Goal: Task Accomplishment & Management: Use online tool/utility

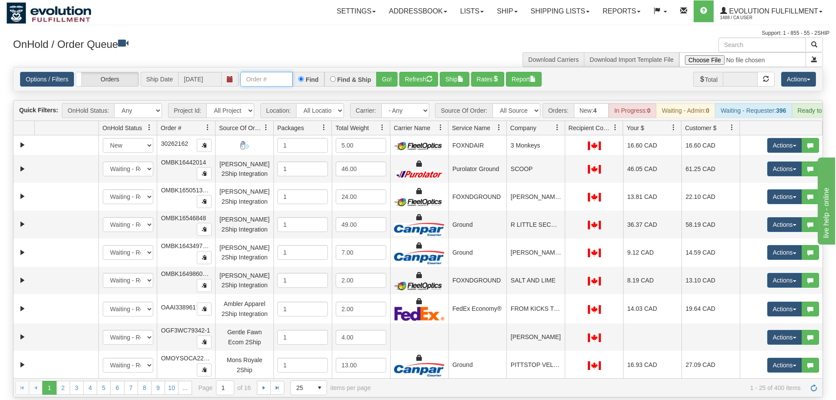
click at [279, 72] on input "text" at bounding box center [266, 79] width 52 height 15
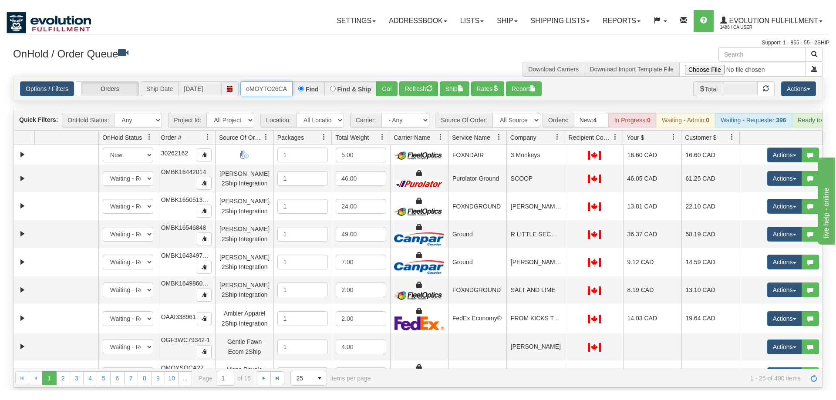
scroll to position [0, 13]
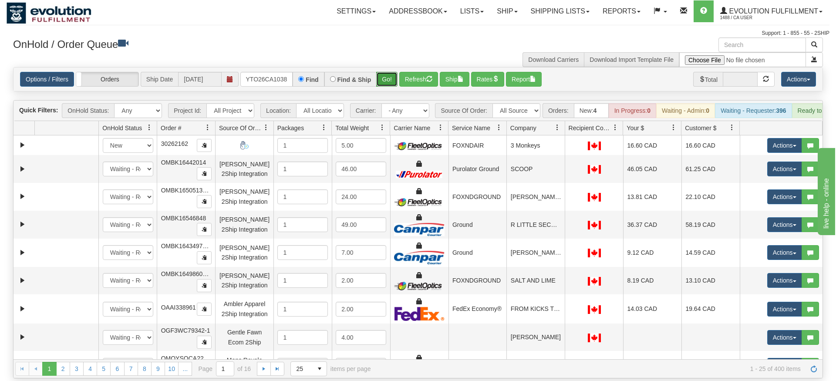
click at [384, 85] on div "Is equal to Is not equal to Contains Does not contains CAD USD EUR ZAR [PERSON_…" at bounding box center [418, 222] width 823 height 311
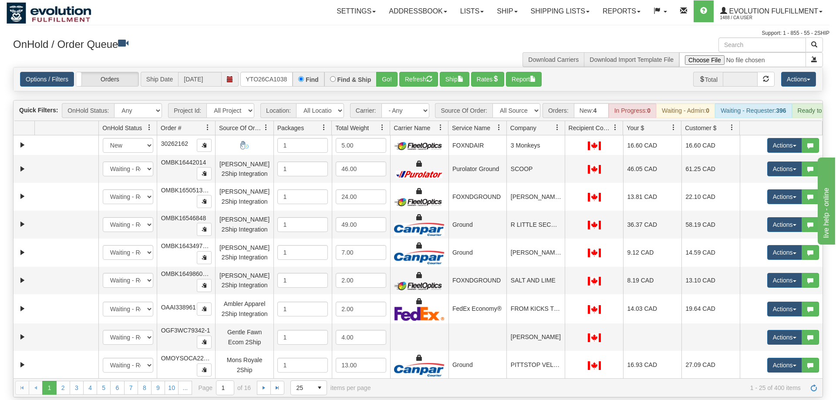
click at [391, 67] on div "Options / Filters Group Shipments Orders Ship Date [DATE] oMOYTO26CA1038 Find F…" at bounding box center [417, 79] width 809 height 24
click at [391, 72] on button "Go!" at bounding box center [386, 79] width 21 height 15
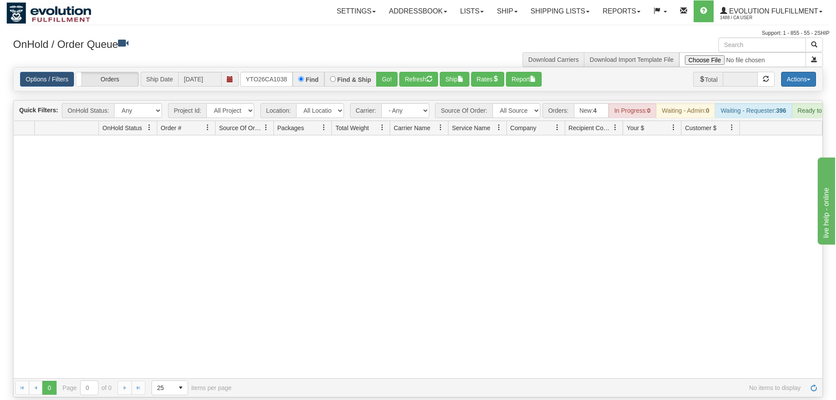
click at [784, 72] on button "Actions" at bounding box center [798, 79] width 35 height 15
click at [655, 172] on div at bounding box center [417, 256] width 809 height 243
click at [388, 72] on button "Go!" at bounding box center [386, 79] width 21 height 15
click at [249, 72] on input "oMOYTO26CA1038" at bounding box center [266, 79] width 52 height 15
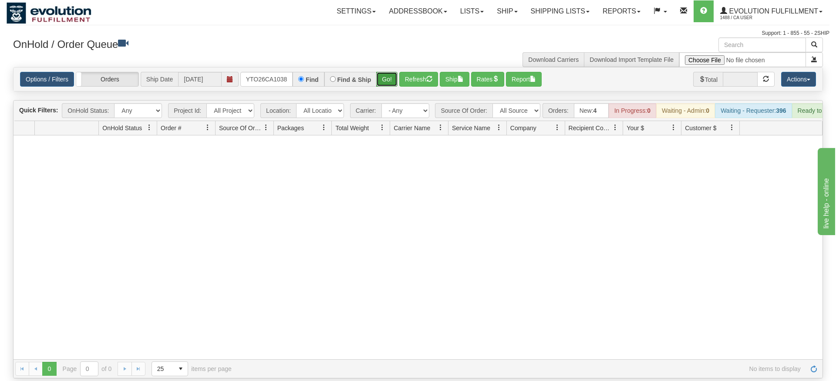
click at [381, 78] on div "Options / Filters Group Shipments Orders Ship Date [DATE] OMOYTO26CA1038 Find F…" at bounding box center [418, 79] width 810 height 24
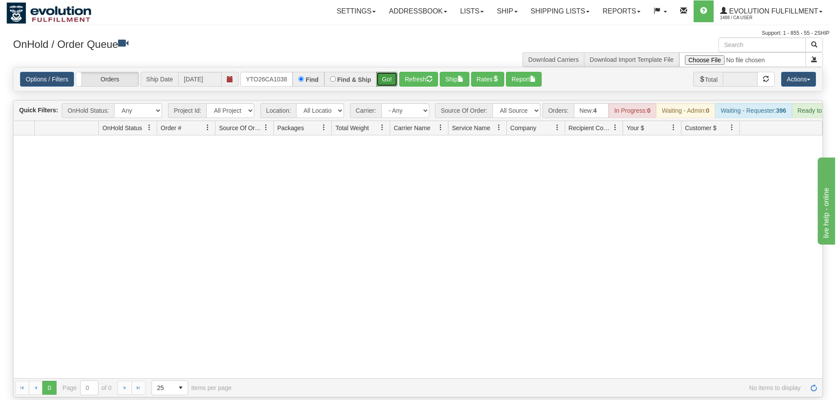
click at [385, 72] on button "Go!" at bounding box center [386, 79] width 21 height 15
click at [266, 72] on input "OMOYTO26CA1038" at bounding box center [266, 79] width 52 height 15
paste input "text"
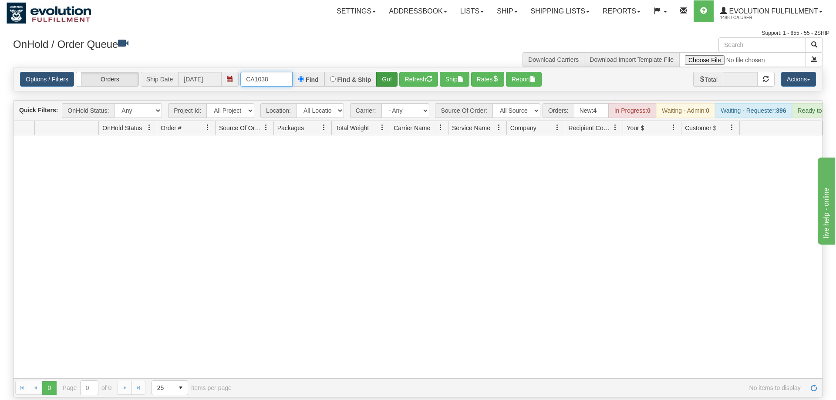
type input "CA1038"
click at [389, 72] on button "Go!" at bounding box center [386, 79] width 21 height 15
drag, startPoint x: 279, startPoint y: 70, endPoint x: 182, endPoint y: 73, distance: 96.7
click at [240, 73] on input "CA1038" at bounding box center [266, 79] width 52 height 15
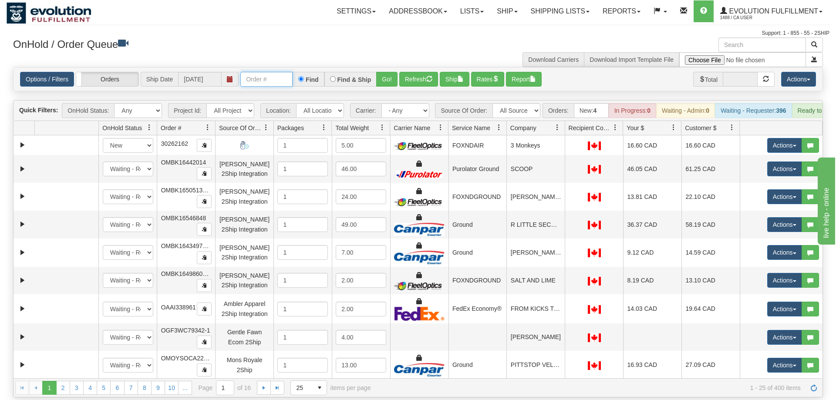
click at [261, 72] on input "text" at bounding box center [266, 79] width 52 height 15
paste input "CA1038"
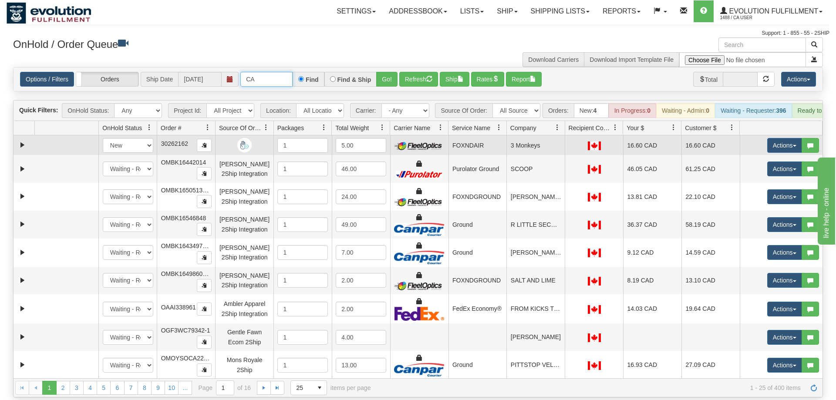
type input "C"
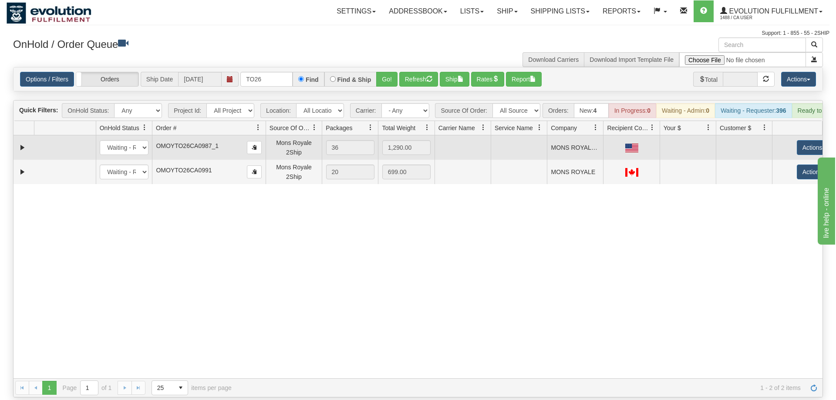
drag, startPoint x: 214, startPoint y: 118, endPoint x: 246, endPoint y: 135, distance: 35.9
click at [246, 135] on div "Quick Filters: OnHold Status: Any New In Progress Waiting - Admin Waiting - Req…" at bounding box center [418, 248] width 810 height 297
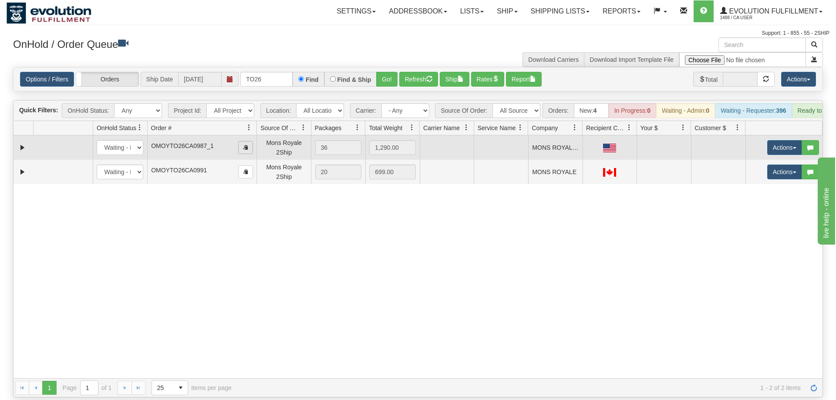
click at [246, 141] on button "button" at bounding box center [245, 147] width 15 height 13
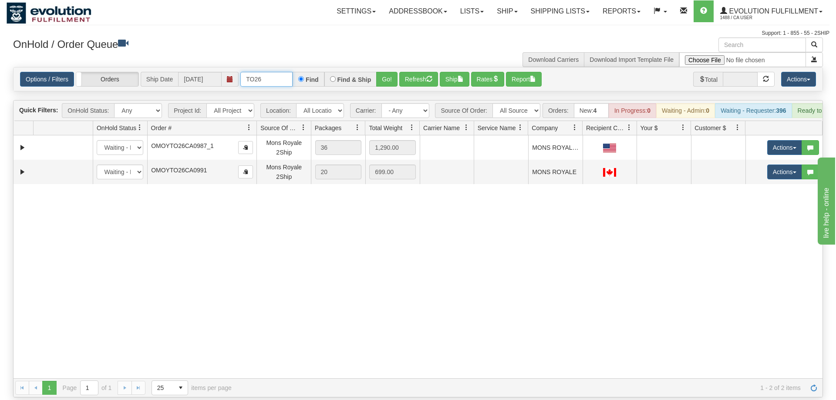
drag, startPoint x: 237, startPoint y: 77, endPoint x: 101, endPoint y: 86, distance: 136.2
click at [240, 86] on input "TO26" at bounding box center [266, 79] width 52 height 15
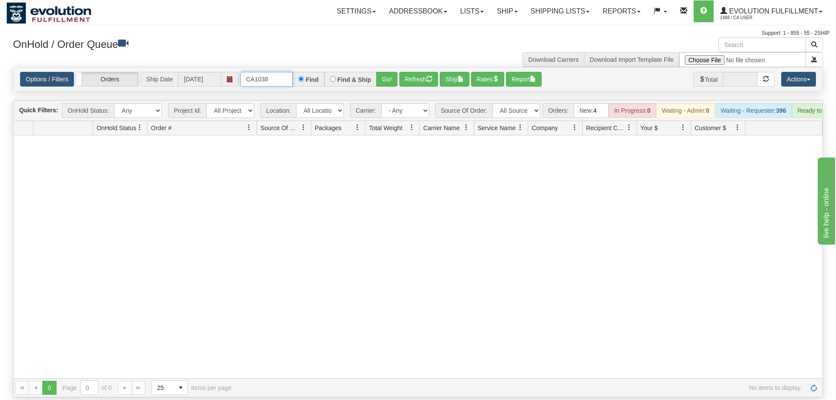
click at [270, 72] on input "CA1038" at bounding box center [266, 79] width 52 height 15
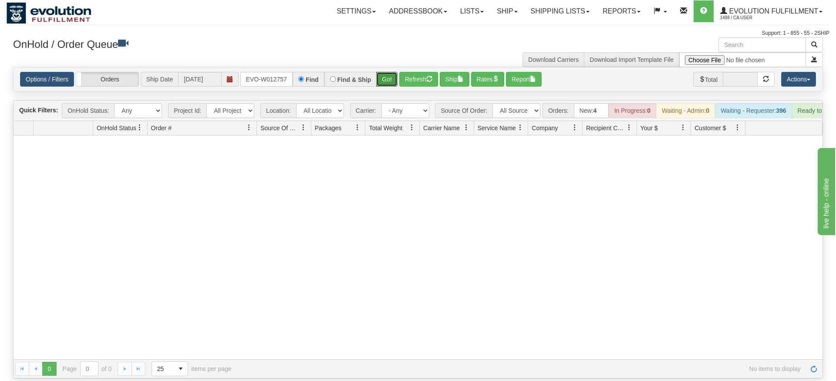
drag, startPoint x: 381, startPoint y: 86, endPoint x: 386, endPoint y: 78, distance: 9.2
click at [382, 86] on div "Is equal to Is not equal to Contains Does not contains CAD USD EUR ZAR [PERSON_…" at bounding box center [418, 222] width 823 height 311
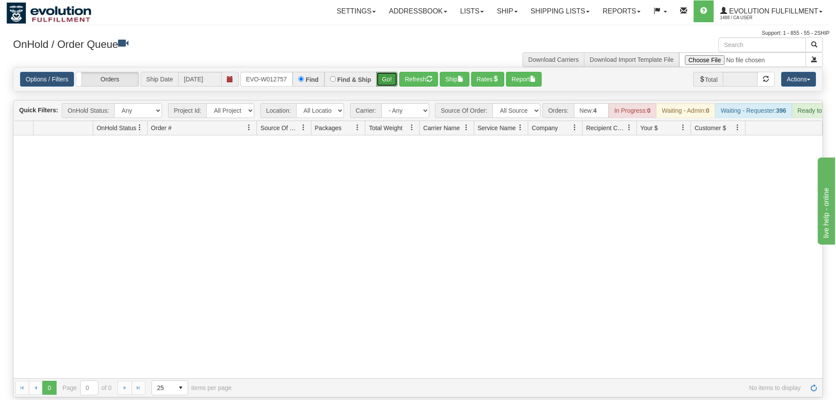
click at [390, 72] on button "Go!" at bounding box center [386, 79] width 21 height 15
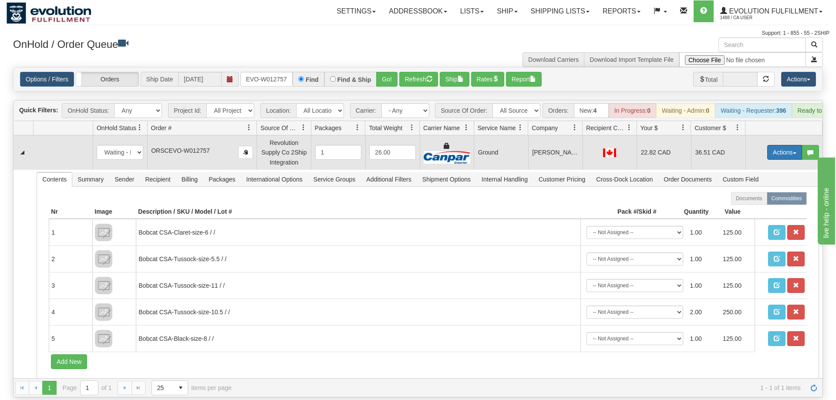
click at [774, 145] on button "Actions" at bounding box center [784, 152] width 35 height 15
click at [757, 199] on span "Ship" at bounding box center [750, 202] width 18 height 7
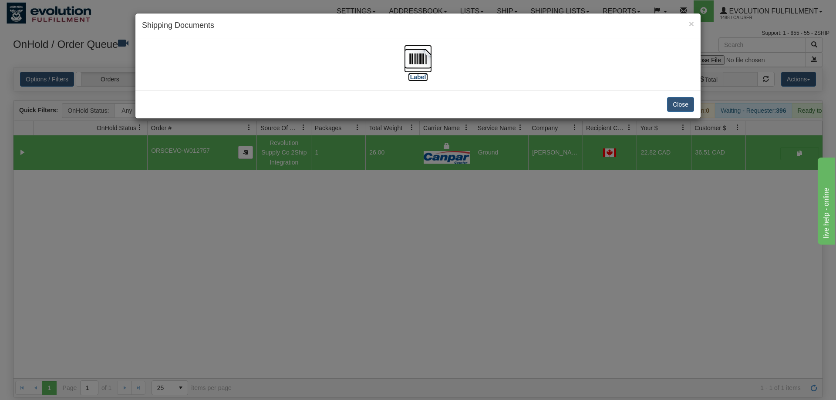
click at [422, 74] on label "[Label]" at bounding box center [418, 77] width 20 height 9
drag, startPoint x: 335, startPoint y: 184, endPoint x: 325, endPoint y: 122, distance: 62.3
click at [336, 179] on div "× Shipping Documents [Label] Close" at bounding box center [418, 200] width 836 height 400
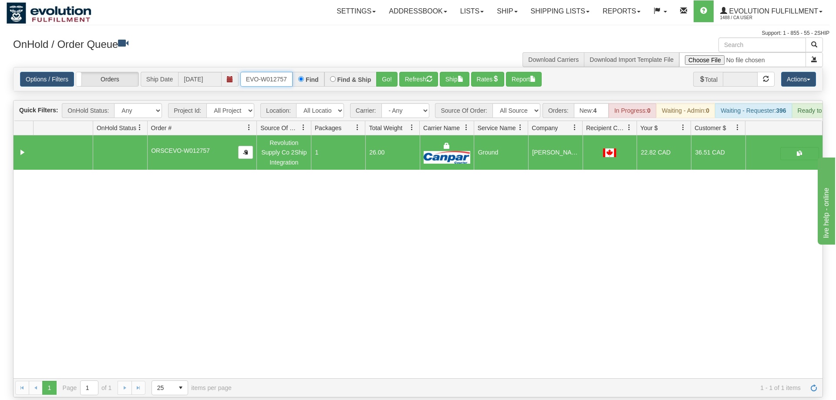
click at [254, 72] on input "ORSCEVO-W012757" at bounding box center [266, 79] width 52 height 15
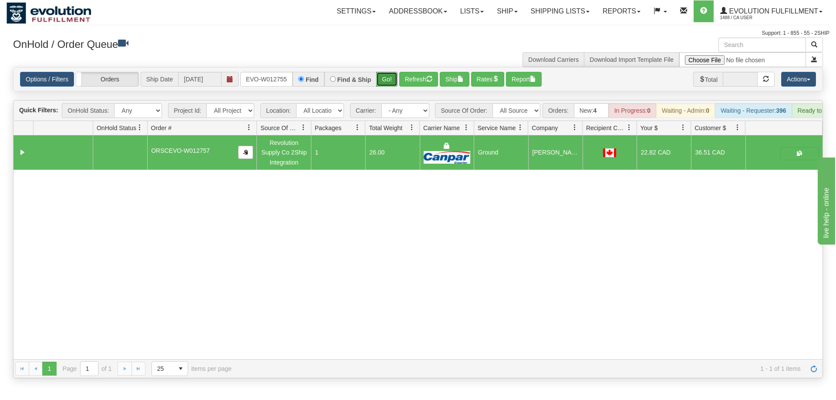
click at [391, 82] on div "Is equal to Is not equal to Contains Does not contains CAD USD EUR ZAR [PERSON_…" at bounding box center [418, 222] width 823 height 311
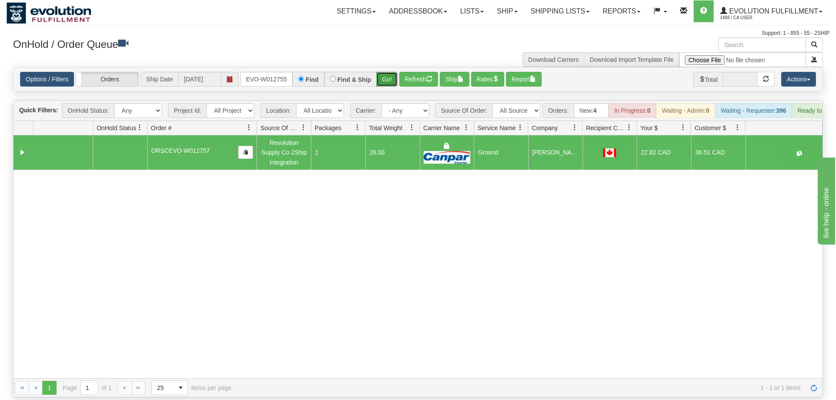
click at [387, 72] on button "Go!" at bounding box center [386, 79] width 21 height 15
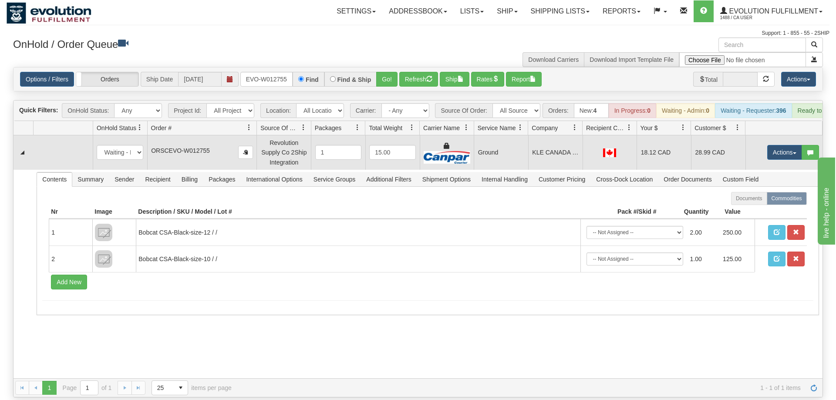
click at [763, 136] on td "Actions Open Refresh Rates Rate All Services Ship Delete Edit Items" at bounding box center [783, 152] width 77 height 34
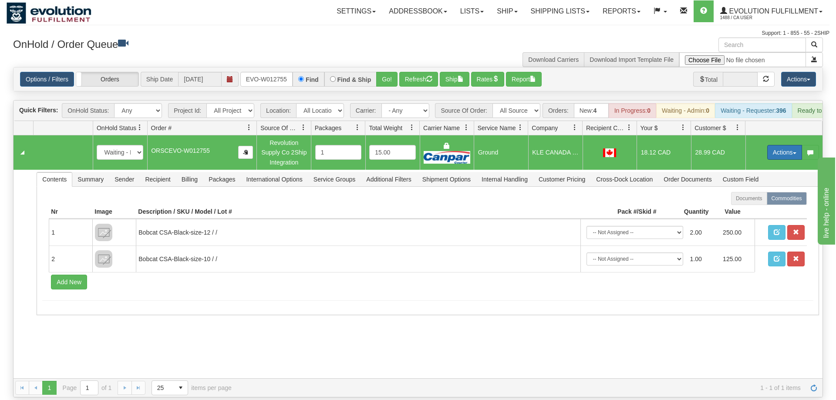
click at [769, 145] on button "Actions" at bounding box center [784, 152] width 35 height 15
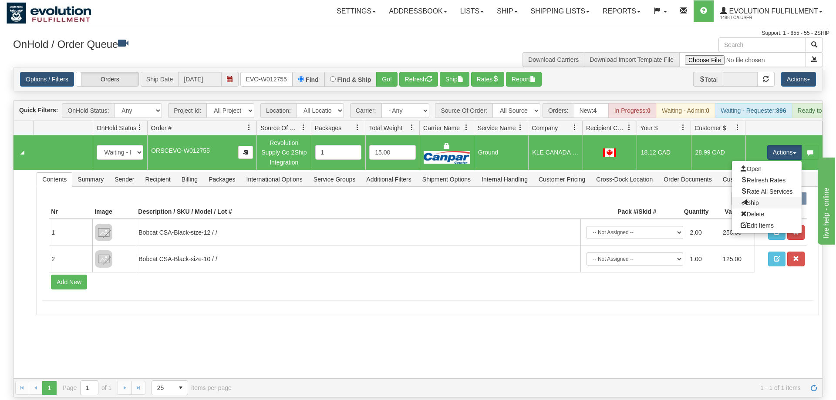
click at [769, 197] on link "Ship" at bounding box center [767, 202] width 70 height 11
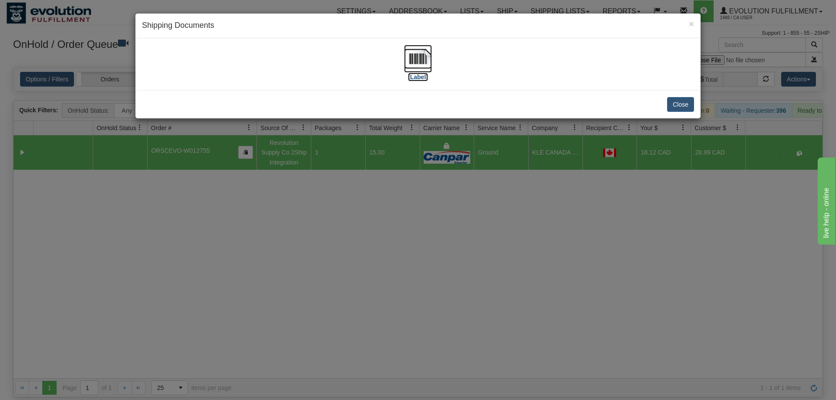
click at [416, 64] on img at bounding box center [418, 59] width 28 height 28
drag, startPoint x: 501, startPoint y: 214, endPoint x: 380, endPoint y: 30, distance: 220.0
click at [500, 213] on div "× Shipping Documents [Label] Close" at bounding box center [418, 200] width 836 height 400
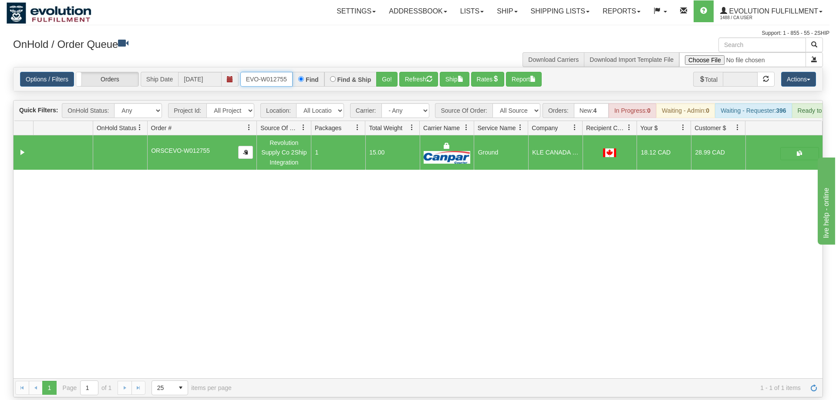
click at [256, 72] on input "ORSCEVO-W012755" at bounding box center [266, 79] width 52 height 15
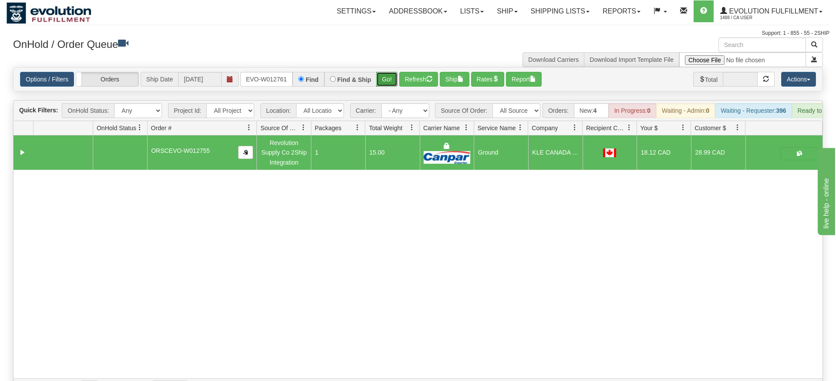
click at [382, 82] on div "Is equal to Is not equal to Contains Does not contains CAD USD EUR ZAR [PERSON_…" at bounding box center [418, 232] width 823 height 330
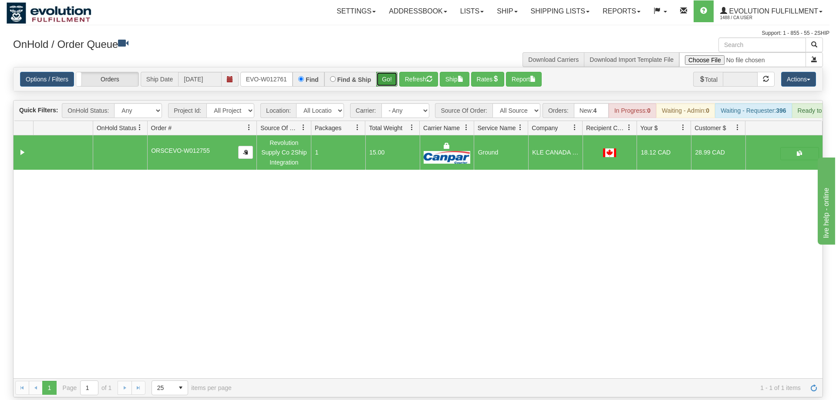
click at [388, 72] on button "Go!" at bounding box center [386, 79] width 21 height 15
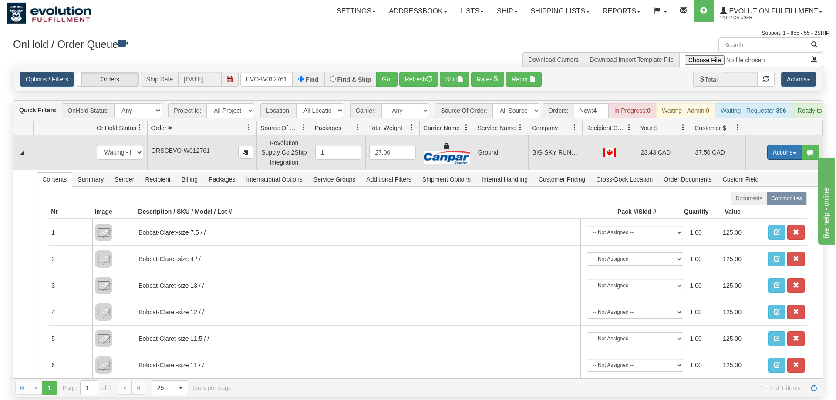
click at [776, 145] on button "Actions" at bounding box center [784, 152] width 35 height 15
click at [752, 199] on span "Ship" at bounding box center [750, 202] width 18 height 7
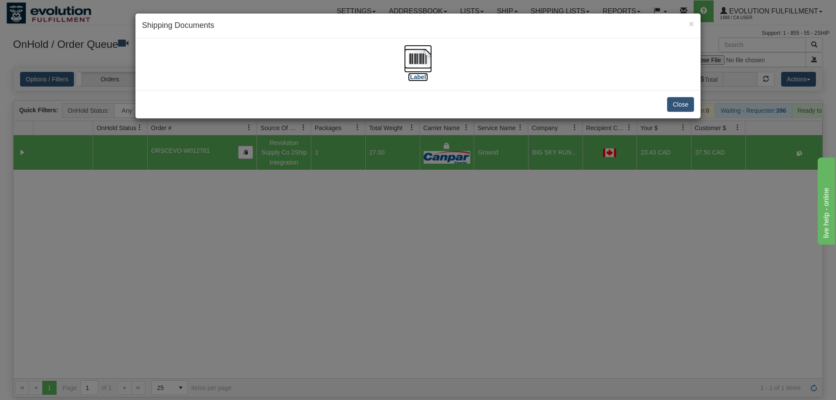
click at [414, 64] on img at bounding box center [418, 59] width 28 height 28
click at [383, 210] on div "× Shipping Documents [Label] Close" at bounding box center [418, 200] width 836 height 400
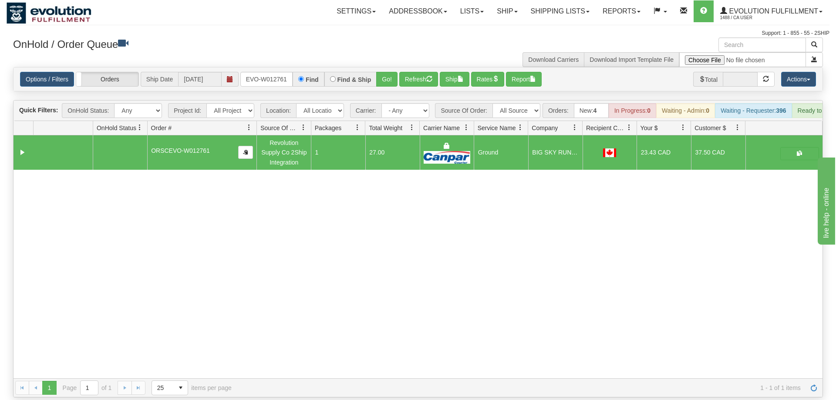
click at [261, 74] on div "Options / Filters Group Shipments Orders Ship Date [DATE] ORSCEVO-W012761 Find …" at bounding box center [417, 79] width 809 height 24
click at [264, 72] on input "ORSCEVO-W012761" at bounding box center [266, 79] width 52 height 15
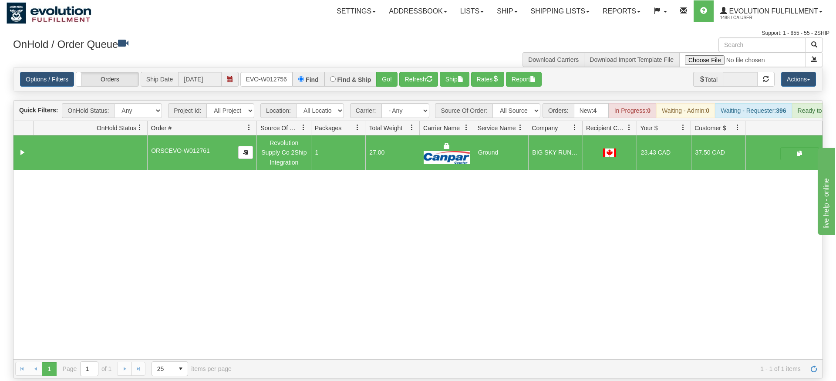
click at [385, 78] on div "Options / Filters Group Shipments Orders Ship Date [DATE] ORSCEVO-W012756 Find …" at bounding box center [417, 79] width 809 height 24
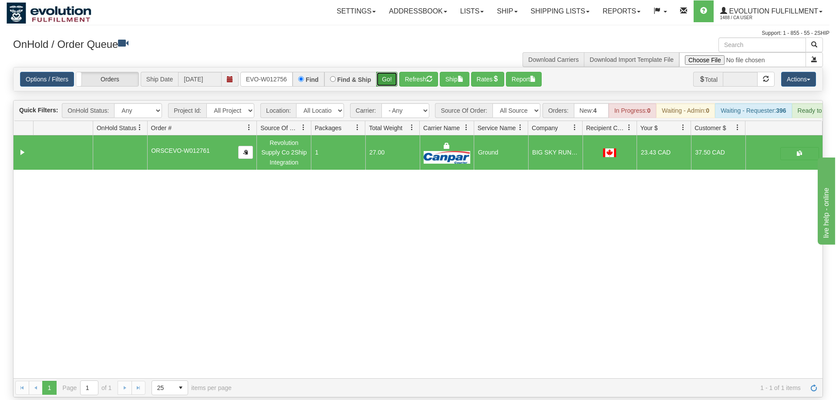
click at [388, 72] on button "Go!" at bounding box center [386, 79] width 21 height 15
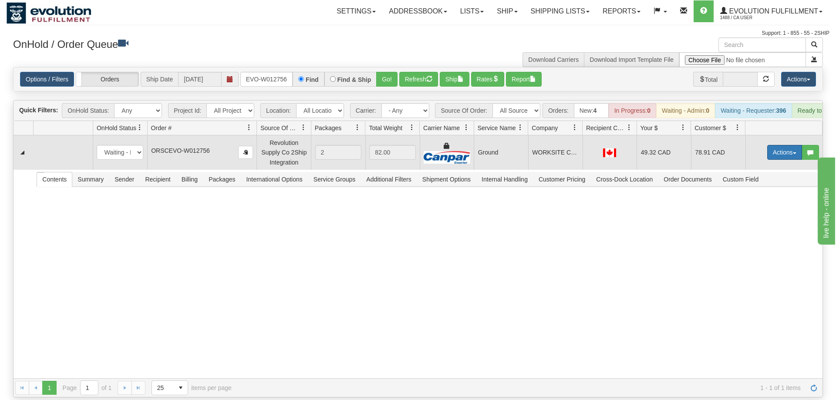
click at [773, 145] on button "Actions" at bounding box center [784, 152] width 35 height 15
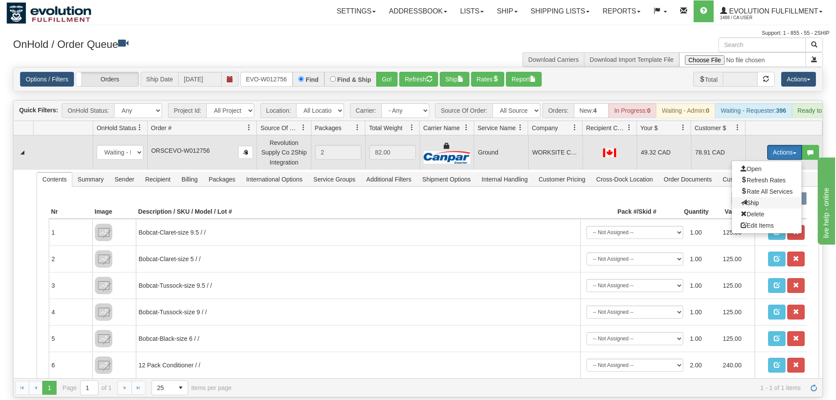
click at [743, 199] on span "Ship" at bounding box center [750, 202] width 18 height 7
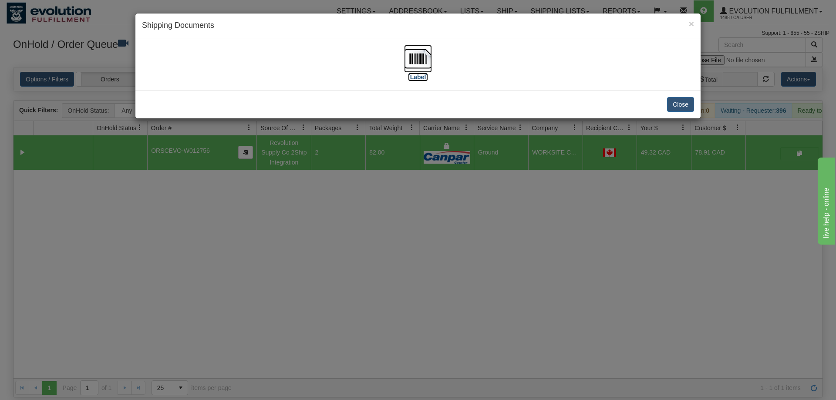
click at [427, 57] on img at bounding box center [418, 59] width 28 height 28
drag, startPoint x: 283, startPoint y: 148, endPoint x: 283, endPoint y: 136, distance: 12.7
click at [283, 152] on div "× Shipping Documents [Label] Close" at bounding box center [418, 200] width 836 height 400
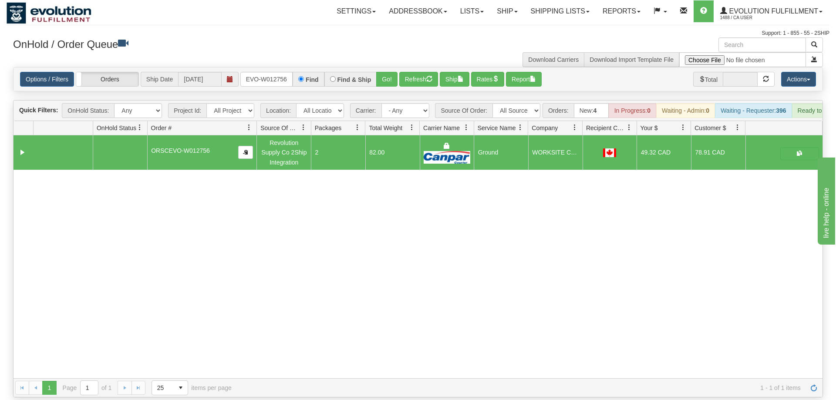
click at [239, 72] on div "Options / Filters Group Shipments Orders Ship Date [DATE] ORSCEVO-W012756 Find …" at bounding box center [418, 79] width 796 height 15
click at [269, 72] on input "ORSCEVO-W012756" at bounding box center [266, 79] width 52 height 15
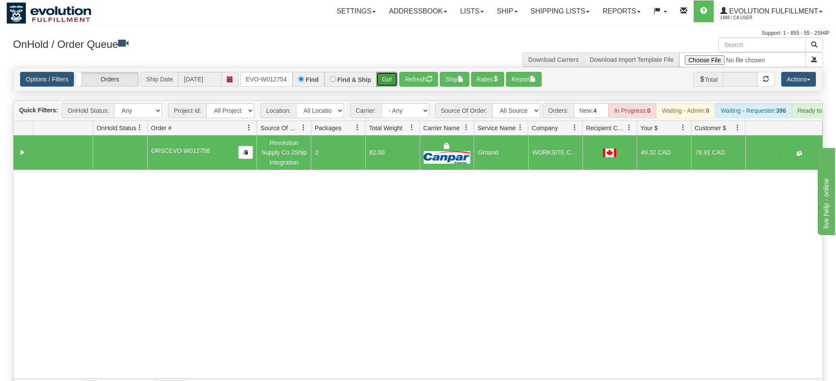
drag, startPoint x: 382, startPoint y: 69, endPoint x: 387, endPoint y: 64, distance: 7.1
click at [382, 88] on div "Is equal to Is not equal to Contains Does not contains CAD USD EUR ZAR [PERSON_…" at bounding box center [418, 232] width 823 height 330
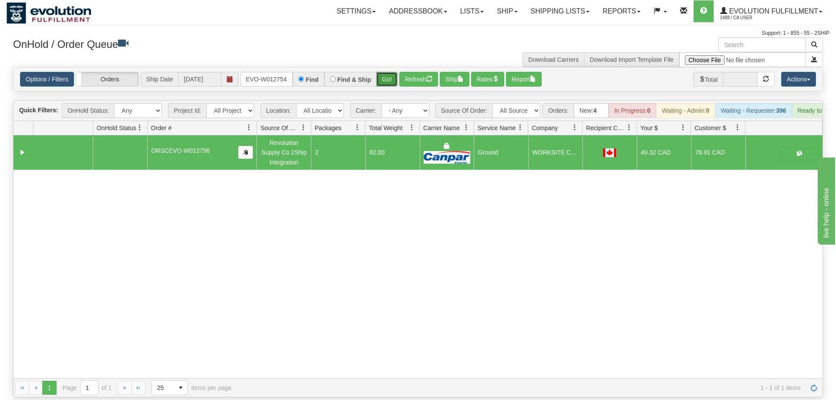
click at [388, 72] on button "Go!" at bounding box center [386, 79] width 21 height 15
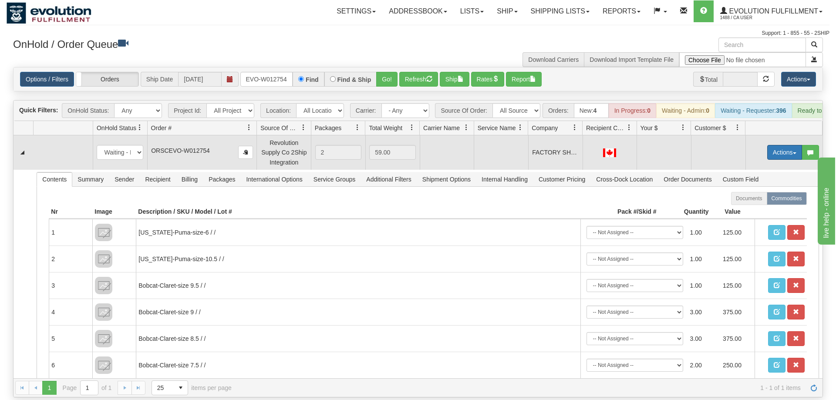
click at [789, 145] on button "Actions" at bounding box center [784, 152] width 35 height 15
click at [766, 188] on span "Rate All Services" at bounding box center [767, 191] width 52 height 7
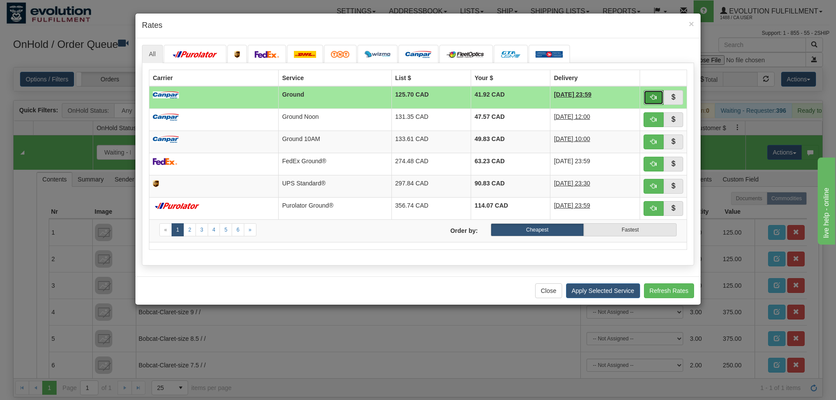
click at [657, 94] on button "button" at bounding box center [654, 97] width 20 height 15
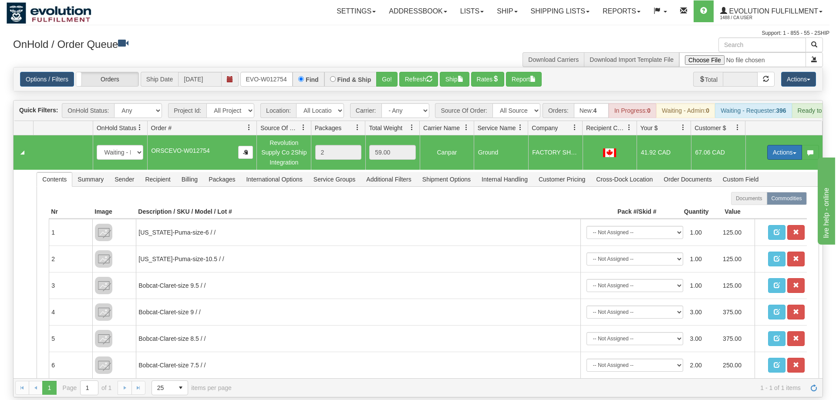
click at [774, 145] on button "Actions" at bounding box center [784, 152] width 35 height 15
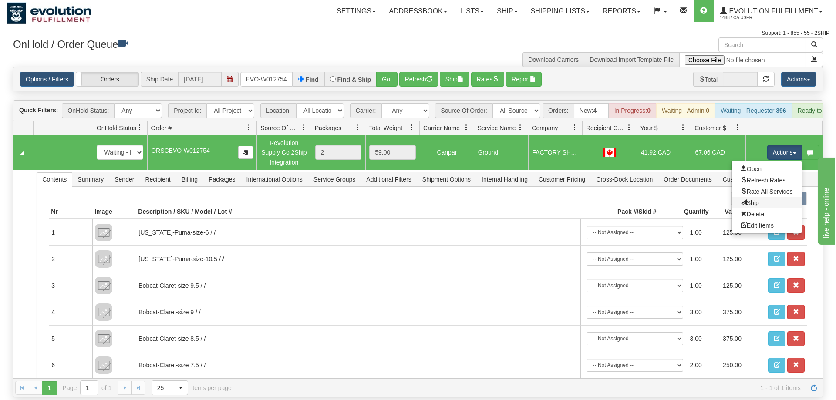
click at [758, 197] on link "Ship" at bounding box center [767, 202] width 70 height 11
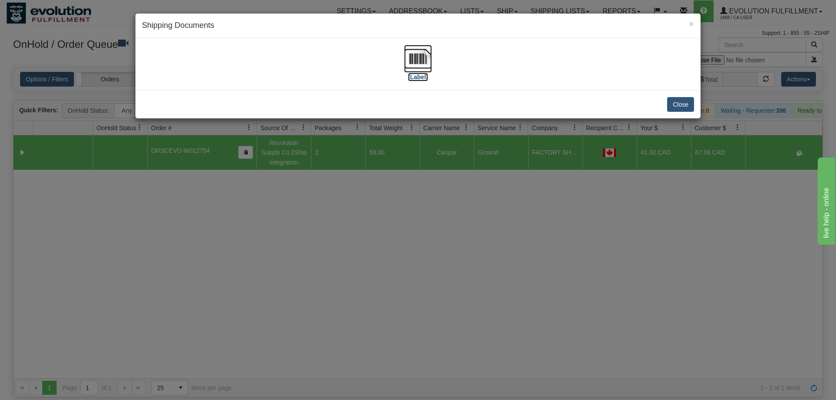
click at [404, 60] on img at bounding box center [418, 59] width 28 height 28
click at [287, 259] on div "× Shipping Documents [Label] Close" at bounding box center [418, 200] width 836 height 400
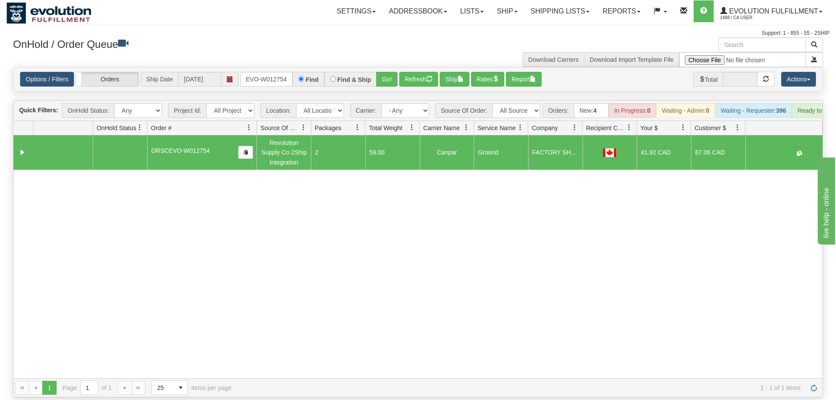
drag, startPoint x: 282, startPoint y: 59, endPoint x: 278, endPoint y: 64, distance: 6.5
click at [282, 67] on div "Options / Filters Group Shipments Orders Ship Date [DATE] oRSCEVO-W012754 Find …" at bounding box center [417, 79] width 809 height 24
click at [278, 72] on input "oRSCEVO-W012754" at bounding box center [266, 79] width 52 height 15
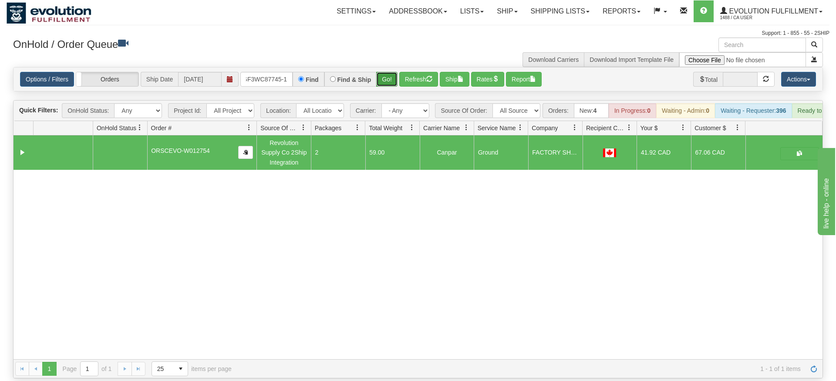
click at [381, 73] on button "Go!" at bounding box center [386, 79] width 21 height 15
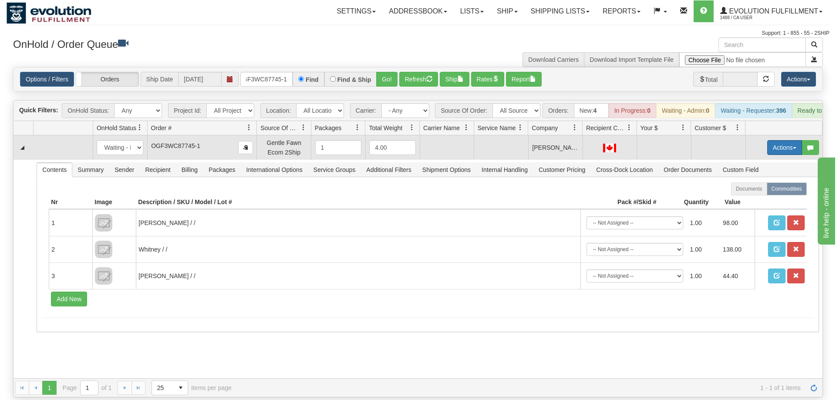
click at [781, 140] on button "Actions" at bounding box center [784, 147] width 35 height 15
click at [761, 183] on span "Rate All Services" at bounding box center [767, 186] width 52 height 7
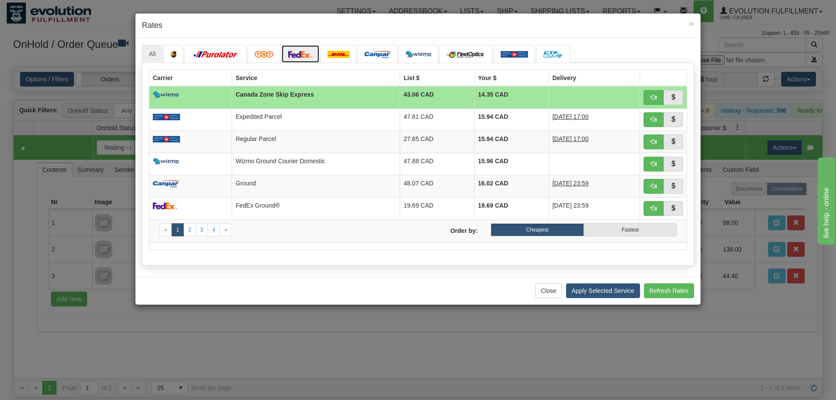
click at [292, 51] on img at bounding box center [300, 54] width 24 height 7
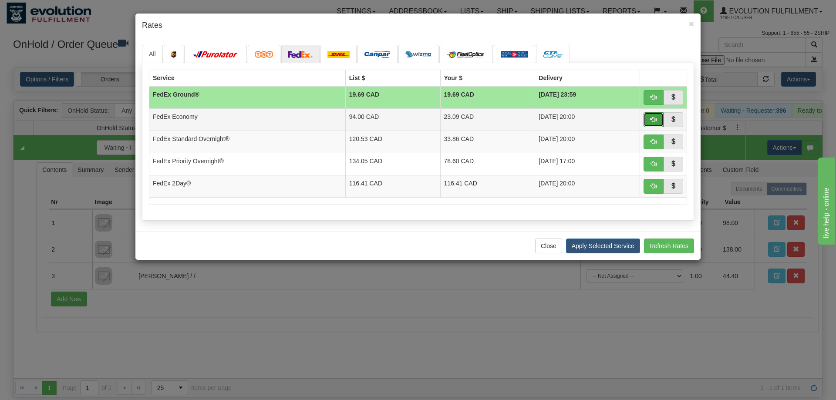
click at [662, 121] on button "button" at bounding box center [654, 119] width 20 height 15
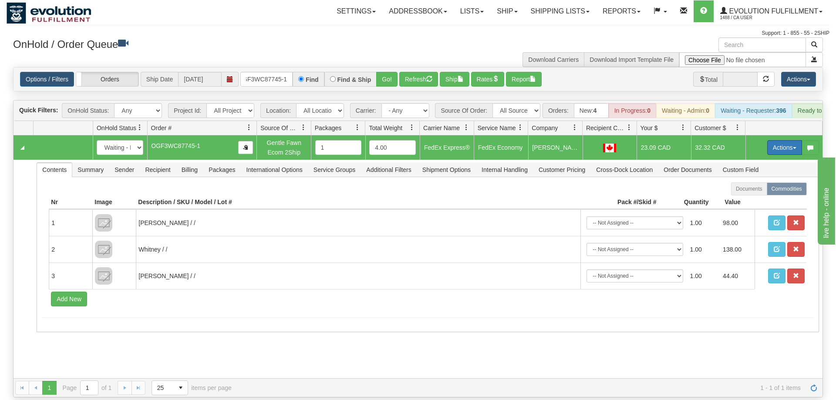
click at [769, 140] on button "Actions" at bounding box center [784, 147] width 35 height 15
click at [751, 195] on span "Ship" at bounding box center [750, 198] width 18 height 7
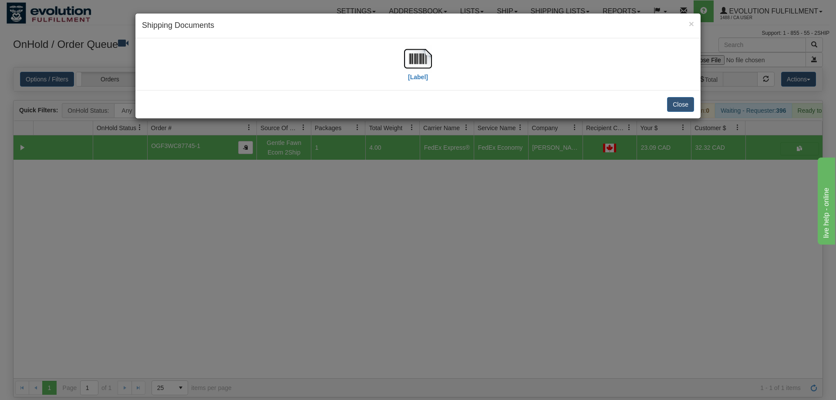
click at [408, 44] on div "[Label]" at bounding box center [417, 64] width 565 height 52
click at [409, 59] on img at bounding box center [418, 59] width 28 height 28
drag, startPoint x: 598, startPoint y: 302, endPoint x: 266, endPoint y: 80, distance: 400.2
click at [595, 295] on div "× Shipping Documents [Label] Close" at bounding box center [418, 200] width 836 height 400
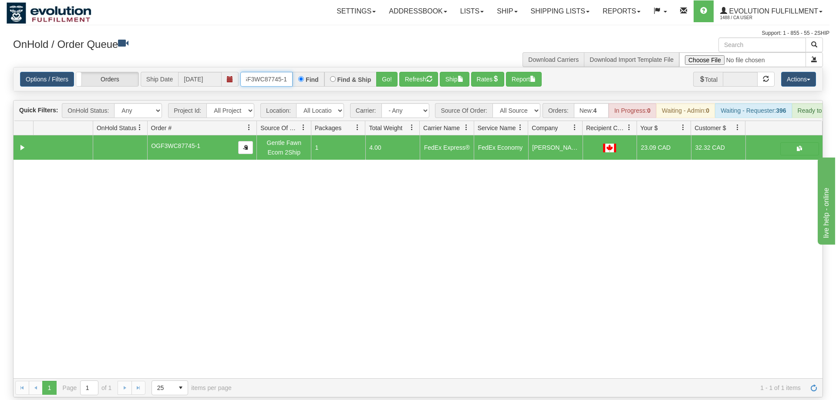
click at [282, 72] on input "OGF3WC87745-1" at bounding box center [266, 79] width 52 height 15
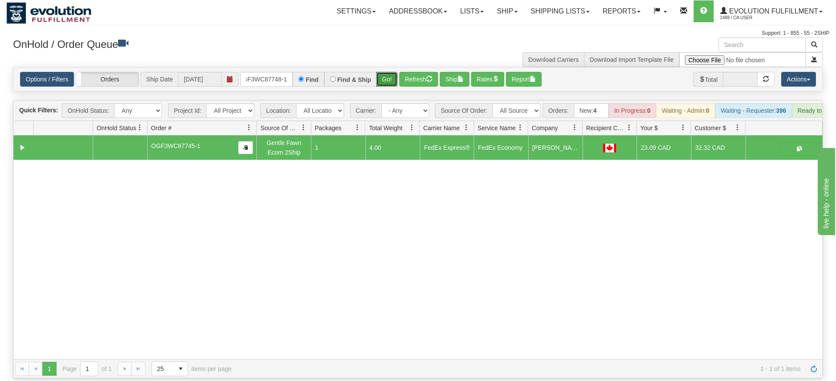
drag, startPoint x: 395, startPoint y: 68, endPoint x: 392, endPoint y: 83, distance: 15.2
click at [394, 87] on div "Is equal to Is not equal to Contains Does not contains CAD USD EUR ZAR [PERSON_…" at bounding box center [418, 222] width 823 height 311
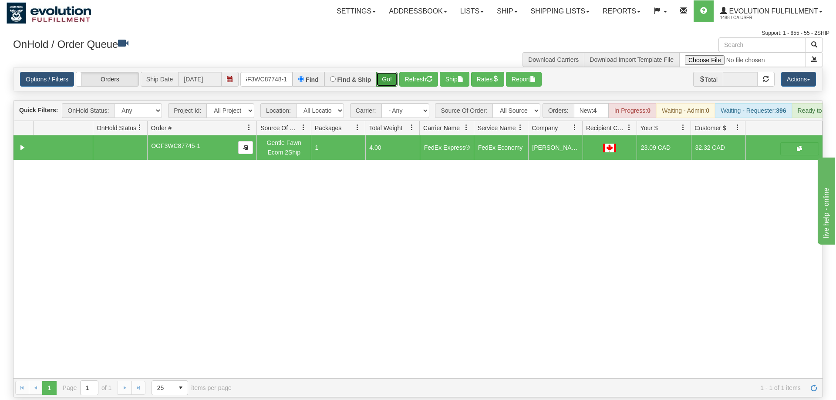
click at [386, 72] on button "Go!" at bounding box center [386, 79] width 21 height 15
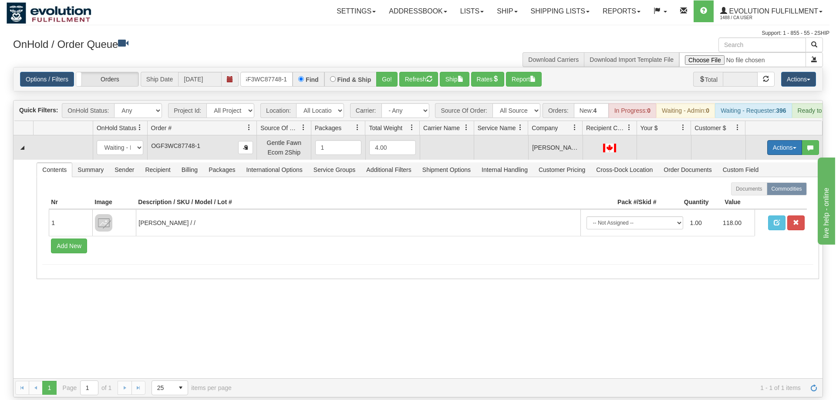
click at [794, 147] on span "button" at bounding box center [794, 148] width 3 height 2
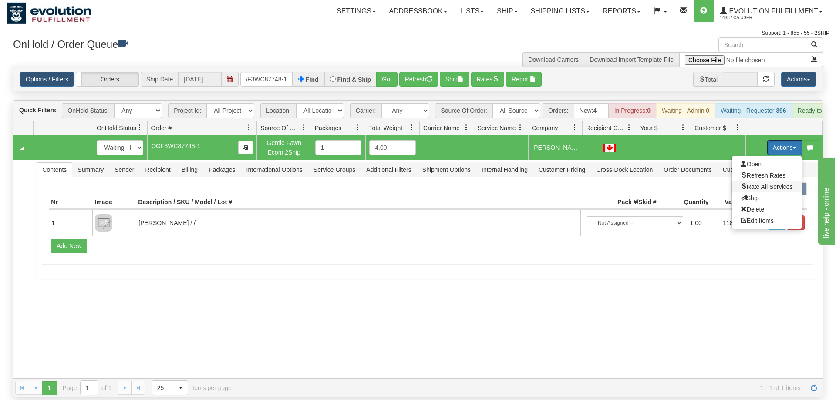
click at [771, 183] on span "Rate All Services" at bounding box center [767, 186] width 52 height 7
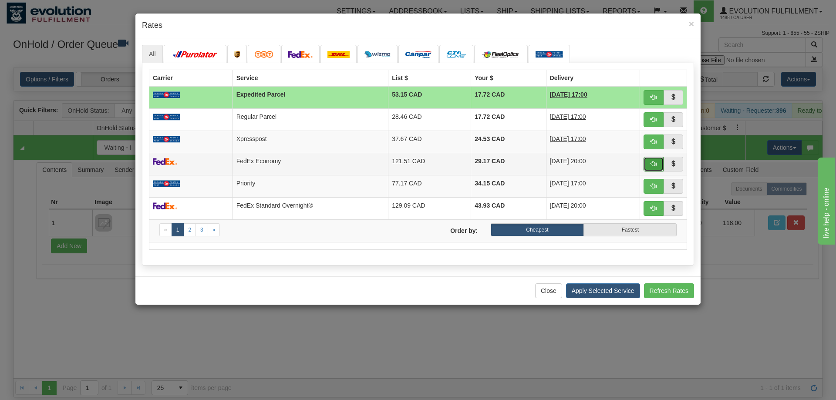
click at [654, 163] on span "button" at bounding box center [653, 164] width 6 height 6
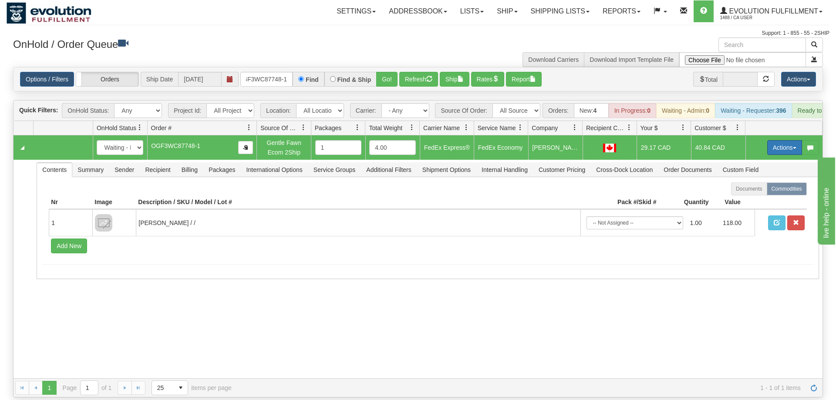
click at [784, 140] on button "Actions" at bounding box center [784, 147] width 35 height 15
click at [751, 195] on span "Ship" at bounding box center [750, 198] width 18 height 7
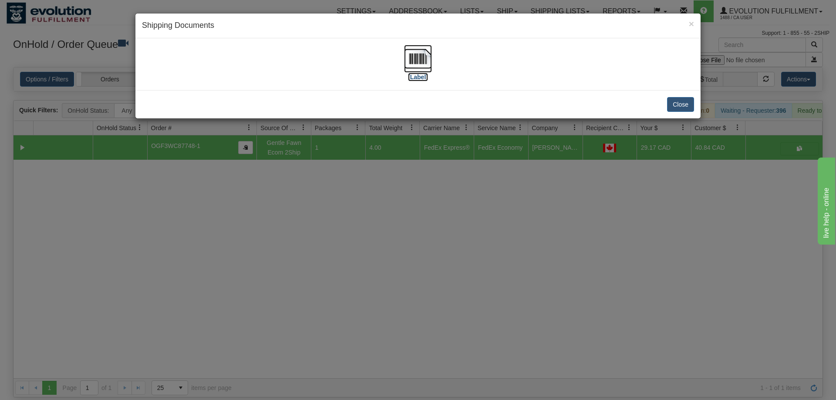
click at [425, 61] on img at bounding box center [418, 59] width 28 height 28
drag, startPoint x: 414, startPoint y: 257, endPoint x: 263, endPoint y: 36, distance: 267.6
click at [414, 255] on div "× Shipping Documents [Label] Close" at bounding box center [418, 200] width 836 height 400
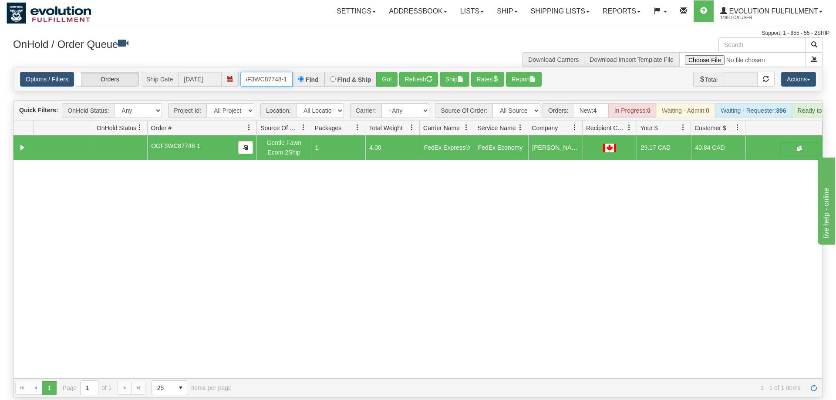
click at [255, 72] on input "OGF3WC87748-1" at bounding box center [266, 79] width 52 height 15
click at [280, 72] on input "OGF3WC87748-1" at bounding box center [266, 79] width 52 height 15
click at [277, 72] on input "OGF3WC87748-1" at bounding box center [266, 79] width 52 height 15
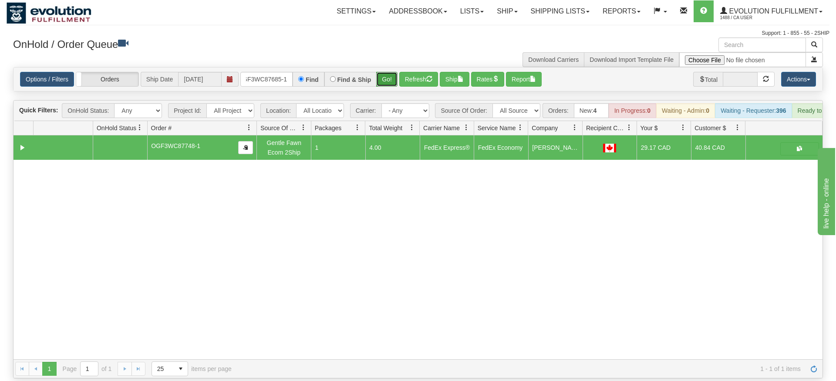
click at [386, 82] on div "Is equal to Is not equal to Contains Does not contains CAD USD EUR ZAR [PERSON_…" at bounding box center [418, 222] width 823 height 311
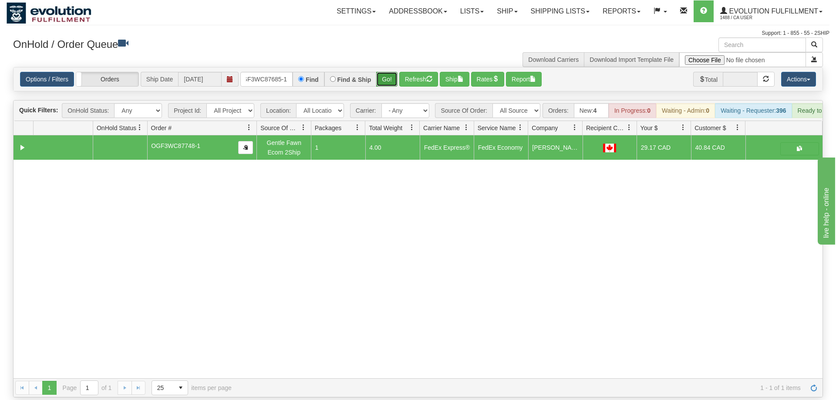
click at [386, 72] on button "Go!" at bounding box center [386, 79] width 21 height 15
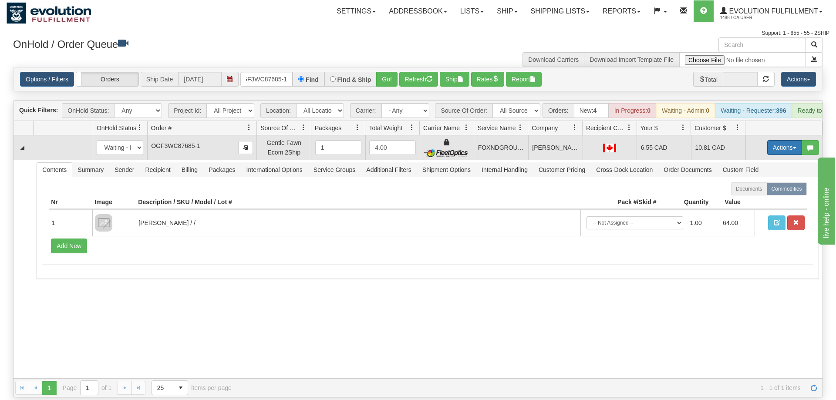
click at [787, 140] on button "Actions" at bounding box center [784, 147] width 35 height 15
click at [743, 195] on span "Ship" at bounding box center [750, 198] width 18 height 7
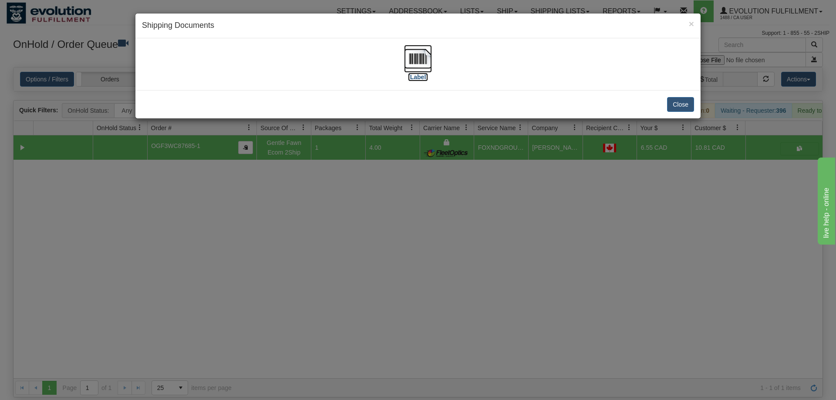
click at [407, 71] on img at bounding box center [418, 59] width 28 height 28
drag, startPoint x: 458, startPoint y: 289, endPoint x: 326, endPoint y: 43, distance: 279.7
click at [459, 273] on div "× Shipping Documents [Label] Close" at bounding box center [418, 200] width 836 height 400
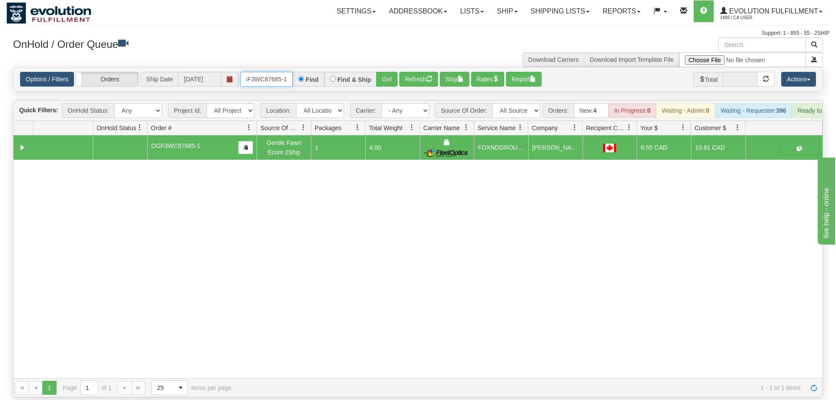
click at [272, 72] on input "OGF3WC87685-1" at bounding box center [266, 79] width 52 height 15
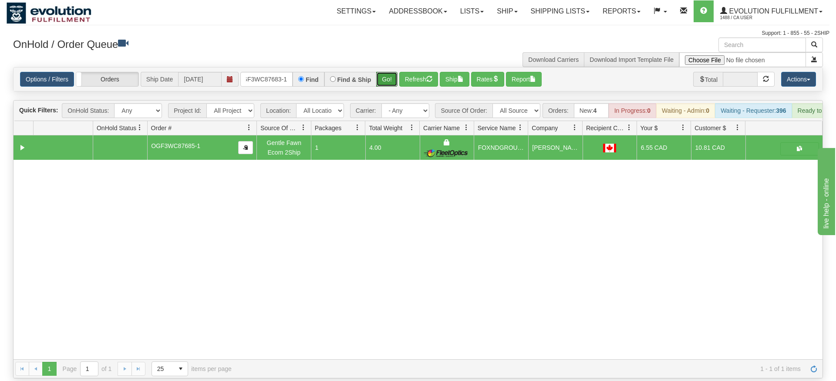
click at [385, 87] on div "Is equal to Is not equal to Contains Does not contains CAD USD EUR ZAR [PERSON_…" at bounding box center [418, 222] width 823 height 311
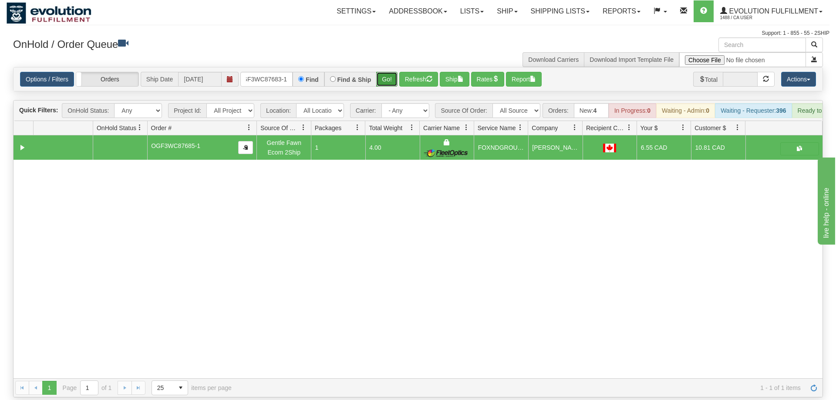
click at [390, 72] on button "Go!" at bounding box center [386, 79] width 21 height 15
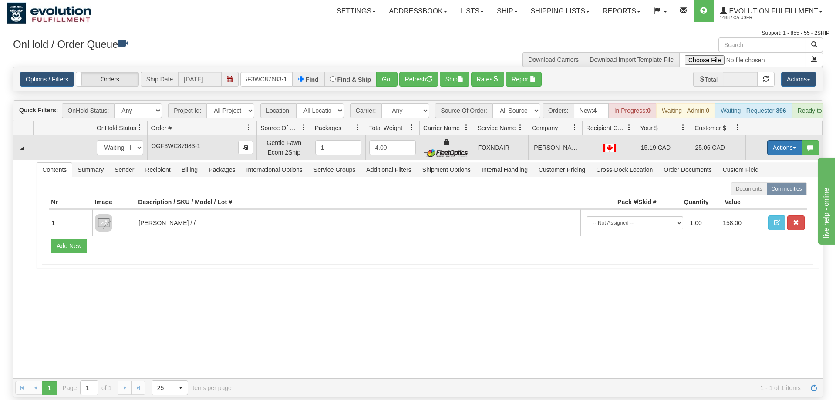
click at [775, 140] on button "Actions" at bounding box center [784, 147] width 35 height 15
click at [762, 192] on link "Ship" at bounding box center [767, 197] width 70 height 11
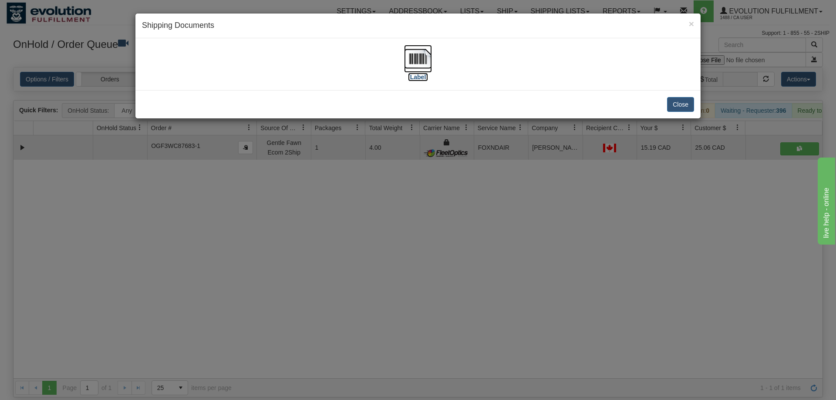
click at [404, 54] on img at bounding box center [418, 59] width 28 height 28
drag, startPoint x: 472, startPoint y: 236, endPoint x: 466, endPoint y: 210, distance: 26.4
click at [475, 233] on div "× Shipping Documents [Label] Close" at bounding box center [418, 200] width 836 height 400
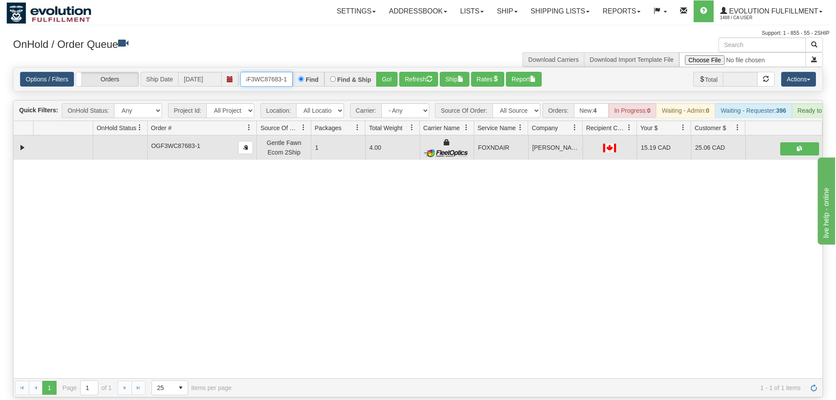
click at [275, 72] on input "OGF3WC87683-1" at bounding box center [266, 79] width 52 height 15
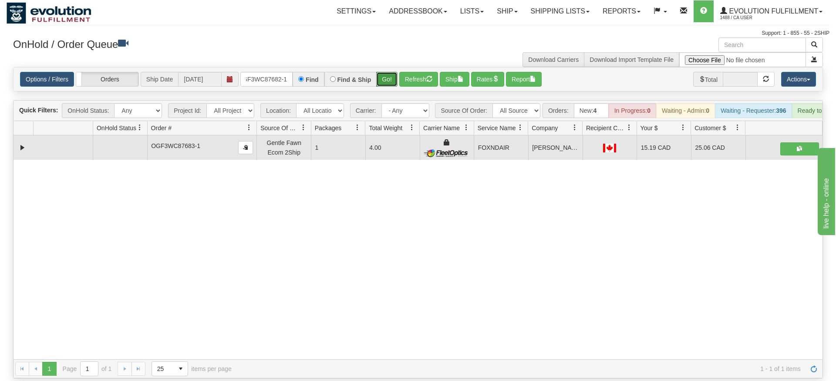
click at [380, 88] on div "Is equal to Is not equal to Contains Does not contains CAD USD EUR ZAR [PERSON_…" at bounding box center [418, 222] width 823 height 311
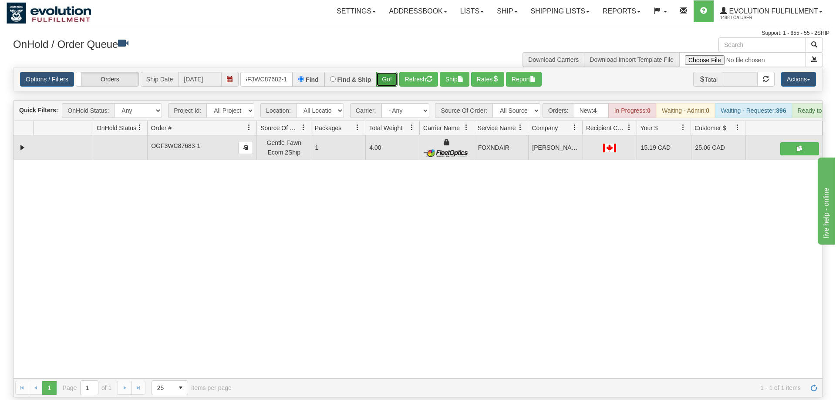
click at [391, 72] on button "Go!" at bounding box center [386, 79] width 21 height 15
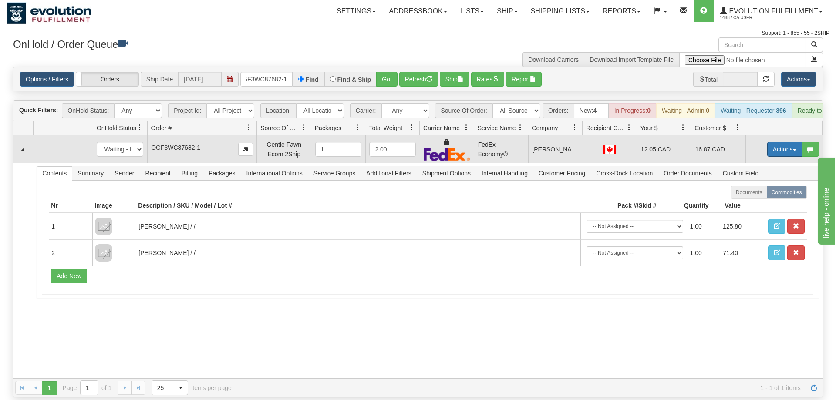
click at [790, 142] on button "Actions" at bounding box center [784, 149] width 35 height 15
click at [759, 194] on link "Ship" at bounding box center [767, 199] width 70 height 11
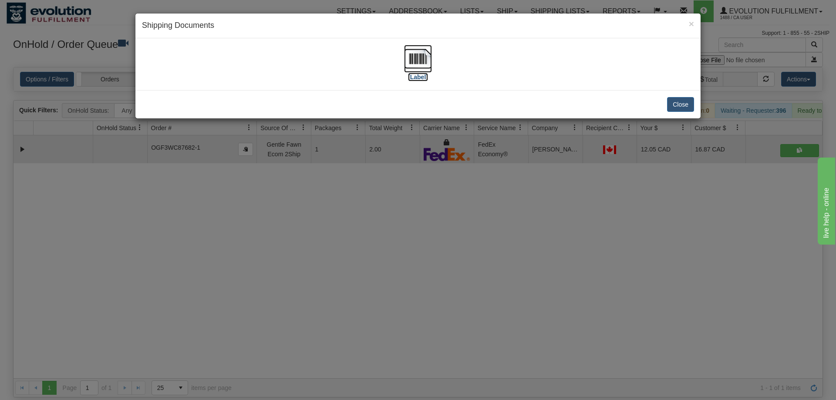
click at [431, 67] on img at bounding box center [418, 59] width 28 height 28
drag, startPoint x: 506, startPoint y: 225, endPoint x: 199, endPoint y: 45, distance: 356.1
click at [504, 223] on div "× Shipping Documents [Label] Close" at bounding box center [418, 200] width 836 height 400
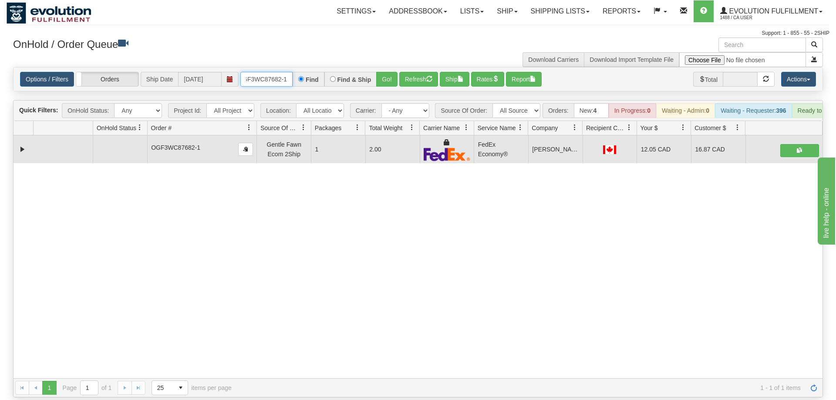
click at [271, 72] on input "OGF3WC87682-1" at bounding box center [266, 79] width 52 height 15
click at [392, 84] on div "Is equal to Is not equal to Contains Does not contains CAD USD EUR ZAR [PERSON_…" at bounding box center [418, 232] width 823 height 330
click at [394, 72] on button "Go!" at bounding box center [386, 79] width 21 height 15
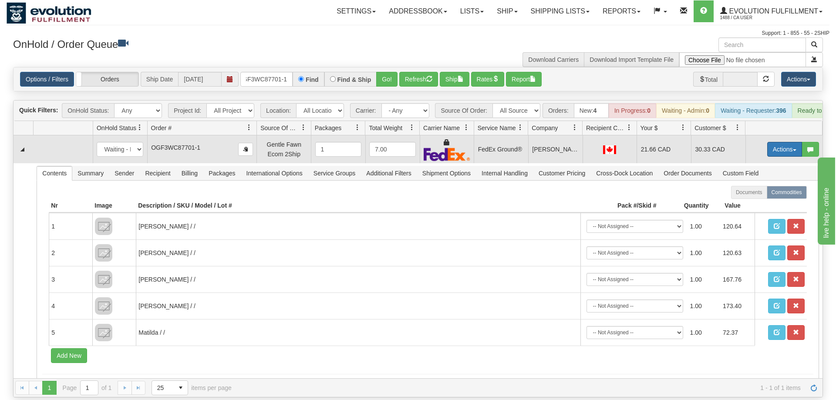
click at [787, 142] on button "Actions" at bounding box center [784, 149] width 35 height 15
click at [750, 196] on span "Ship" at bounding box center [750, 199] width 18 height 7
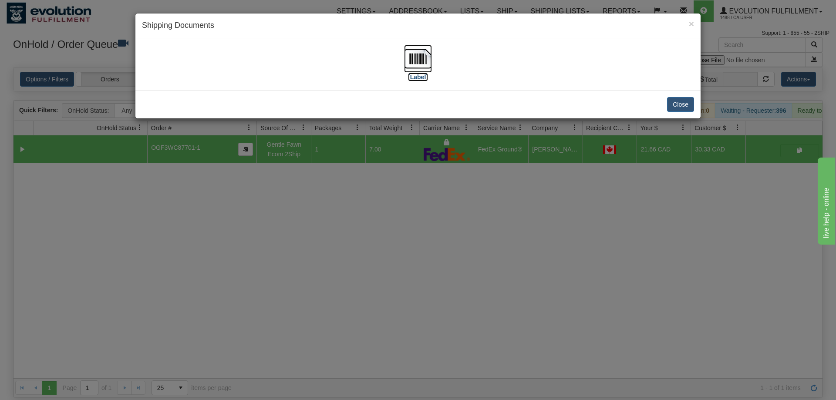
click at [420, 55] on img at bounding box center [418, 59] width 28 height 28
drag, startPoint x: 391, startPoint y: 276, endPoint x: 327, endPoint y: 79, distance: 206.7
click at [393, 263] on div "× Shipping Documents [Label] Close" at bounding box center [418, 200] width 836 height 400
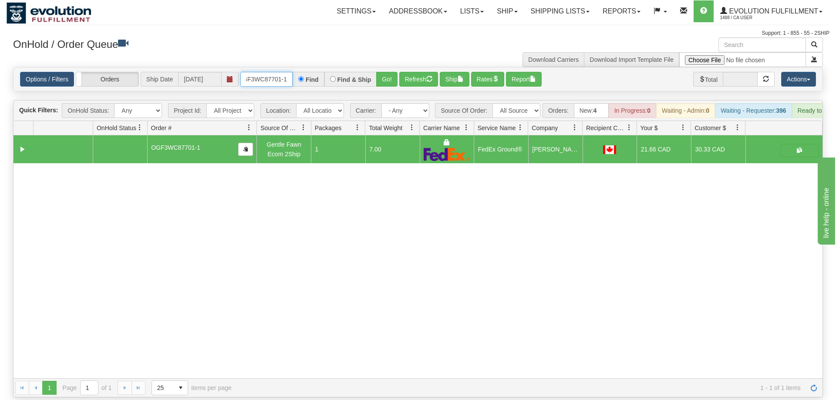
click at [262, 72] on input "OGF3WC87701-1" at bounding box center [266, 79] width 52 height 15
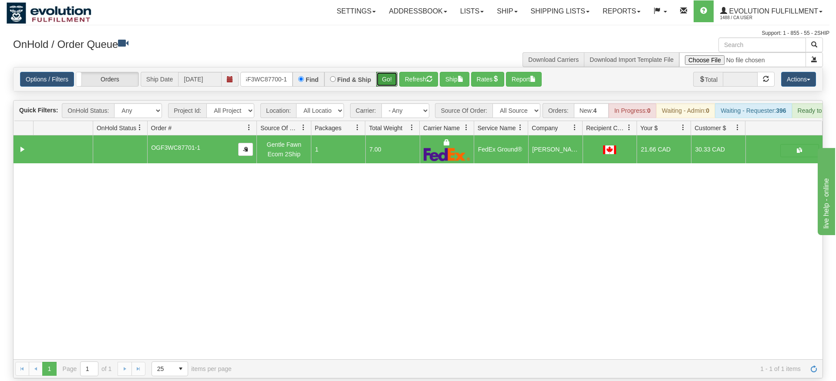
drag, startPoint x: 394, startPoint y: 63, endPoint x: 393, endPoint y: 75, distance: 11.8
click at [394, 82] on div "Is equal to Is not equal to Contains Does not contains CAD USD EUR ZAR [PERSON_…" at bounding box center [418, 222] width 823 height 311
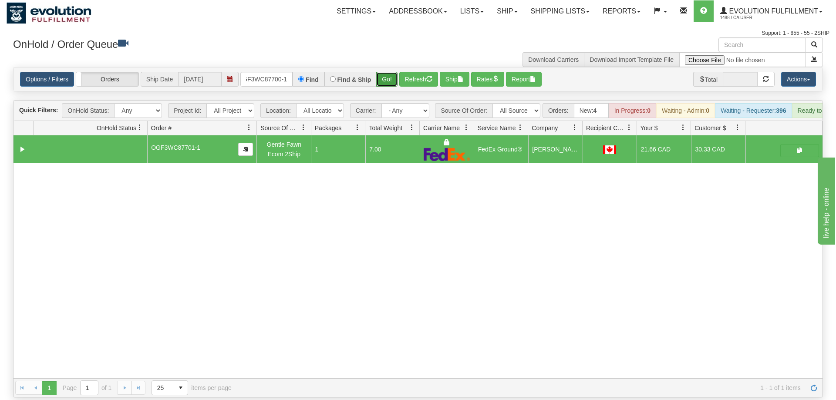
click at [393, 72] on button "Go!" at bounding box center [386, 79] width 21 height 15
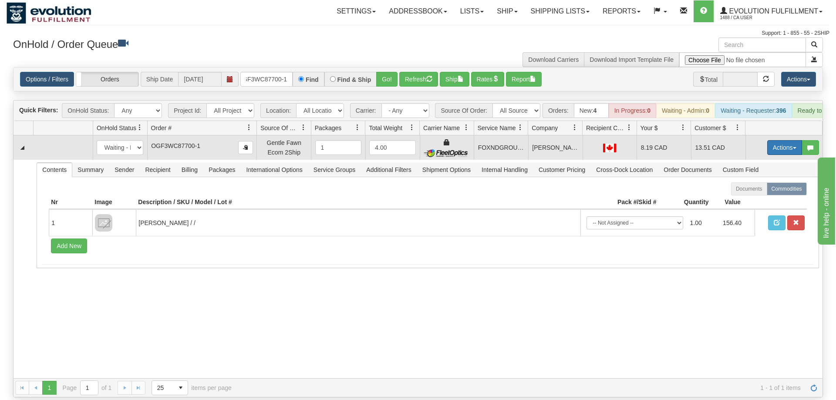
click at [768, 140] on button "Actions" at bounding box center [784, 147] width 35 height 15
click at [755, 195] on span "Ship" at bounding box center [750, 198] width 18 height 7
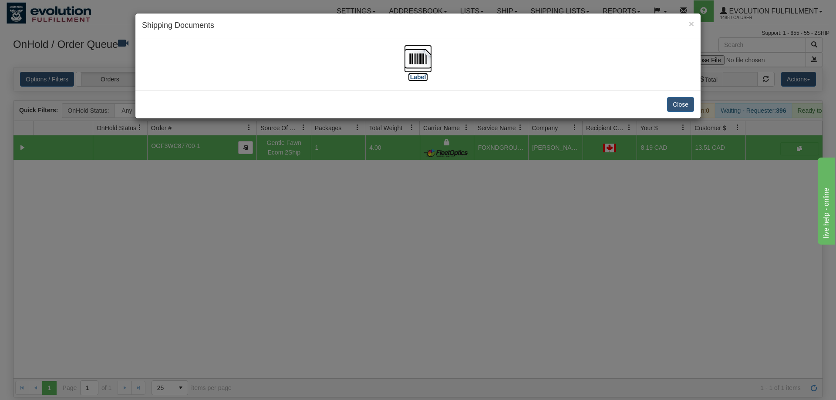
click at [412, 54] on img at bounding box center [418, 59] width 28 height 28
drag, startPoint x: 367, startPoint y: 242, endPoint x: 142, endPoint y: 30, distance: 308.6
click at [364, 235] on div "× Shipping Documents [Label] Close" at bounding box center [418, 200] width 836 height 400
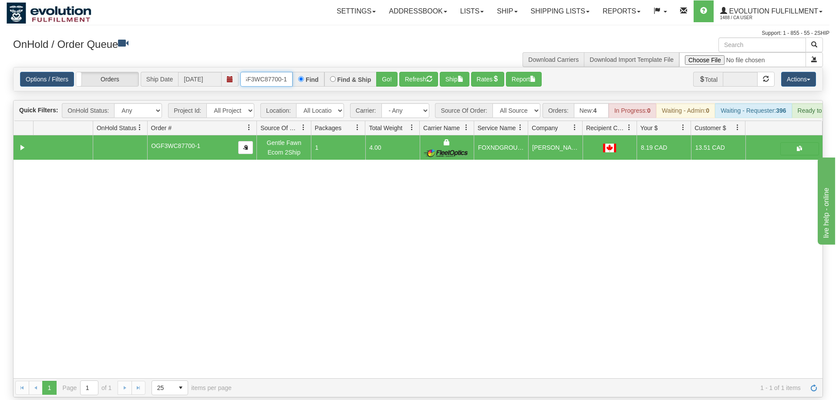
click at [267, 72] on input "OGF3WC87700-1" at bounding box center [266, 79] width 52 height 15
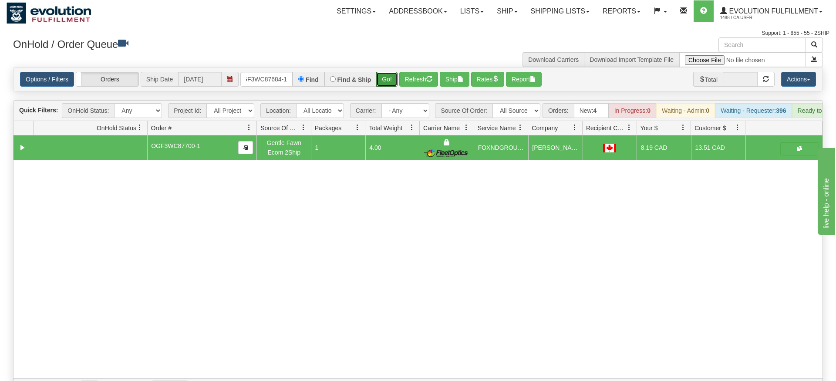
drag, startPoint x: 384, startPoint y: 69, endPoint x: 396, endPoint y: 64, distance: 12.7
click at [385, 86] on div "Is equal to Is not equal to Contains Does not contains CAD USD EUR ZAR [PERSON_…" at bounding box center [418, 232] width 823 height 330
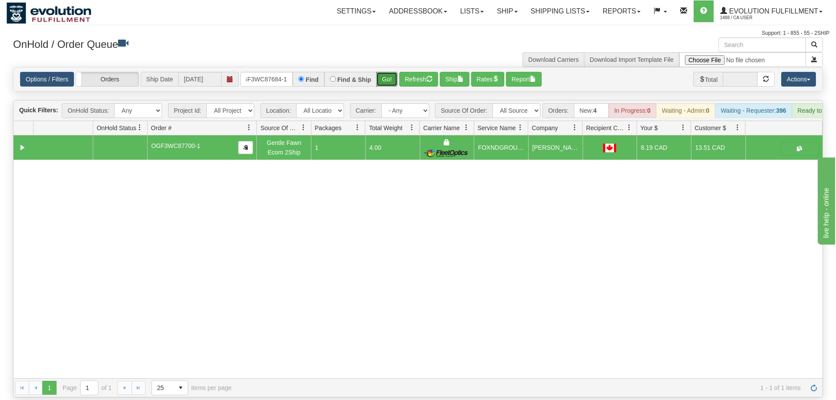
click at [397, 72] on button "Go!" at bounding box center [386, 79] width 21 height 15
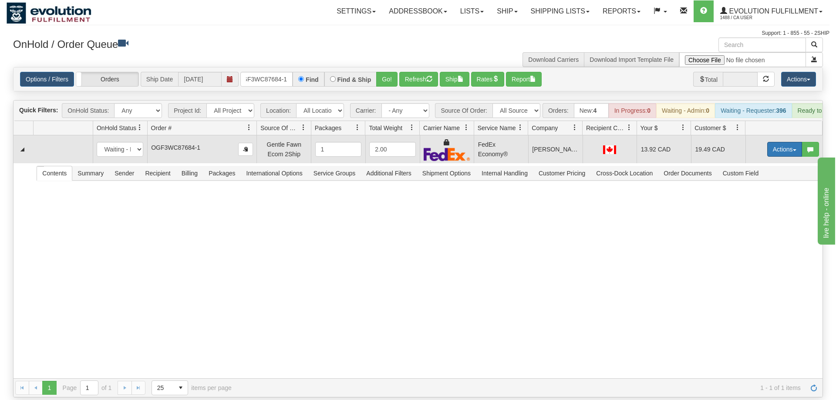
click at [784, 142] on button "Actions" at bounding box center [784, 149] width 35 height 15
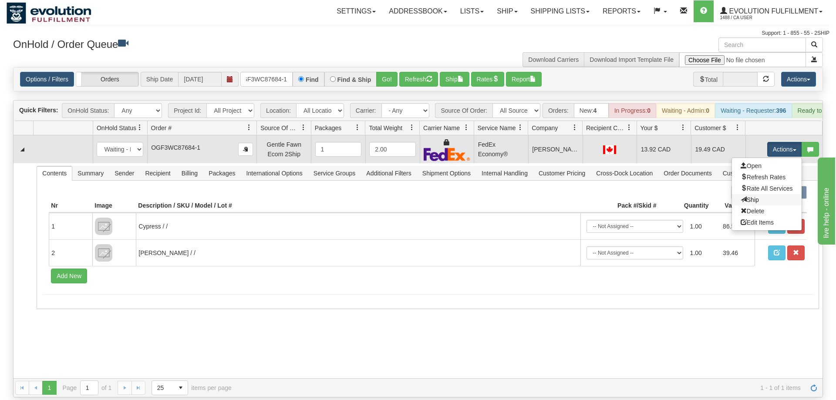
click at [768, 194] on link "Ship" at bounding box center [767, 199] width 70 height 11
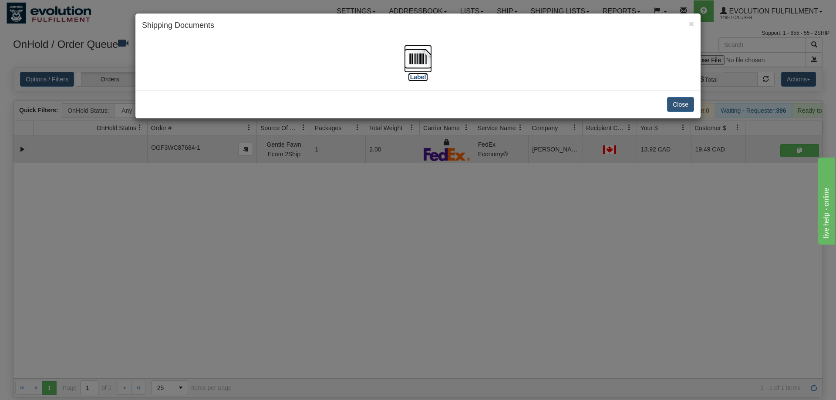
click at [418, 66] on img at bounding box center [418, 59] width 28 height 28
drag, startPoint x: 353, startPoint y: 219, endPoint x: 253, endPoint y: 9, distance: 232.9
click at [352, 206] on div "× Shipping Documents [Label] Close" at bounding box center [418, 200] width 836 height 400
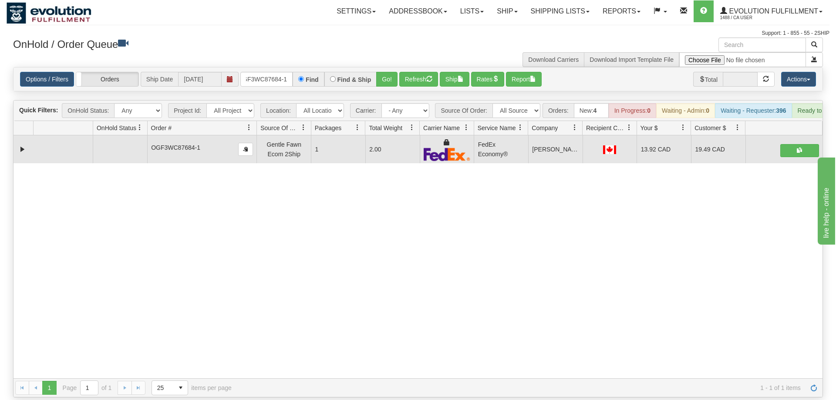
click at [273, 75] on div "Options / Filters Group Shipments Orders Ship Date [DATE] OGF3WC87684-1 Find Fi…" at bounding box center [417, 79] width 809 height 24
click at [273, 72] on input "OGF3WC87684-1" at bounding box center [266, 79] width 52 height 15
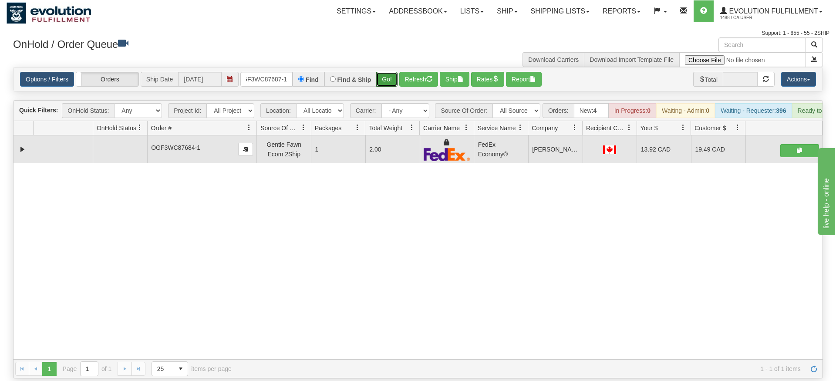
drag, startPoint x: 390, startPoint y: 72, endPoint x: 389, endPoint y: 58, distance: 14.0
click at [390, 86] on div "Is equal to Is not equal to Contains Does not contains CAD USD EUR ZAR [PERSON_…" at bounding box center [418, 222] width 823 height 311
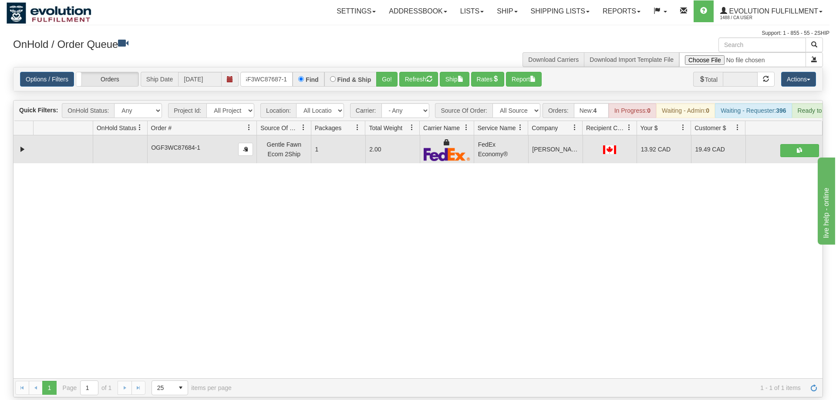
click at [389, 67] on div "Options / Filters Group Shipments Orders Ship Date [DATE] OGF3WC87687-1 Find Fi…" at bounding box center [417, 79] width 809 height 24
click at [388, 72] on button "Go!" at bounding box center [386, 79] width 21 height 15
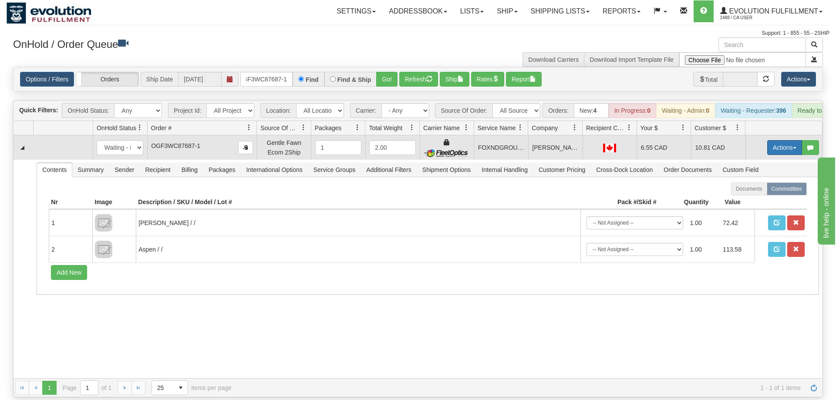
click at [791, 140] on button "Actions" at bounding box center [784, 147] width 35 height 15
click at [752, 195] on span "Ship" at bounding box center [750, 198] width 18 height 7
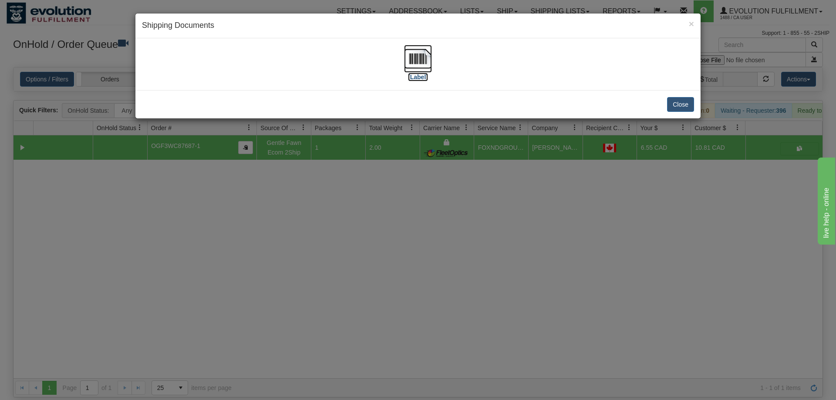
click at [412, 65] on img at bounding box center [418, 59] width 28 height 28
drag, startPoint x: 273, startPoint y: 241, endPoint x: 232, endPoint y: 86, distance: 160.5
click at [273, 235] on div "× Shipping Documents [Label] Close" at bounding box center [418, 200] width 836 height 400
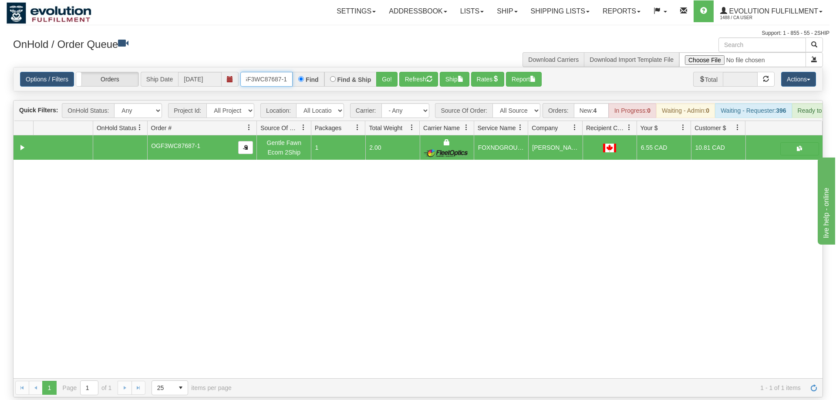
click at [263, 72] on input "OGF3WC87687-1" at bounding box center [266, 79] width 52 height 15
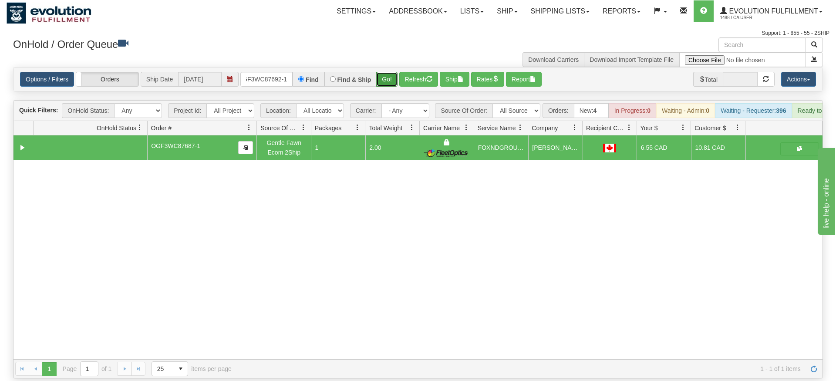
drag, startPoint x: 388, startPoint y: 64, endPoint x: 386, endPoint y: 80, distance: 15.8
click at [388, 82] on div "Is equal to Is not equal to Contains Does not contains CAD USD EUR ZAR [PERSON_…" at bounding box center [418, 222] width 823 height 311
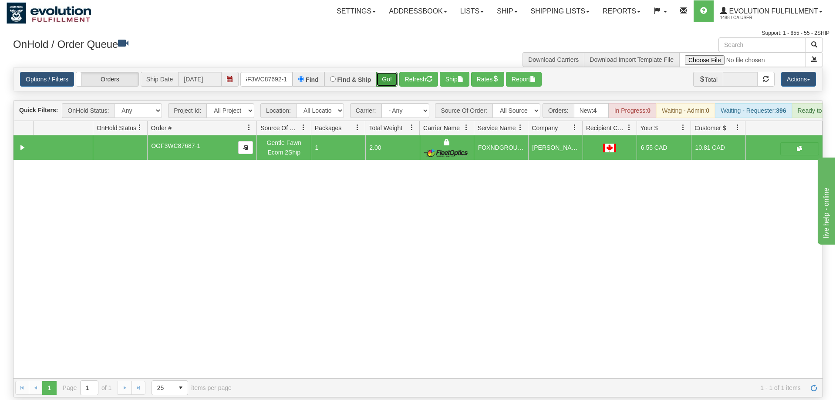
click at [385, 74] on button "Go!" at bounding box center [386, 79] width 21 height 15
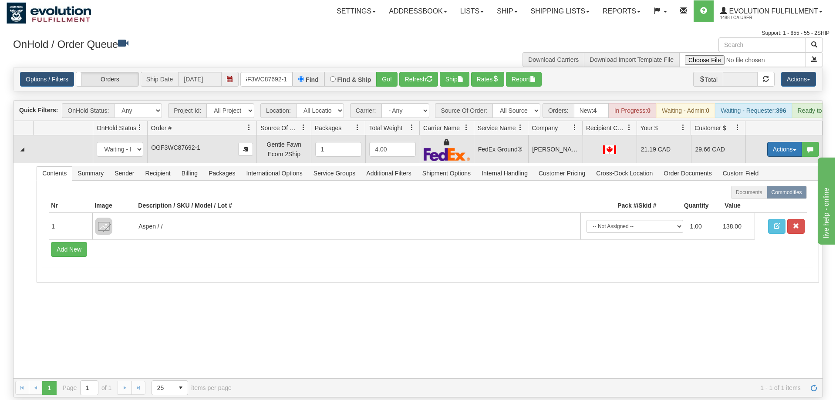
click at [778, 142] on button "Actions" at bounding box center [784, 149] width 35 height 15
click at [766, 194] on link "Ship" at bounding box center [767, 199] width 70 height 11
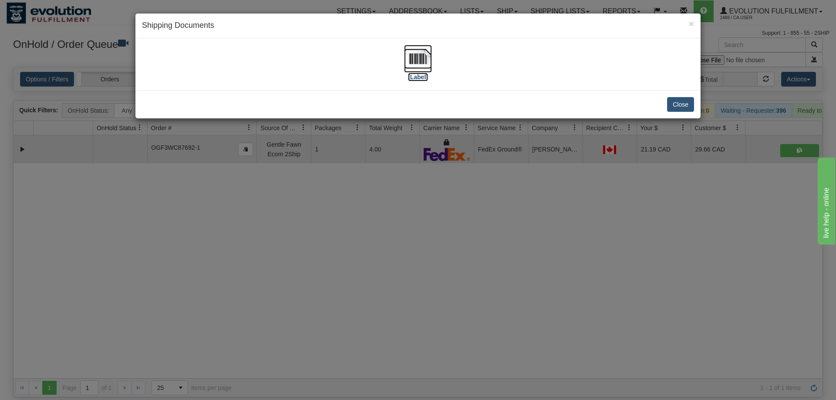
click at [424, 67] on img at bounding box center [418, 59] width 28 height 28
drag, startPoint x: 573, startPoint y: 259, endPoint x: 344, endPoint y: 103, distance: 277.5
click at [559, 249] on div "× Shipping Documents [Label] Close" at bounding box center [418, 200] width 836 height 400
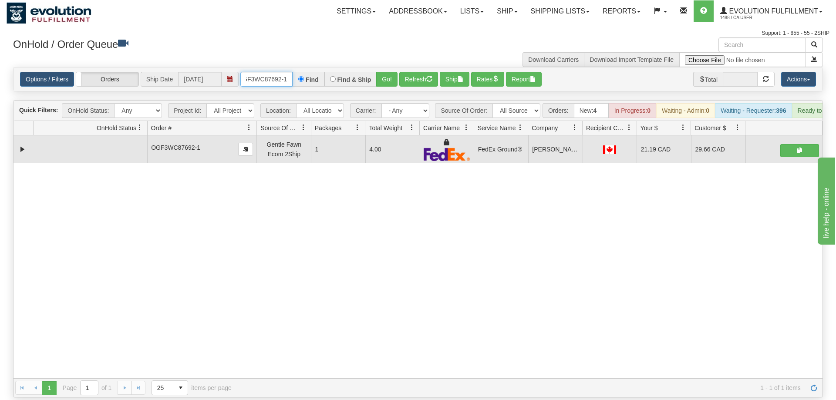
click at [276, 73] on input "OGF3WC87692-1" at bounding box center [266, 79] width 52 height 15
click at [395, 80] on div "Is equal to Is not equal to Contains Does not contains CAD USD EUR ZAR [PERSON_…" at bounding box center [418, 232] width 823 height 330
click at [391, 72] on button "Go!" at bounding box center [386, 79] width 21 height 15
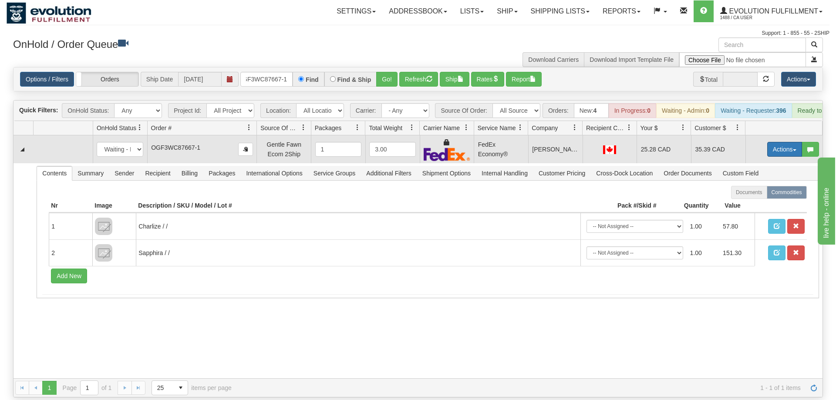
click at [780, 142] on button "Actions" at bounding box center [784, 149] width 35 height 15
click at [768, 194] on link "Ship" at bounding box center [767, 199] width 70 height 11
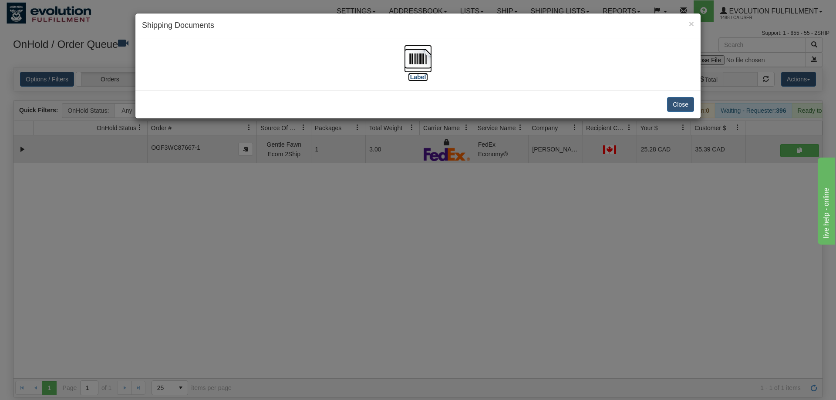
click at [407, 56] on img at bounding box center [418, 59] width 28 height 28
drag, startPoint x: 557, startPoint y: 297, endPoint x: 554, endPoint y: 291, distance: 6.4
click at [554, 291] on div "× Shipping Documents [Label] Close" at bounding box center [418, 200] width 836 height 400
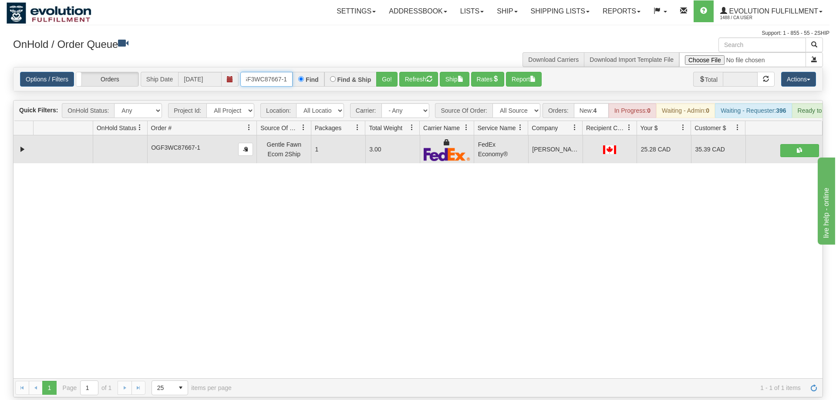
click at [266, 72] on input "OGF3WC87667-1" at bounding box center [266, 79] width 52 height 15
click at [256, 72] on input "OGF3WC87667-1" at bounding box center [266, 79] width 52 height 15
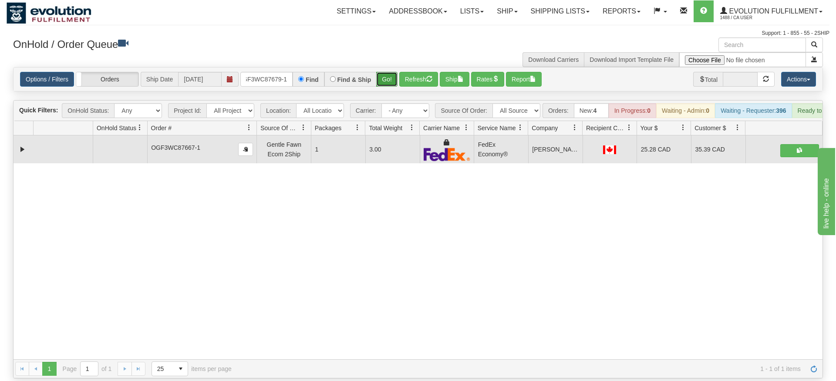
drag, startPoint x: 390, startPoint y: 61, endPoint x: 389, endPoint y: 73, distance: 12.2
click at [390, 79] on div "Is equal to Is not equal to Contains Does not contains CAD USD EUR ZAR [PERSON_…" at bounding box center [418, 222] width 823 height 311
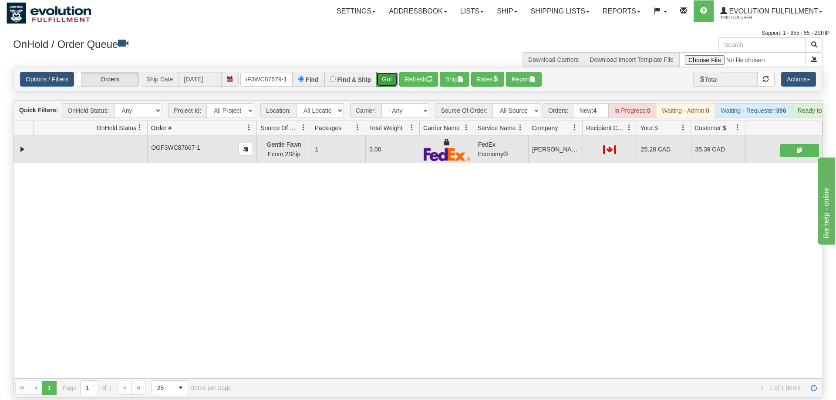
click at [389, 72] on button "Go!" at bounding box center [386, 79] width 21 height 15
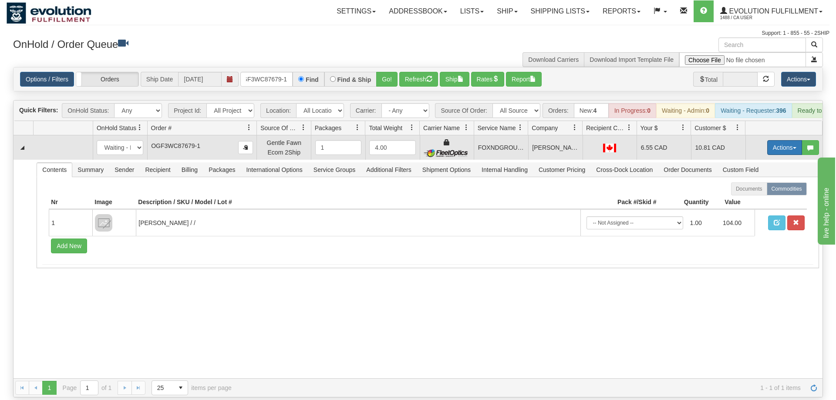
click at [783, 140] on button "Actions" at bounding box center [784, 147] width 35 height 15
click at [773, 192] on link "Ship" at bounding box center [767, 197] width 70 height 11
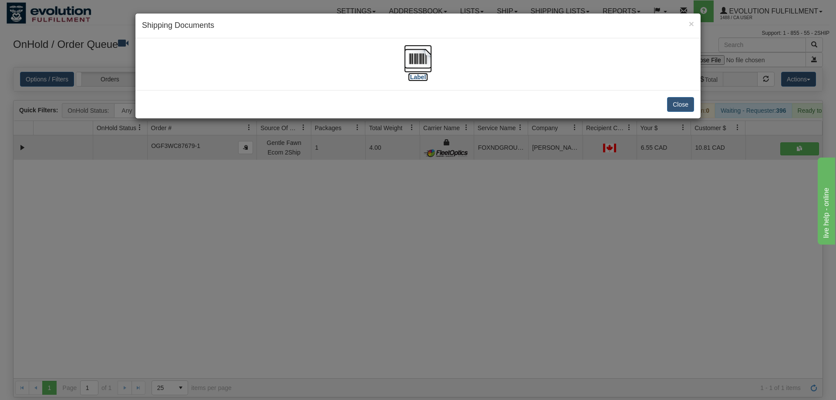
click at [418, 58] on img at bounding box center [418, 59] width 28 height 28
drag, startPoint x: 404, startPoint y: 249, endPoint x: 227, endPoint y: 66, distance: 254.7
click at [397, 242] on div "× Shipping Documents [Label] Close" at bounding box center [418, 200] width 836 height 400
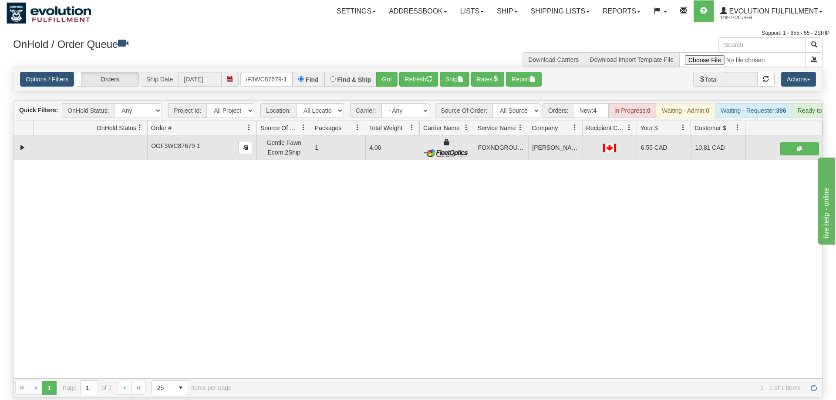
click at [269, 54] on div "OnHold / Order Queue" at bounding box center [212, 45] width 411 height 17
click at [270, 72] on input "OGF3WC87679-1" at bounding box center [266, 79] width 52 height 15
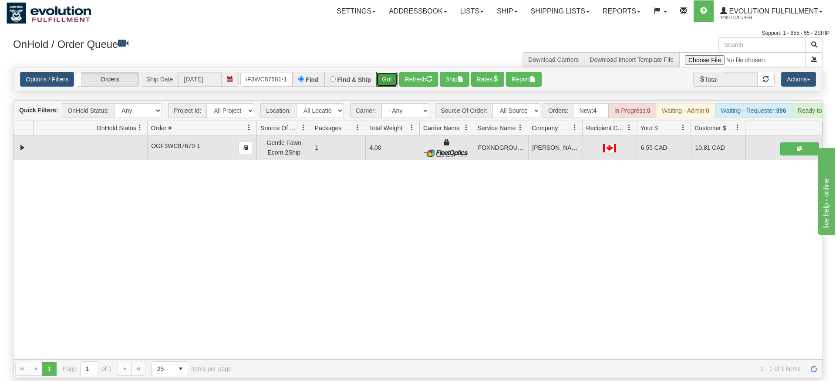
drag, startPoint x: 395, startPoint y: 62, endPoint x: 394, endPoint y: 80, distance: 18.3
click at [394, 80] on div "Is equal to Is not equal to Contains Does not contains CAD USD EUR ZAR [PERSON_…" at bounding box center [418, 222] width 823 height 311
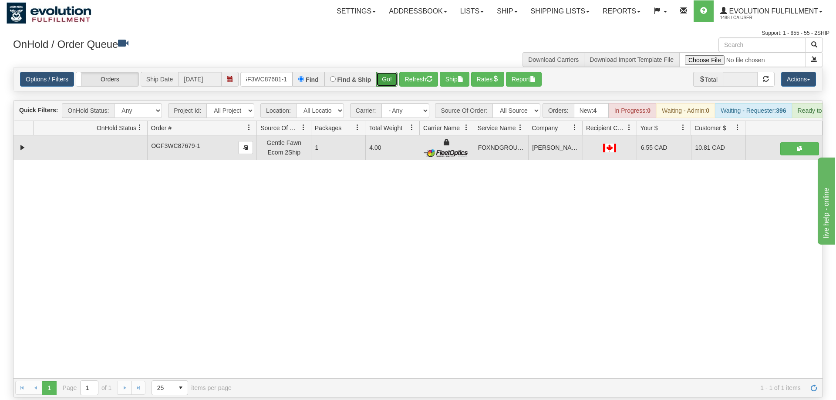
click at [388, 73] on button "Go!" at bounding box center [386, 79] width 21 height 15
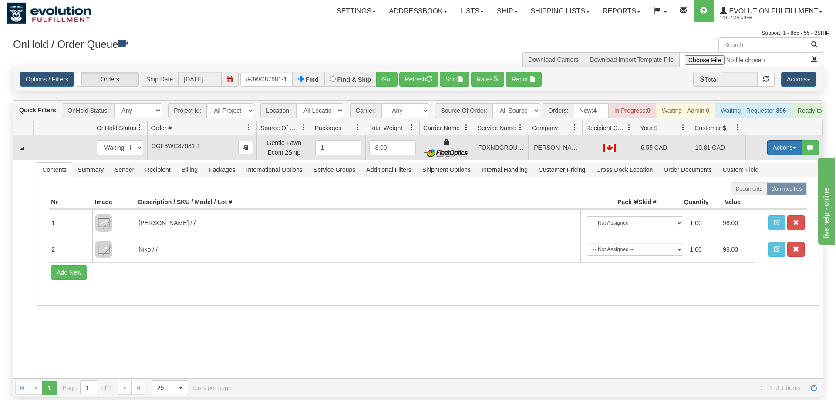
click at [774, 140] on button "Actions" at bounding box center [784, 147] width 35 height 15
click at [755, 195] on span "Ship" at bounding box center [750, 198] width 18 height 7
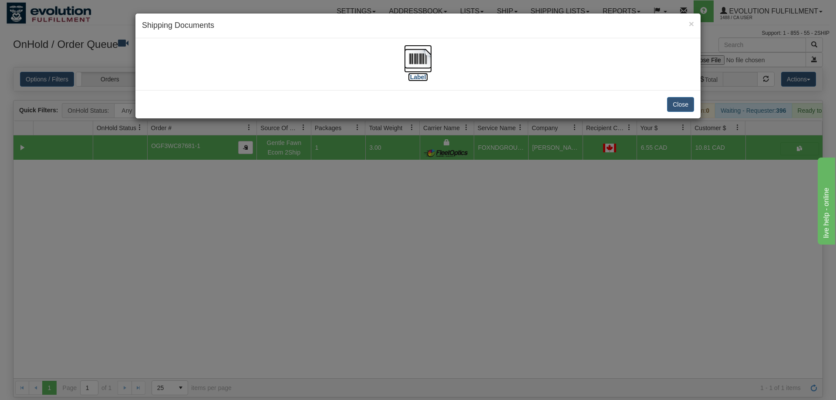
click at [407, 67] on img at bounding box center [418, 59] width 28 height 28
drag, startPoint x: 364, startPoint y: 254, endPoint x: 373, endPoint y: 240, distance: 16.6
click at [371, 245] on div "× Shipping Documents [Label] Close" at bounding box center [418, 200] width 836 height 400
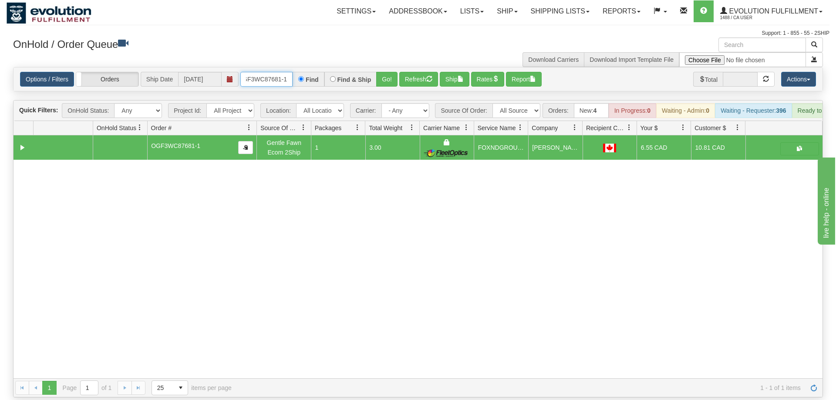
click at [281, 72] on input "OGF3WC87681-1" at bounding box center [266, 79] width 52 height 15
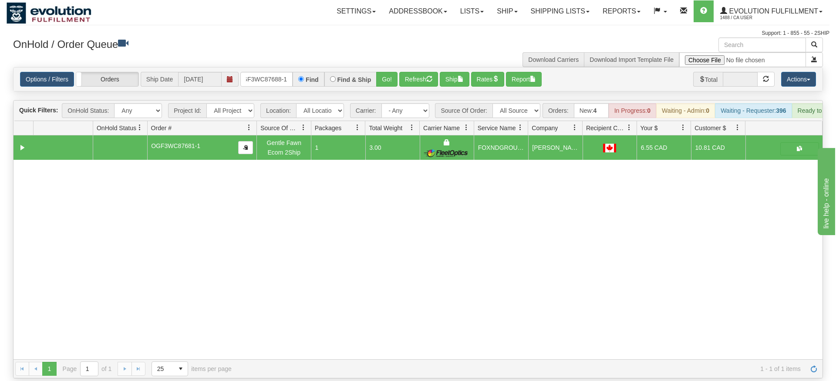
click at [390, 78] on div "Options / Filters Group Shipments Orders Ship Date [DATE] OGF3WC87688-1 Find Fi…" at bounding box center [417, 79] width 809 height 24
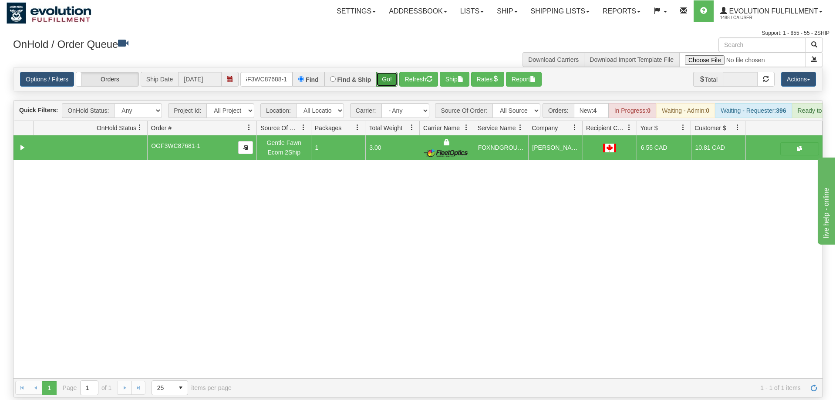
click at [390, 72] on button "Go!" at bounding box center [386, 79] width 21 height 15
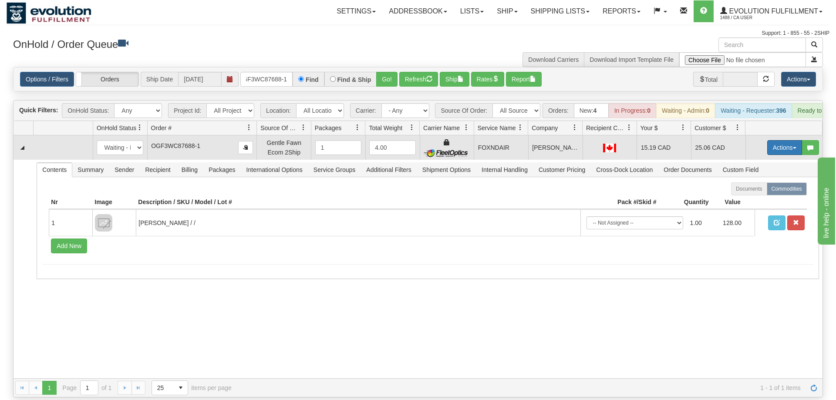
click at [781, 141] on button "Actions" at bounding box center [784, 147] width 35 height 15
click at [769, 192] on link "Ship" at bounding box center [767, 197] width 70 height 11
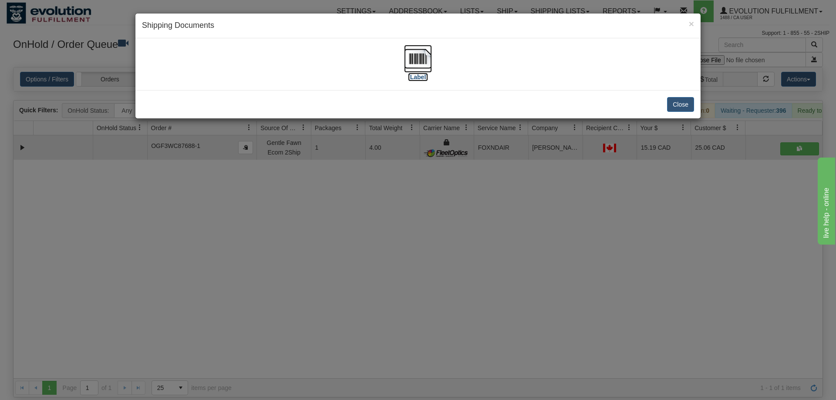
click at [417, 70] on img at bounding box center [418, 59] width 28 height 28
drag, startPoint x: 483, startPoint y: 278, endPoint x: 240, endPoint y: 102, distance: 300.2
click at [479, 276] on div "× Shipping Documents [Label] Close" at bounding box center [418, 200] width 836 height 400
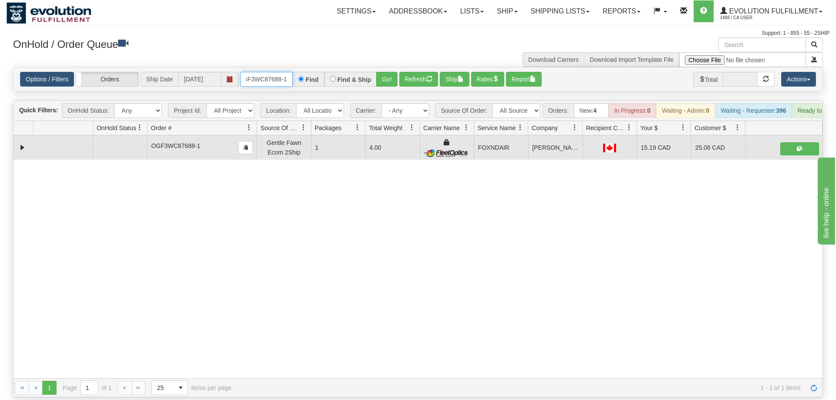
click at [273, 72] on input "OGF3WC87688-1" at bounding box center [266, 79] width 52 height 15
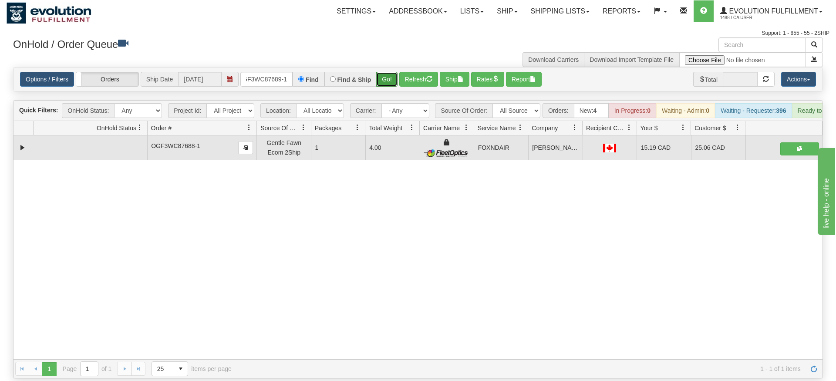
click at [379, 89] on div "Is equal to Is not equal to Contains Does not contains CAD USD EUR ZAR [PERSON_…" at bounding box center [418, 222] width 823 height 311
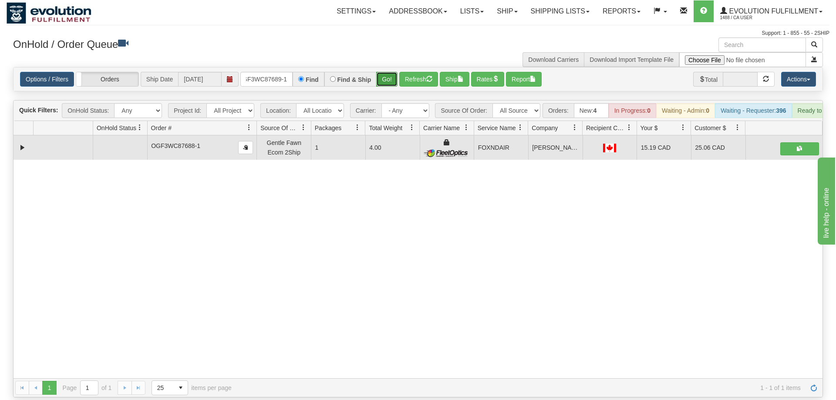
click at [393, 72] on button "Go!" at bounding box center [386, 79] width 21 height 15
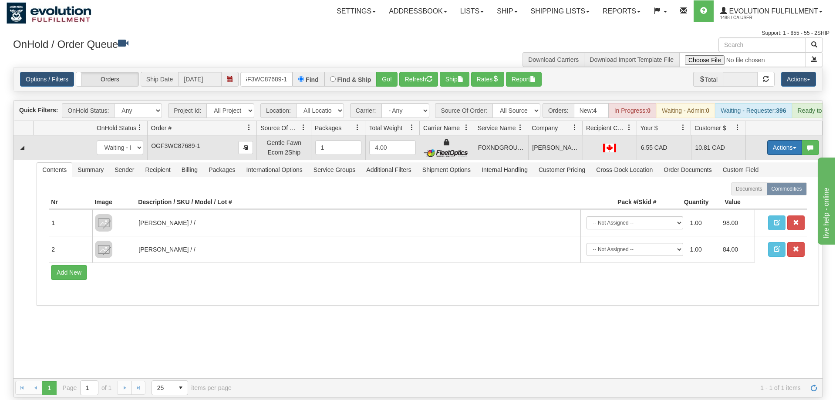
click at [781, 140] on button "Actions" at bounding box center [784, 147] width 35 height 15
click at [758, 192] on link "Ship" at bounding box center [767, 197] width 70 height 11
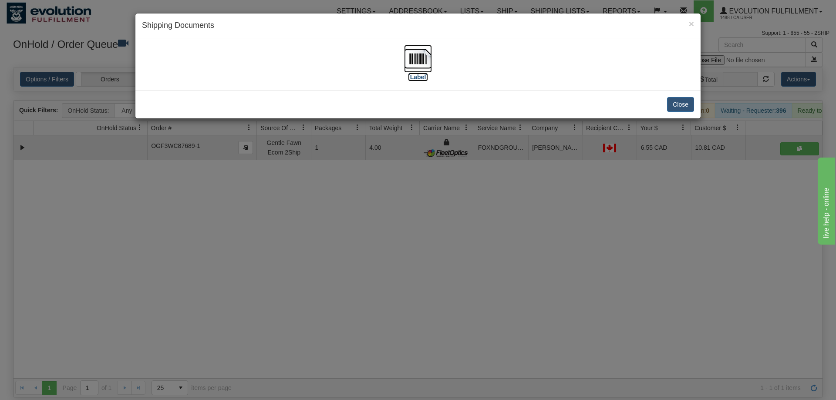
click at [421, 54] on img at bounding box center [418, 59] width 28 height 28
drag, startPoint x: 556, startPoint y: 192, endPoint x: 412, endPoint y: 113, distance: 164.8
click at [548, 184] on div "× Shipping Documents [Label] Close" at bounding box center [418, 200] width 836 height 400
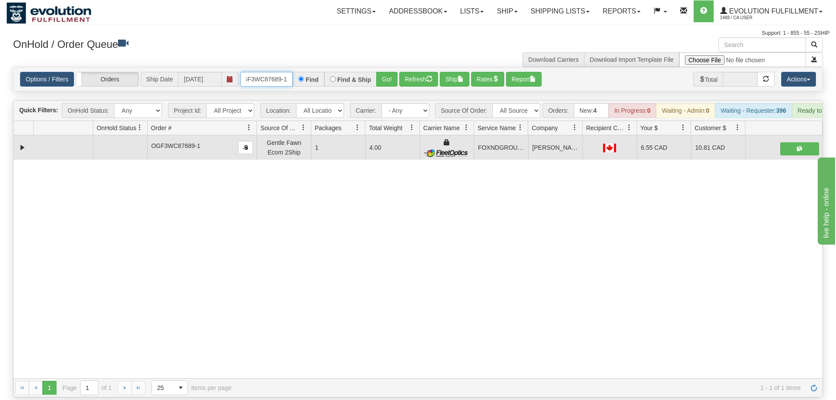
click at [289, 72] on input "OGF3WC87689-1" at bounding box center [266, 79] width 52 height 15
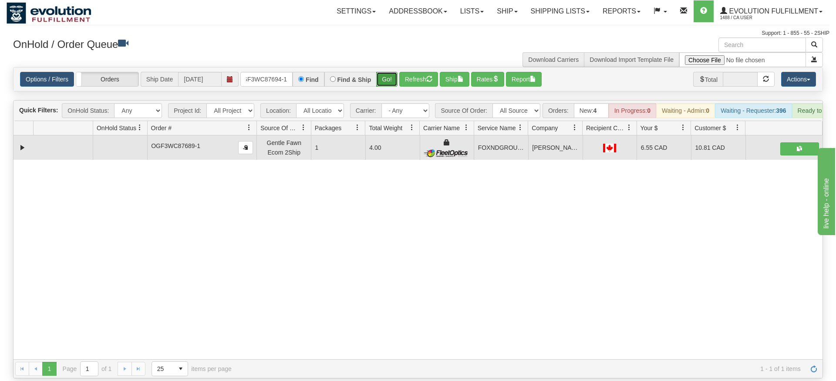
click at [388, 85] on div "Is equal to Is not equal to Contains Does not contains CAD USD EUR ZAR [PERSON_…" at bounding box center [418, 222] width 823 height 311
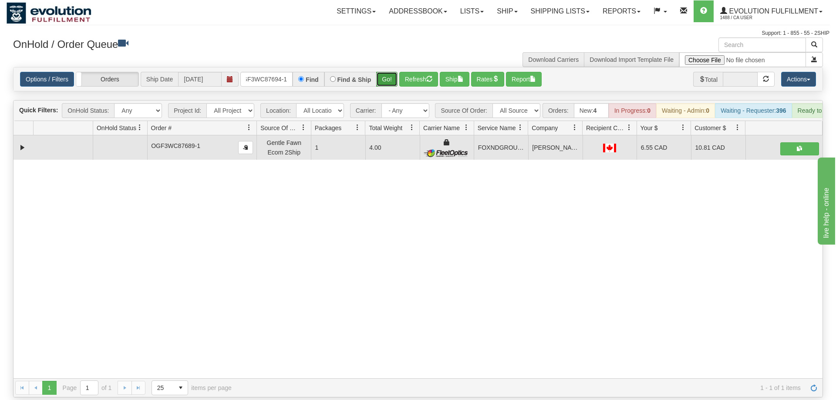
click at [388, 72] on button "Go!" at bounding box center [386, 79] width 21 height 15
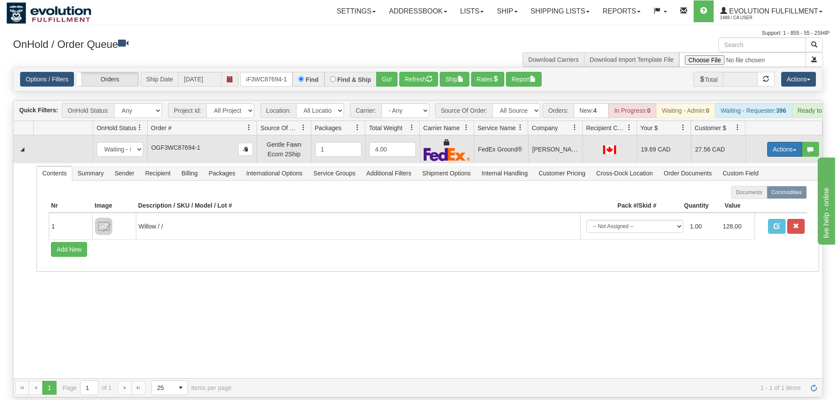
click at [780, 142] on button "Actions" at bounding box center [784, 149] width 35 height 15
click at [759, 194] on link "Ship" at bounding box center [767, 199] width 70 height 11
click at [792, 142] on button "Actions" at bounding box center [784, 149] width 35 height 15
click at [758, 174] on span "Refresh Rates" at bounding box center [763, 177] width 45 height 7
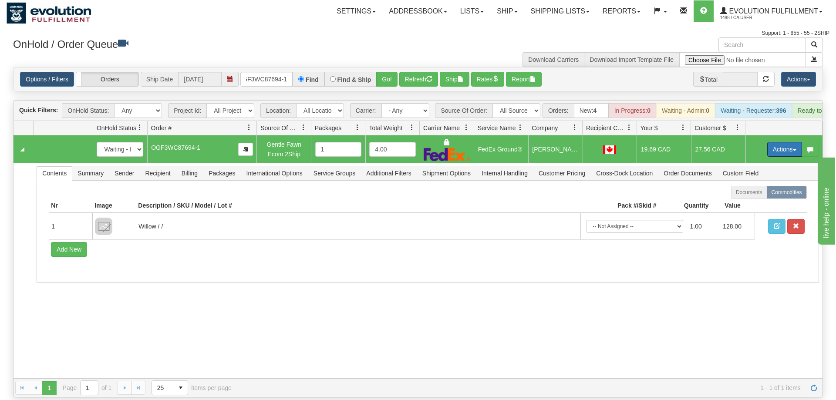
click at [788, 142] on button "Actions" at bounding box center [784, 149] width 35 height 15
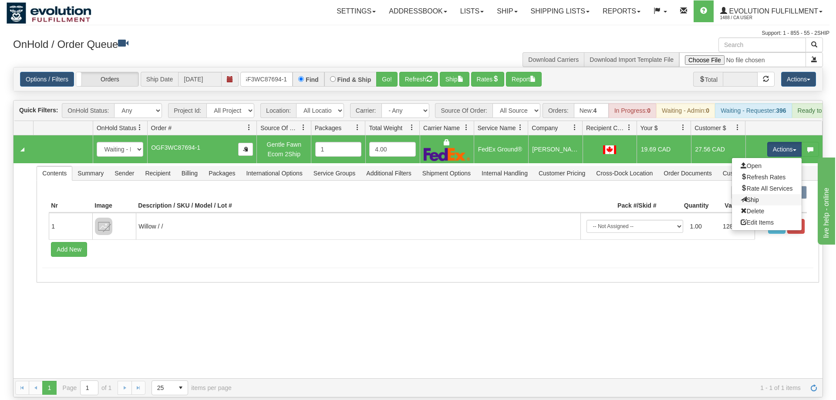
click at [758, 194] on link "Ship" at bounding box center [767, 199] width 70 height 11
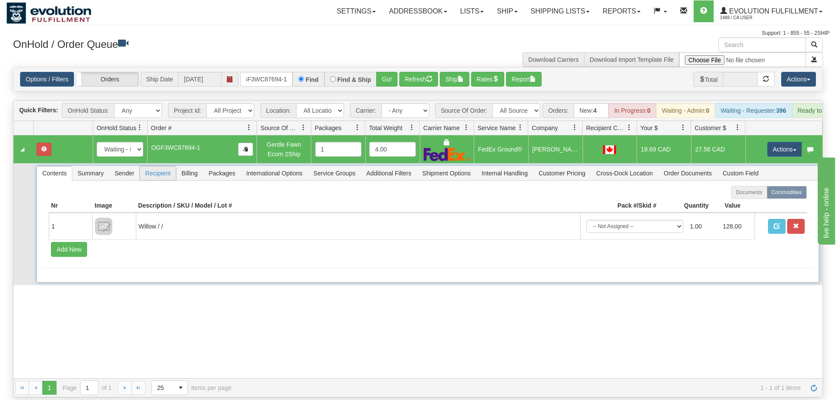
click at [151, 166] on span "Recipient" at bounding box center [158, 173] width 36 height 14
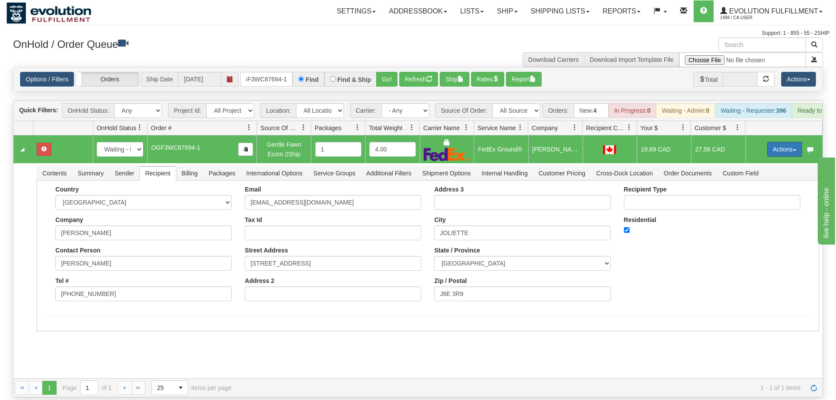
click at [777, 142] on button "Actions" at bounding box center [784, 149] width 35 height 15
click at [762, 174] on span "Refresh Rates" at bounding box center [763, 177] width 45 height 7
click at [791, 142] on button "Actions" at bounding box center [784, 149] width 35 height 15
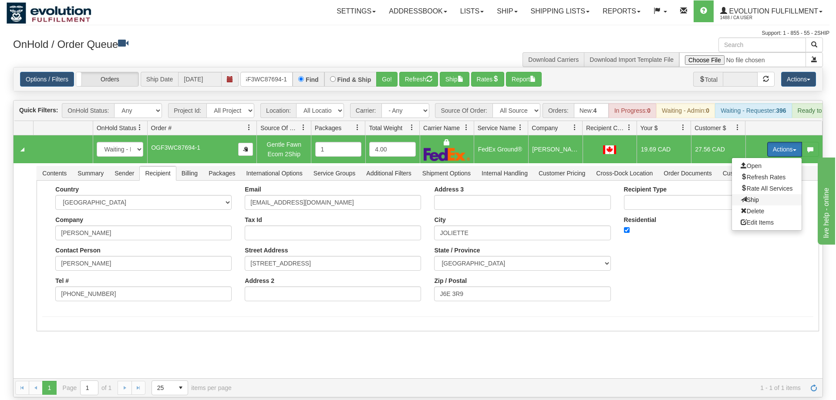
click at [752, 196] on span "Ship" at bounding box center [750, 199] width 18 height 7
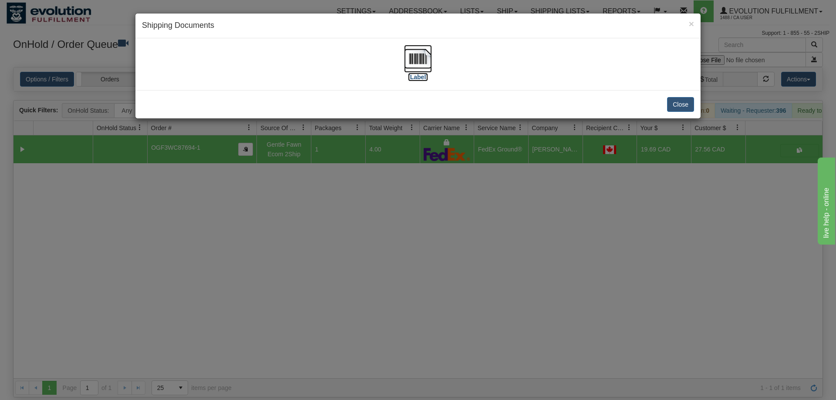
click at [416, 69] on img at bounding box center [418, 59] width 28 height 28
click at [488, 175] on div "× Shipping Documents [Label] Close" at bounding box center [418, 200] width 836 height 400
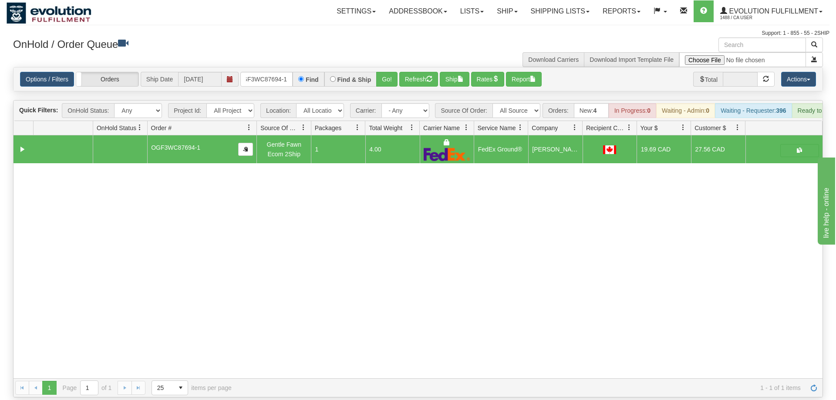
click at [266, 74] on div "Options / Filters Group Shipments Orders Ship Date [DATE] OGF3WC87694-1 Find Fi…" at bounding box center [417, 79] width 809 height 24
click at [268, 72] on input "OGF3WC87694-1" at bounding box center [266, 79] width 52 height 15
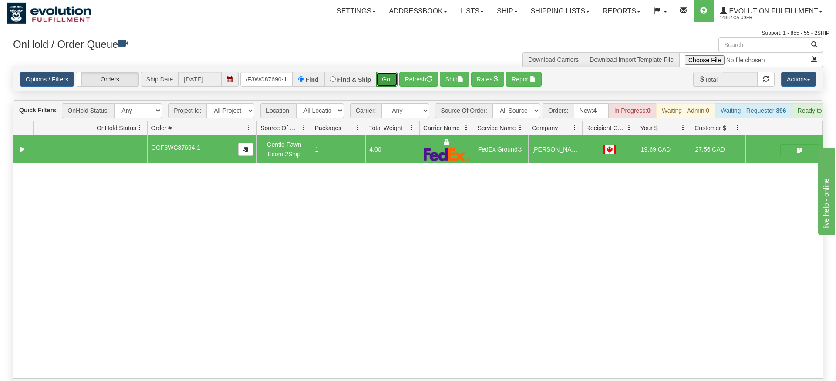
drag, startPoint x: 395, startPoint y: 62, endPoint x: 390, endPoint y: 63, distance: 5.8
click at [395, 80] on div "Is equal to Is not equal to Contains Does not contains CAD USD EUR ZAR [PERSON_…" at bounding box center [418, 232] width 823 height 330
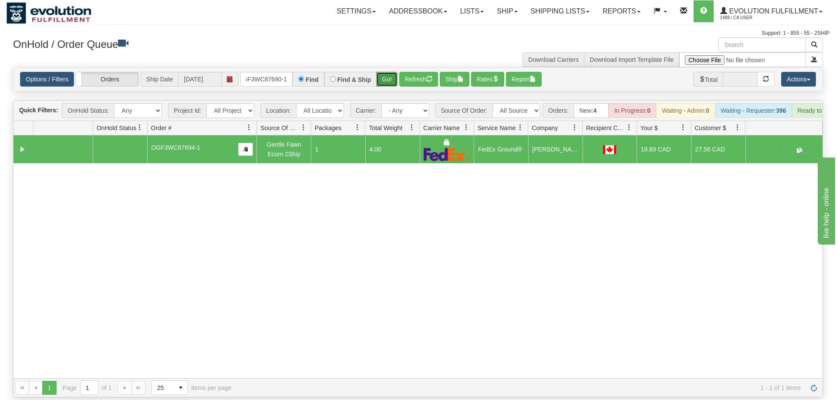
click at [391, 72] on button "Go!" at bounding box center [386, 79] width 21 height 15
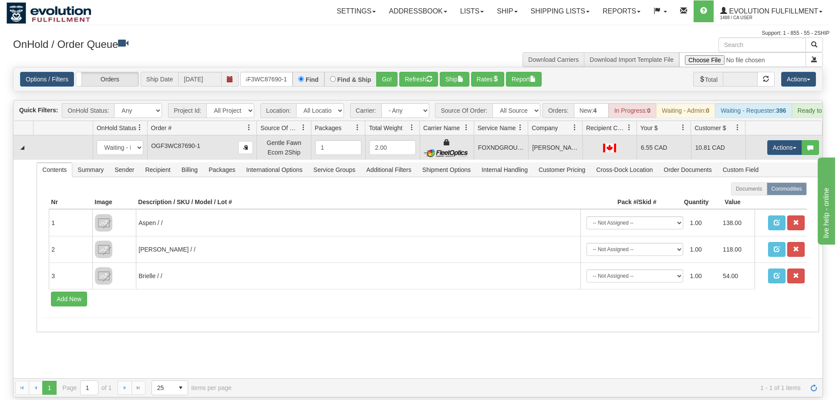
click at [765, 138] on td "Actions Open Refresh Rates Rate All Services Ship Delete Edit Items" at bounding box center [783, 147] width 77 height 24
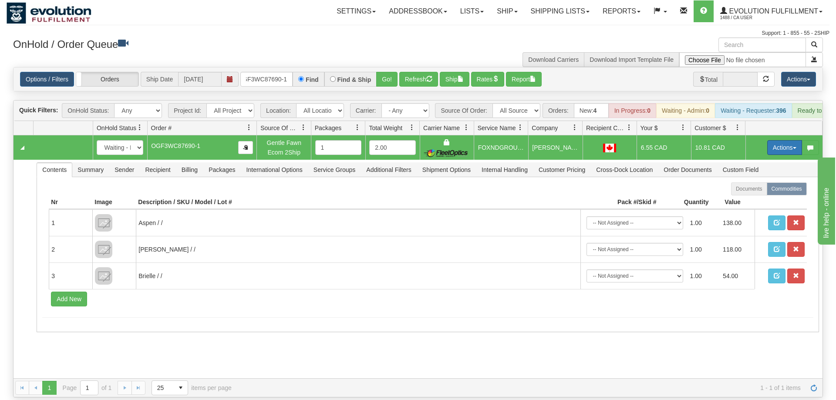
click at [772, 140] on button "Actions" at bounding box center [784, 147] width 35 height 15
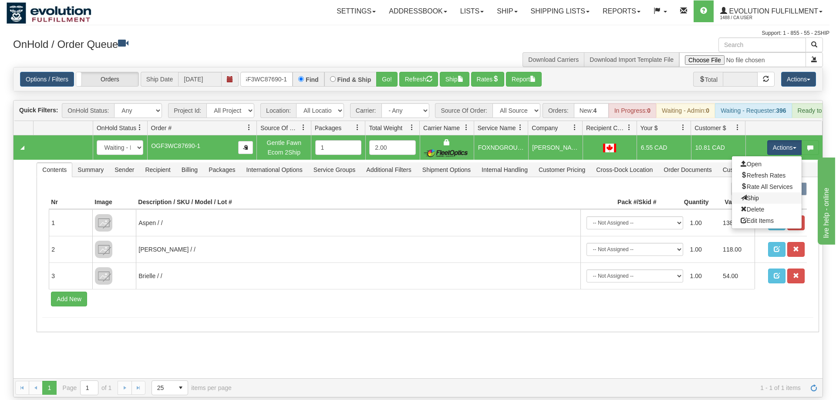
click at [762, 192] on link "Ship" at bounding box center [767, 197] width 70 height 11
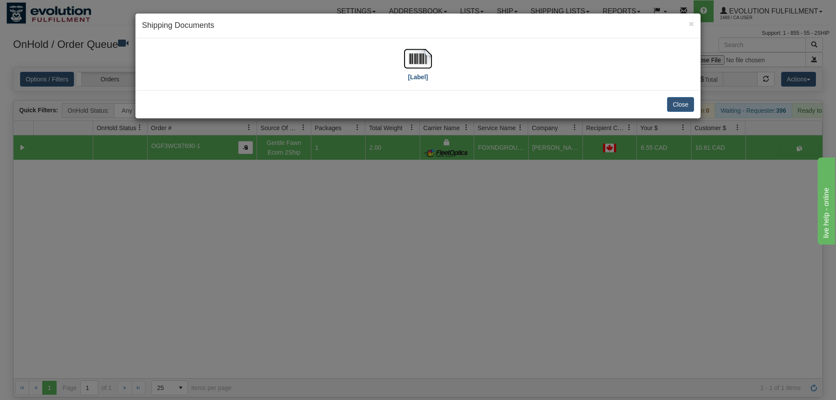
click at [432, 59] on div "[Label]" at bounding box center [418, 64] width 552 height 39
click at [428, 60] on img at bounding box center [418, 59] width 28 height 28
drag, startPoint x: 394, startPoint y: 237, endPoint x: 300, endPoint y: 117, distance: 152.6
click at [390, 220] on div "× Shipping Documents [Label] Close" at bounding box center [418, 200] width 836 height 400
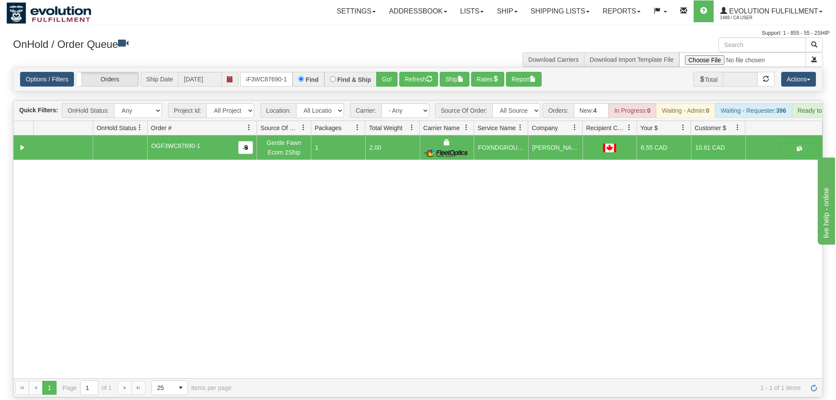
click at [277, 67] on div "Options / Filters Group Shipments Orders Ship Date [DATE] OGF3WC87690-1 Find Fi…" at bounding box center [417, 79] width 809 height 24
click at [276, 72] on input "OGF3WC87690-1" at bounding box center [266, 79] width 52 height 15
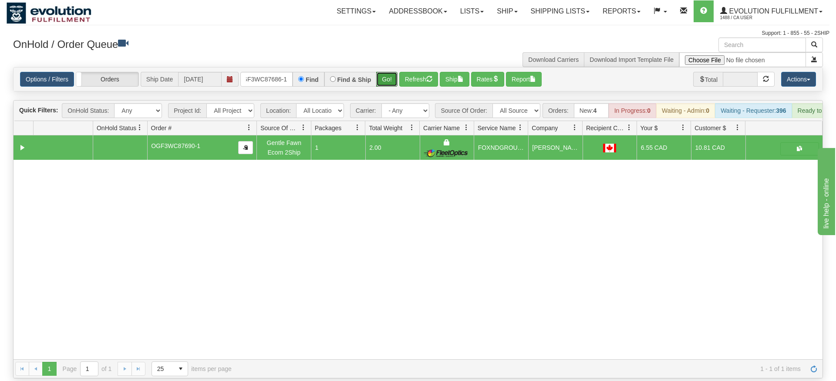
click at [392, 82] on div "Is equal to Is not equal to Contains Does not contains CAD USD EUR ZAR [PERSON_…" at bounding box center [418, 222] width 823 height 311
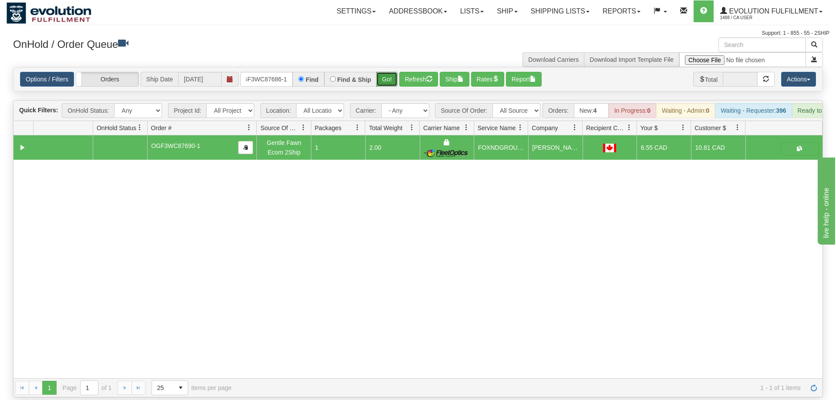
click at [386, 72] on button "Go!" at bounding box center [386, 79] width 21 height 15
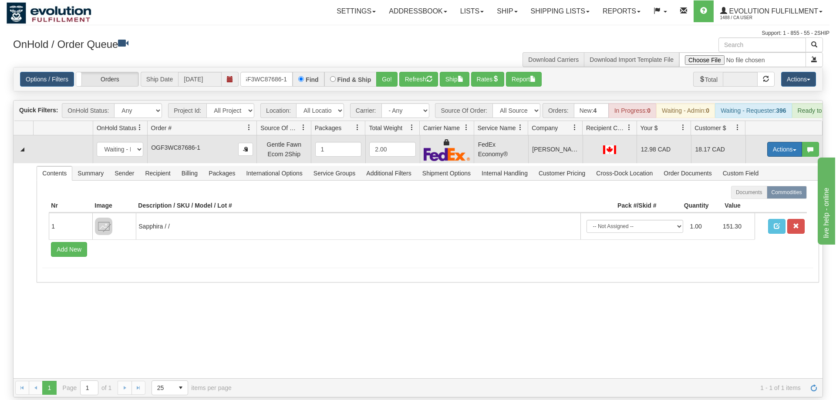
click at [784, 142] on button "Actions" at bounding box center [784, 149] width 35 height 15
click at [754, 196] on span "Ship" at bounding box center [750, 199] width 18 height 7
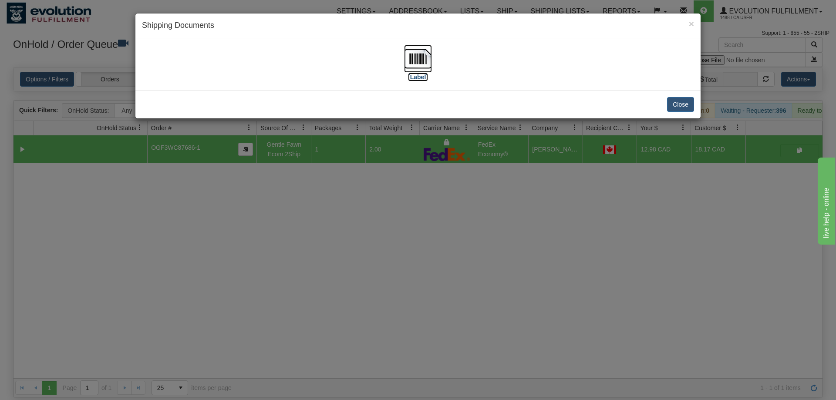
click at [426, 52] on img at bounding box center [418, 59] width 28 height 28
drag, startPoint x: 449, startPoint y: 226, endPoint x: 282, endPoint y: 91, distance: 214.9
click at [448, 224] on div "× Shipping Documents [Label] Close" at bounding box center [418, 200] width 836 height 400
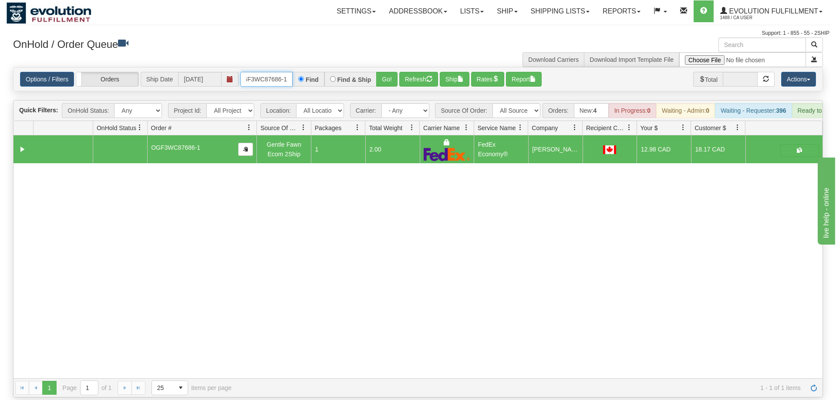
click at [268, 72] on input "OGF3WC87686-1" at bounding box center [266, 79] width 52 height 15
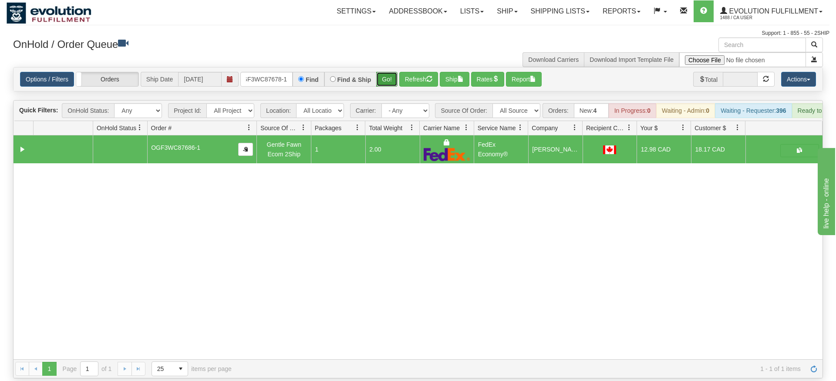
click at [381, 85] on div "Is equal to Is not equal to Contains Does not contains CAD USD EUR ZAR [PERSON_…" at bounding box center [418, 222] width 823 height 311
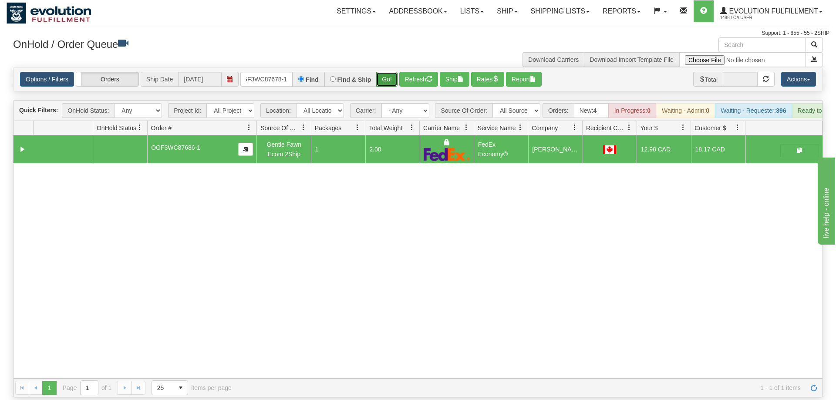
click at [381, 72] on button "Go!" at bounding box center [386, 79] width 21 height 15
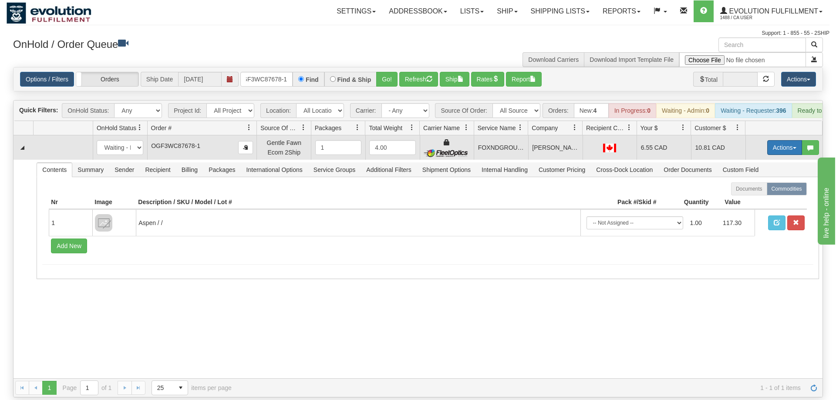
click at [783, 140] on button "Actions" at bounding box center [784, 147] width 35 height 15
click at [764, 192] on link "Ship" at bounding box center [767, 197] width 70 height 11
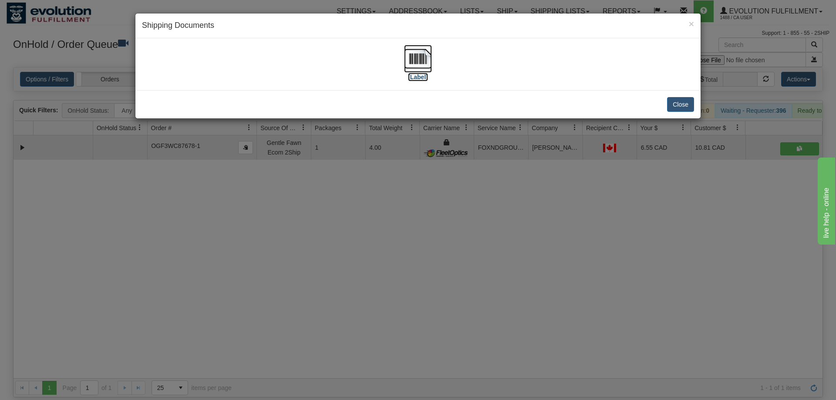
click at [414, 65] on img at bounding box center [418, 59] width 28 height 28
click at [479, 156] on div "× Shipping Documents [Label] Close" at bounding box center [418, 200] width 836 height 400
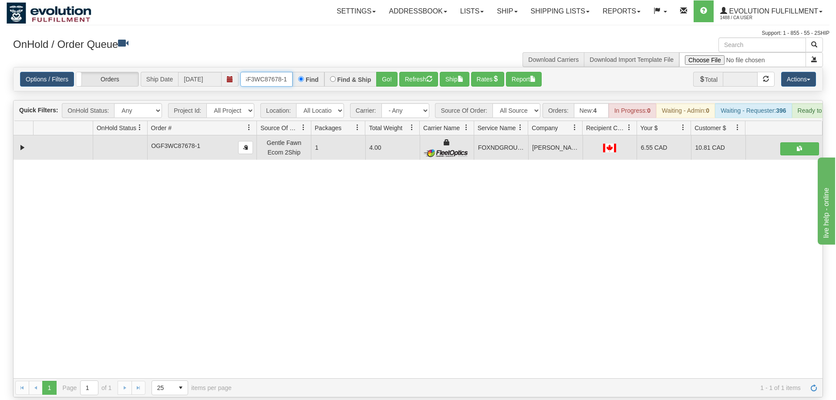
click at [283, 73] on input "OGF3WC87678-1" at bounding box center [266, 79] width 52 height 15
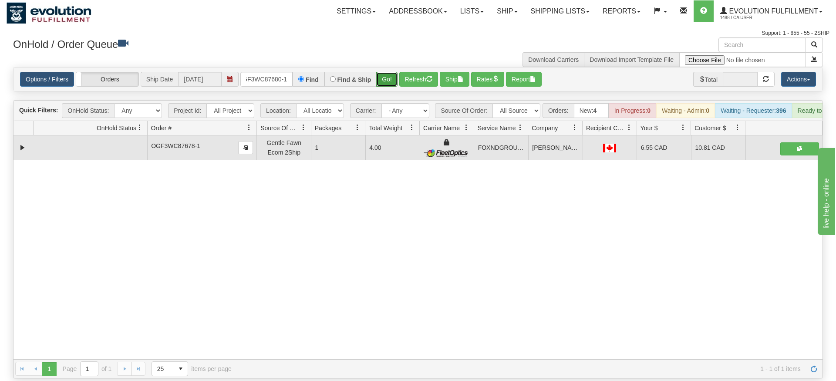
click at [386, 88] on div "Is equal to Is not equal to Contains Does not contains CAD USD EUR ZAR [PERSON_…" at bounding box center [418, 222] width 823 height 311
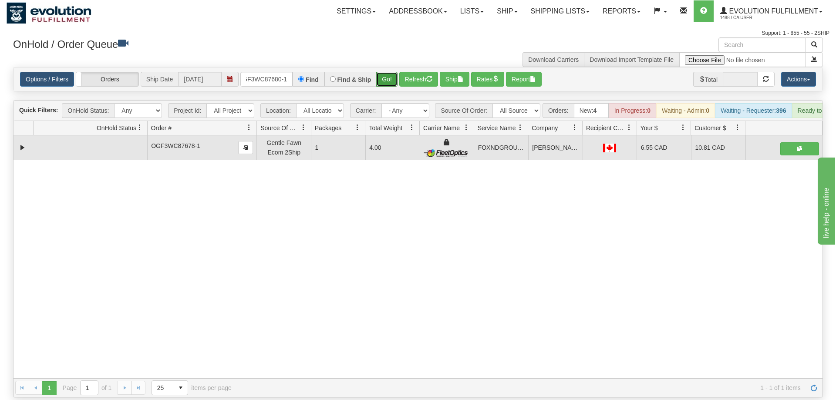
click at [389, 72] on button "Go!" at bounding box center [386, 79] width 21 height 15
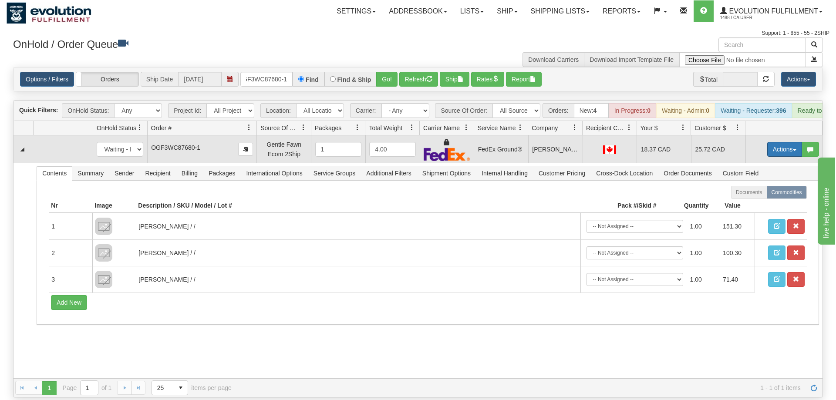
click at [778, 142] on button "Actions" at bounding box center [784, 149] width 35 height 15
click at [763, 194] on link "Ship" at bounding box center [767, 199] width 70 height 11
click at [778, 142] on button "Actions" at bounding box center [784, 149] width 35 height 15
click at [755, 174] on span "Refresh Rates" at bounding box center [763, 177] width 45 height 7
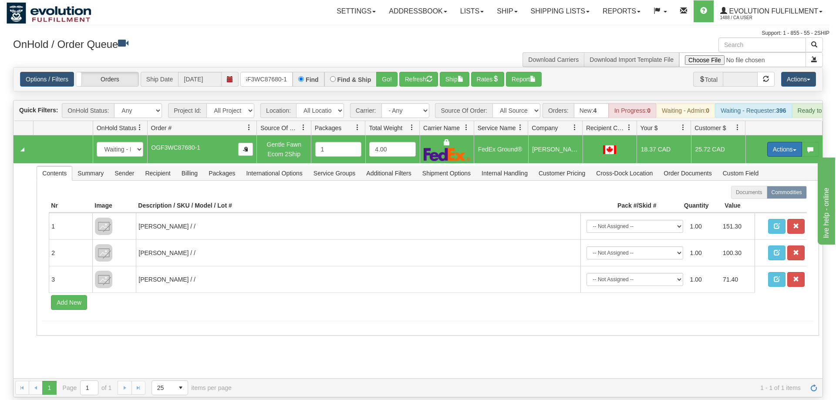
click at [768, 142] on button "Actions" at bounding box center [784, 149] width 35 height 15
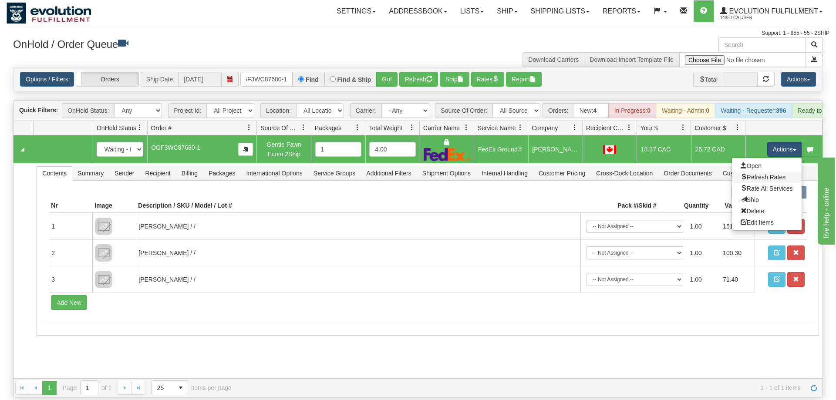
click at [757, 172] on link "Refresh Rates" at bounding box center [767, 177] width 70 height 11
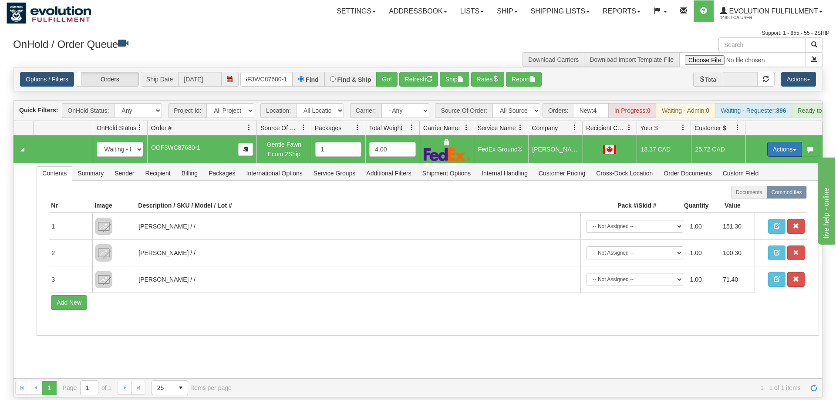
click at [781, 142] on button "Actions" at bounding box center [784, 149] width 35 height 15
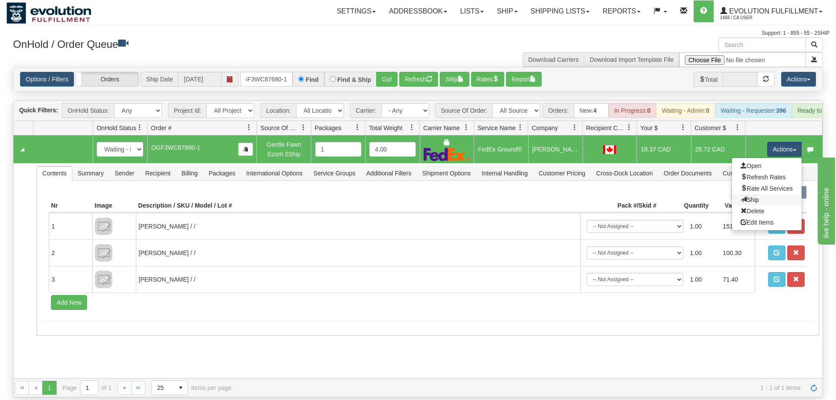
click at [772, 194] on link "Ship" at bounding box center [767, 199] width 70 height 11
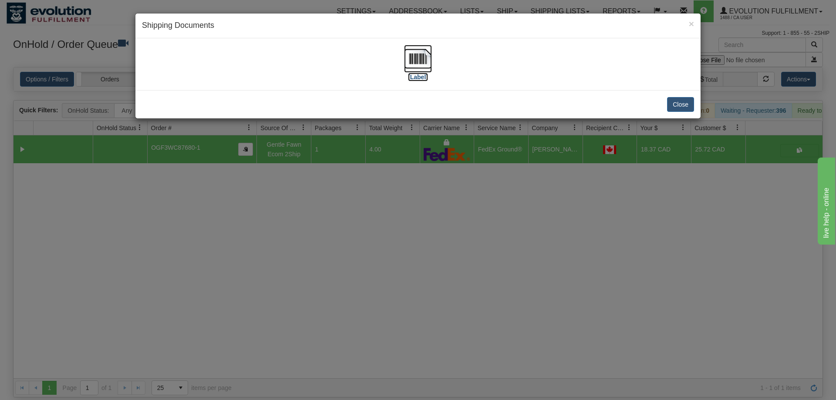
click at [422, 61] on img at bounding box center [418, 59] width 28 height 28
drag, startPoint x: 400, startPoint y: 293, endPoint x: 362, endPoint y: 233, distance: 71.0
click at [398, 284] on div "× Shipping Documents [Label] Close" at bounding box center [418, 200] width 836 height 400
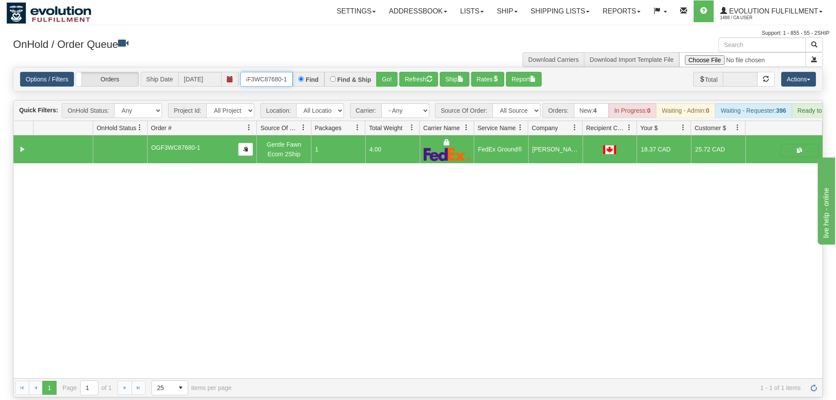
click at [270, 72] on input "OGF3WC87680-1" at bounding box center [266, 79] width 52 height 15
click at [255, 72] on input "OGF3WC87680-1" at bounding box center [266, 79] width 52 height 15
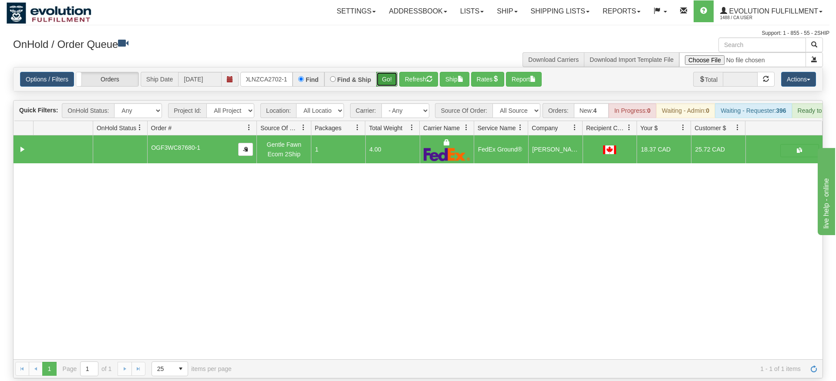
click at [389, 89] on div "Is equal to Is not equal to Contains Does not contains CAD USD EUR ZAR [PERSON_…" at bounding box center [418, 222] width 823 height 311
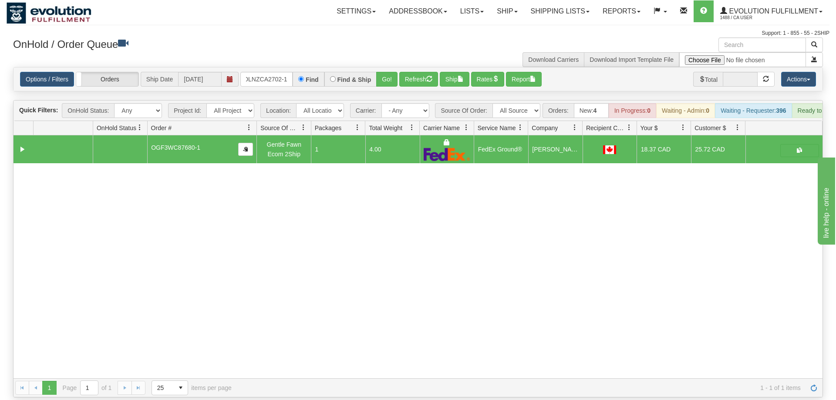
click at [400, 72] on div "Options / Filters Group Shipments Orders Ship Date [DATE] OLNZCA2702-1 Find Fin…" at bounding box center [418, 79] width 796 height 15
click at [387, 72] on button "Go!" at bounding box center [386, 79] width 21 height 15
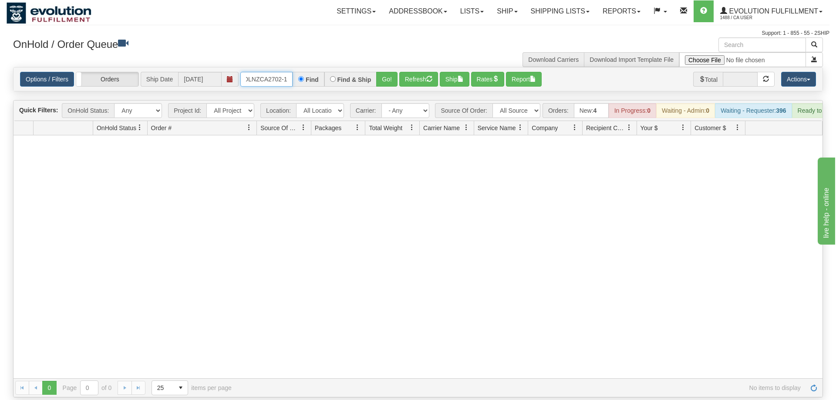
click at [255, 72] on input "OLNZCA2702-1" at bounding box center [266, 79] width 52 height 15
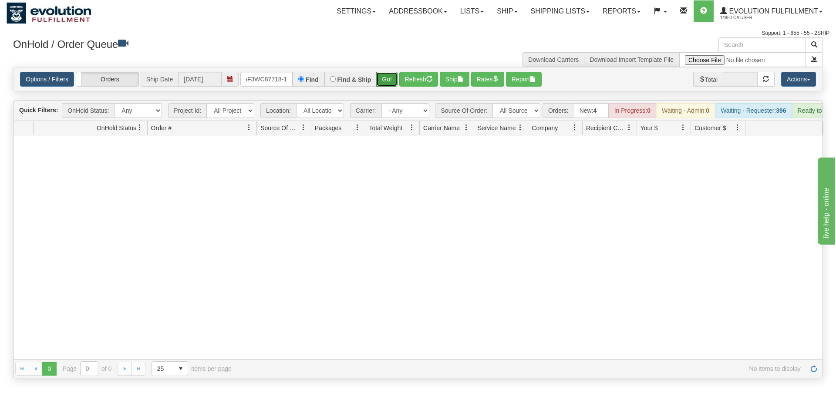
click at [388, 87] on div "Is equal to Is not equal to Contains Does not contains CAD USD EUR ZAR [PERSON_…" at bounding box center [418, 222] width 823 height 311
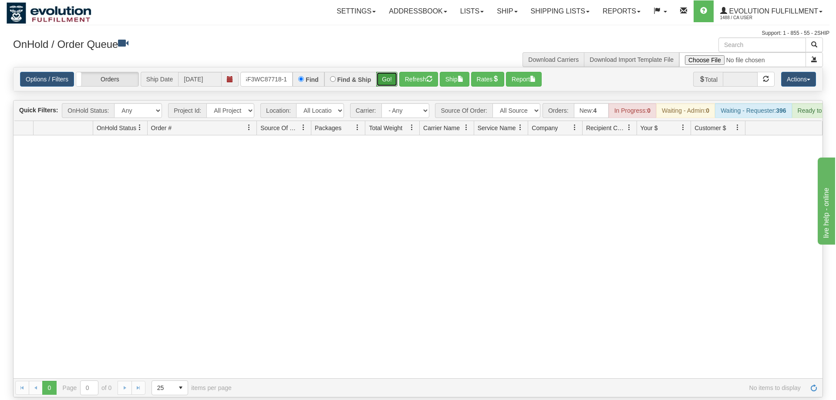
click at [393, 72] on button "Go!" at bounding box center [386, 79] width 21 height 15
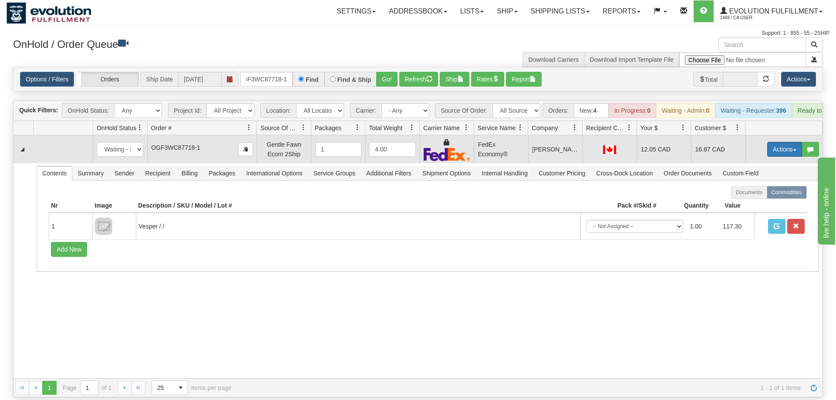
click at [772, 142] on button "Actions" at bounding box center [784, 149] width 35 height 15
click at [754, 196] on span "Ship" at bounding box center [750, 199] width 18 height 7
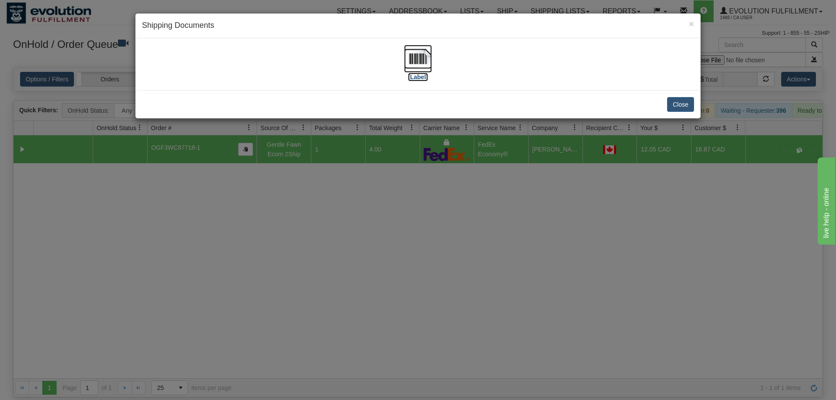
click at [421, 61] on img at bounding box center [418, 59] width 28 height 28
drag, startPoint x: 412, startPoint y: 231, endPoint x: 270, endPoint y: 31, distance: 245.6
click at [411, 227] on div "× Shipping Documents [Label] Close" at bounding box center [418, 200] width 836 height 400
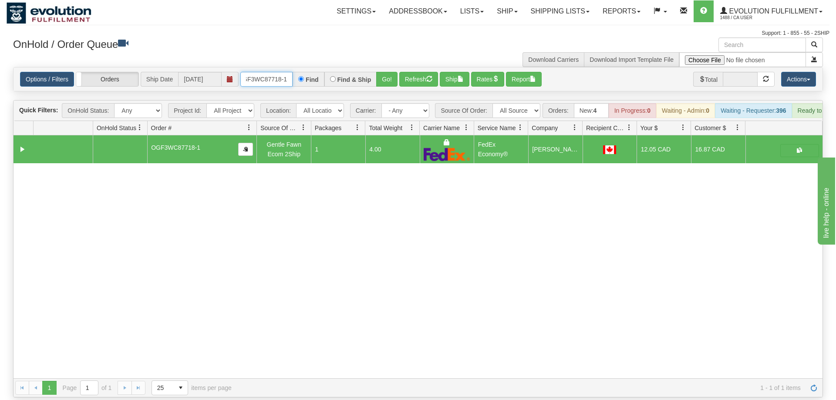
click at [270, 72] on input "OGF3WC87718-1" at bounding box center [266, 79] width 52 height 15
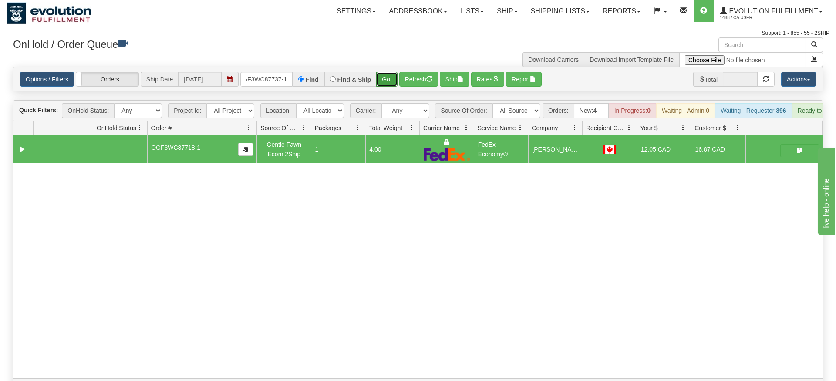
drag, startPoint x: 386, startPoint y: 66, endPoint x: 389, endPoint y: 76, distance: 10.6
click at [386, 84] on div "Is equal to Is not equal to Contains Does not contains CAD USD EUR ZAR [PERSON_…" at bounding box center [418, 232] width 823 height 330
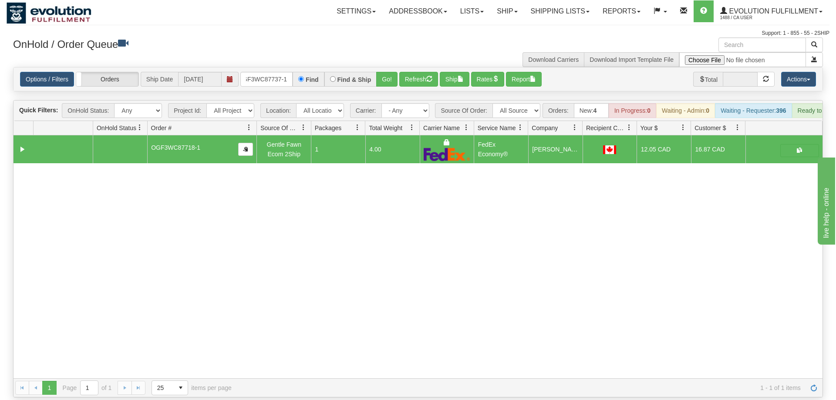
click at [389, 76] on div "Options / Filters Group Shipments Orders Ship Date [DATE] OGF3WC87737-1 Find Fi…" at bounding box center [417, 79] width 809 height 24
click at [389, 74] on button "Go!" at bounding box center [386, 79] width 21 height 15
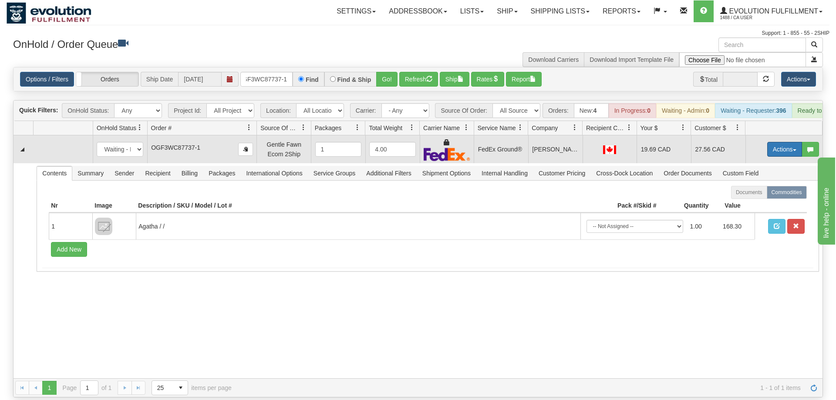
click at [775, 142] on button "Actions" at bounding box center [784, 149] width 35 height 15
click at [761, 194] on link "Ship" at bounding box center [767, 199] width 70 height 11
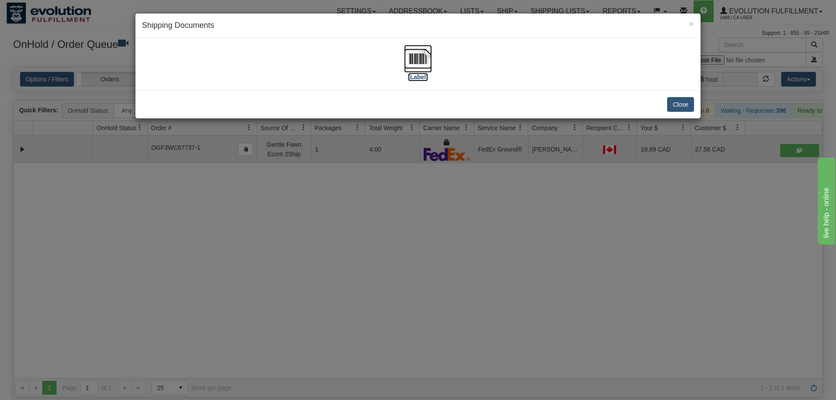
click at [423, 62] on img at bounding box center [418, 59] width 28 height 28
drag, startPoint x: 437, startPoint y: 168, endPoint x: 355, endPoint y: 104, distance: 104.2
click at [436, 168] on div "× Shipping Documents [Label] Close" at bounding box center [418, 200] width 836 height 400
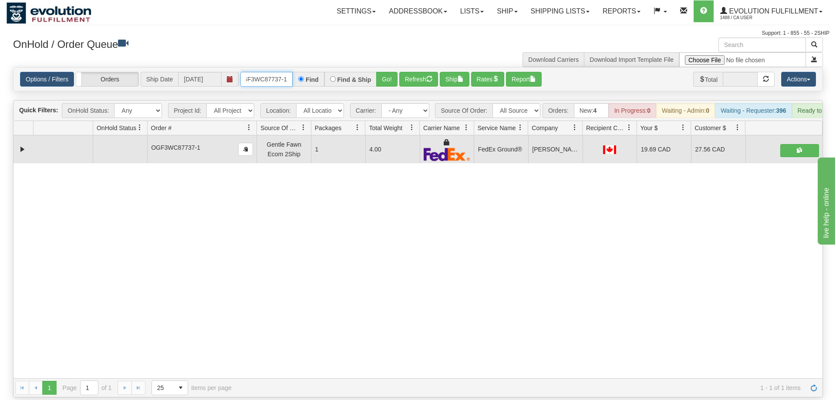
click at [274, 72] on input "OGF3WC87737-1" at bounding box center [266, 79] width 52 height 15
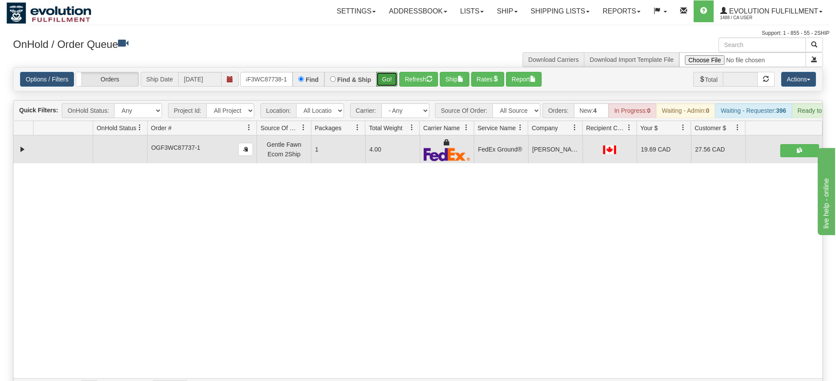
click at [384, 88] on div "Is equal to Is not equal to Contains Does not contains CAD USD EUR ZAR [PERSON_…" at bounding box center [418, 232] width 823 height 330
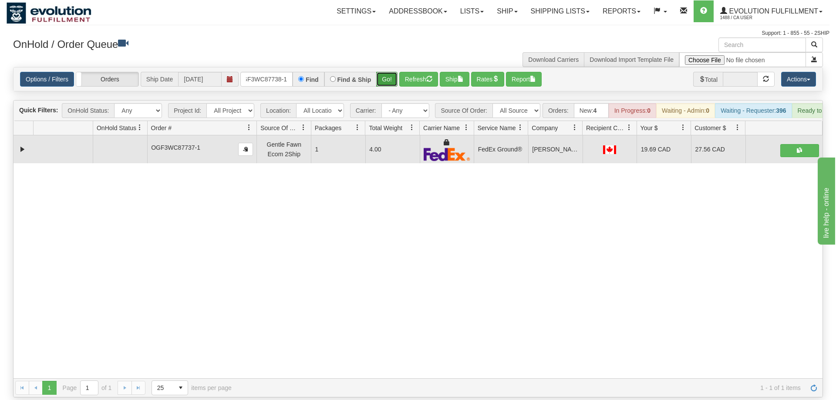
click at [384, 72] on button "Go!" at bounding box center [386, 79] width 21 height 15
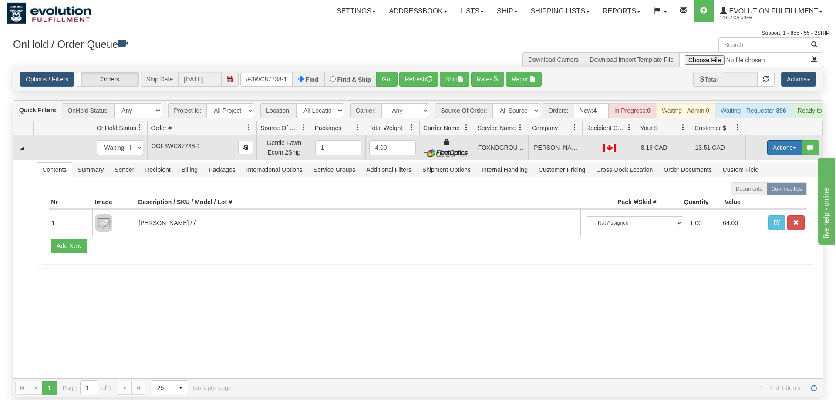
click at [775, 140] on button "Actions" at bounding box center [784, 147] width 35 height 15
click at [750, 195] on span "Ship" at bounding box center [750, 198] width 18 height 7
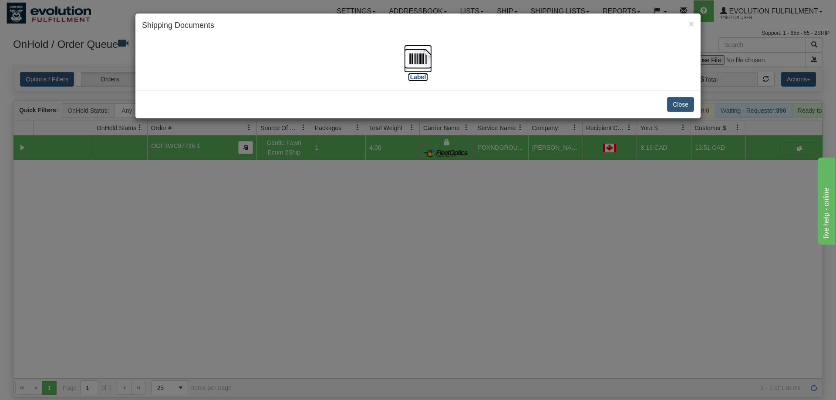
click at [415, 74] on label "[Label]" at bounding box center [418, 77] width 20 height 9
click at [466, 245] on div "× Shipping Documents [Label] Close" at bounding box center [418, 200] width 836 height 400
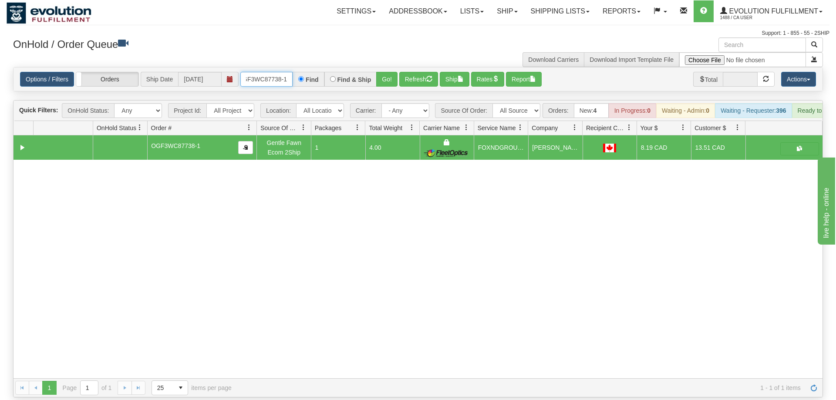
click at [267, 72] on input "OGF3WC87738-1" at bounding box center [266, 79] width 52 height 15
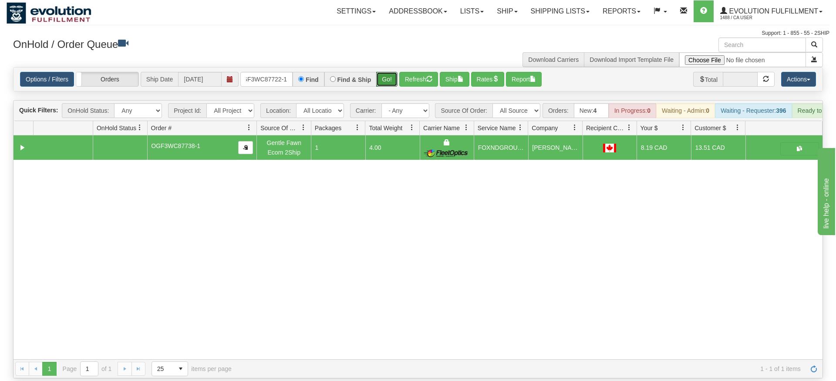
click at [390, 87] on div "Is equal to Is not equal to Contains Does not contains CAD USD EUR ZAR [PERSON_…" at bounding box center [418, 222] width 823 height 311
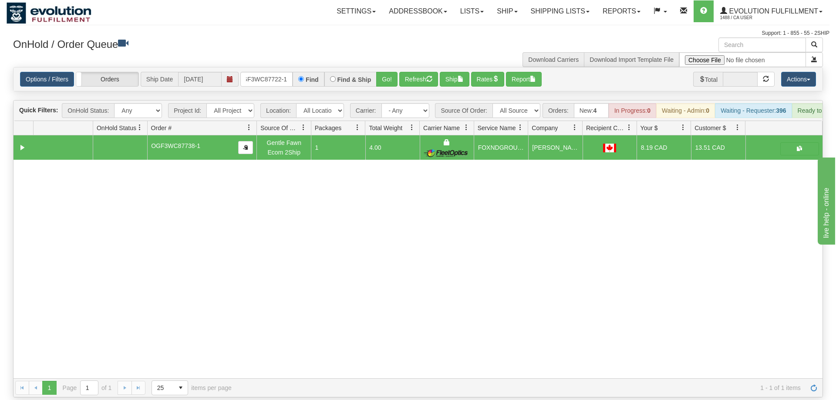
click at [389, 67] on div "Options / Filters Group Shipments Orders Ship Date [DATE] OGF3WC87722-1 Find Fi…" at bounding box center [417, 79] width 809 height 24
click at [386, 72] on button "Go!" at bounding box center [386, 79] width 21 height 15
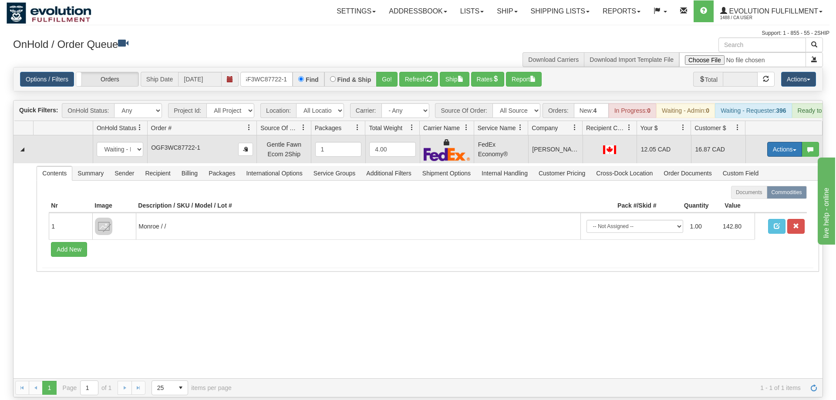
click at [768, 142] on button "Actions" at bounding box center [784, 149] width 35 height 15
click at [748, 196] on span "Ship" at bounding box center [750, 199] width 18 height 7
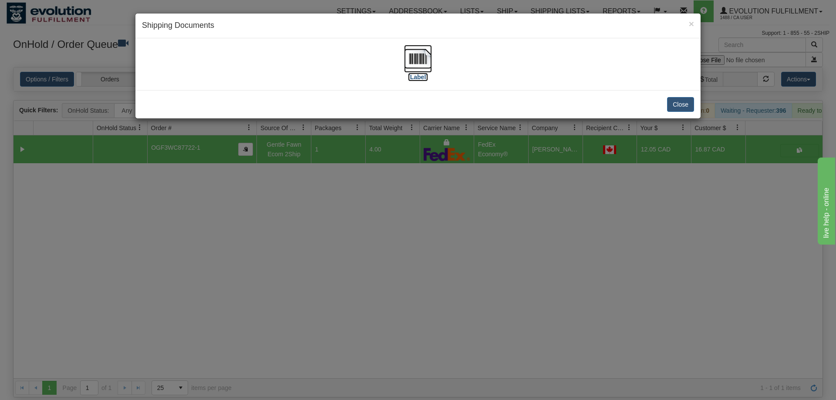
click at [425, 57] on img at bounding box center [418, 59] width 28 height 28
click at [506, 280] on div "× Shipping Documents [Label] Close" at bounding box center [418, 200] width 836 height 400
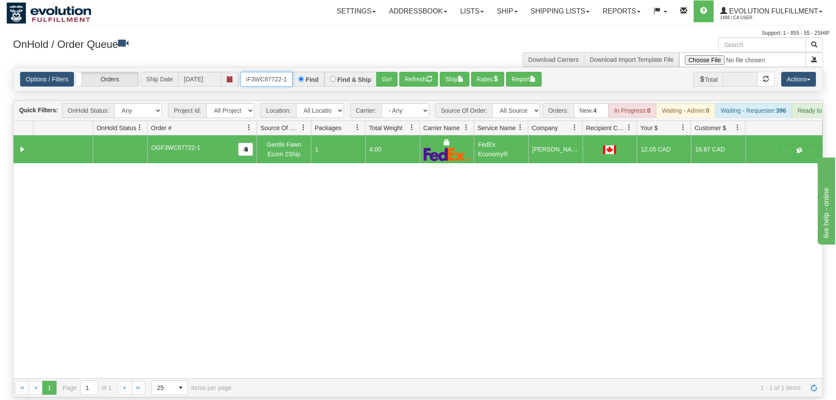
click at [283, 72] on input "OGF3WC87722-1" at bounding box center [266, 79] width 52 height 15
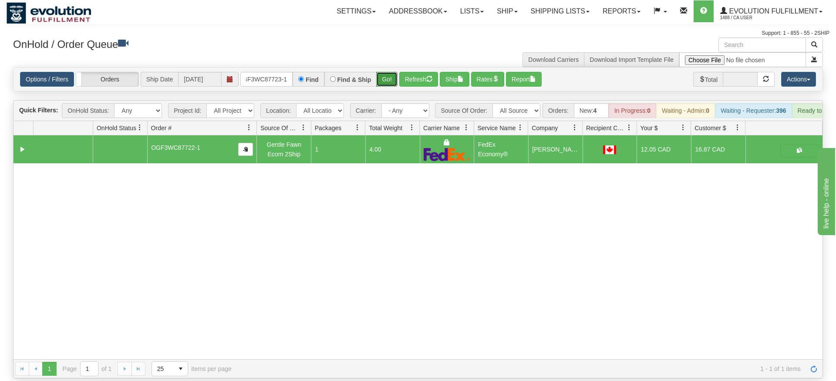
click at [381, 88] on div "Is equal to Is not equal to Contains Does not contains CAD USD EUR ZAR [PERSON_…" at bounding box center [418, 222] width 823 height 311
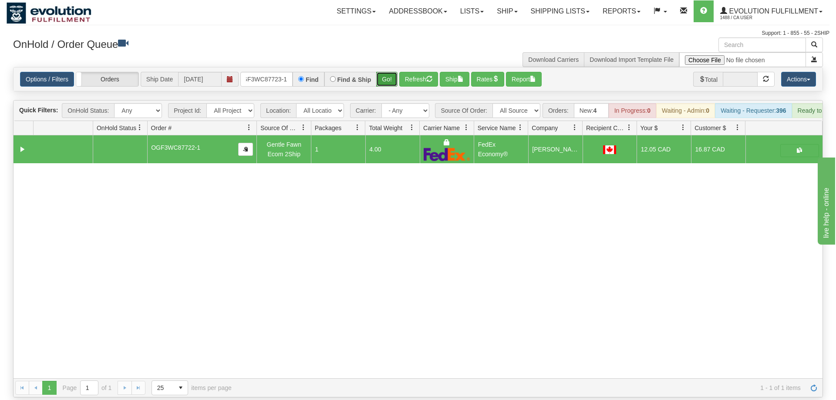
click at [388, 72] on button "Go!" at bounding box center [386, 79] width 21 height 15
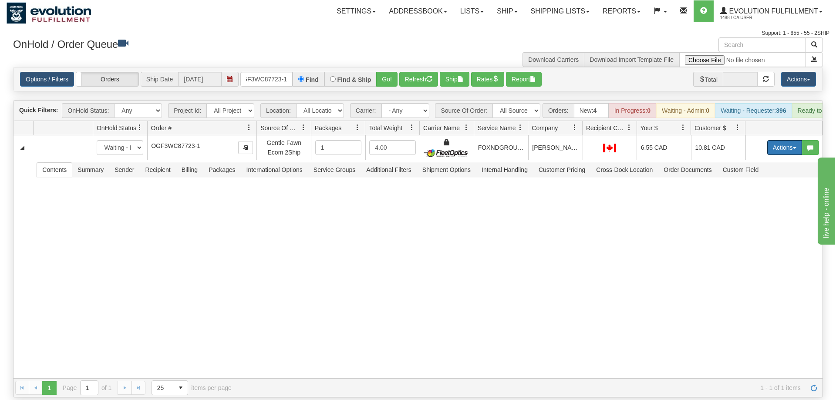
click at [786, 140] on button "Actions" at bounding box center [784, 147] width 35 height 15
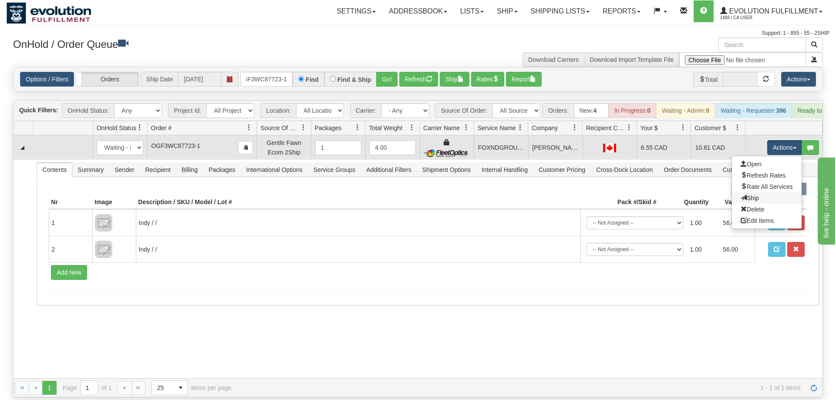
click at [763, 192] on link "Ship" at bounding box center [767, 197] width 70 height 11
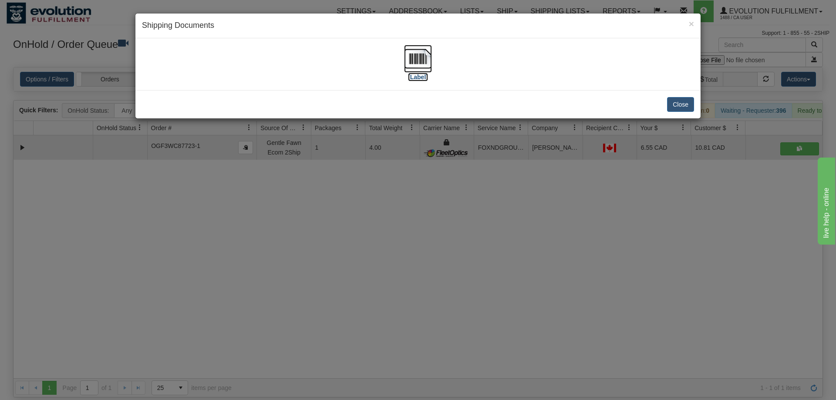
click at [426, 81] on label "[Label]" at bounding box center [418, 77] width 20 height 9
drag, startPoint x: 492, startPoint y: 283, endPoint x: 285, endPoint y: 115, distance: 265.9
click at [492, 282] on div "× Shipping Documents [Label] Close" at bounding box center [418, 200] width 836 height 400
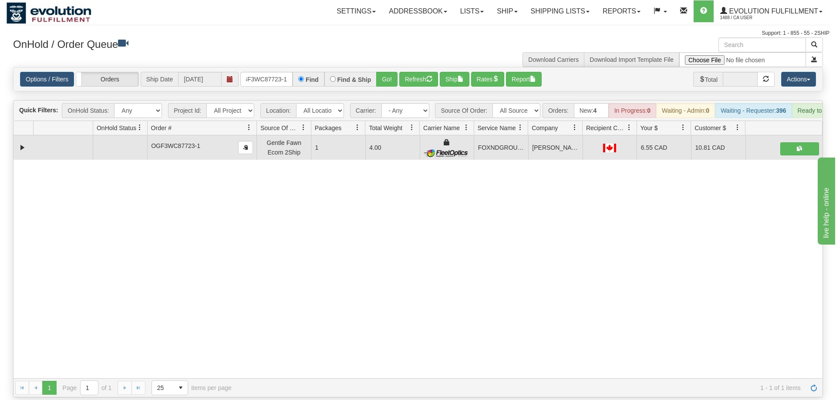
click at [255, 67] on div "Options / Filters Group Shipments Orders Ship Date [DATE] OGF3WC87723-1 Find Fi…" at bounding box center [417, 79] width 809 height 24
click at [266, 72] on input "OGF3WC87723-1" at bounding box center [266, 79] width 52 height 15
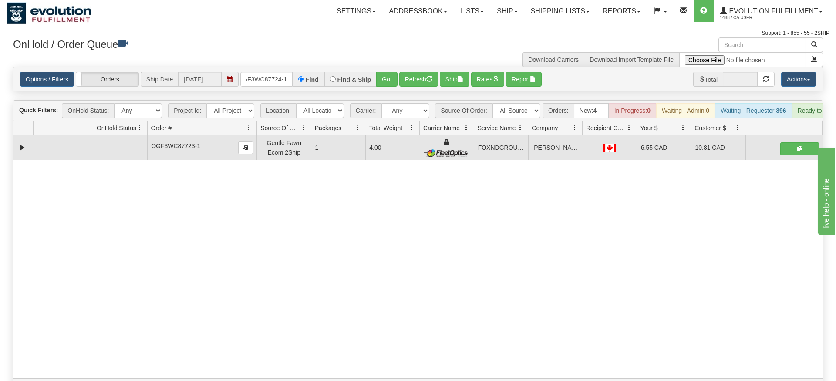
drag, startPoint x: 398, startPoint y: 74, endPoint x: 389, endPoint y: 82, distance: 12.4
click at [392, 86] on div "Is equal to Is not equal to Contains Does not contains CAD USD EUR ZAR [PERSON_…" at bounding box center [418, 232] width 823 height 330
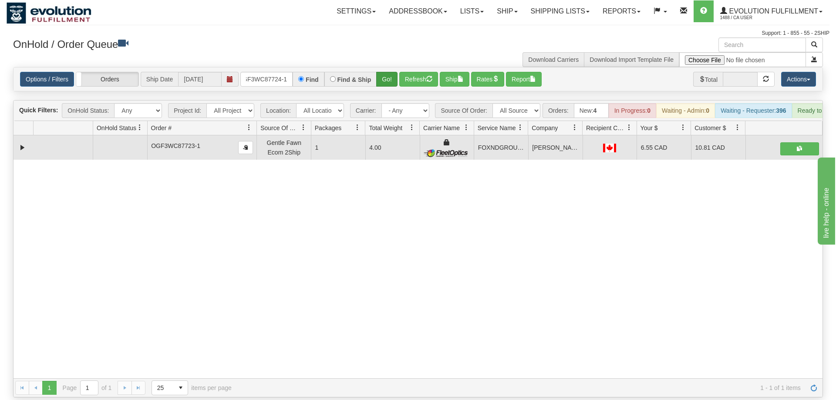
drag, startPoint x: 389, startPoint y: 82, endPoint x: 388, endPoint y: 72, distance: 9.7
click at [388, 79] on div "Is equal to Is not equal to Contains Does not contains CAD USD EUR ZAR [PERSON_…" at bounding box center [418, 232] width 823 height 330
click at [388, 72] on button "Go!" at bounding box center [386, 79] width 21 height 15
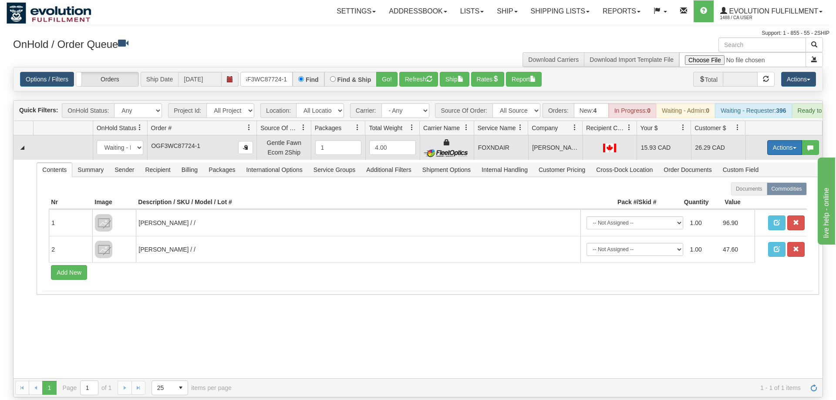
click at [778, 140] on button "Actions" at bounding box center [784, 147] width 35 height 15
click at [741, 195] on span "Ship" at bounding box center [750, 198] width 18 height 7
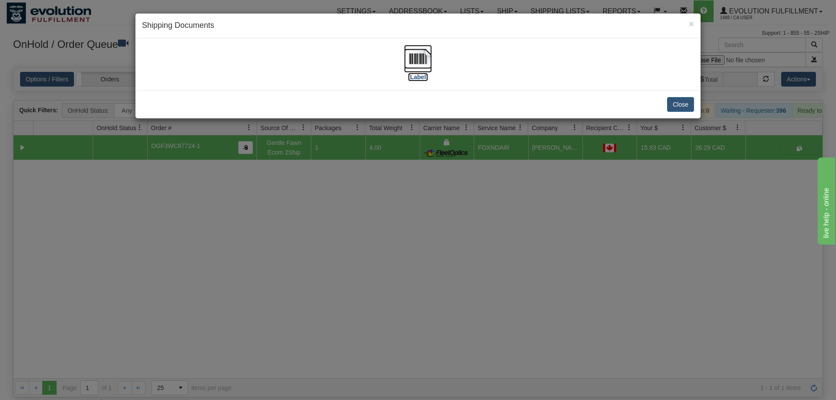
click at [423, 64] on img at bounding box center [418, 59] width 28 height 28
click at [424, 350] on div "× Shipping Documents [Label] Close" at bounding box center [418, 200] width 836 height 400
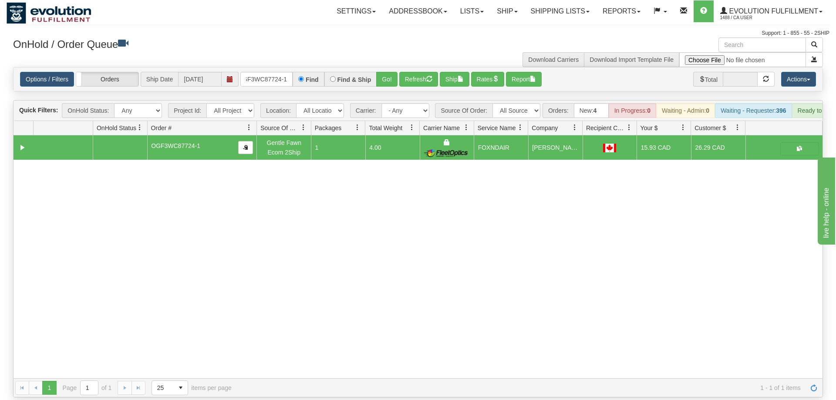
drag, startPoint x: 279, startPoint y: 74, endPoint x: 275, endPoint y: 68, distance: 6.6
click at [278, 73] on div "Options / Filters Group Shipments Orders Ship Date [DATE] OGF3WC87724-1 Find Fi…" at bounding box center [417, 79] width 809 height 24
click at [275, 72] on input "OGF3WC87724-1" at bounding box center [266, 79] width 52 height 15
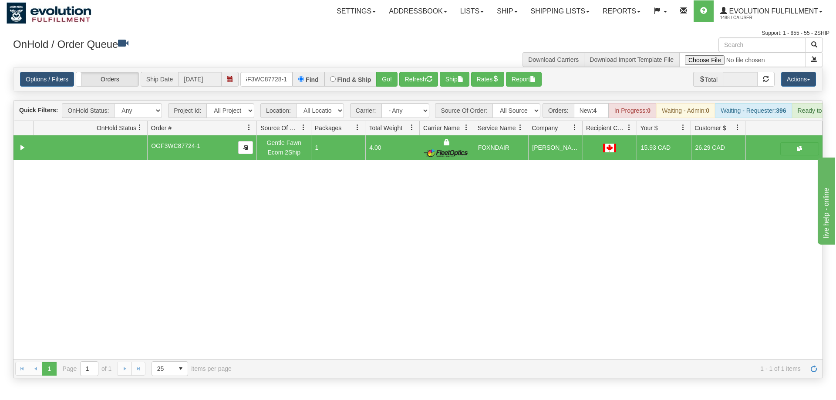
click at [388, 77] on div "Options / Filters Group Shipments Orders Ship Date [DATE] OGF3WC87728-1 Find Fi…" at bounding box center [417, 79] width 809 height 24
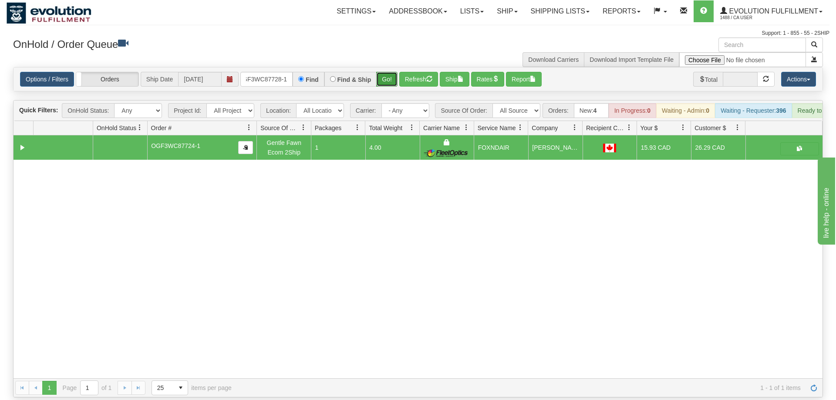
click at [385, 72] on button "Go!" at bounding box center [386, 79] width 21 height 15
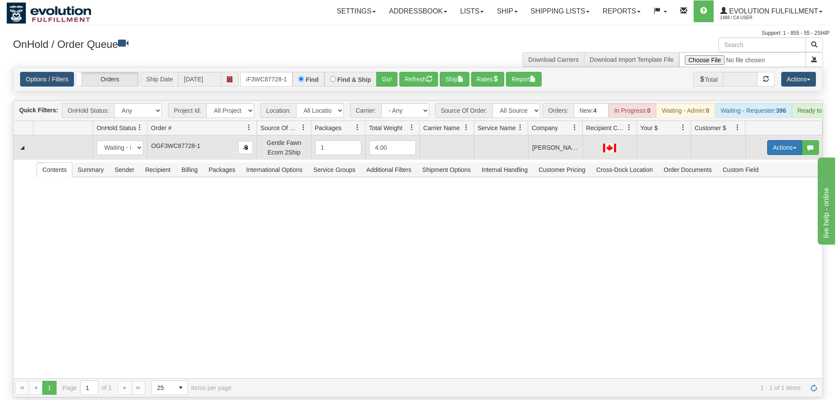
click at [792, 141] on button "Actions" at bounding box center [784, 147] width 35 height 15
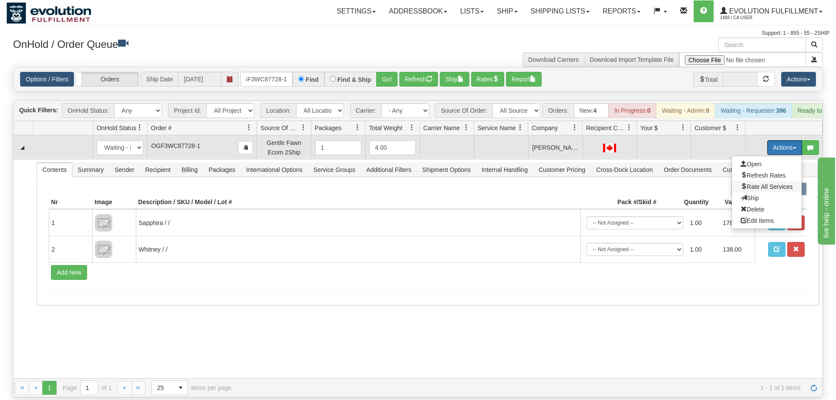
click at [760, 183] on span "Rate All Services" at bounding box center [767, 186] width 52 height 7
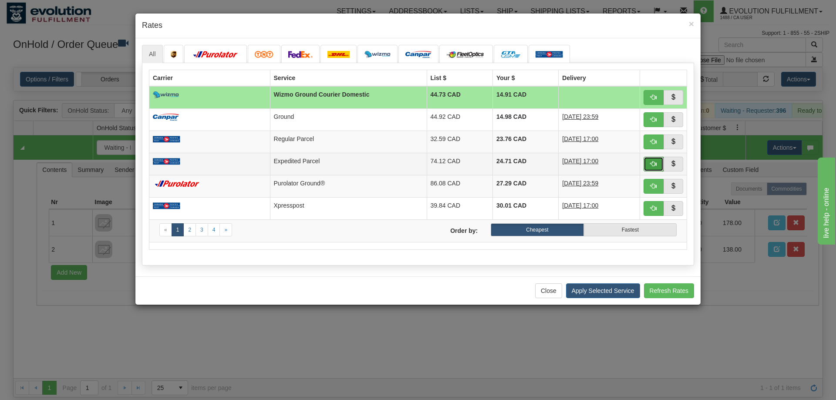
click at [654, 167] on span "button" at bounding box center [653, 164] width 6 height 6
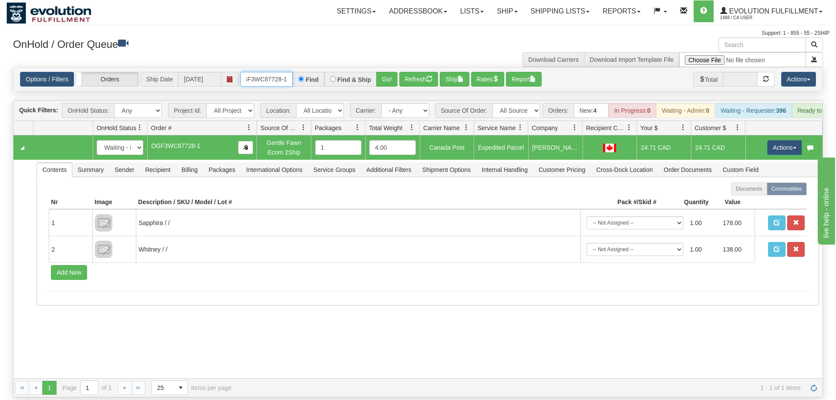
click at [256, 72] on input "OGF3WC87728-1" at bounding box center [266, 79] width 52 height 15
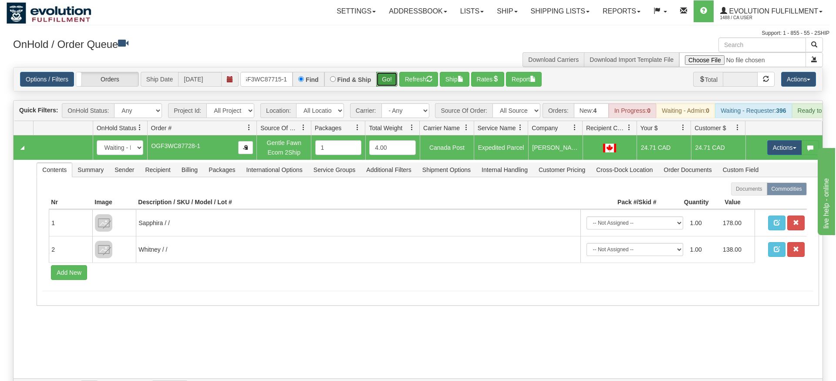
click at [387, 84] on div "Is equal to Is not equal to Contains Does not contains CAD USD EUR ZAR [PERSON_…" at bounding box center [418, 232] width 823 height 330
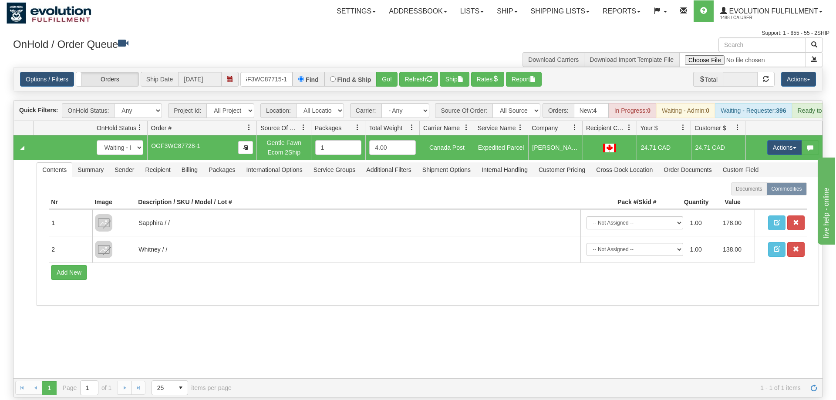
click at [388, 74] on div "Options / Filters Group Shipments Orders Ship Date [DATE] OGF3WC87715-1 Find Fi…" at bounding box center [417, 79] width 809 height 24
click at [388, 72] on button "Go!" at bounding box center [386, 79] width 21 height 15
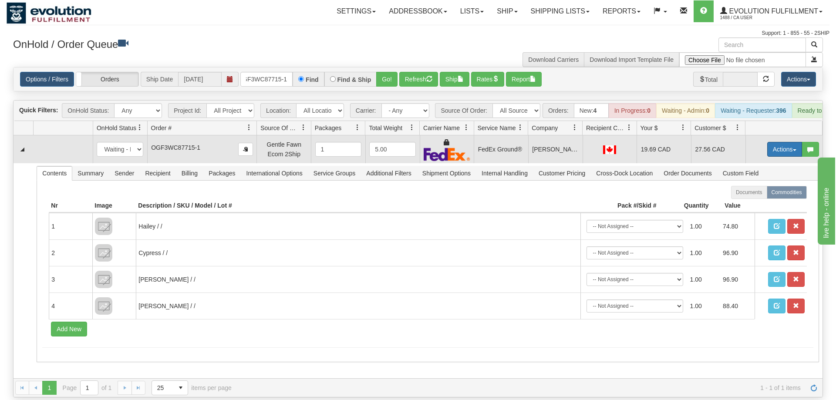
click at [779, 142] on button "Actions" at bounding box center [784, 149] width 35 height 15
click at [763, 183] on link "Rate All Services" at bounding box center [767, 188] width 70 height 11
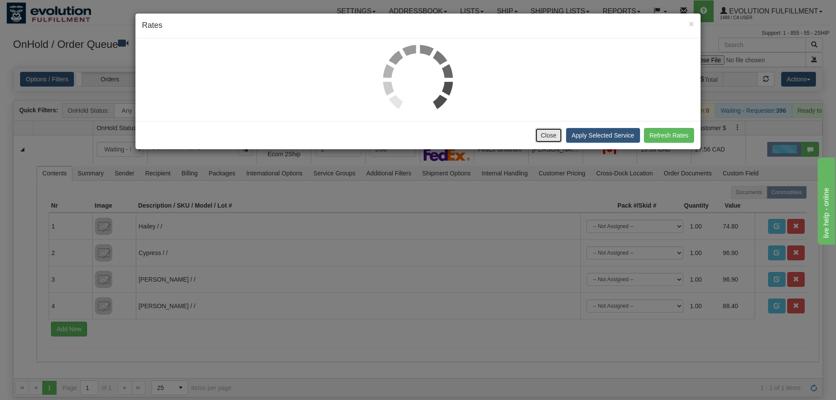
click at [546, 131] on button "Close" at bounding box center [548, 135] width 27 height 15
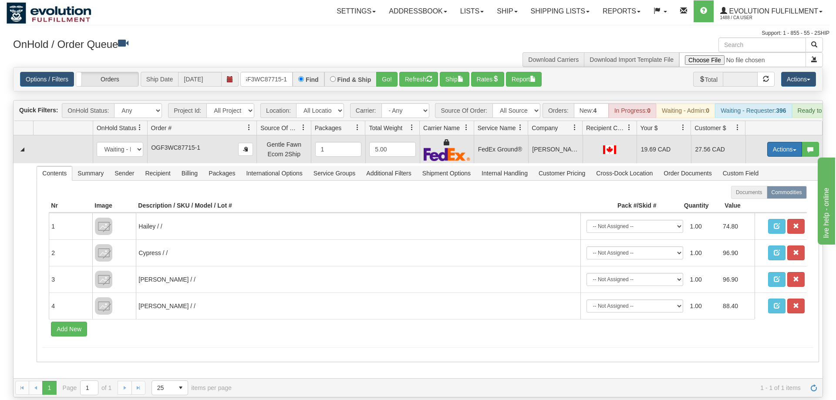
click at [780, 142] on button "Actions" at bounding box center [784, 149] width 35 height 15
click at [749, 196] on span "Ship" at bounding box center [750, 199] width 18 height 7
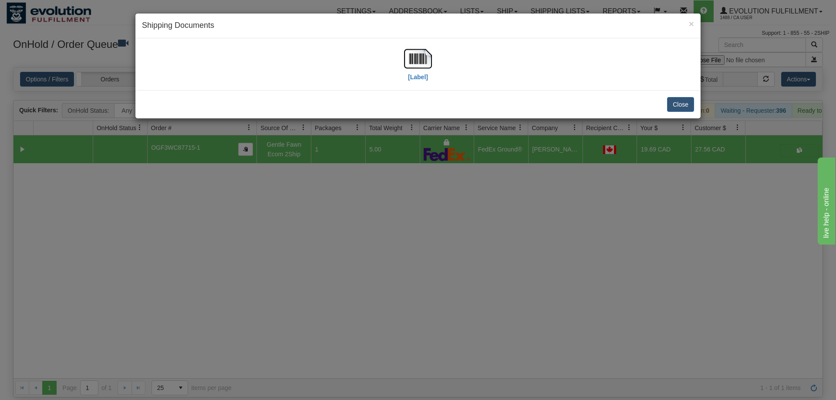
click at [441, 55] on div "[Label]" at bounding box center [418, 64] width 552 height 39
click at [409, 69] on img at bounding box center [418, 59] width 28 height 28
drag, startPoint x: 441, startPoint y: 272, endPoint x: 250, endPoint y: 129, distance: 238.6
click at [440, 272] on div "× Shipping Documents [Label] Close" at bounding box center [418, 200] width 836 height 400
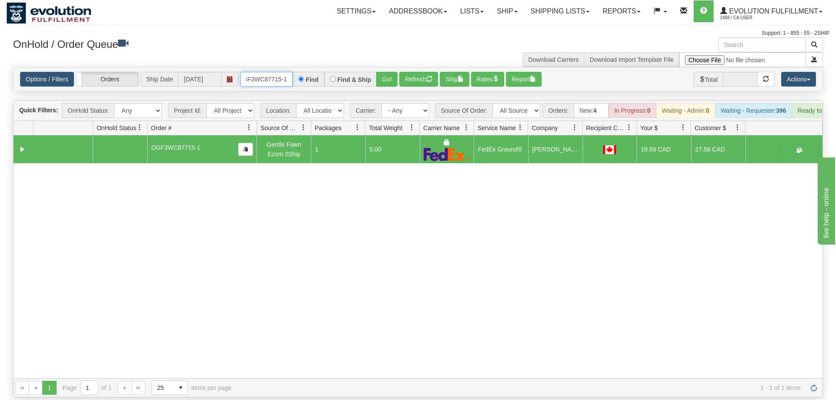
click at [266, 72] on input "OGF3WC87715-1" at bounding box center [266, 79] width 52 height 15
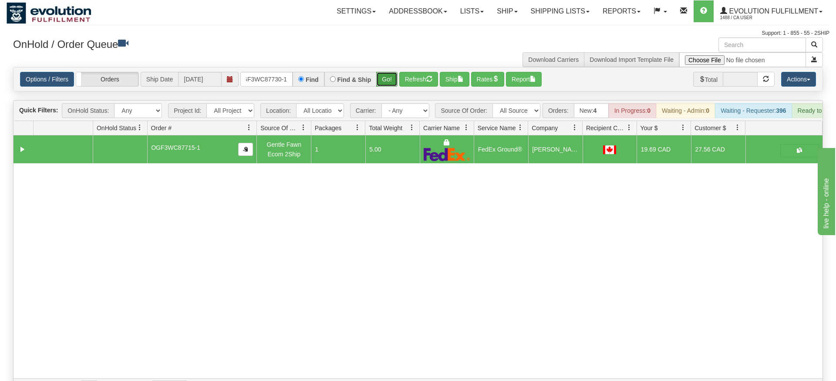
drag, startPoint x: 381, startPoint y: 68, endPoint x: 386, endPoint y: 65, distance: 5.9
click at [381, 84] on div "Is equal to Is not equal to Contains Does not contains CAD USD EUR ZAR [PERSON_…" at bounding box center [418, 232] width 823 height 330
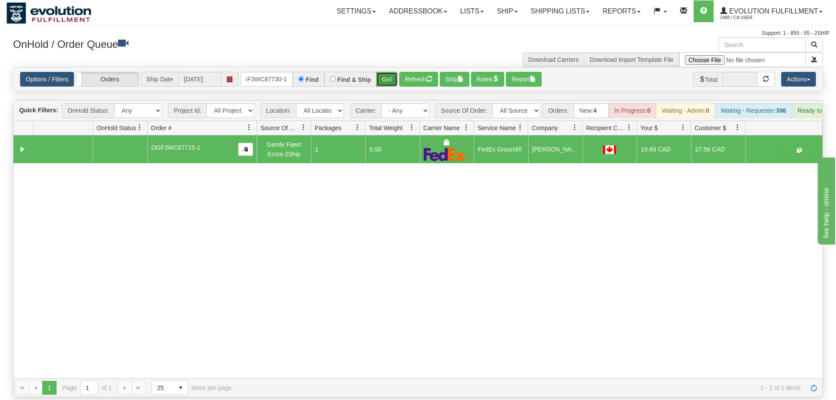
click at [388, 72] on button "Go!" at bounding box center [386, 79] width 21 height 15
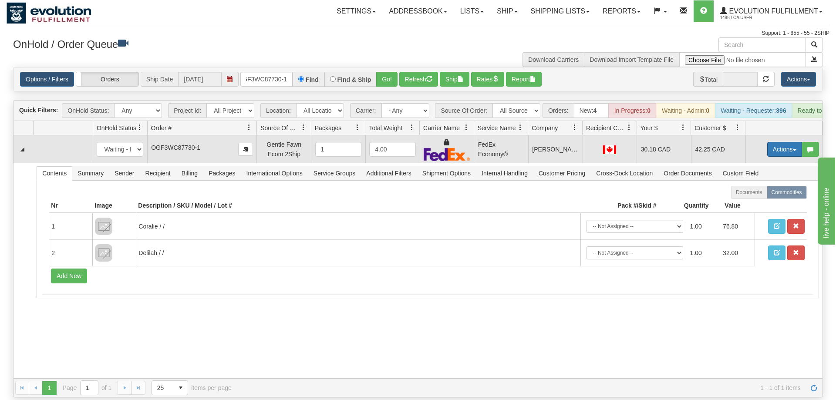
click at [791, 142] on button "Actions" at bounding box center [784, 149] width 35 height 15
click at [760, 194] on link "Ship" at bounding box center [767, 199] width 70 height 11
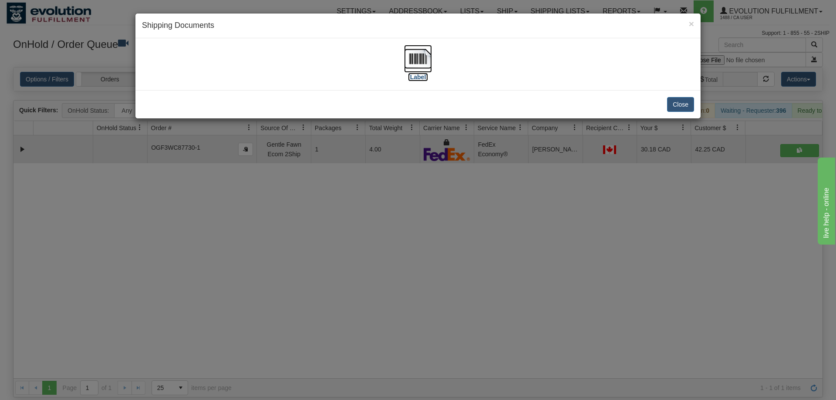
click at [431, 50] on img at bounding box center [418, 59] width 28 height 28
drag, startPoint x: 447, startPoint y: 271, endPoint x: 304, endPoint y: 58, distance: 256.4
click at [445, 265] on div "× Shipping Documents [Label] Close" at bounding box center [418, 200] width 836 height 400
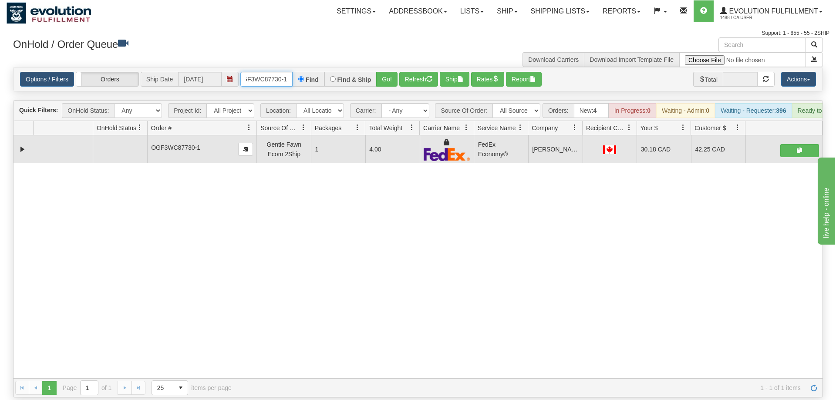
click at [290, 72] on input "OGF3WC87730-1" at bounding box center [266, 79] width 52 height 15
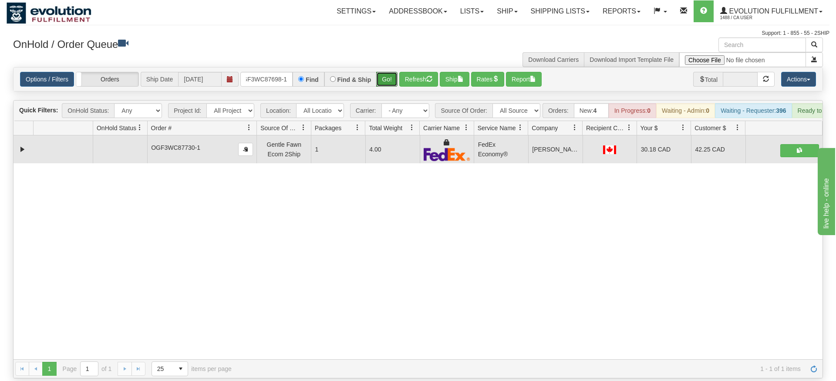
drag, startPoint x: 394, startPoint y: 71, endPoint x: 393, endPoint y: 91, distance: 20.0
click at [393, 91] on div "Is equal to Is not equal to Contains Does not contains CAD USD EUR ZAR [PERSON_…" at bounding box center [418, 222] width 823 height 311
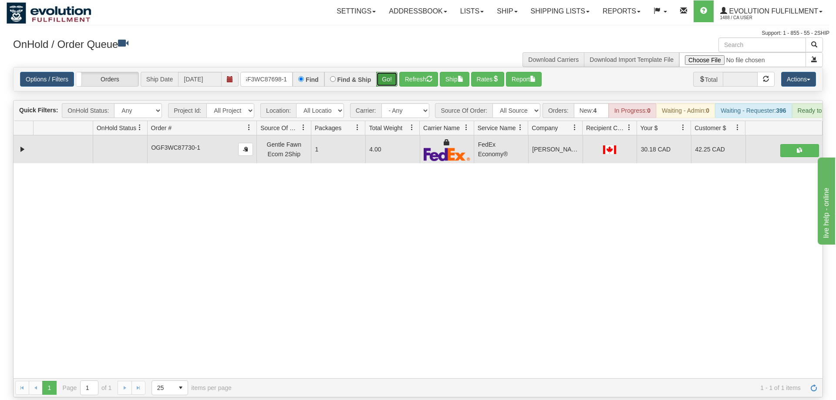
click at [397, 72] on button "Go!" at bounding box center [386, 79] width 21 height 15
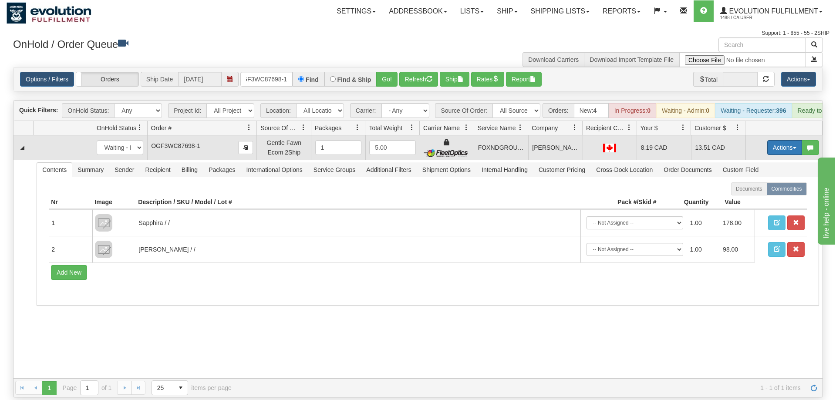
click at [785, 140] on button "Actions" at bounding box center [784, 147] width 35 height 15
click at [756, 195] on span "Ship" at bounding box center [750, 198] width 18 height 7
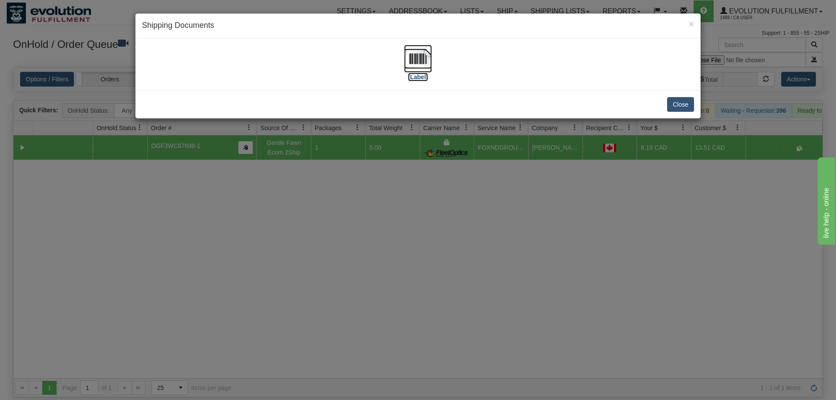
click at [419, 55] on img at bounding box center [418, 59] width 28 height 28
click at [399, 261] on div "× Shipping Documents [Label] Close" at bounding box center [418, 200] width 836 height 400
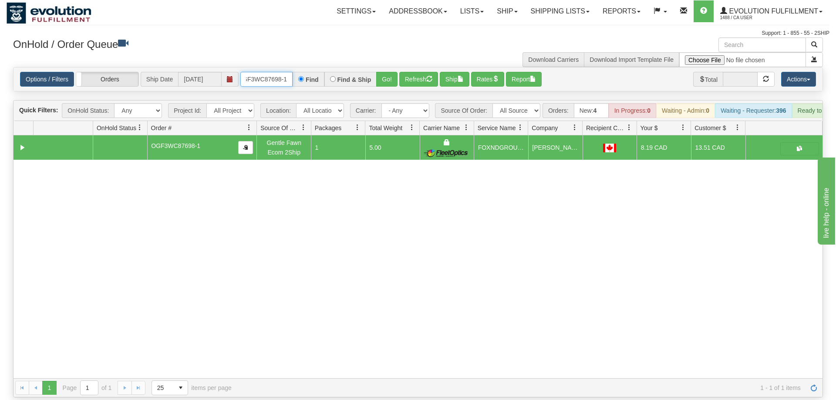
click at [276, 72] on input "OGF3WC87698-1" at bounding box center [266, 79] width 52 height 15
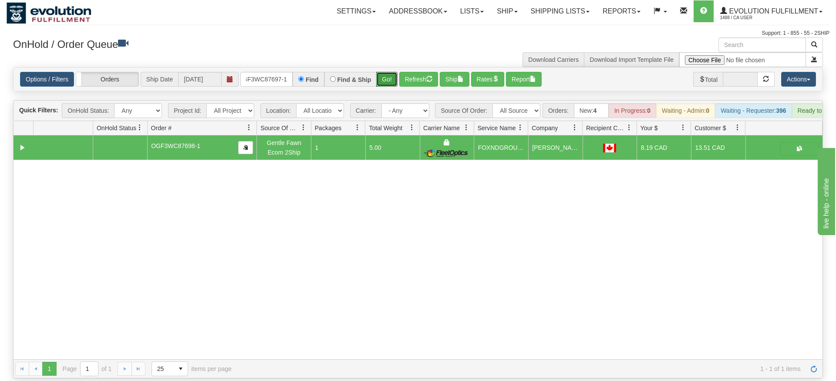
click at [388, 88] on div "Is equal to Is not equal to Contains Does not contains CAD USD EUR ZAR [PERSON_…" at bounding box center [418, 222] width 823 height 311
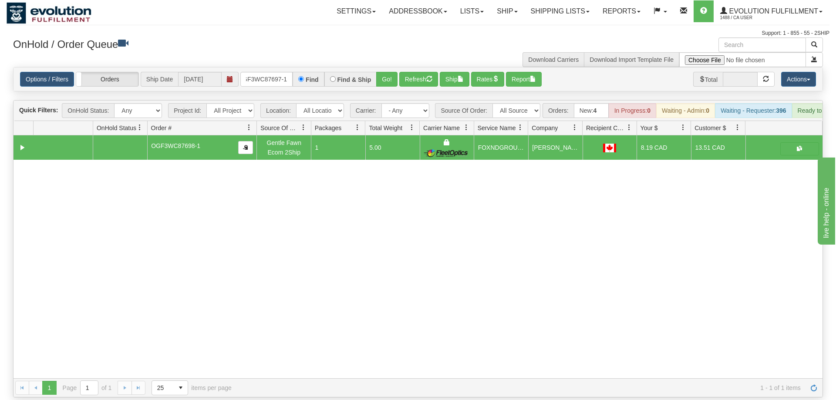
click at [390, 67] on div "Options / Filters Group Shipments Orders Ship Date [DATE] OGF3WC87697-1 Find Fi…" at bounding box center [417, 79] width 809 height 24
click at [384, 72] on button "Go!" at bounding box center [386, 79] width 21 height 15
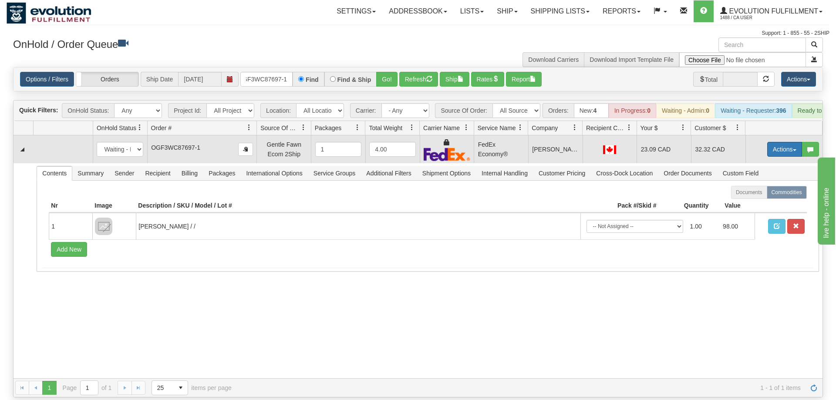
click at [786, 142] on button "Actions" at bounding box center [784, 149] width 35 height 15
click at [760, 194] on link "Ship" at bounding box center [767, 199] width 70 height 11
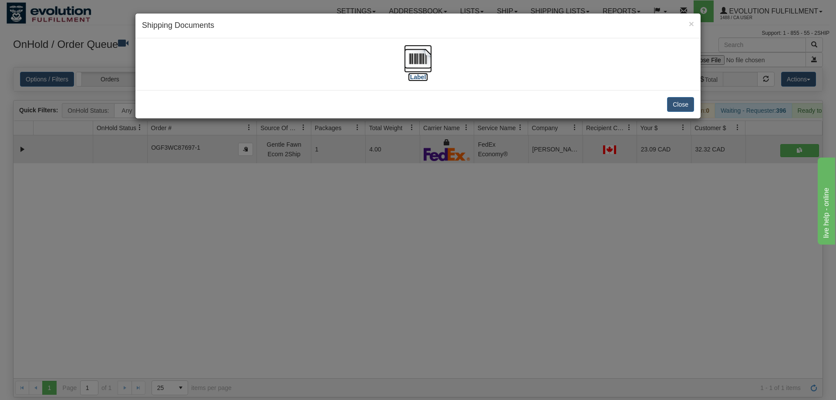
click at [421, 62] on img at bounding box center [418, 59] width 28 height 28
drag, startPoint x: 437, startPoint y: 235, endPoint x: 173, endPoint y: 15, distance: 343.5
click at [435, 231] on div "× Shipping Documents [Label] Close" at bounding box center [418, 200] width 836 height 400
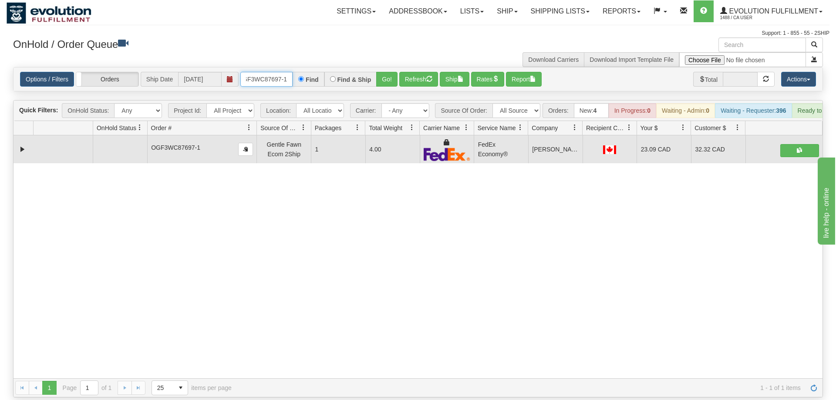
click at [269, 72] on input "OGF3WC87697-1" at bounding box center [266, 79] width 52 height 15
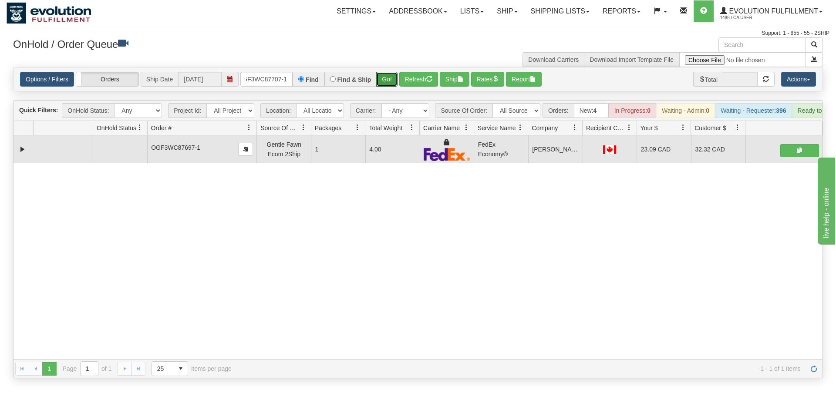
drag, startPoint x: 384, startPoint y: 66, endPoint x: 384, endPoint y: 82, distance: 16.1
click at [384, 84] on div "Is equal to Is not equal to Contains Does not contains CAD USD EUR ZAR [PERSON_…" at bounding box center [418, 222] width 823 height 311
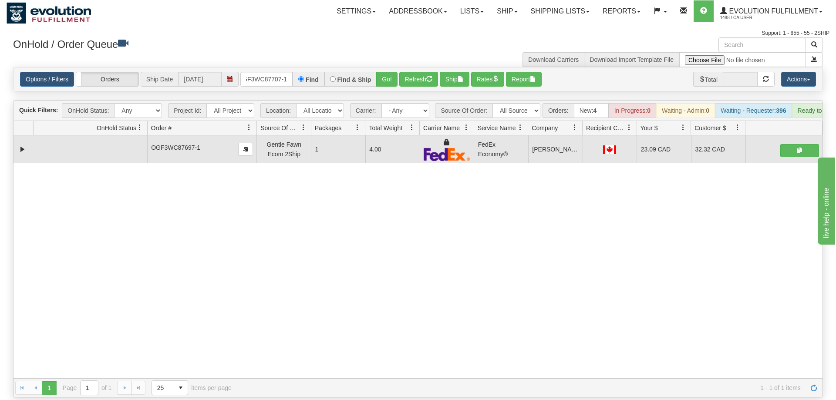
click at [386, 74] on div "Options / Filters Group Shipments Orders Ship Date [DATE] OGF3WC87707-1 Find Fi…" at bounding box center [417, 79] width 809 height 24
click at [387, 72] on button "Go!" at bounding box center [386, 79] width 21 height 15
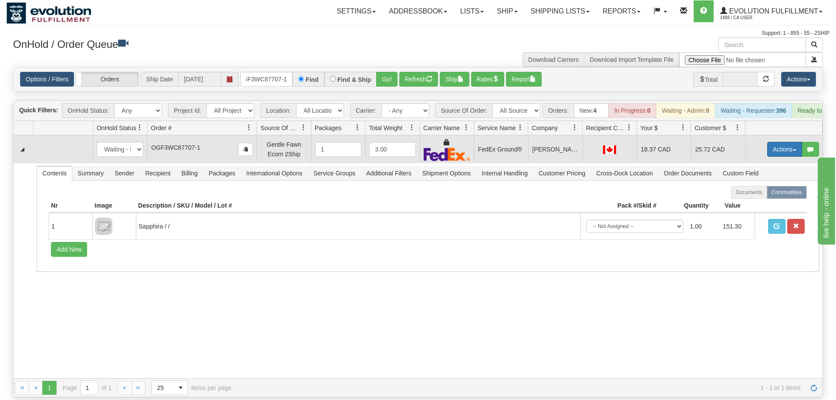
click at [789, 142] on button "Actions" at bounding box center [784, 149] width 35 height 15
click at [772, 194] on link "Ship" at bounding box center [767, 199] width 70 height 11
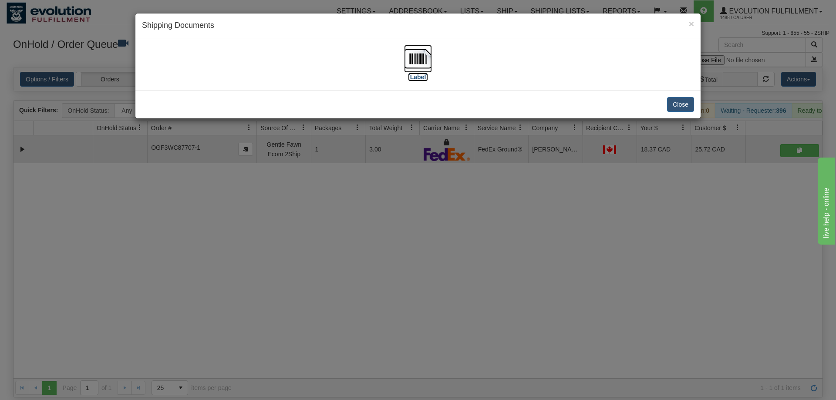
click at [413, 57] on img at bounding box center [418, 59] width 28 height 28
drag, startPoint x: 384, startPoint y: 324, endPoint x: 313, endPoint y: 143, distance: 194.5
click at [388, 314] on div "× Shipping Documents [Label] Close" at bounding box center [418, 200] width 836 height 400
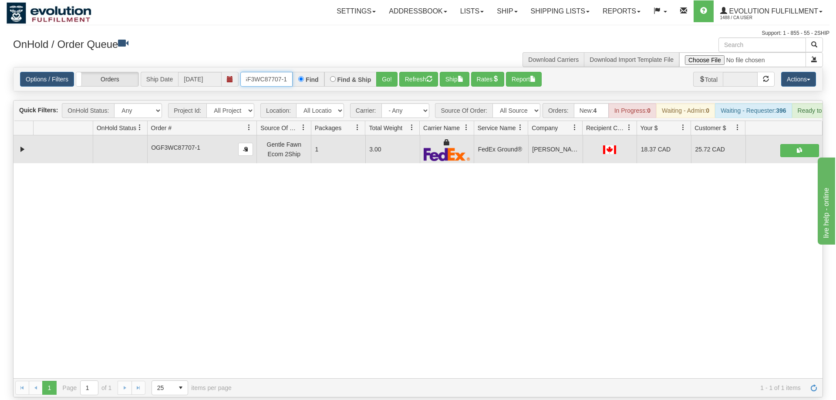
click at [272, 72] on input "OGF3WC87707-1" at bounding box center [266, 79] width 52 height 15
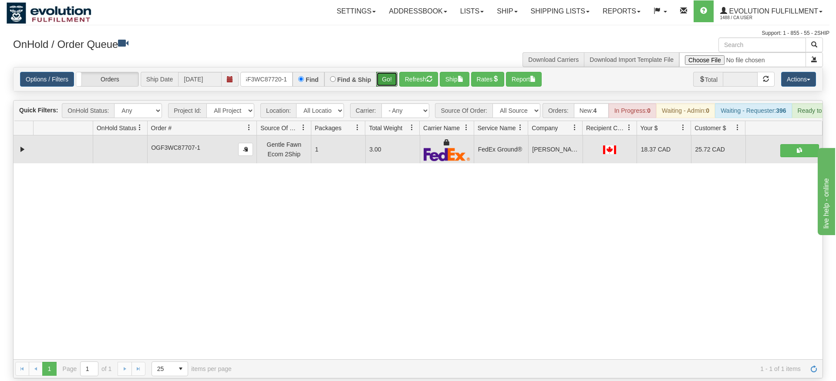
click at [386, 84] on div "Is equal to Is not equal to Contains Does not contains CAD USD EUR ZAR [PERSON_…" at bounding box center [418, 222] width 823 height 311
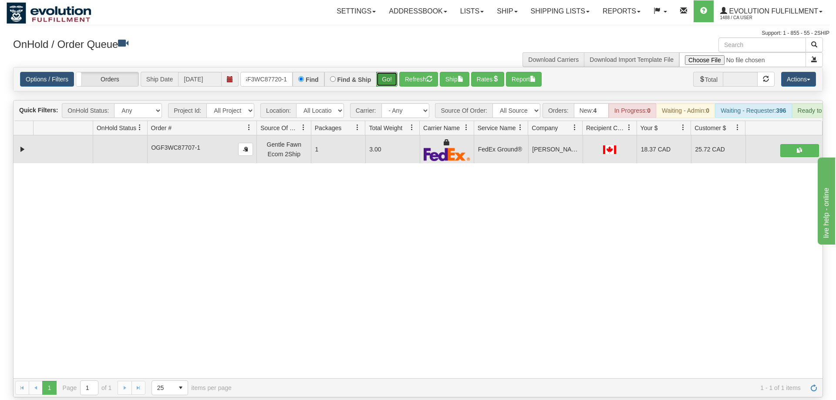
click at [388, 72] on button "Go!" at bounding box center [386, 79] width 21 height 15
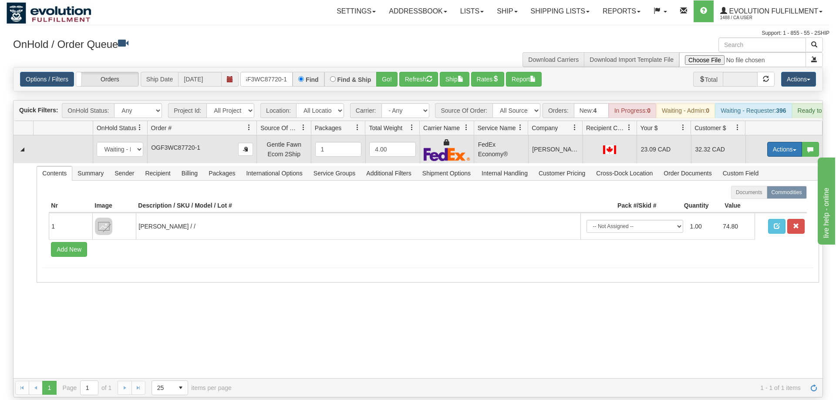
click at [788, 142] on button "Actions" at bounding box center [784, 149] width 35 height 15
click at [758, 194] on link "Ship" at bounding box center [767, 199] width 70 height 11
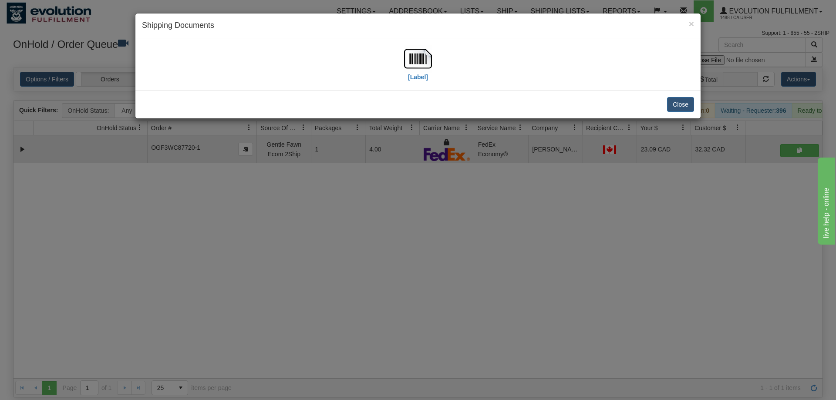
click at [391, 64] on div "[Label]" at bounding box center [418, 64] width 552 height 39
click at [397, 62] on div "[Label]" at bounding box center [418, 64] width 552 height 39
click at [407, 62] on img at bounding box center [418, 59] width 28 height 28
drag, startPoint x: 449, startPoint y: 265, endPoint x: 291, endPoint y: 115, distance: 218.0
click at [443, 256] on div "× Shipping Documents [Label] Close" at bounding box center [418, 200] width 836 height 400
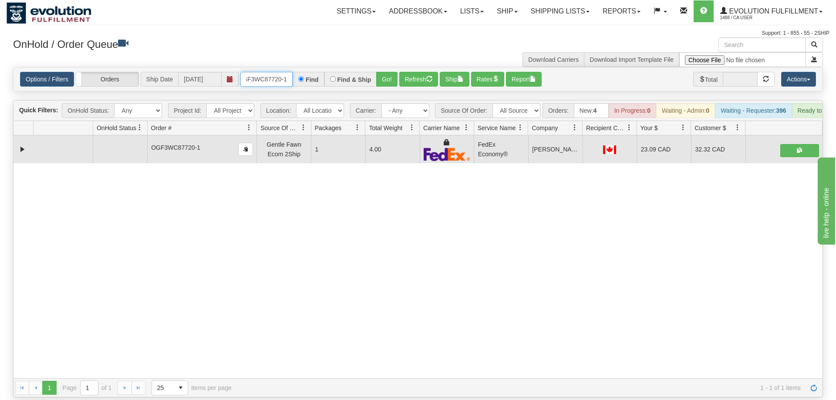
click at [278, 72] on input "OGF3WC87720-1" at bounding box center [266, 79] width 52 height 15
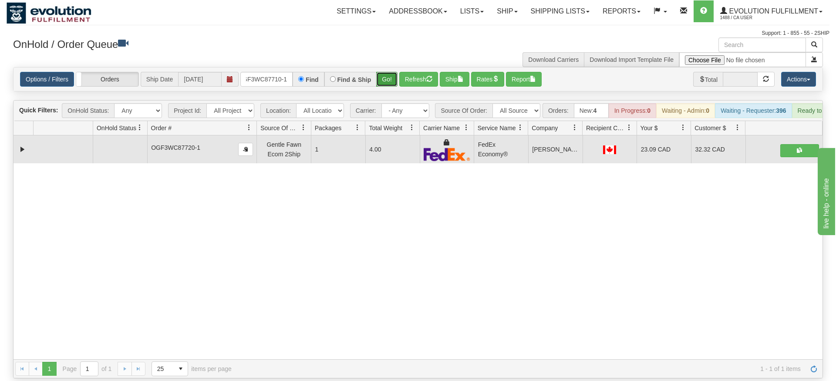
click at [386, 80] on div "Is equal to Is not equal to Contains Does not contains CAD USD EUR ZAR [PERSON_…" at bounding box center [418, 222] width 823 height 311
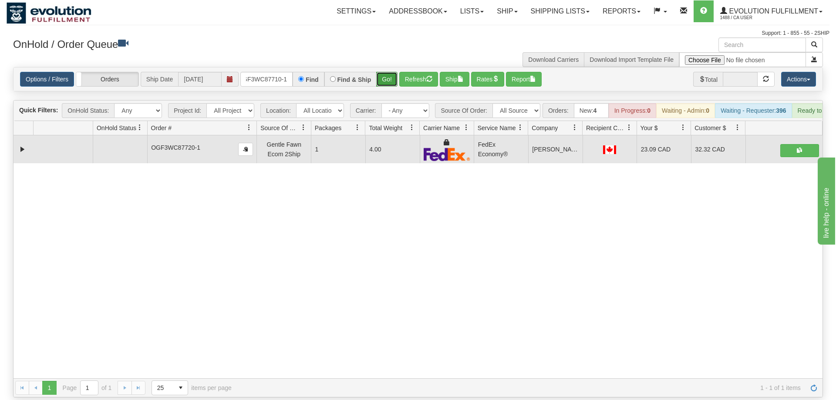
click at [390, 72] on button "Go!" at bounding box center [386, 79] width 21 height 15
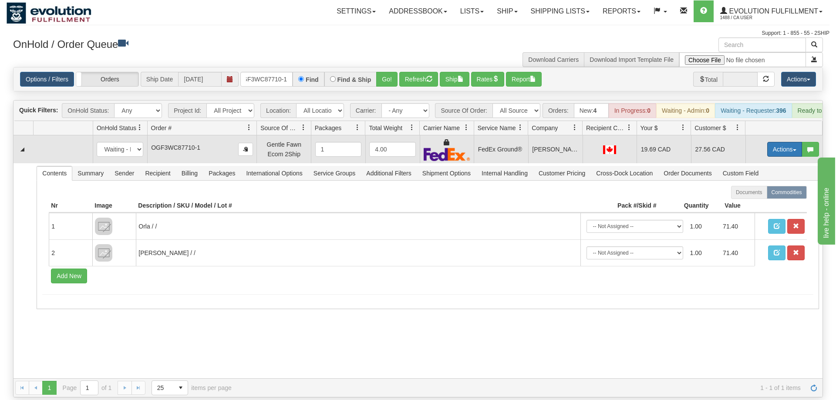
click at [779, 142] on button "Actions" at bounding box center [784, 149] width 35 height 15
click at [753, 196] on span "Ship" at bounding box center [750, 199] width 18 height 7
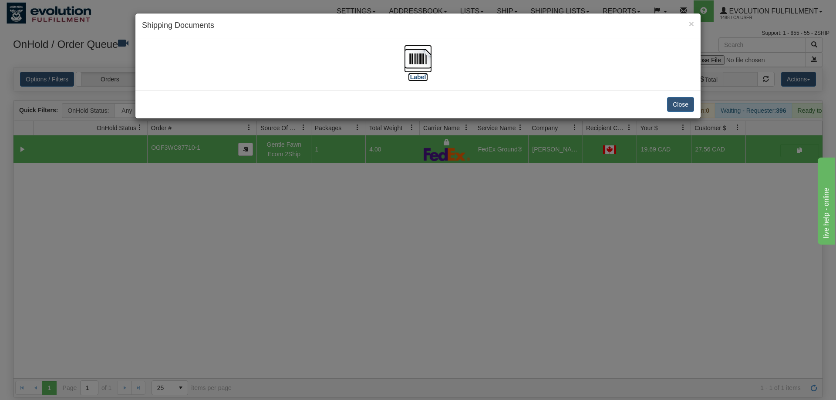
click at [426, 64] on img at bounding box center [418, 59] width 28 height 28
drag, startPoint x: 394, startPoint y: 286, endPoint x: 265, endPoint y: 19, distance: 296.6
click at [398, 269] on div "× Shipping Documents [Label] Close" at bounding box center [418, 200] width 836 height 400
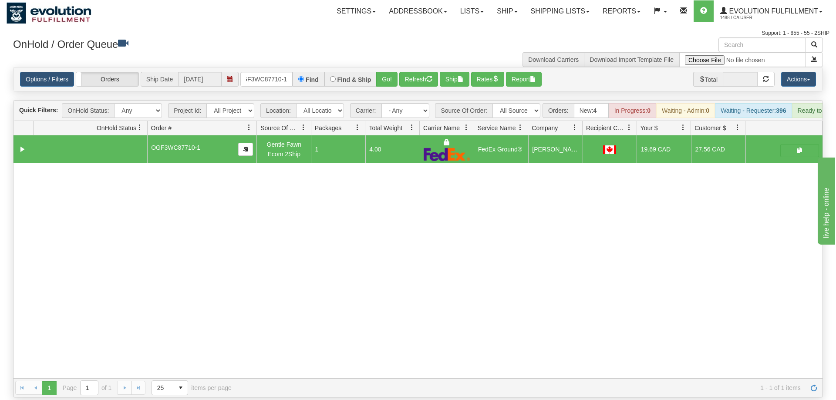
click at [273, 74] on div "Options / Filters Group Shipments Orders Ship Date [DATE] OGF3WC87710-1 Find Fi…" at bounding box center [417, 79] width 809 height 24
click at [275, 72] on input "OGF3WC87710-1" at bounding box center [266, 79] width 52 height 15
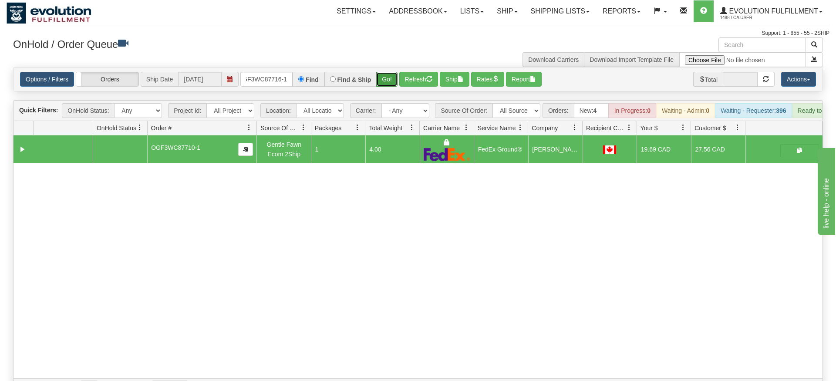
drag, startPoint x: 387, startPoint y: 66, endPoint x: 387, endPoint y: 71, distance: 5.2
click at [387, 84] on div "Is equal to Is not equal to Contains Does not contains CAD USD EUR ZAR [PERSON_…" at bounding box center [418, 232] width 823 height 330
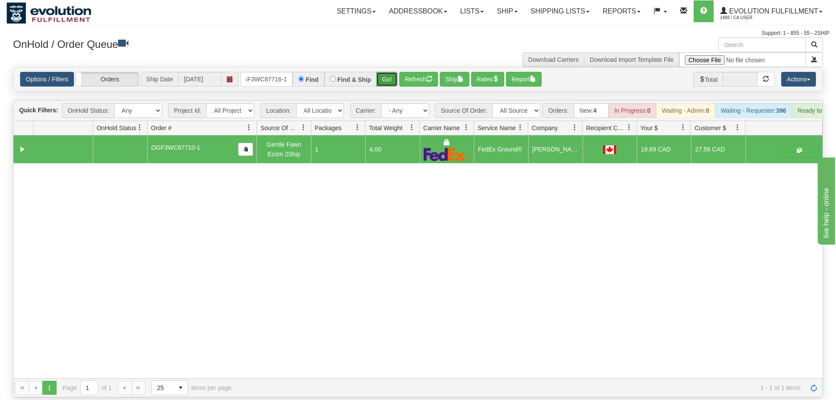
click at [387, 72] on button "Go!" at bounding box center [386, 79] width 21 height 15
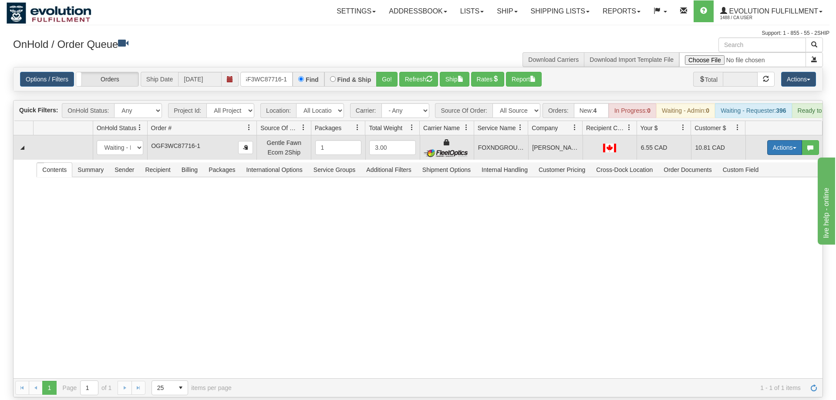
click at [783, 140] on button "Actions" at bounding box center [784, 147] width 35 height 15
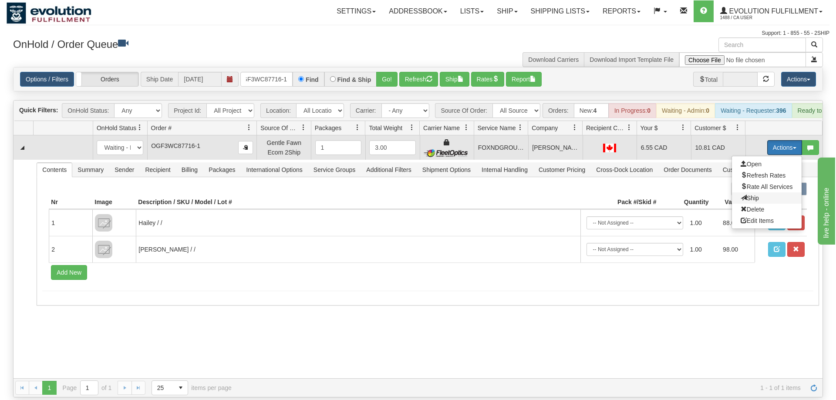
click at [753, 195] on span "Ship" at bounding box center [750, 198] width 18 height 7
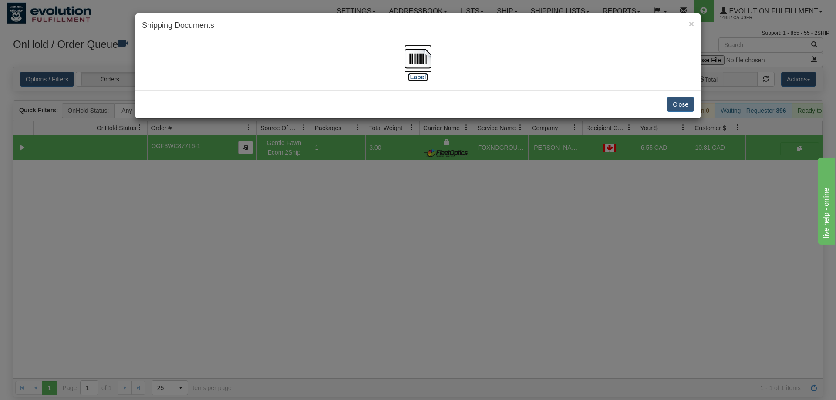
click at [431, 54] on img at bounding box center [418, 59] width 28 height 28
click at [500, 277] on div "× Shipping Documents [Label] Close" at bounding box center [418, 200] width 836 height 400
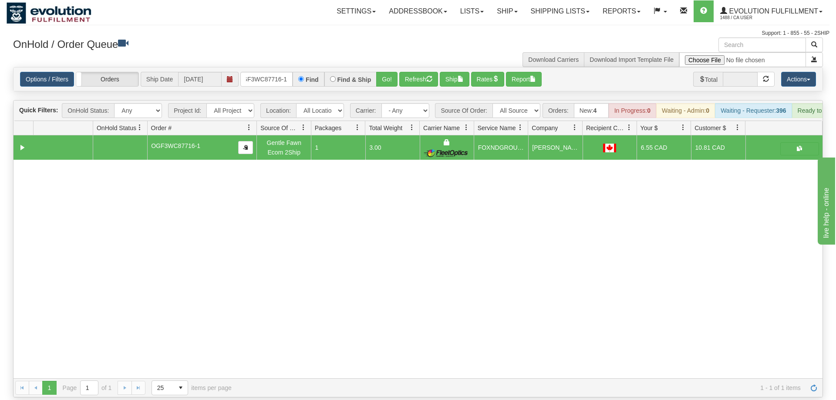
click at [246, 67] on div "Options / Filters Group Shipments Orders Ship Date [DATE] OGF3WC87716-1 Find Fi…" at bounding box center [417, 79] width 809 height 24
click at [256, 72] on input "OGF3WC87716-1" at bounding box center [266, 79] width 52 height 15
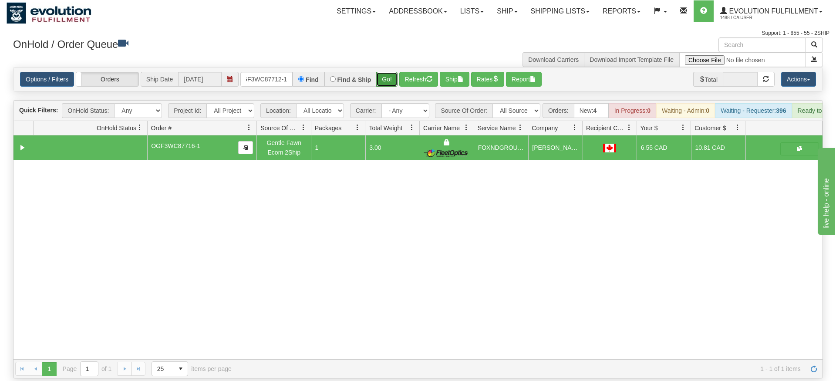
click at [391, 85] on div "Is equal to Is not equal to Contains Does not contains CAD USD EUR ZAR [PERSON_…" at bounding box center [418, 222] width 823 height 311
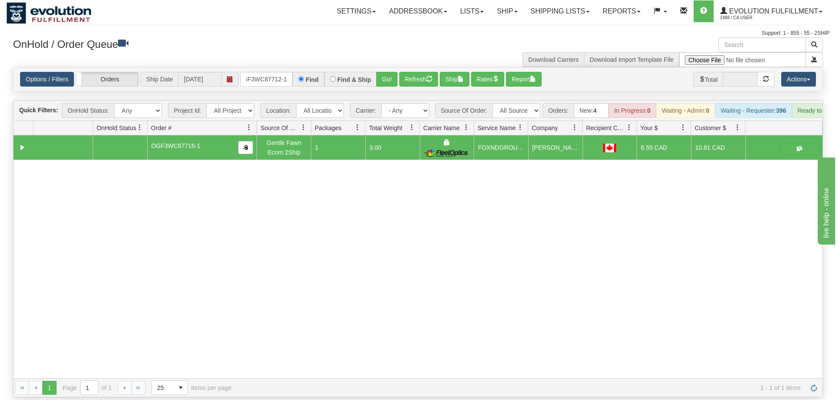
drag, startPoint x: 391, startPoint y: 78, endPoint x: 390, endPoint y: 70, distance: 7.5
click at [391, 76] on div "Options / Filters Group Shipments Orders Ship Date [DATE] OGF3WC87712-1 Find Fi…" at bounding box center [418, 79] width 810 height 24
click at [390, 72] on button "Go!" at bounding box center [386, 79] width 21 height 15
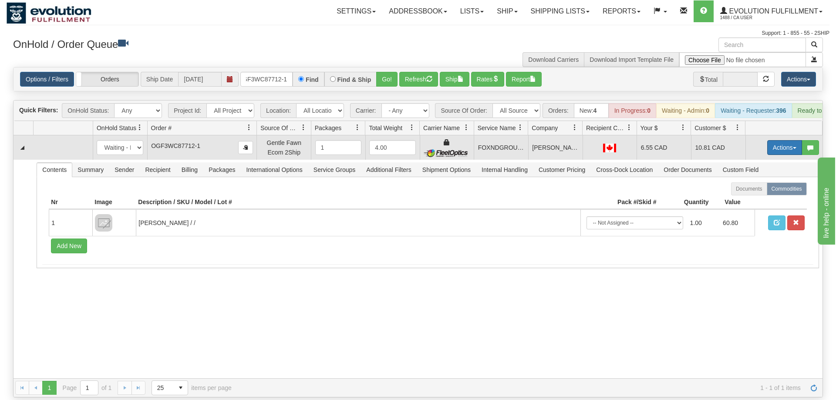
click at [790, 140] on button "Actions" at bounding box center [784, 147] width 35 height 15
click at [754, 195] on span "Ship" at bounding box center [750, 198] width 18 height 7
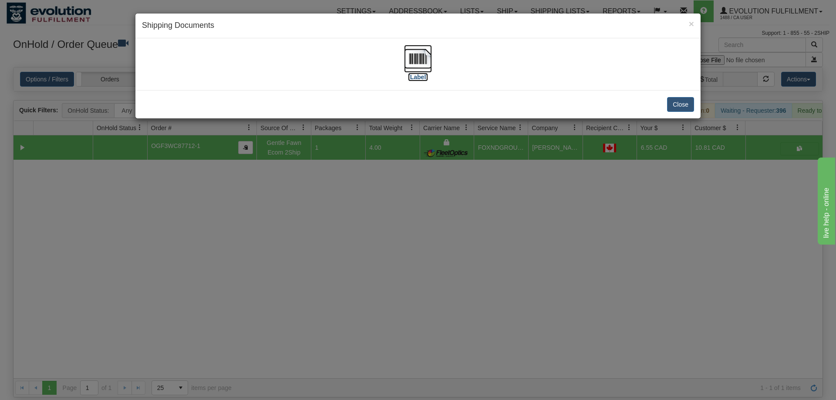
click at [411, 72] on img at bounding box center [418, 59] width 28 height 28
drag, startPoint x: 445, startPoint y: 294, endPoint x: 221, endPoint y: 119, distance: 283.8
click at [442, 293] on div "× Shipping Documents [Label] Close" at bounding box center [418, 200] width 836 height 400
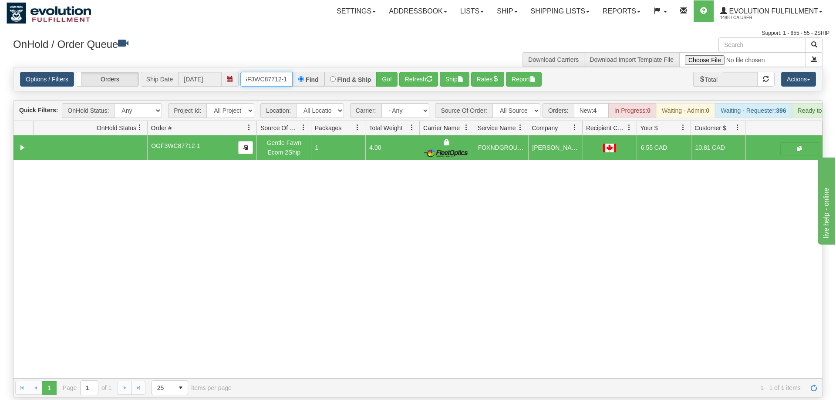
click at [269, 72] on input "OGF3WC87712-1" at bounding box center [266, 79] width 52 height 15
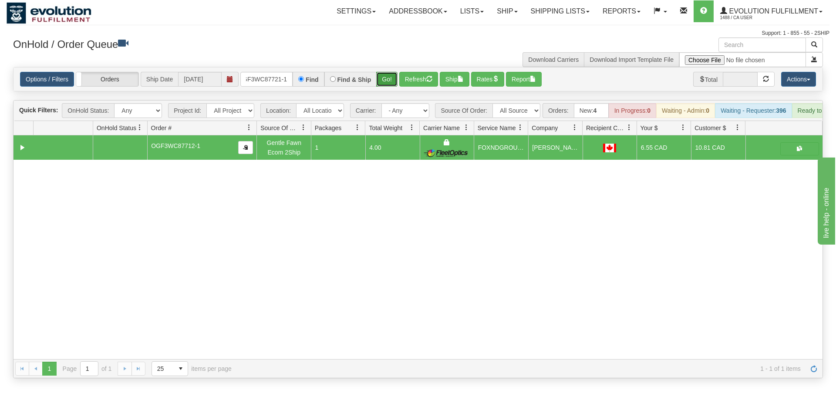
click at [382, 82] on div "Is equal to Is not equal to Contains Does not contains CAD USD EUR ZAR [PERSON_…" at bounding box center [418, 222] width 823 height 311
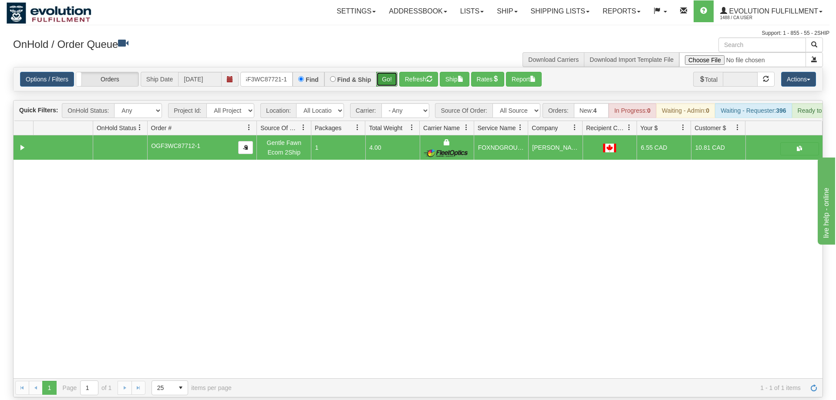
click at [391, 72] on button "Go!" at bounding box center [386, 79] width 21 height 15
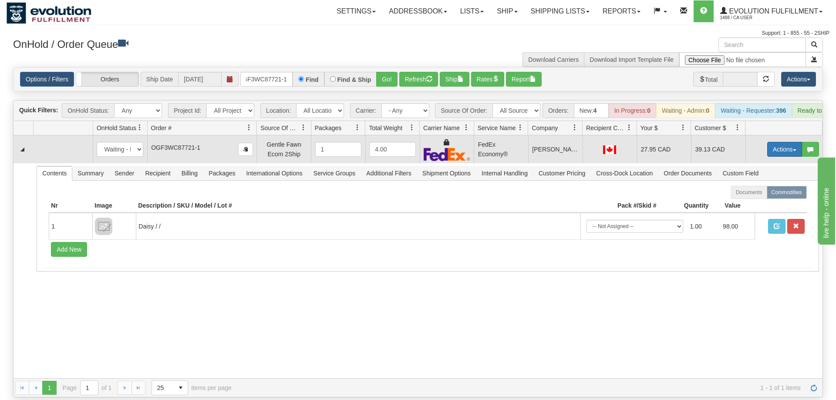
click at [789, 142] on button "Actions" at bounding box center [784, 149] width 35 height 15
click at [769, 194] on link "Ship" at bounding box center [767, 199] width 70 height 11
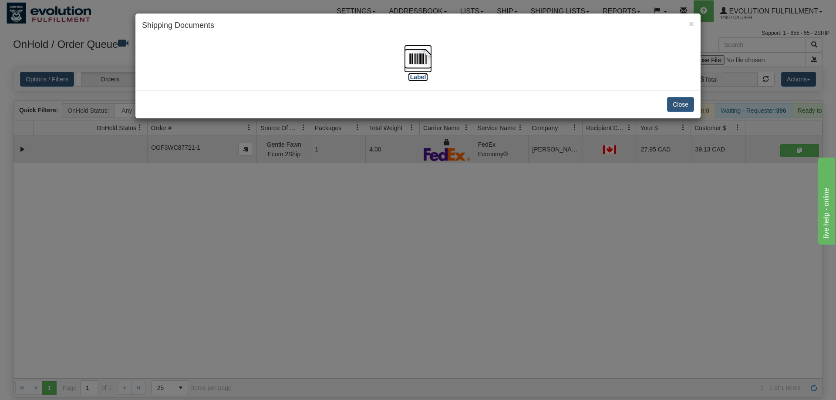
click at [422, 57] on img at bounding box center [418, 59] width 28 height 28
drag, startPoint x: 475, startPoint y: 317, endPoint x: 468, endPoint y: 310, distance: 9.2
click at [468, 310] on div "× Shipping Documents [Label] Close" at bounding box center [418, 200] width 836 height 400
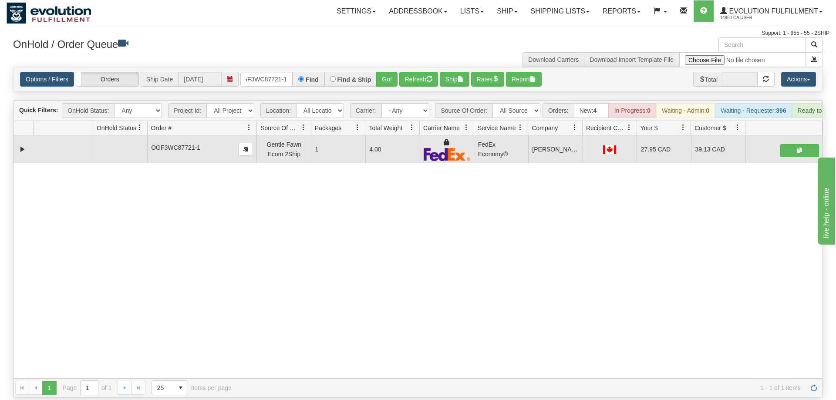
click at [250, 67] on div "Options / Filters Group Shipments Orders Ship Date [DATE] OGF3WC87721-1 Find Fi…" at bounding box center [417, 79] width 809 height 24
click at [265, 72] on input "OGF3WC87721-1" at bounding box center [266, 79] width 52 height 15
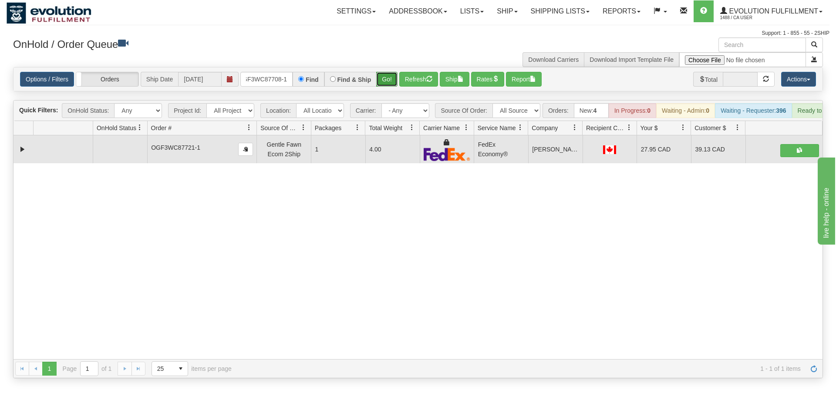
drag, startPoint x: 384, startPoint y: 72, endPoint x: 397, endPoint y: 63, distance: 15.5
click at [385, 91] on div "Is equal to Is not equal to Contains Does not contains CAD USD EUR ZAR [PERSON_…" at bounding box center [418, 222] width 823 height 311
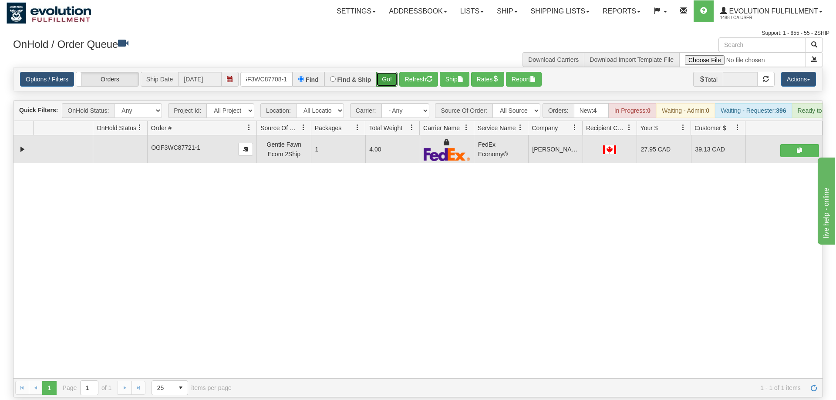
click at [397, 72] on button "Go!" at bounding box center [386, 79] width 21 height 15
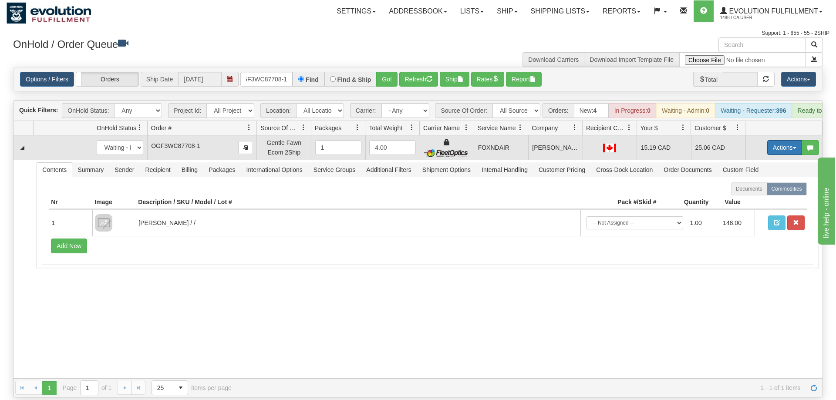
click at [795, 140] on button "Actions" at bounding box center [784, 147] width 35 height 15
click at [751, 192] on link "Ship" at bounding box center [767, 197] width 70 height 11
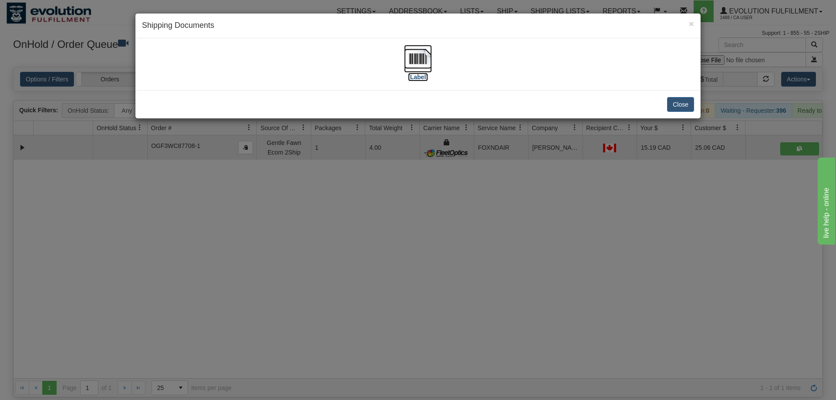
click at [413, 51] on img at bounding box center [418, 59] width 28 height 28
drag, startPoint x: 314, startPoint y: 269, endPoint x: 245, endPoint y: 97, distance: 186.0
click at [315, 263] on div "× Shipping Documents [Label] Close" at bounding box center [418, 200] width 836 height 400
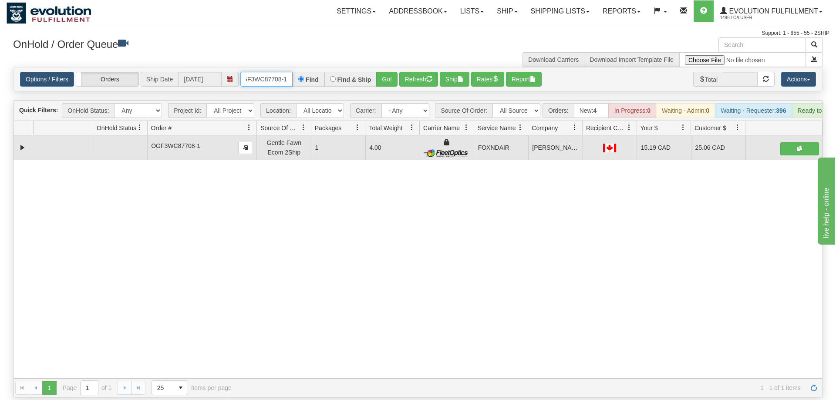
click at [264, 72] on input "OGF3WC87708-1" at bounding box center [266, 79] width 52 height 15
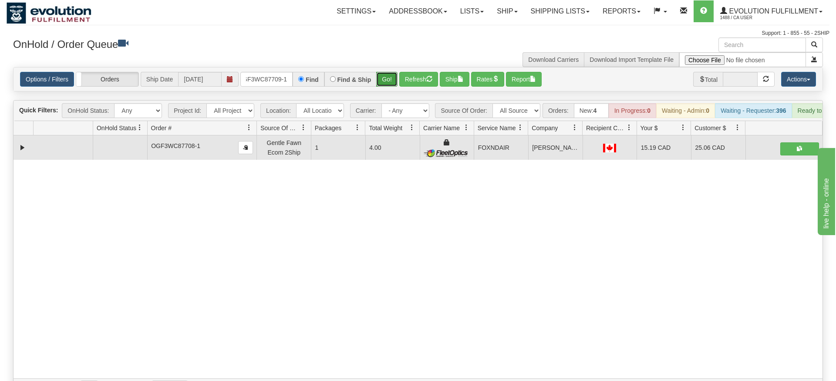
drag, startPoint x: 389, startPoint y: 64, endPoint x: 393, endPoint y: 66, distance: 4.7
click at [388, 82] on div "Is equal to Is not equal to Contains Does not contains CAD USD EUR ZAR [PERSON_…" at bounding box center [418, 232] width 823 height 330
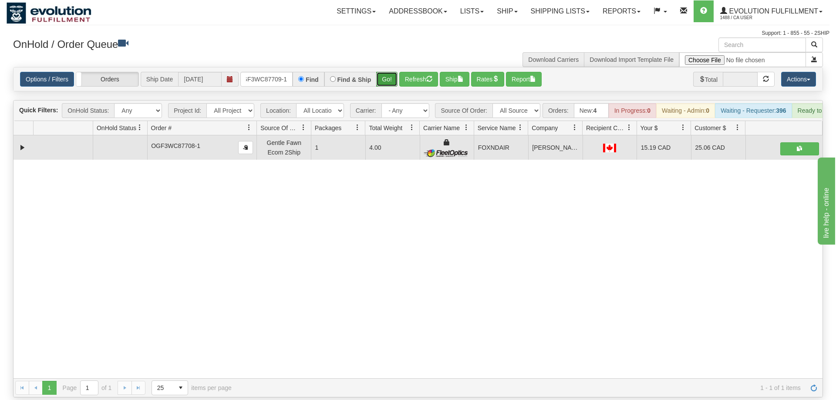
click at [393, 72] on button "Go!" at bounding box center [386, 79] width 21 height 15
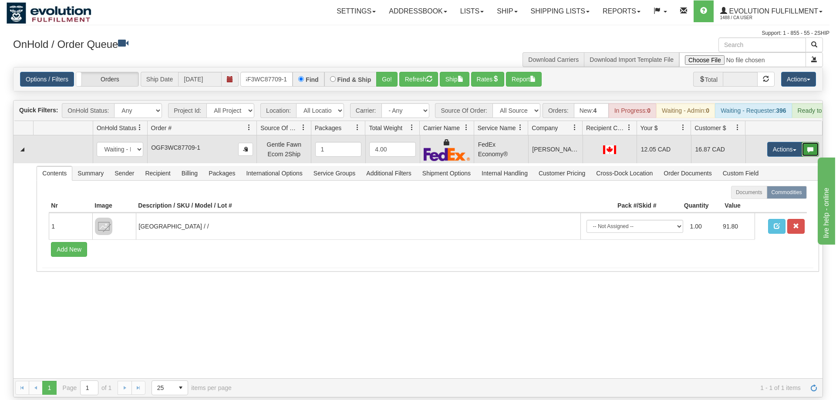
click at [803, 142] on button "button" at bounding box center [810, 149] width 17 height 15
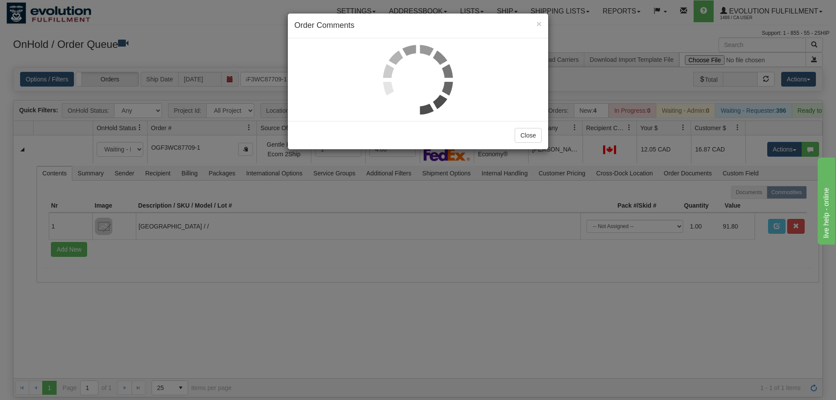
click at [799, 138] on div "× Order Comments Close" at bounding box center [418, 200] width 836 height 400
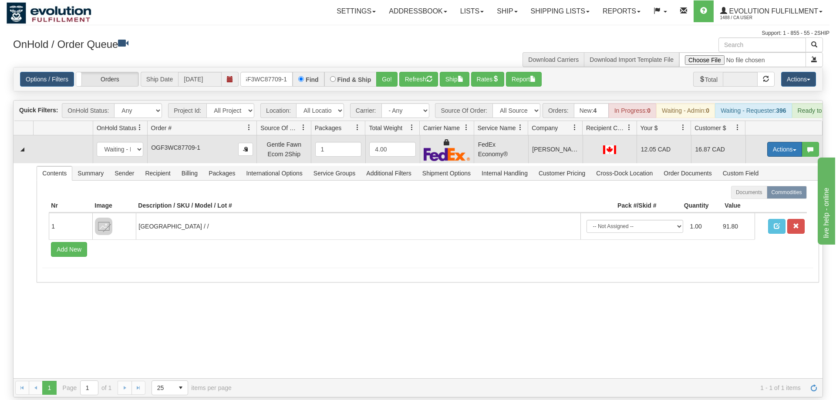
click at [780, 142] on button "Actions" at bounding box center [784, 149] width 35 height 15
click at [750, 196] on span "Ship" at bounding box center [750, 199] width 18 height 7
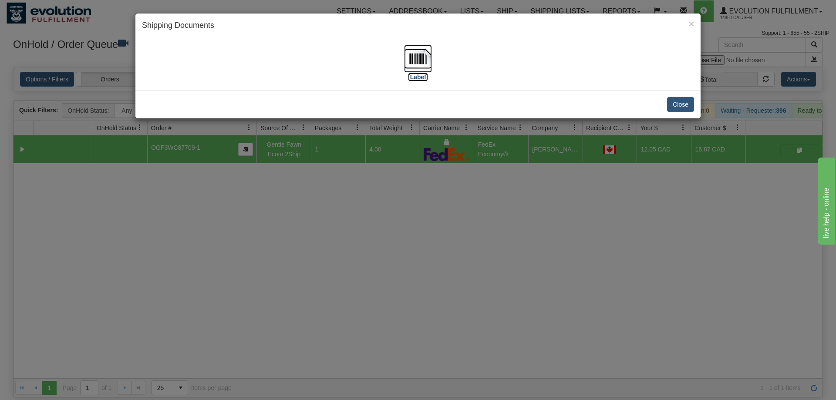
click at [424, 56] on img at bounding box center [418, 59] width 28 height 28
drag, startPoint x: 579, startPoint y: 184, endPoint x: 252, endPoint y: 131, distance: 330.8
click at [575, 181] on div "× Shipping Documents [Label] Close" at bounding box center [418, 200] width 836 height 400
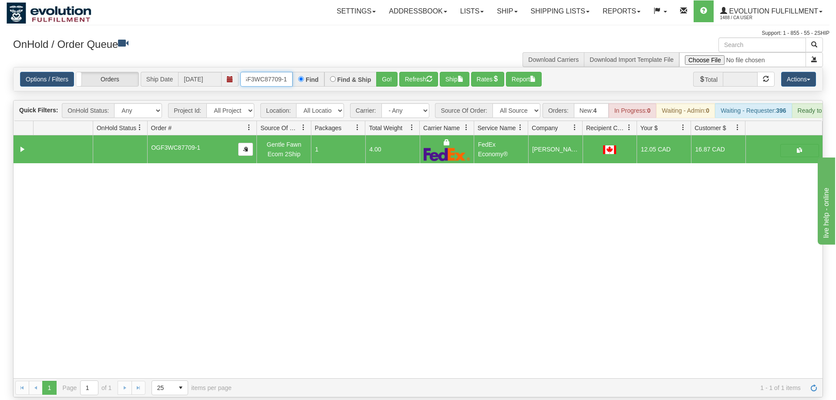
click at [285, 72] on input "OGF3WC87709-1" at bounding box center [266, 79] width 52 height 15
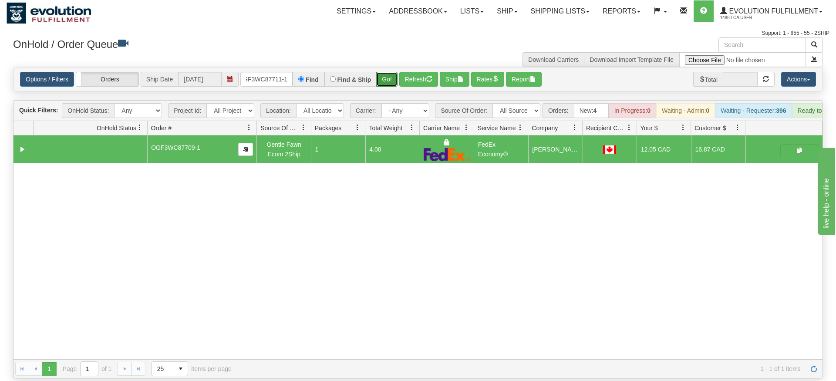
click at [394, 86] on div "Is equal to Is not equal to Contains Does not contains CAD USD EUR ZAR [PERSON_…" at bounding box center [418, 222] width 823 height 311
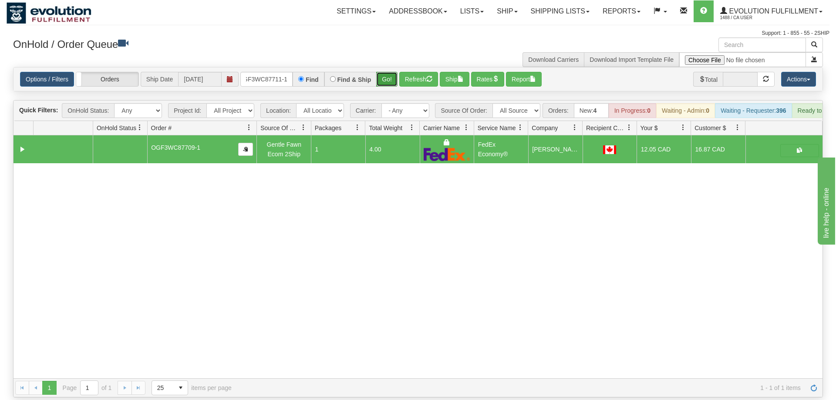
click at [389, 72] on button "Go!" at bounding box center [386, 79] width 21 height 15
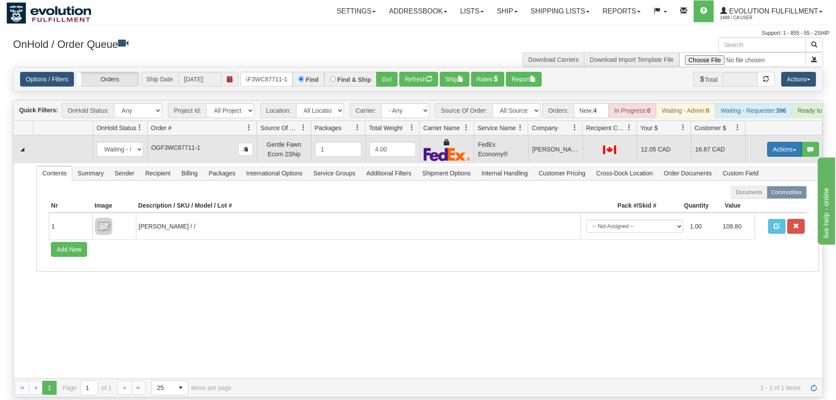
click at [777, 142] on button "Actions" at bounding box center [784, 149] width 35 height 15
click at [762, 194] on link "Ship" at bounding box center [767, 199] width 70 height 11
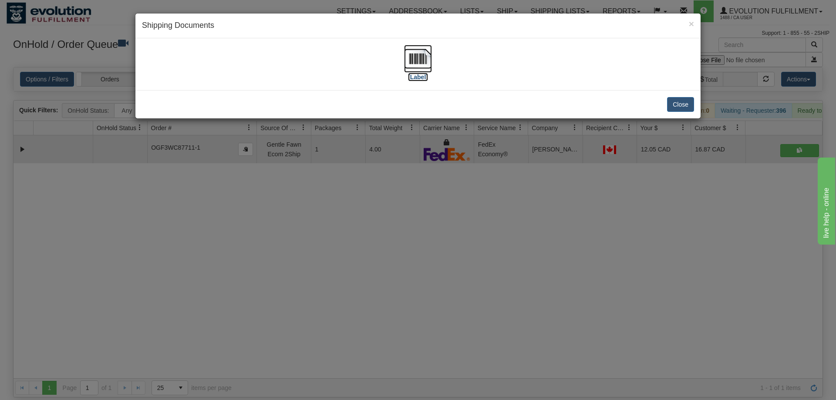
click at [416, 54] on img at bounding box center [418, 59] width 28 height 28
drag, startPoint x: 391, startPoint y: 239, endPoint x: 210, endPoint y: 60, distance: 254.6
click at [386, 231] on div "× Shipping Documents [Label] Close" at bounding box center [418, 200] width 836 height 400
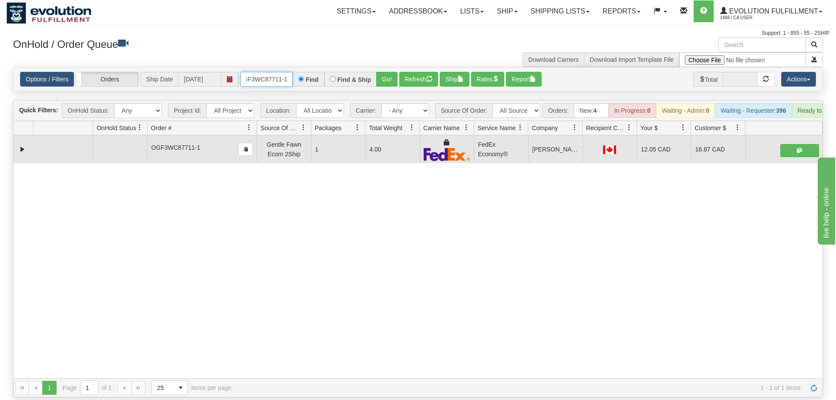
click at [261, 72] on input "OGF3WC87711-1" at bounding box center [266, 79] width 52 height 15
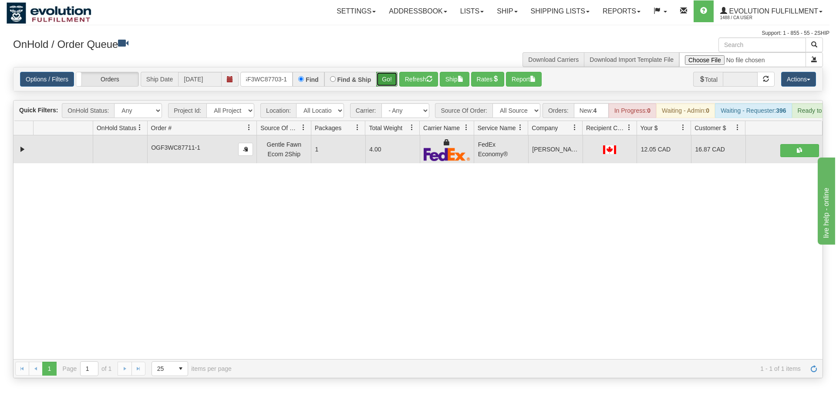
drag, startPoint x: 381, startPoint y: 61, endPoint x: 382, endPoint y: 75, distance: 14.4
click at [381, 78] on div "Options / Filters Group Shipments Orders Ship Date [DATE] OGF3WC87703-1 Find Fi…" at bounding box center [418, 79] width 810 height 24
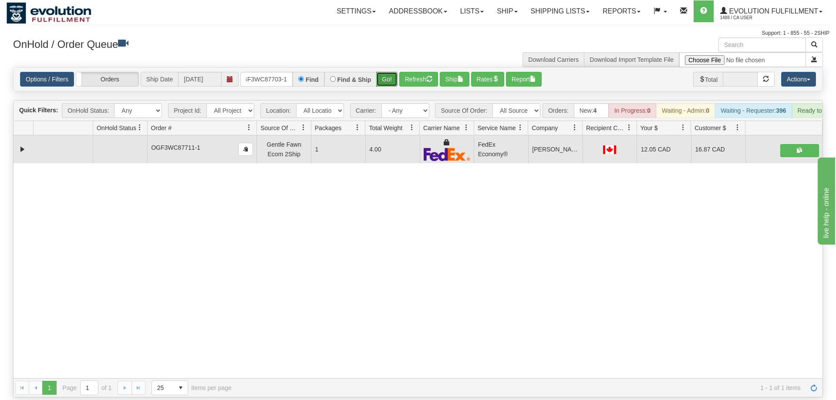
click at [388, 72] on button "Go!" at bounding box center [386, 79] width 21 height 15
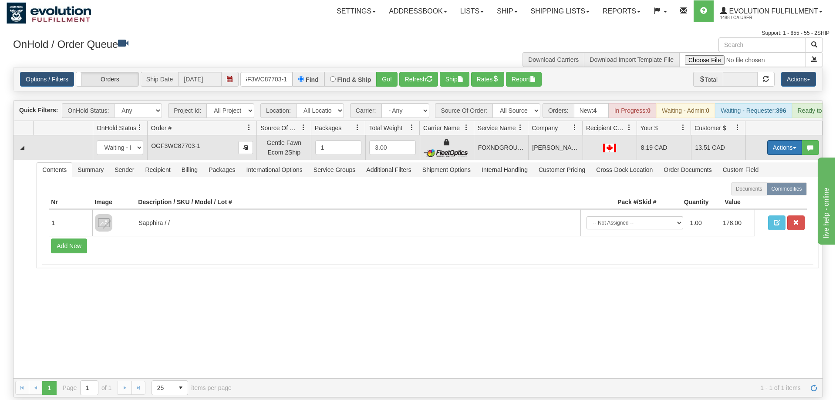
click at [778, 140] on button "Actions" at bounding box center [784, 147] width 35 height 15
click at [746, 195] on span "Ship" at bounding box center [750, 198] width 18 height 7
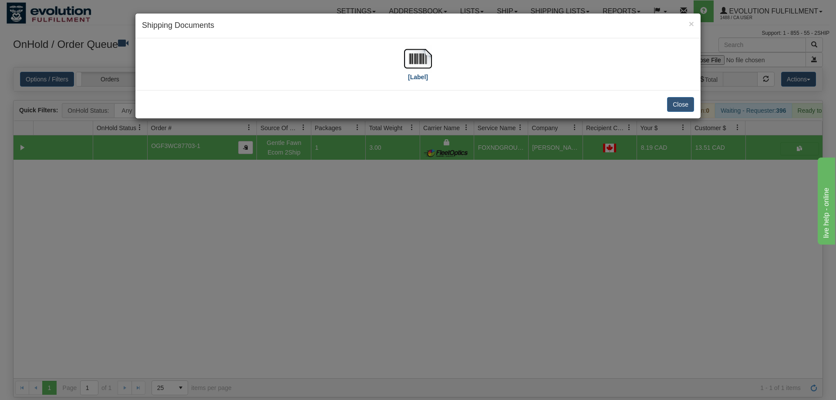
click at [433, 73] on div "[Label]" at bounding box center [418, 64] width 552 height 39
click at [419, 58] on img at bounding box center [418, 59] width 28 height 28
drag, startPoint x: 404, startPoint y: 274, endPoint x: 257, endPoint y: 4, distance: 307.2
click at [396, 265] on div "× Shipping Documents [Label] Close" at bounding box center [418, 200] width 836 height 400
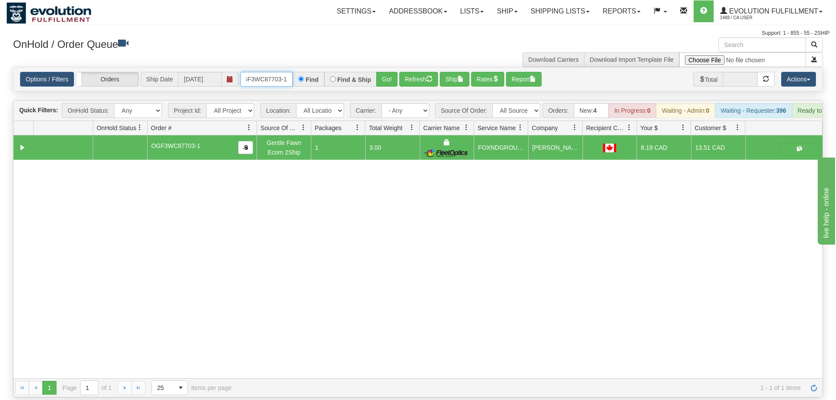
click at [273, 72] on input "OGF3WC87703-1" at bounding box center [266, 79] width 52 height 15
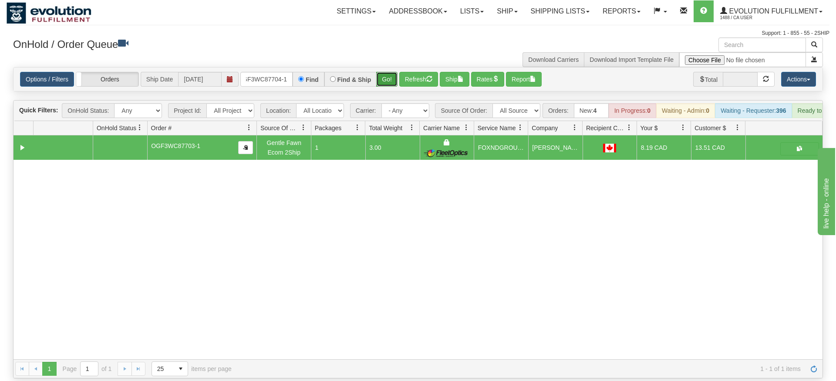
click at [385, 87] on div "Is equal to Is not equal to Contains Does not contains CAD USD EUR ZAR [PERSON_…" at bounding box center [418, 222] width 823 height 311
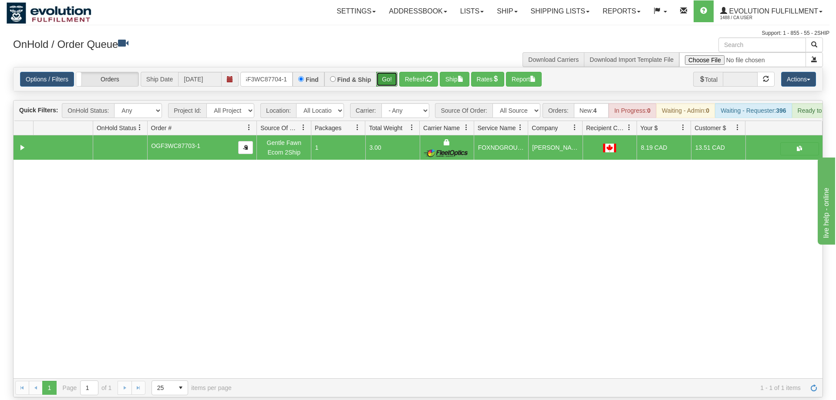
click at [388, 72] on button "Go!" at bounding box center [386, 79] width 21 height 15
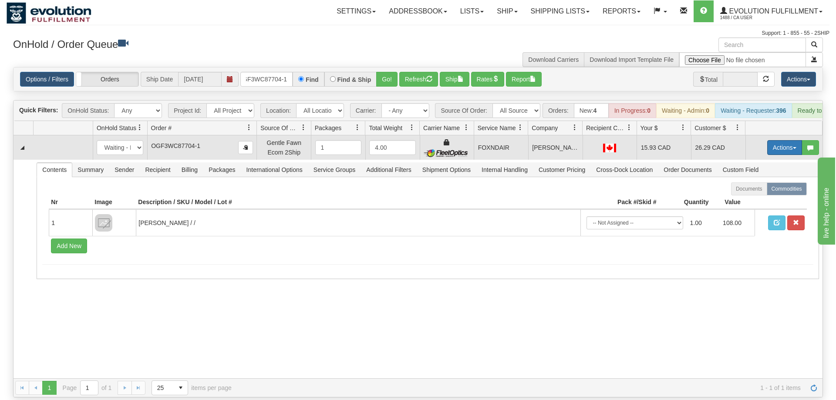
click at [768, 140] on button "Actions" at bounding box center [784, 147] width 35 height 15
click at [745, 195] on span "Ship" at bounding box center [750, 198] width 18 height 7
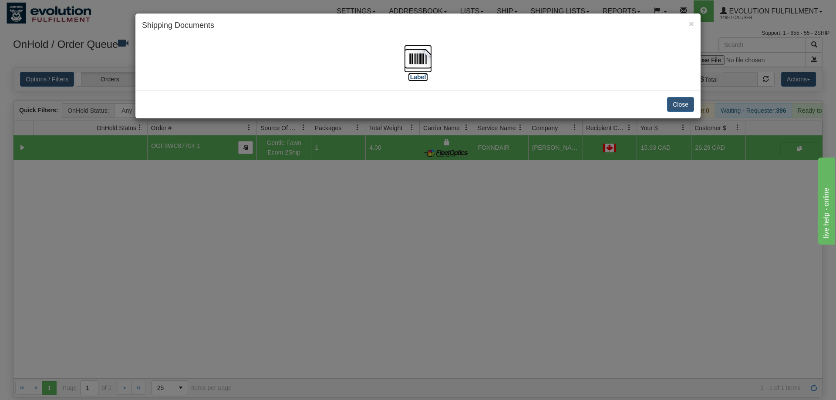
click at [416, 66] on img at bounding box center [418, 59] width 28 height 28
drag, startPoint x: 513, startPoint y: 275, endPoint x: 508, endPoint y: 267, distance: 9.4
click at [508, 267] on div "× Shipping Documents [Label] Close" at bounding box center [418, 200] width 836 height 400
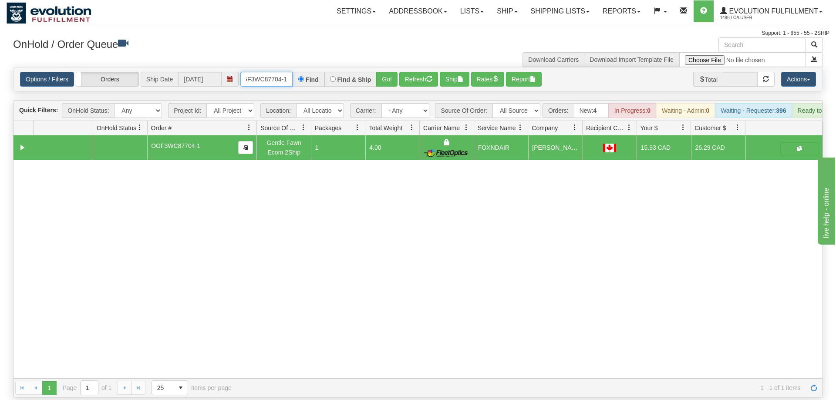
click at [283, 72] on input "OGF3WC87704-1" at bounding box center [266, 79] width 52 height 15
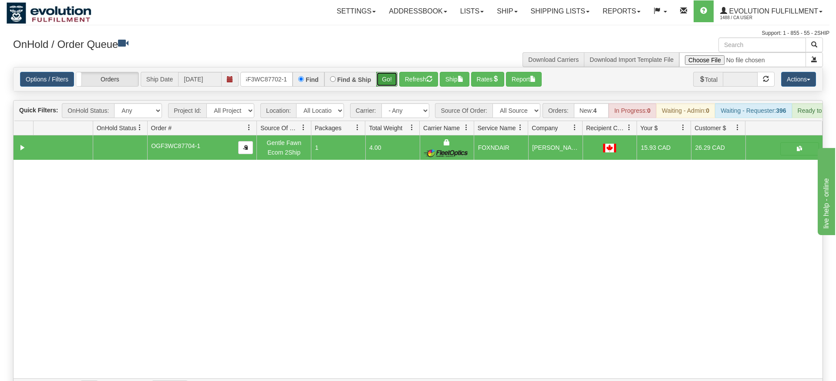
click at [379, 84] on div "Is equal to Is not equal to Contains Does not contains CAD USD EUR ZAR [PERSON_…" at bounding box center [418, 232] width 823 height 330
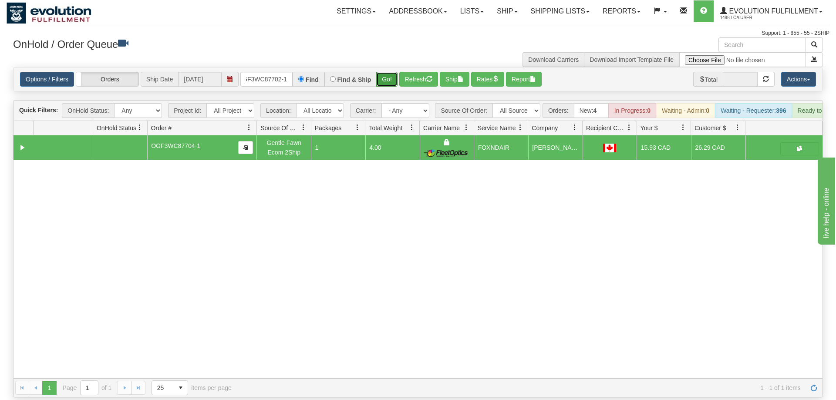
click at [388, 72] on button "Go!" at bounding box center [386, 79] width 21 height 15
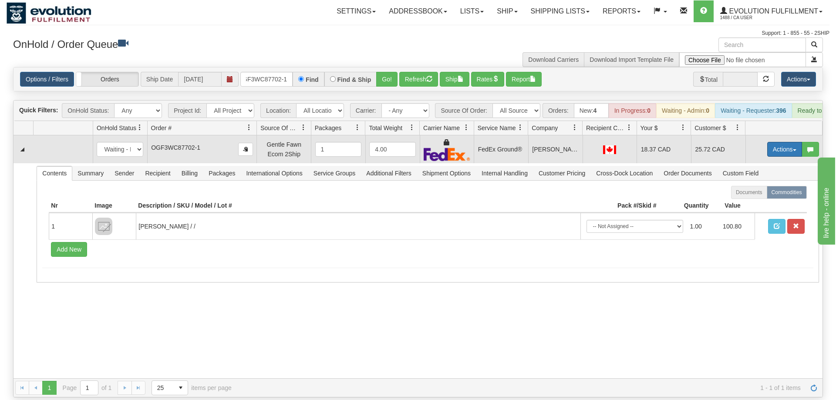
click at [779, 142] on button "Actions" at bounding box center [784, 149] width 35 height 15
click at [748, 196] on span "Ship" at bounding box center [750, 199] width 18 height 7
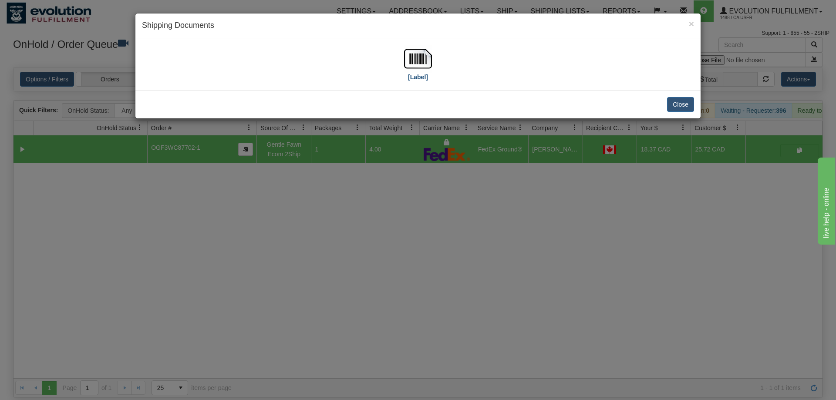
drag, startPoint x: 422, startPoint y: 27, endPoint x: 420, endPoint y: 56, distance: 29.2
click at [421, 29] on h4 "Shipping Documents" at bounding box center [418, 25] width 552 height 11
click at [421, 58] on img at bounding box center [418, 59] width 28 height 28
drag, startPoint x: 416, startPoint y: 267, endPoint x: 187, endPoint y: 41, distance: 321.4
click at [410, 253] on div "× Shipping Documents [Label] Close" at bounding box center [418, 200] width 836 height 400
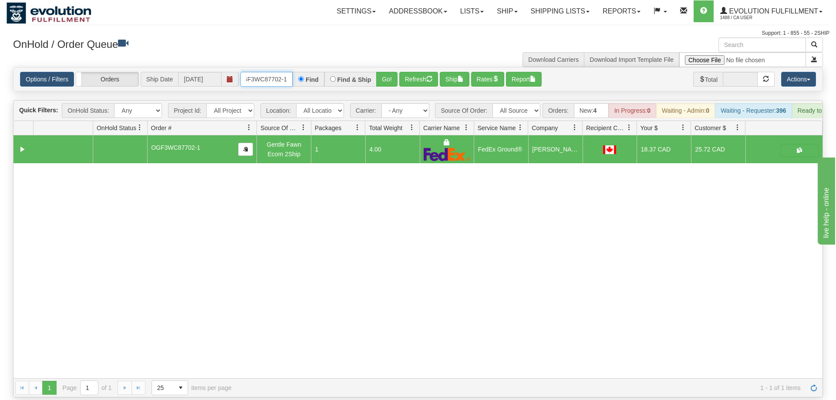
click at [280, 72] on input "OGF3WC87702-1" at bounding box center [266, 79] width 52 height 15
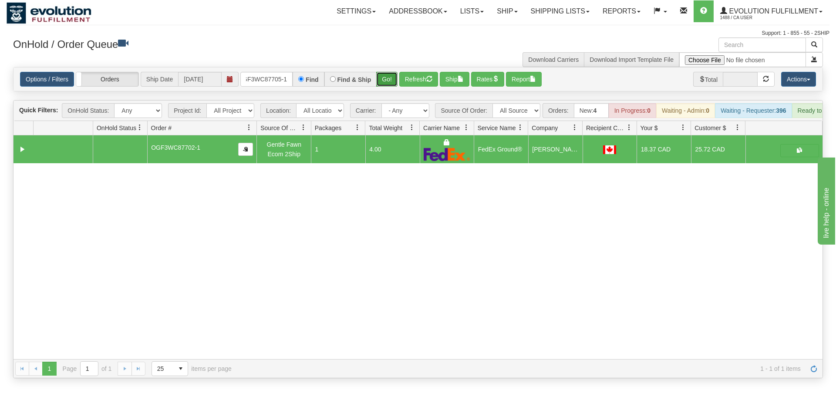
click at [390, 82] on div "Is equal to Is not equal to Contains Does not contains CAD USD EUR ZAR [PERSON_…" at bounding box center [418, 222] width 823 height 311
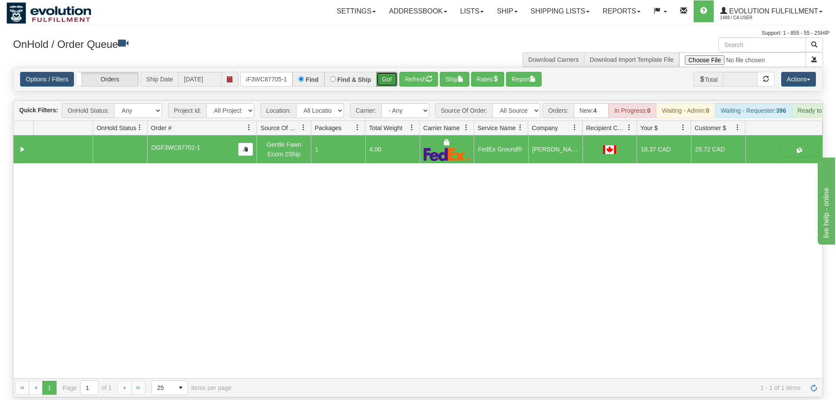
click at [391, 72] on button "Go!" at bounding box center [386, 79] width 21 height 15
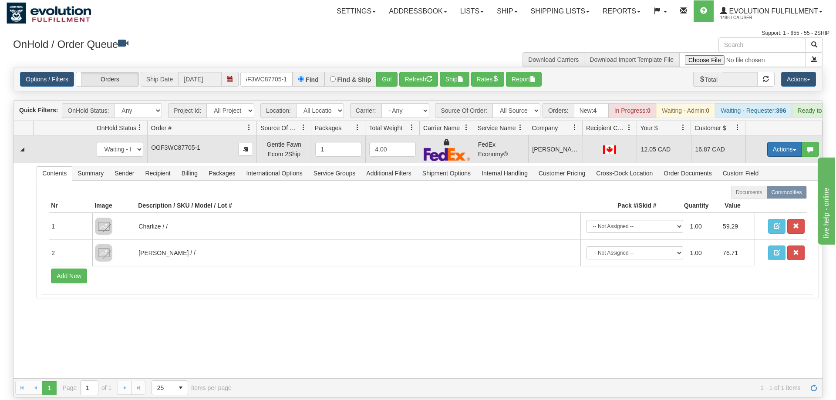
click at [777, 142] on button "Actions" at bounding box center [784, 149] width 35 height 15
click at [760, 194] on link "Ship" at bounding box center [767, 199] width 70 height 11
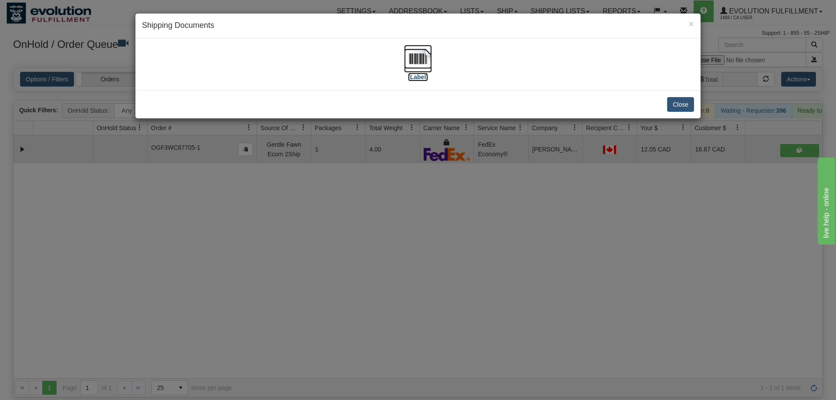
click at [412, 67] on img at bounding box center [418, 59] width 28 height 28
drag, startPoint x: 495, startPoint y: 203, endPoint x: 314, endPoint y: 89, distance: 214.3
click at [495, 203] on div "× Shipping Documents [Label] Close" at bounding box center [418, 200] width 836 height 400
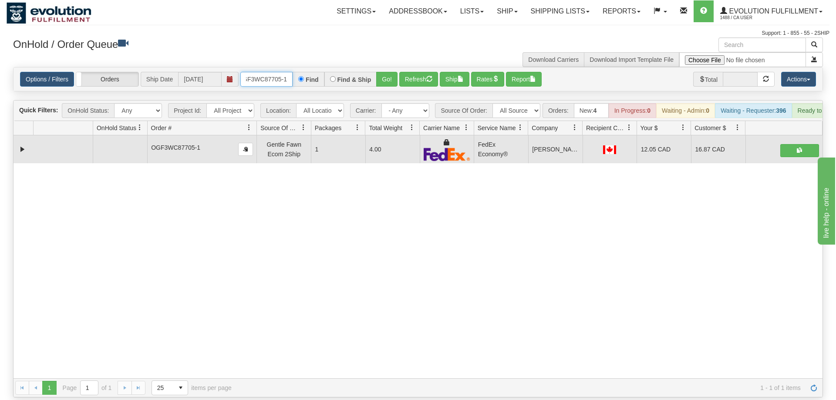
click at [270, 72] on input "OGF3WC87705-1" at bounding box center [266, 79] width 52 height 15
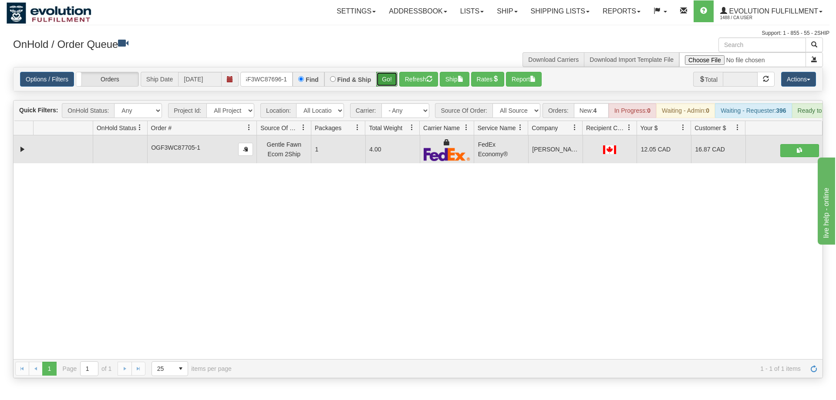
click at [396, 84] on div "Is equal to Is not equal to Contains Does not contains CAD USD EUR ZAR [PERSON_…" at bounding box center [418, 222] width 823 height 311
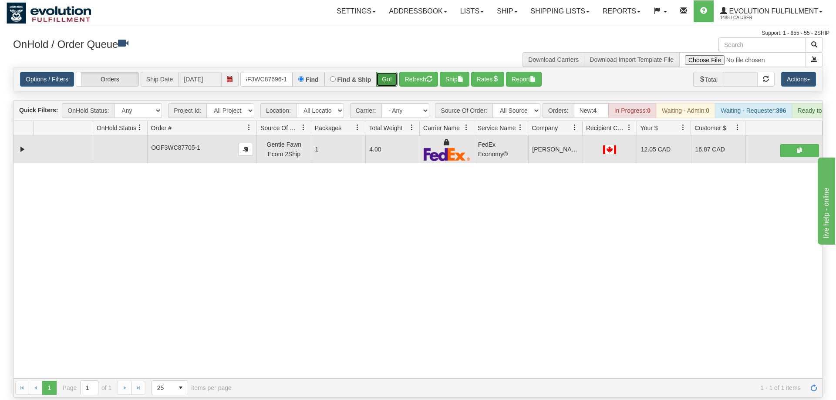
click at [391, 72] on button "Go!" at bounding box center [386, 79] width 21 height 15
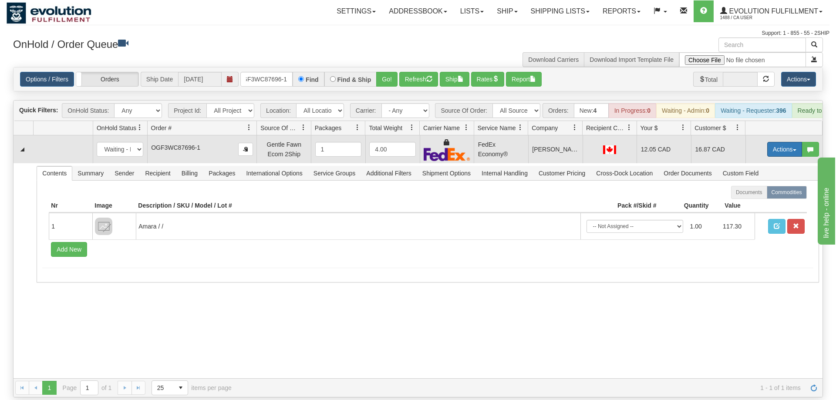
click at [775, 142] on button "Actions" at bounding box center [784, 149] width 35 height 15
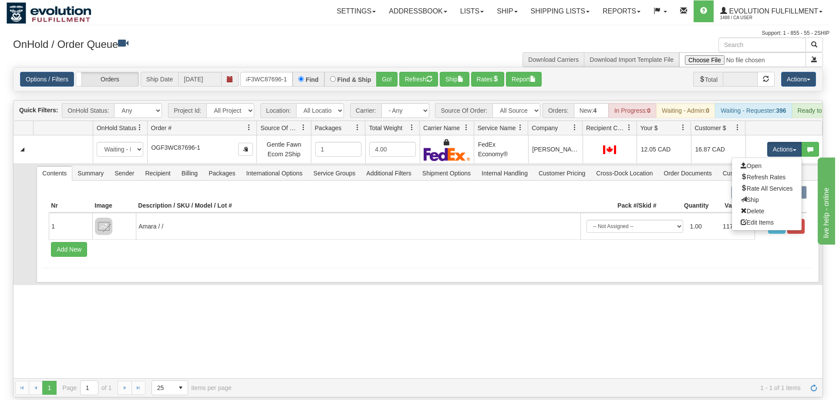
click at [762, 194] on link "Ship" at bounding box center [767, 199] width 70 height 11
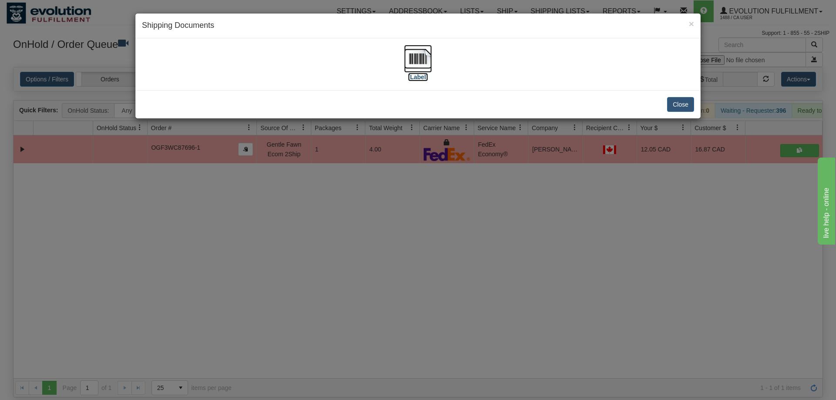
click at [418, 61] on img at bounding box center [418, 59] width 28 height 28
drag, startPoint x: 465, startPoint y: 286, endPoint x: 470, endPoint y: 256, distance: 31.4
click at [465, 286] on div "× Shipping Documents [Label] Close" at bounding box center [418, 200] width 836 height 400
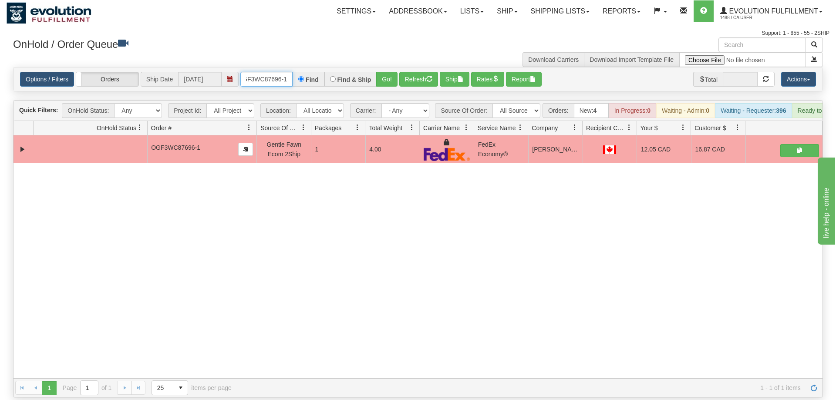
click at [268, 72] on input "OGF3WC87696-1" at bounding box center [266, 79] width 52 height 15
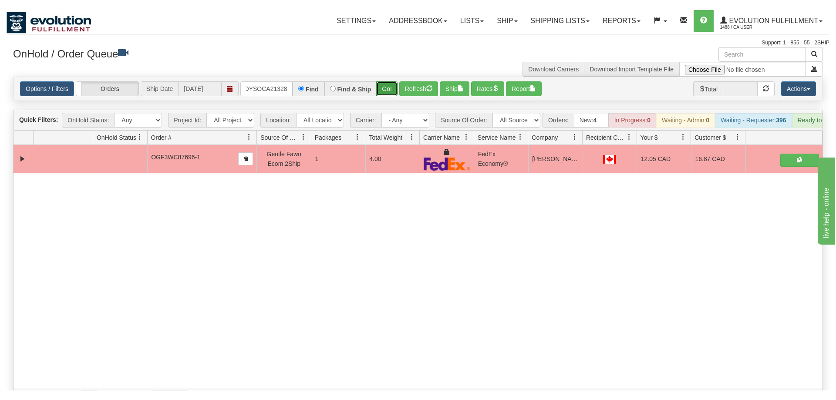
click at [392, 91] on div "Is equal to Is not equal to Contains Does not contains CAD USD EUR ZAR [PERSON_…" at bounding box center [418, 232] width 823 height 330
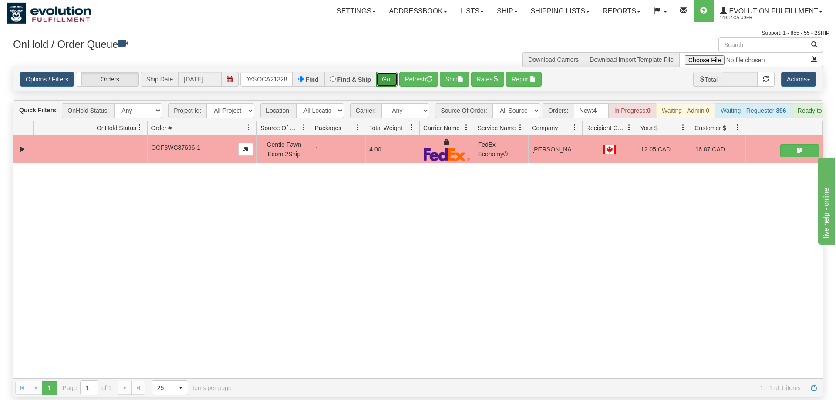
click at [385, 74] on button "Go!" at bounding box center [386, 79] width 21 height 15
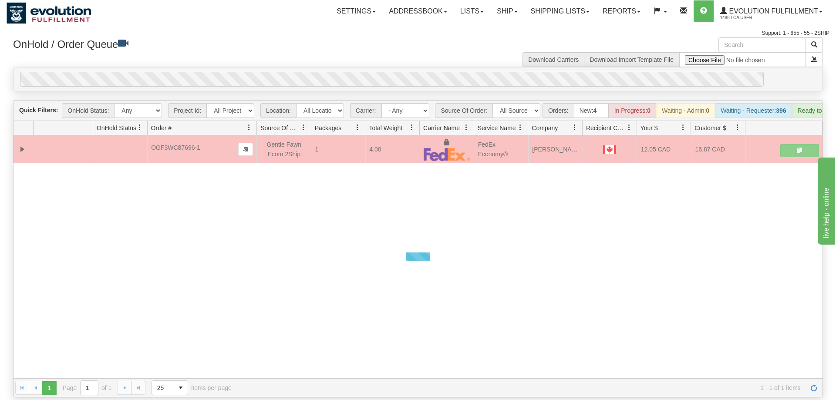
click at [384, 72] on div "0" at bounding box center [392, 79] width 744 height 15
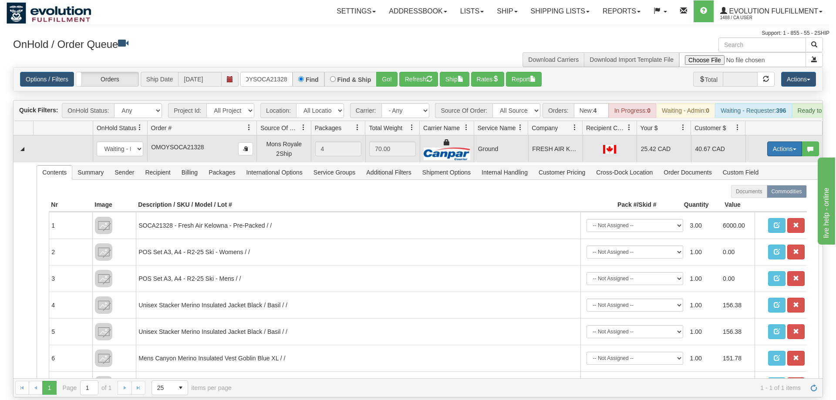
click at [789, 142] on button "Actions" at bounding box center [784, 149] width 35 height 15
click at [774, 194] on link "Ship" at bounding box center [767, 199] width 70 height 11
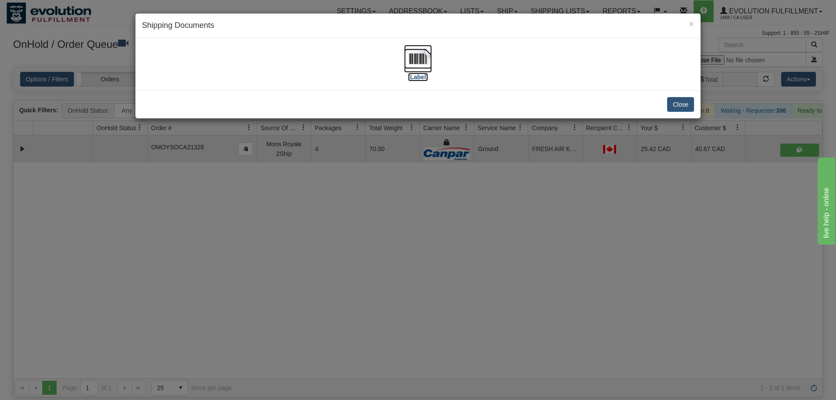
click at [430, 55] on img at bounding box center [418, 59] width 28 height 28
click at [336, 195] on div "× Shipping Documents [Label] Close" at bounding box center [418, 200] width 836 height 400
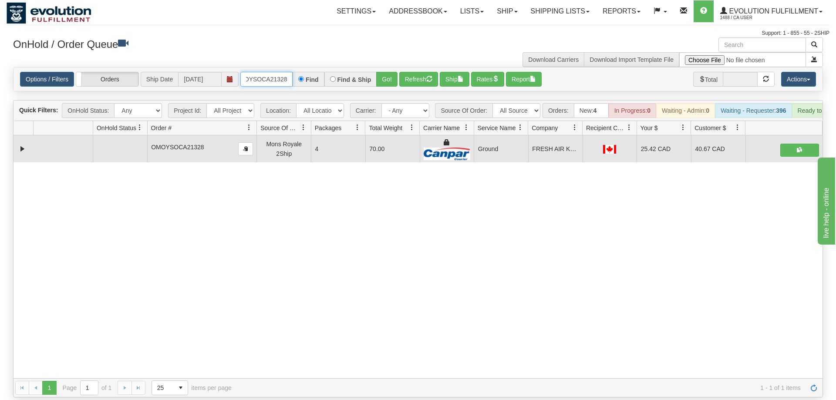
click at [292, 72] on input "OMOYSOCA21328" at bounding box center [266, 79] width 52 height 15
click at [286, 72] on input "OMOYSOCA21328" at bounding box center [266, 79] width 52 height 15
click at [388, 86] on div "Is equal to Is not equal to Contains Does not contains CAD USD EUR ZAR [PERSON_…" at bounding box center [418, 232] width 823 height 330
click at [391, 72] on button "Go!" at bounding box center [386, 79] width 21 height 15
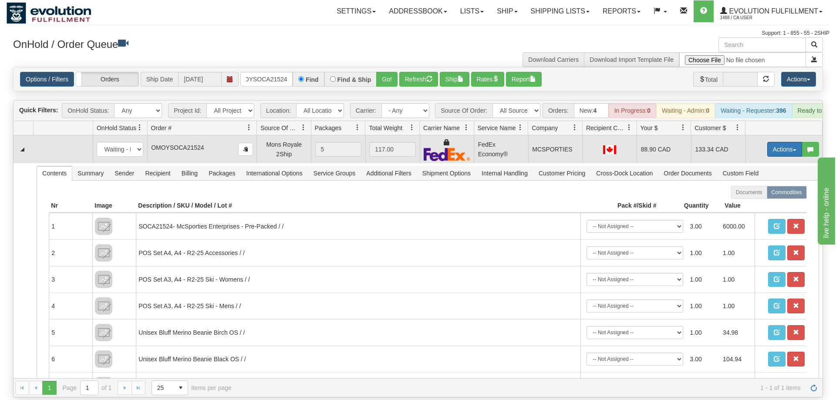
click at [774, 142] on button "Actions" at bounding box center [784, 149] width 35 height 15
click at [772, 194] on link "Ship" at bounding box center [767, 199] width 70 height 11
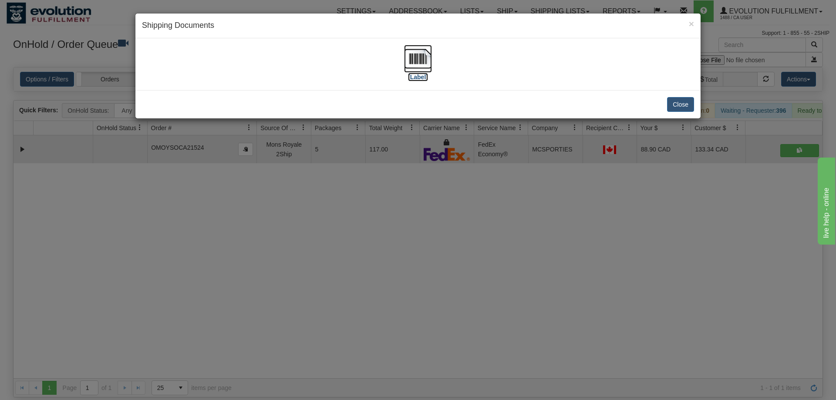
click at [407, 47] on img at bounding box center [418, 59] width 28 height 28
drag, startPoint x: 305, startPoint y: 237, endPoint x: 252, endPoint y: 96, distance: 150.3
click at [305, 236] on div "× Shipping Documents [Label] Close" at bounding box center [418, 200] width 836 height 400
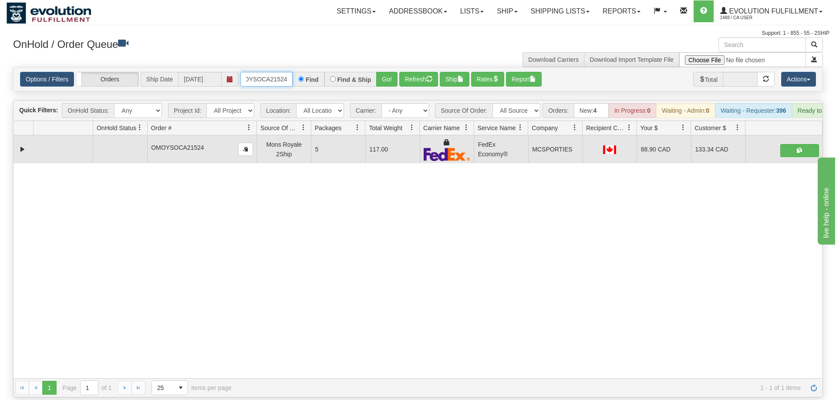
click at [255, 72] on input "OMOYSOCA21524" at bounding box center [266, 79] width 52 height 15
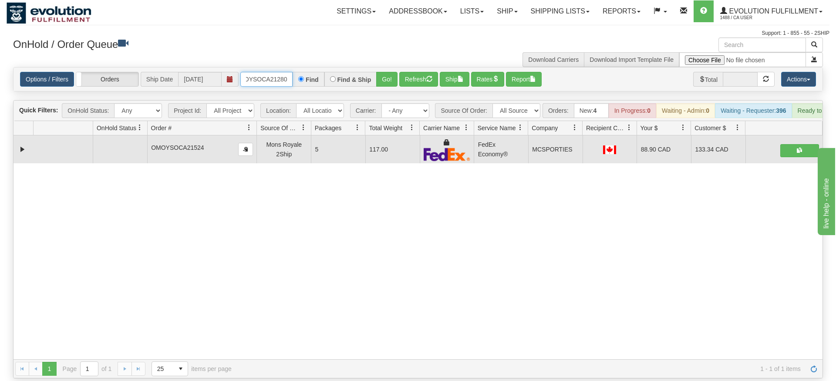
type input "OMOYSOCA21280"
click at [387, 81] on div "Is equal to Is not equal to Contains Does not contains CAD USD EUR ZAR [PERSON_…" at bounding box center [418, 222] width 823 height 311
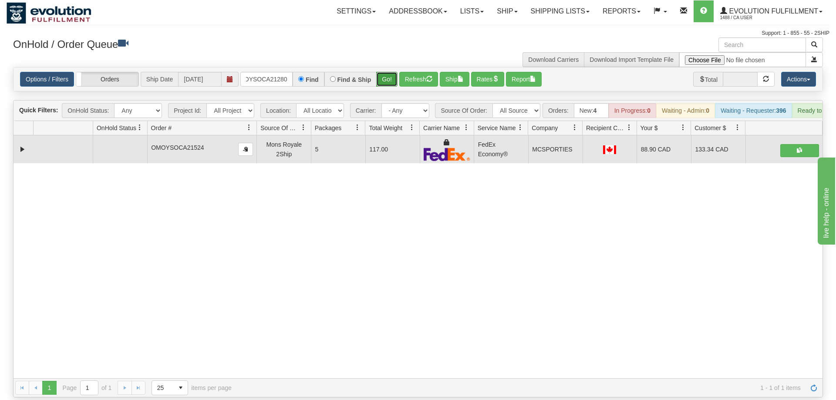
click at [388, 72] on button "Go!" at bounding box center [386, 79] width 21 height 15
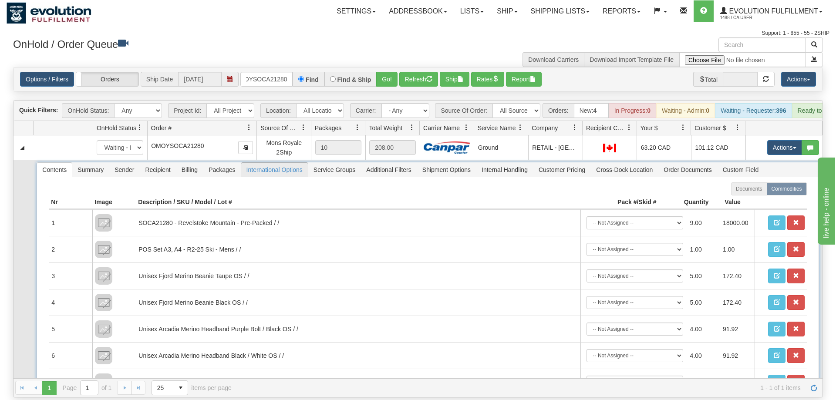
click at [274, 163] on span "International Options" at bounding box center [274, 170] width 67 height 14
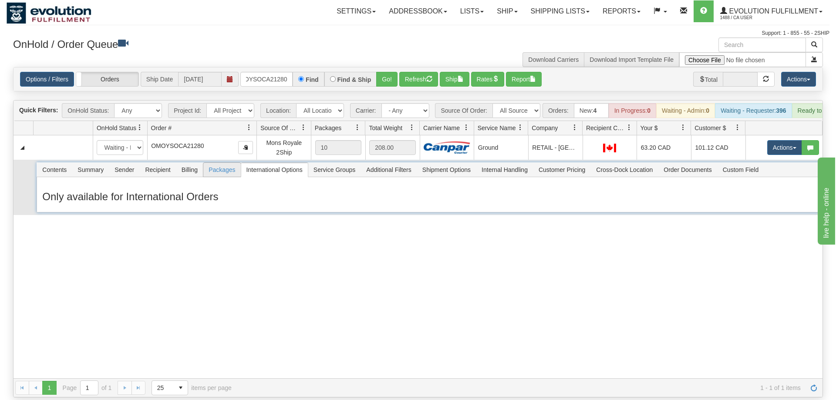
click at [231, 163] on span "Packages" at bounding box center [221, 170] width 37 height 14
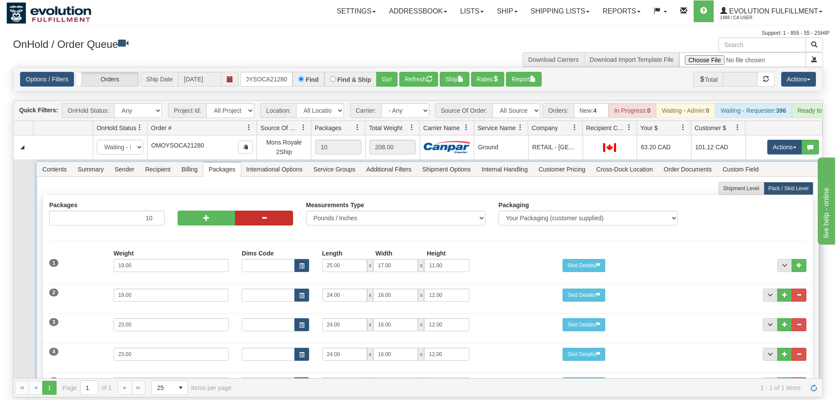
scroll to position [0, 0]
click at [453, 163] on span "Shipment Options" at bounding box center [446, 170] width 59 height 14
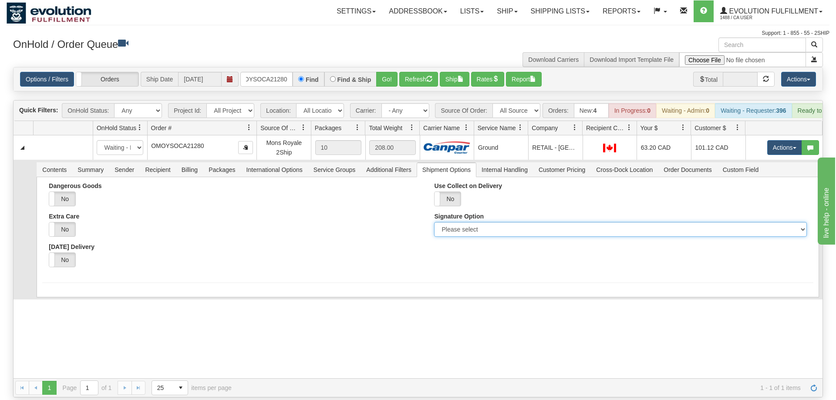
click at [434, 222] on select "Please select No Signature Required Signature Required Adult Signature" at bounding box center [620, 229] width 372 height 15
select select "2"
click option "Signature Required" at bounding box center [0, 0] width 0 height 0
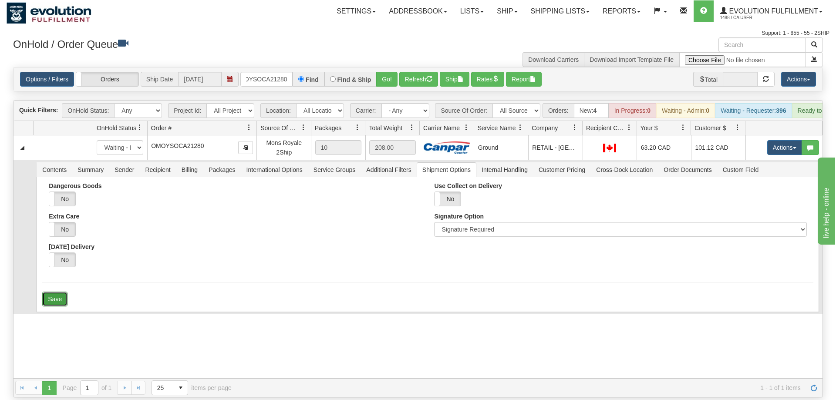
click at [62, 292] on button "Save" at bounding box center [54, 299] width 25 height 15
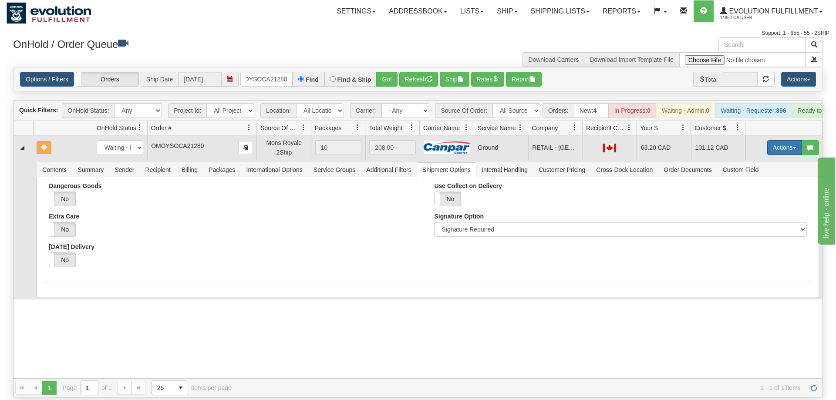
click at [784, 140] on button "Actions" at bounding box center [784, 147] width 35 height 15
click at [756, 172] on span "Refresh Rates" at bounding box center [763, 175] width 45 height 7
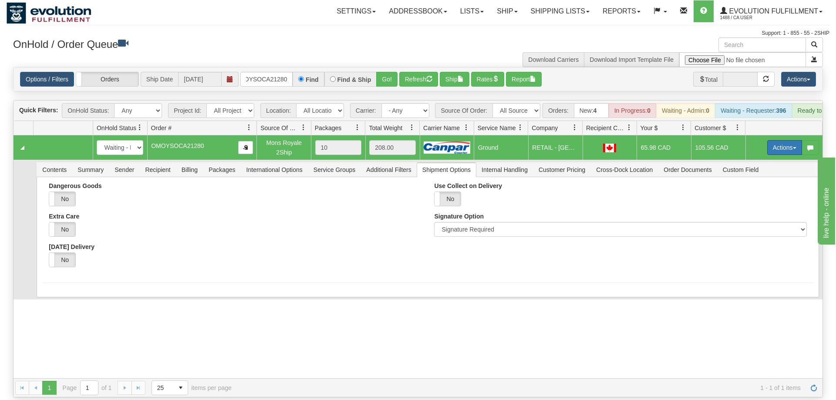
click at [779, 140] on button "Actions" at bounding box center [784, 147] width 35 height 15
click at [745, 195] on span "Ship" at bounding box center [750, 198] width 18 height 7
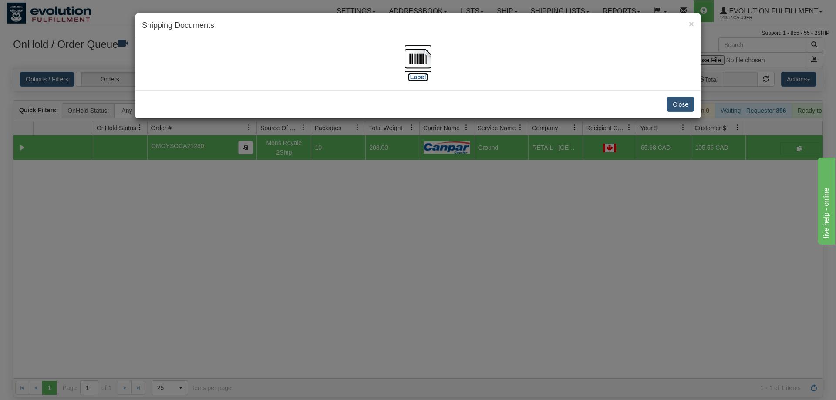
click at [414, 62] on img at bounding box center [418, 59] width 28 height 28
drag, startPoint x: 309, startPoint y: 270, endPoint x: 288, endPoint y: 7, distance: 263.8
click at [310, 270] on div "× Shipping Documents [Label] Close" at bounding box center [418, 200] width 836 height 400
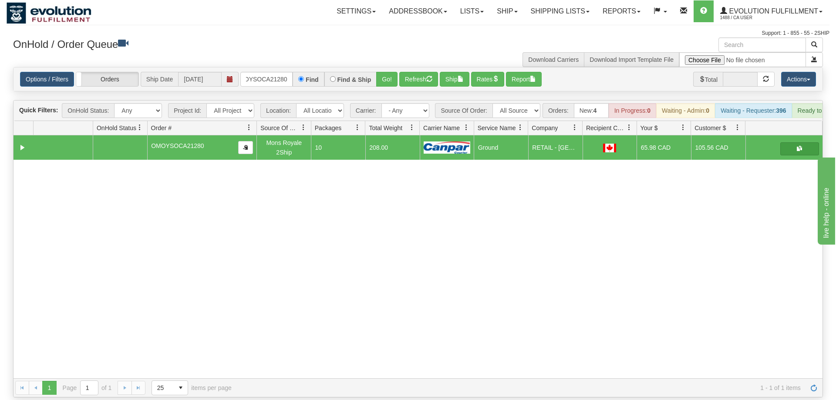
click at [802, 146] on span "button" at bounding box center [799, 148] width 5 height 5
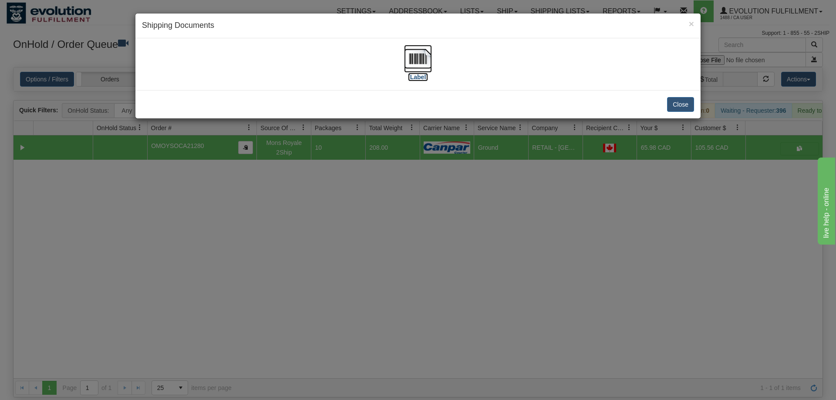
click at [430, 62] on img at bounding box center [418, 59] width 28 height 28
click at [359, 183] on div "× Shipping Documents [Label] Close" at bounding box center [418, 200] width 836 height 400
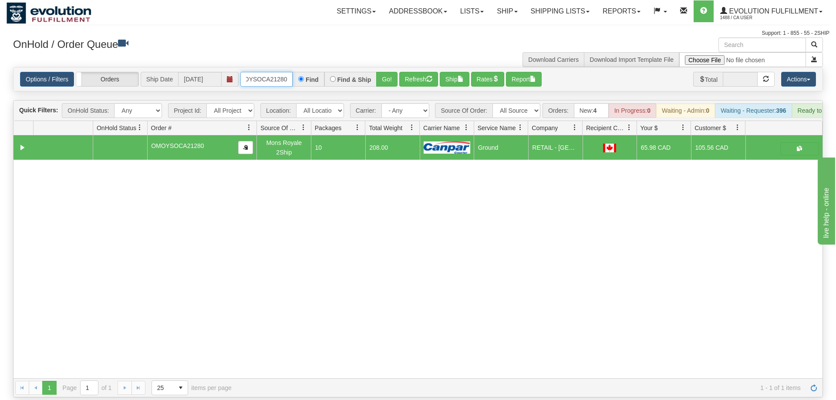
click at [270, 72] on input "OMOYSOCA21280" at bounding box center [266, 79] width 52 height 15
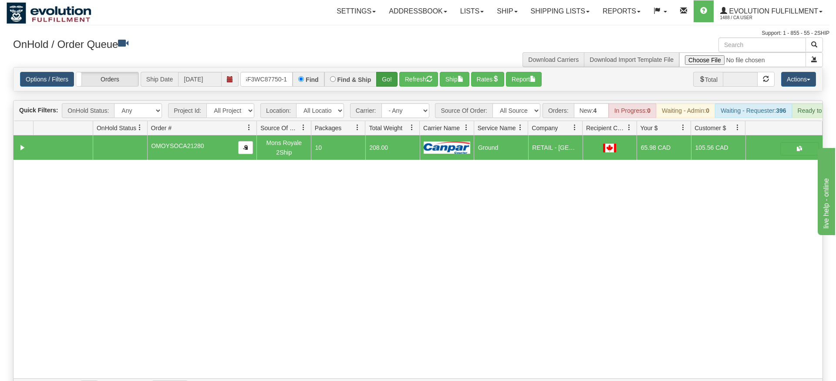
drag, startPoint x: 400, startPoint y: 64, endPoint x: 388, endPoint y: 64, distance: 11.4
click at [400, 83] on div "Is equal to Is not equal to Contains Does not contains CAD USD EUR ZAR [PERSON_…" at bounding box center [418, 232] width 823 height 330
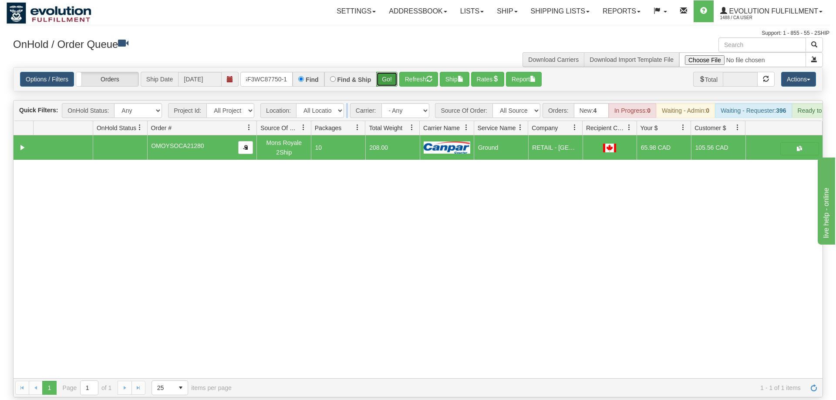
click at [388, 72] on button "Go!" at bounding box center [386, 79] width 21 height 15
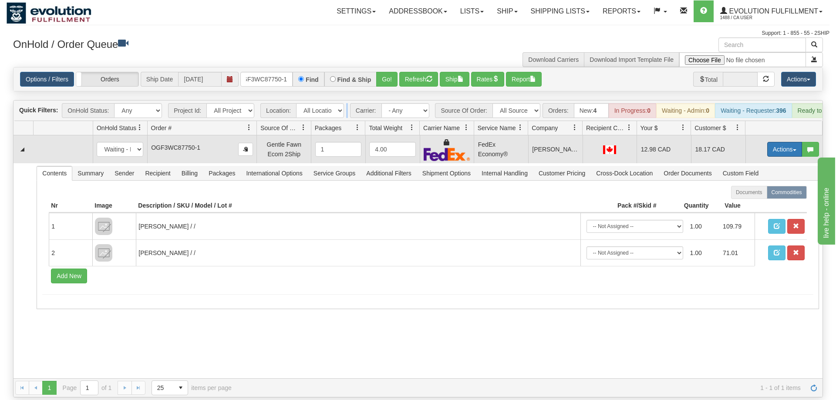
click at [772, 142] on button "Actions" at bounding box center [784, 149] width 35 height 15
click at [752, 196] on span "Ship" at bounding box center [750, 199] width 18 height 7
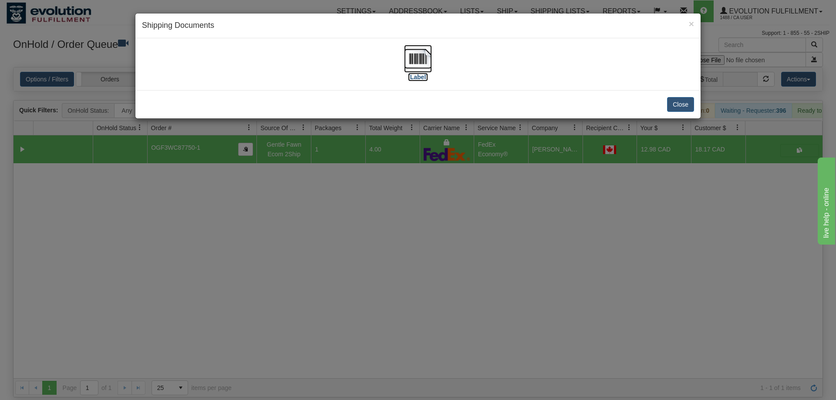
click at [425, 61] on img at bounding box center [418, 59] width 28 height 28
drag, startPoint x: 500, startPoint y: 175, endPoint x: 339, endPoint y: 87, distance: 184.1
click at [498, 174] on div "× Shipping Documents [Label] Close" at bounding box center [418, 200] width 836 height 400
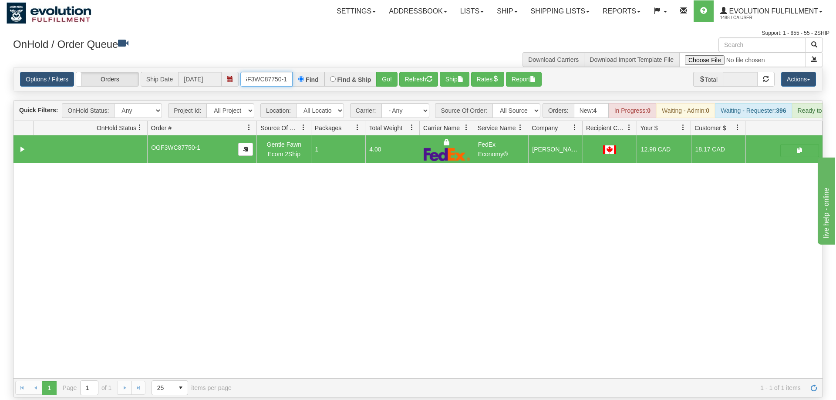
click at [262, 72] on input "OGF3WC87750-1" at bounding box center [266, 79] width 52 height 15
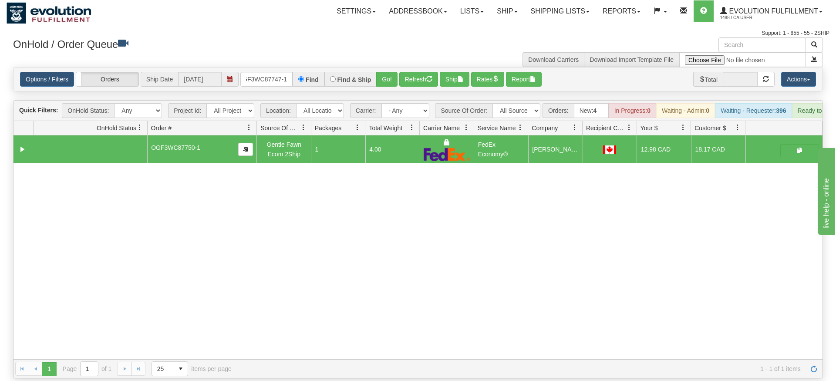
drag, startPoint x: 401, startPoint y: 74, endPoint x: 393, endPoint y: 87, distance: 15.1
click at [396, 89] on div "Is equal to Is not equal to Contains Does not contains CAD USD EUR ZAR [PERSON_…" at bounding box center [418, 222] width 823 height 311
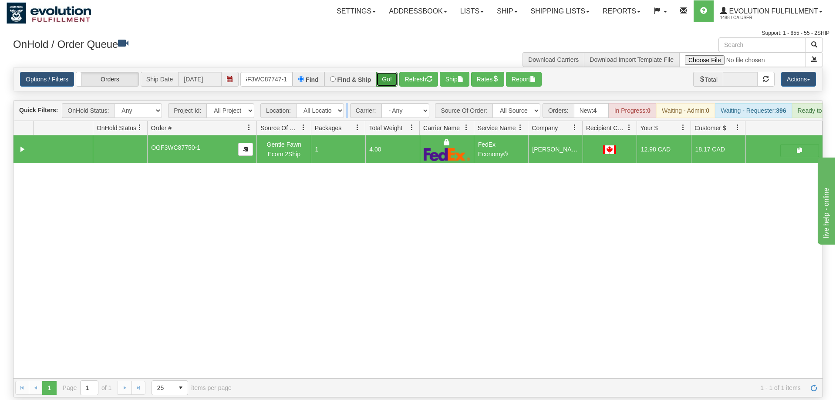
click at [385, 73] on button "Go!" at bounding box center [386, 79] width 21 height 15
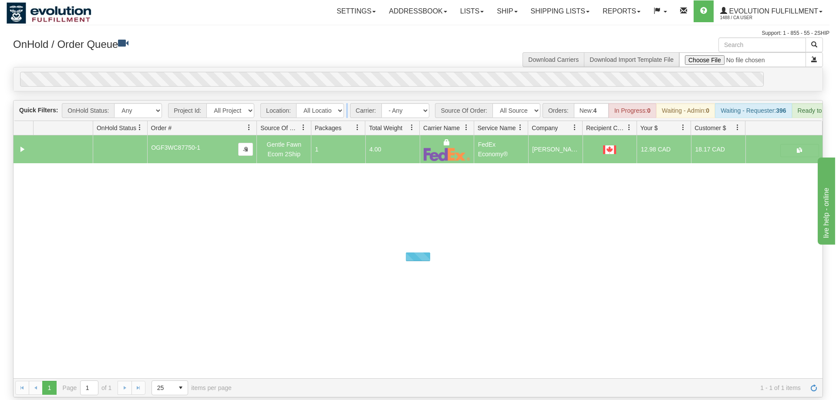
click at [385, 72] on div "0" at bounding box center [392, 79] width 744 height 15
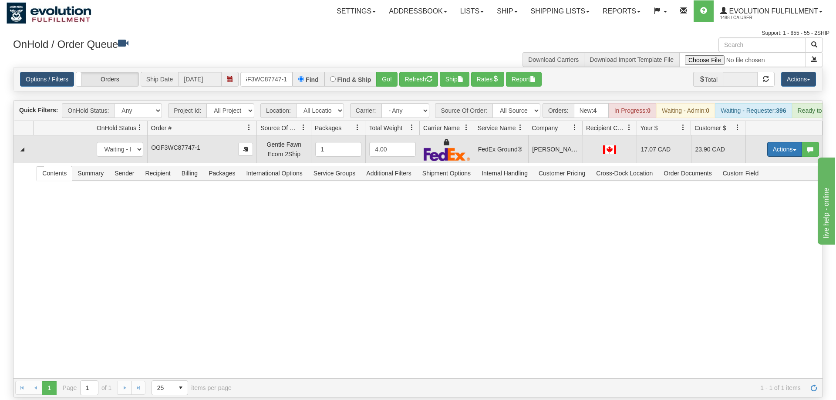
click at [776, 142] on button "Actions" at bounding box center [784, 149] width 35 height 15
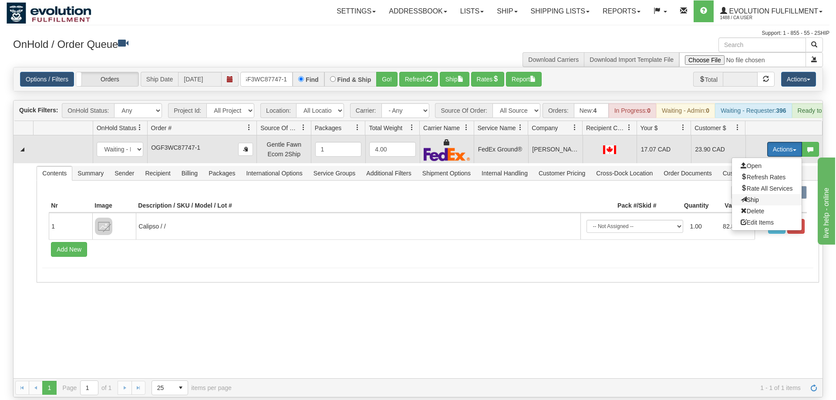
click at [756, 196] on span "Ship" at bounding box center [750, 199] width 18 height 7
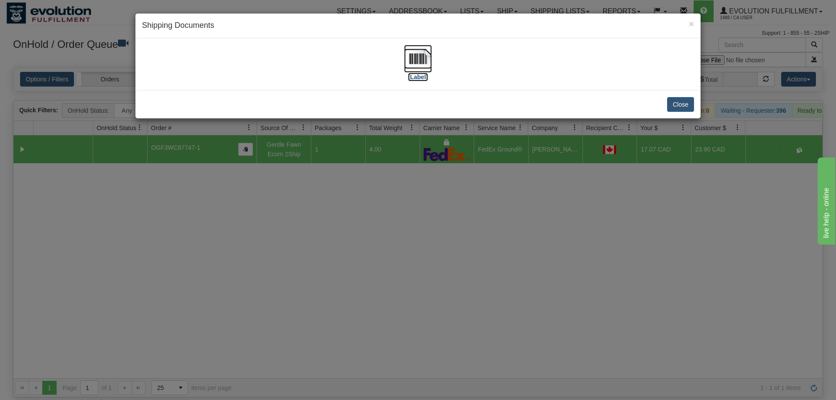
click at [429, 55] on img at bounding box center [418, 59] width 28 height 28
drag, startPoint x: 537, startPoint y: 165, endPoint x: 532, endPoint y: 158, distance: 8.2
click at [536, 162] on div "× Shipping Documents [Label] Close" at bounding box center [418, 200] width 836 height 400
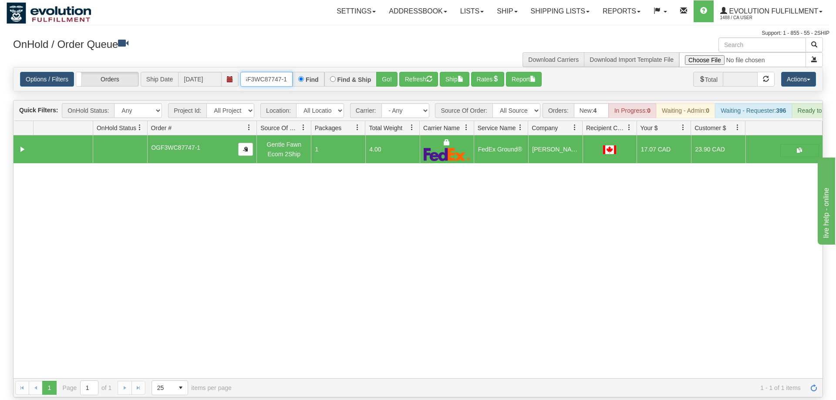
click at [261, 72] on input "OGF3WC87747-1" at bounding box center [266, 79] width 52 height 15
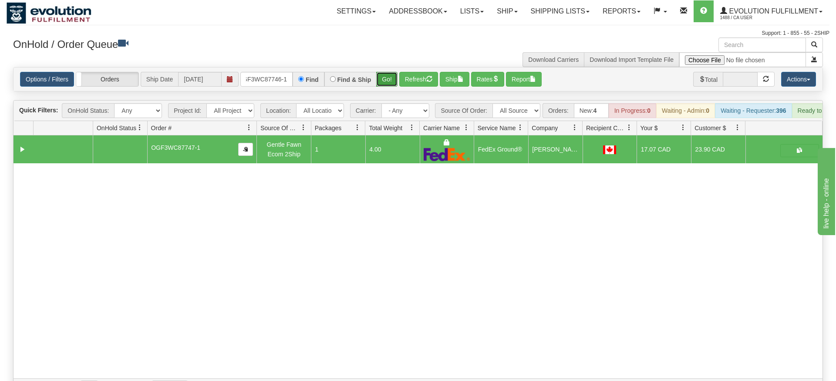
drag, startPoint x: 377, startPoint y: 73, endPoint x: 387, endPoint y: 65, distance: 12.3
click at [379, 89] on div "Is equal to Is not equal to Contains Does not contains CAD USD EUR ZAR [PERSON_…" at bounding box center [418, 232] width 823 height 330
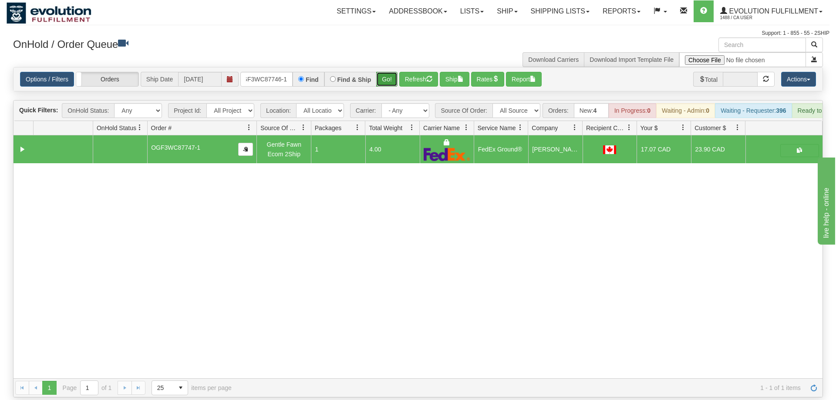
click at [387, 72] on button "Go!" at bounding box center [386, 79] width 21 height 15
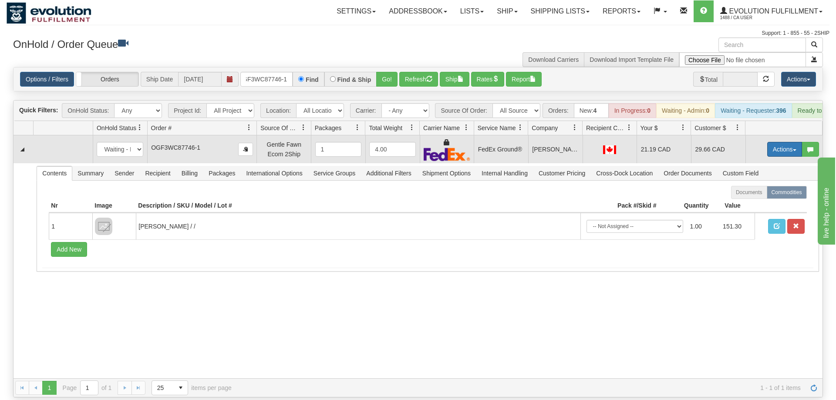
click at [775, 142] on button "Actions" at bounding box center [784, 149] width 35 height 15
click at [751, 196] on span "Ship" at bounding box center [750, 199] width 18 height 7
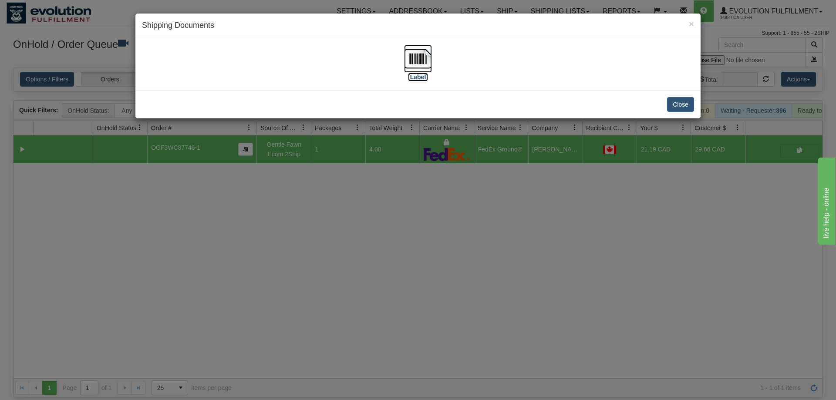
click at [411, 78] on label "[Label]" at bounding box center [418, 77] width 20 height 9
drag, startPoint x: 430, startPoint y: 295, endPoint x: 422, endPoint y: 286, distance: 11.7
click at [427, 290] on div "× Shipping Documents [Label] Close" at bounding box center [418, 200] width 836 height 400
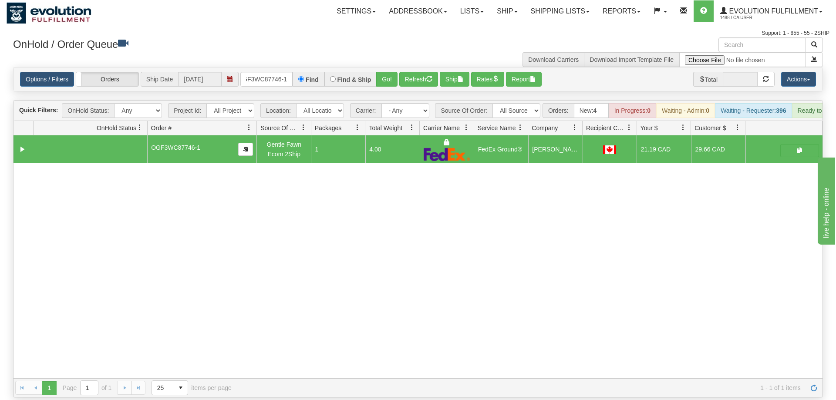
click at [250, 67] on div "Options / Filters Group Shipments Orders Ship Date [DATE] OGF3WC87746-1 Find Fi…" at bounding box center [417, 79] width 809 height 24
click at [258, 72] on input "OGF3WC87746-1" at bounding box center [266, 79] width 52 height 15
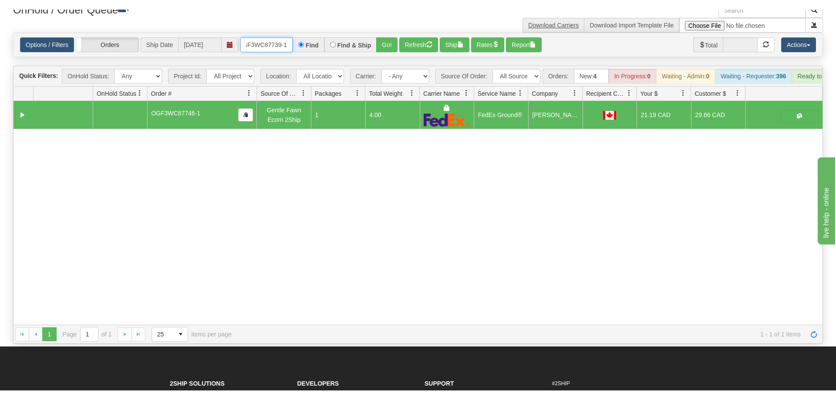
scroll to position [44, 0]
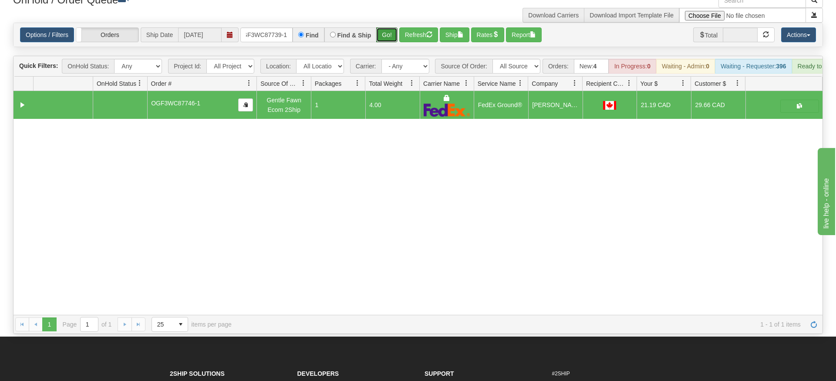
drag, startPoint x: 392, startPoint y: 25, endPoint x: 392, endPoint y: 37, distance: 12.6
click at [392, 44] on div "Is equal to Is not equal to Contains Does not contains CAD USD EUR ZAR [PERSON_…" at bounding box center [418, 178] width 823 height 311
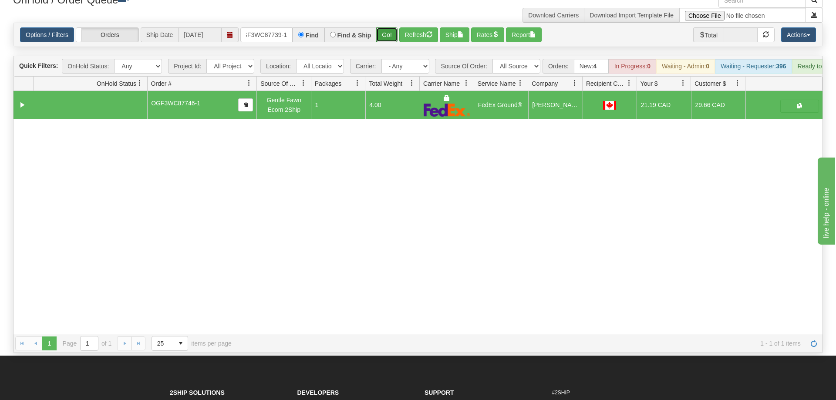
click at [393, 28] on button "Go!" at bounding box center [386, 34] width 21 height 15
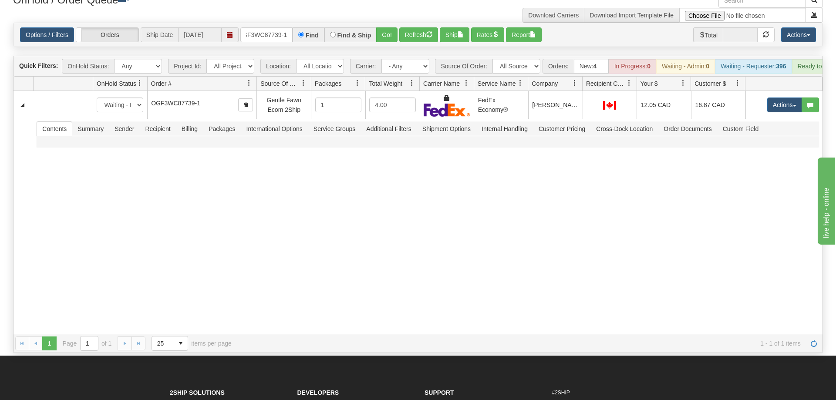
scroll to position [0, 8]
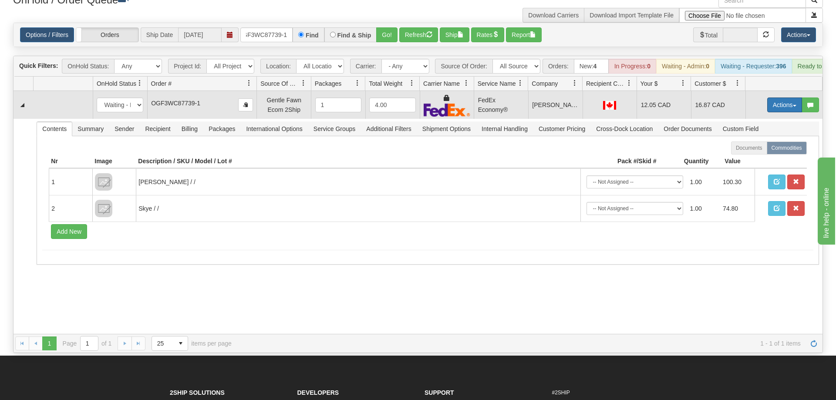
click at [770, 98] on button "Actions" at bounding box center [784, 105] width 35 height 15
click at [743, 152] on span "Ship" at bounding box center [750, 155] width 18 height 7
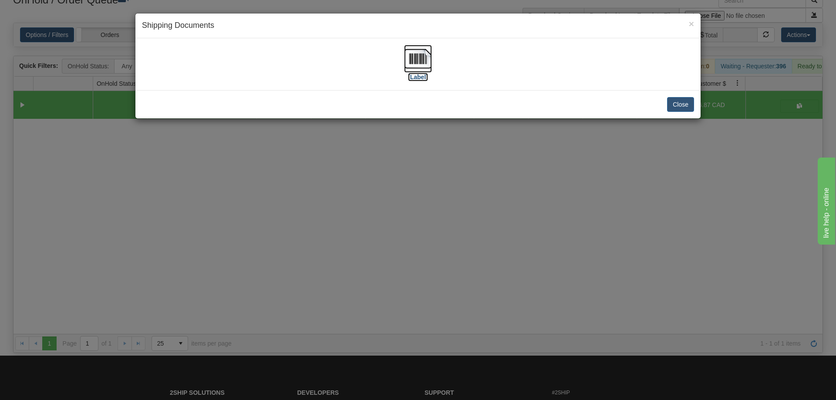
click at [412, 57] on img at bounding box center [418, 59] width 28 height 28
drag, startPoint x: 522, startPoint y: 189, endPoint x: 271, endPoint y: 54, distance: 285.8
click at [518, 182] on div "× Shipping Documents [Label] Close" at bounding box center [418, 200] width 836 height 400
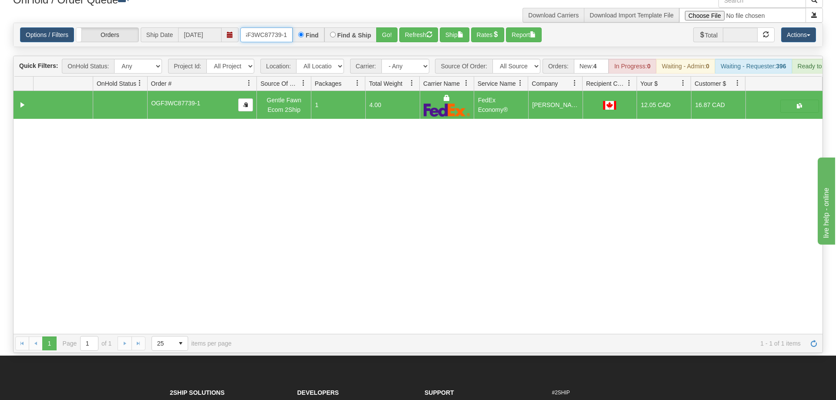
click at [271, 27] on input "OGF3WC87739-1" at bounding box center [266, 34] width 52 height 15
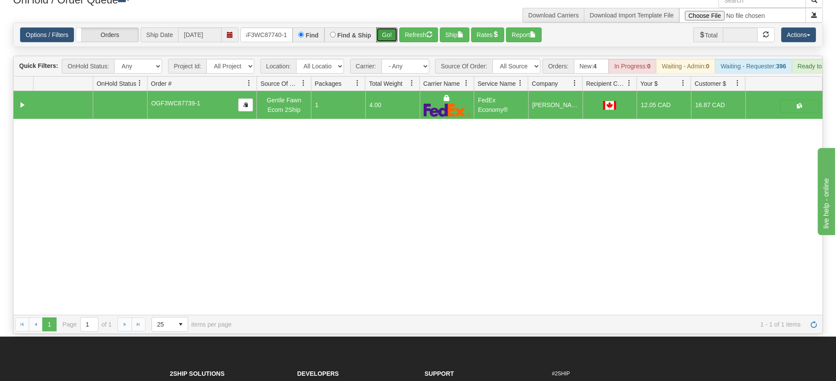
click at [388, 41] on div "Is equal to Is not equal to Contains Does not contains CAD USD EUR ZAR [PERSON_…" at bounding box center [418, 178] width 823 height 311
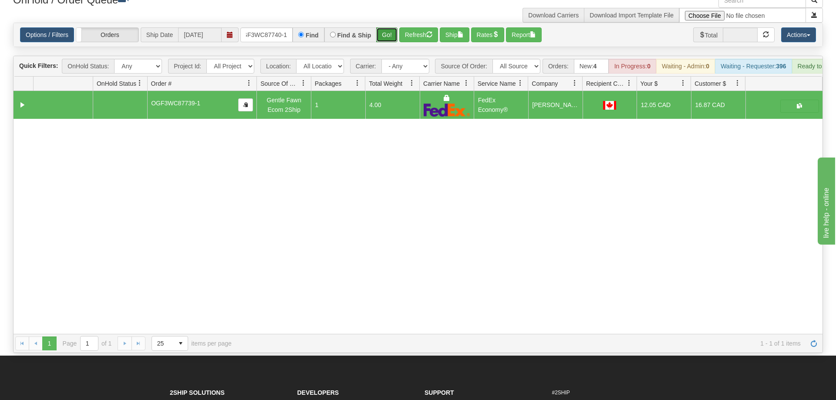
click at [382, 27] on button "Go!" at bounding box center [386, 34] width 21 height 15
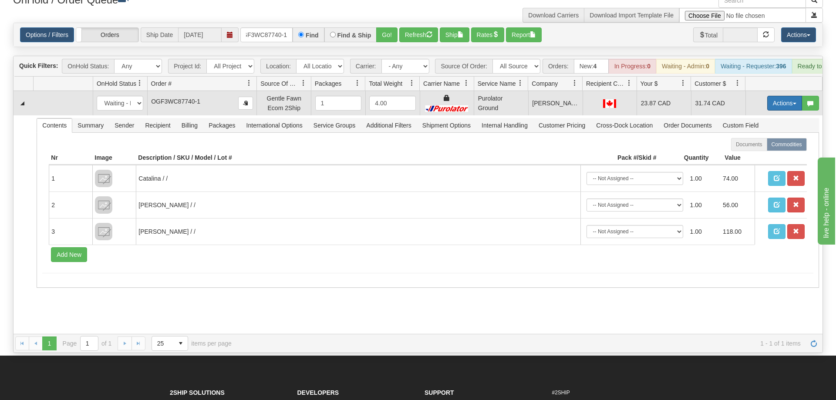
click at [775, 96] on button "Actions" at bounding box center [784, 103] width 35 height 15
click at [752, 150] on span "Ship" at bounding box center [750, 153] width 18 height 7
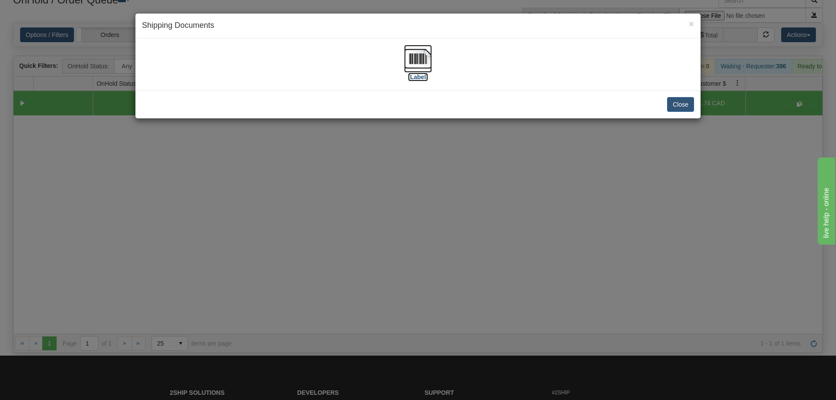
click at [423, 53] on img at bounding box center [418, 59] width 28 height 28
drag, startPoint x: 510, startPoint y: 226, endPoint x: 259, endPoint y: 40, distance: 312.8
click at [502, 217] on div "× Shipping Documents [Label] Close" at bounding box center [418, 200] width 836 height 400
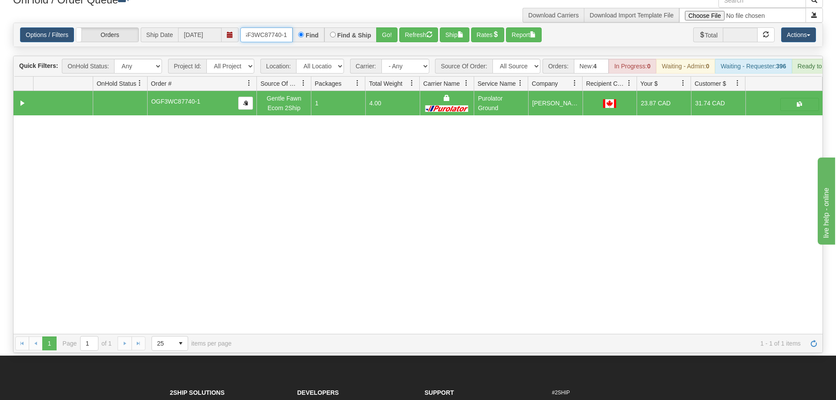
click at [261, 27] on input "OGF3WC87740-1" at bounding box center [266, 34] width 52 height 15
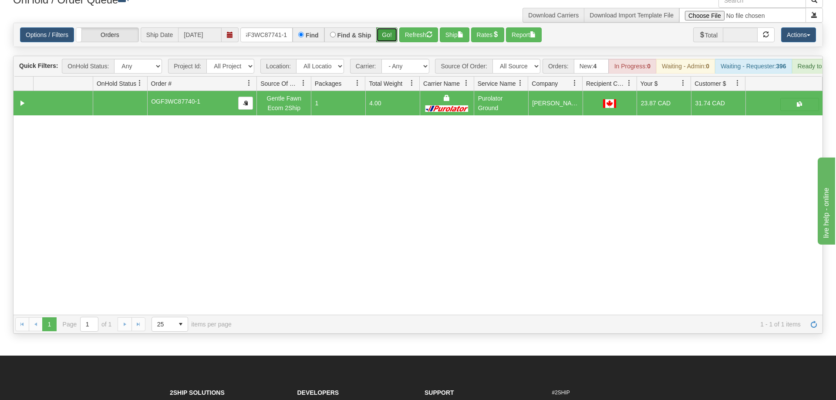
click at [382, 44] on div "Is equal to Is not equal to Contains Does not contains CAD USD EUR ZAR [PERSON_…" at bounding box center [418, 178] width 823 height 311
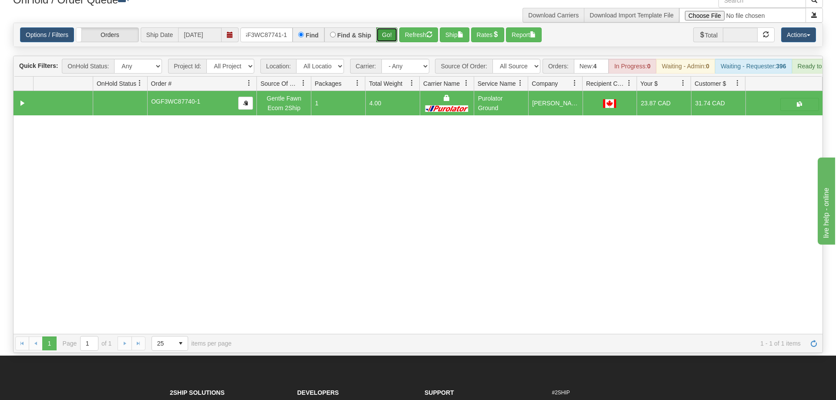
click at [386, 27] on button "Go!" at bounding box center [386, 34] width 21 height 15
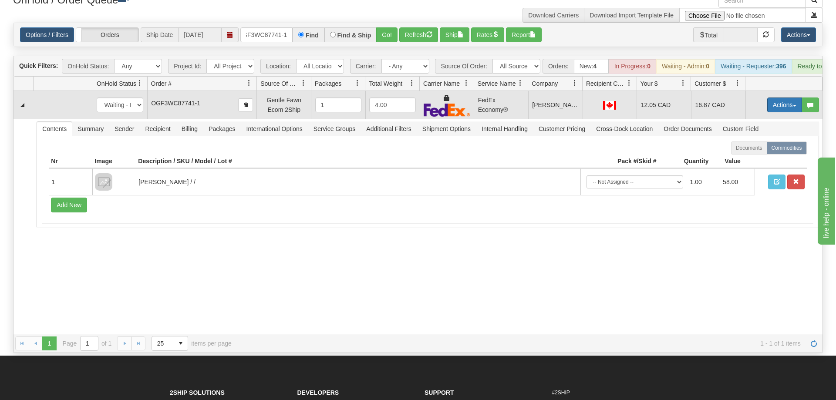
click at [774, 98] on button "Actions" at bounding box center [784, 105] width 35 height 15
click at [756, 152] on span "Ship" at bounding box center [750, 155] width 18 height 7
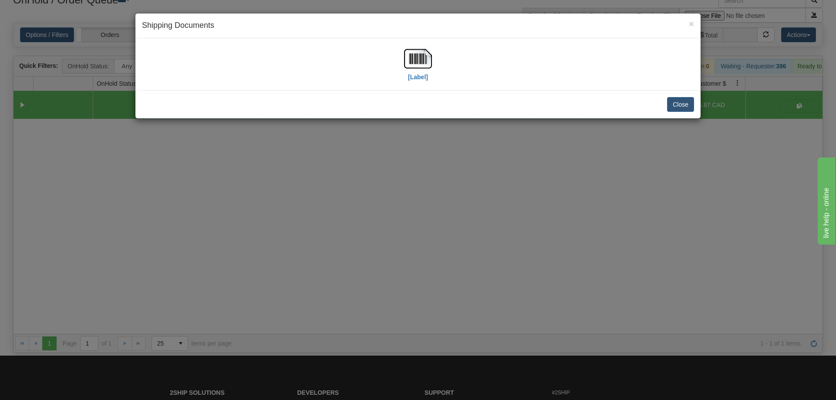
click at [427, 39] on div "[Label]" at bounding box center [417, 64] width 565 height 52
click at [405, 71] on div "[Label]" at bounding box center [418, 64] width 552 height 39
click at [415, 61] on img at bounding box center [418, 59] width 28 height 28
click at [495, 247] on div "× Shipping Documents [Label] Close" at bounding box center [418, 200] width 836 height 400
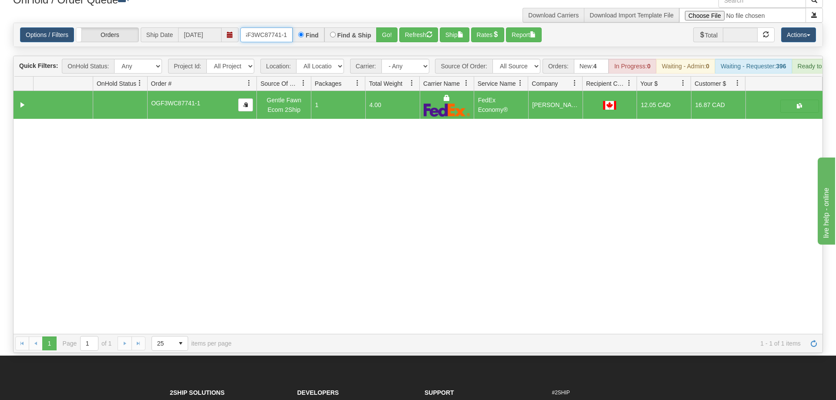
click at [276, 29] on input "OGF3WC87741-1" at bounding box center [266, 34] width 52 height 15
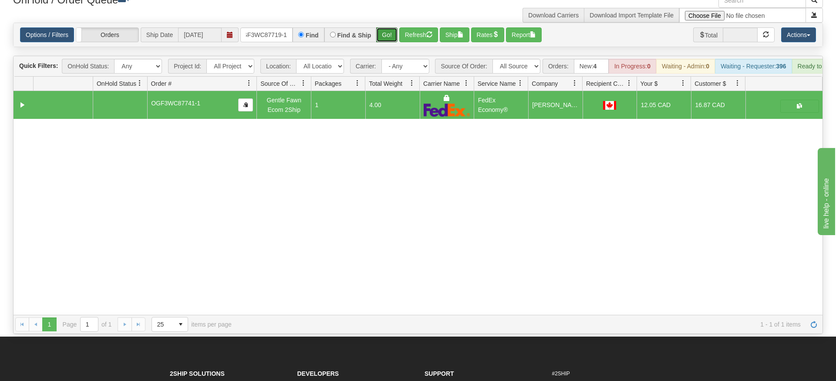
click at [383, 42] on div "Is equal to Is not equal to Contains Does not contains CAD USD EUR ZAR [PERSON_…" at bounding box center [418, 178] width 823 height 311
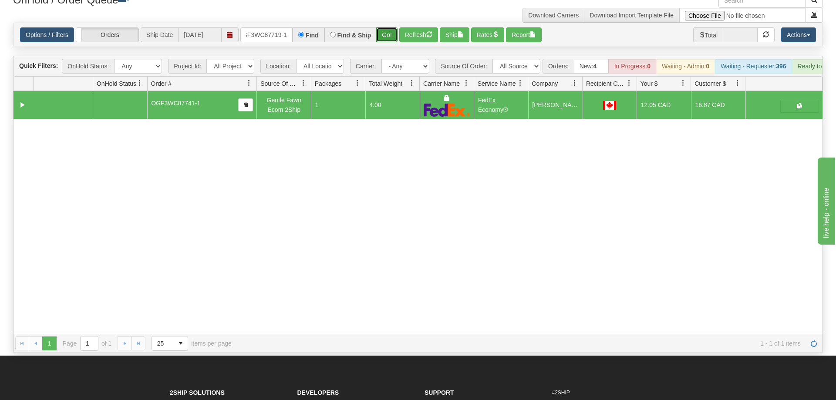
click at [384, 27] on button "Go!" at bounding box center [386, 34] width 21 height 15
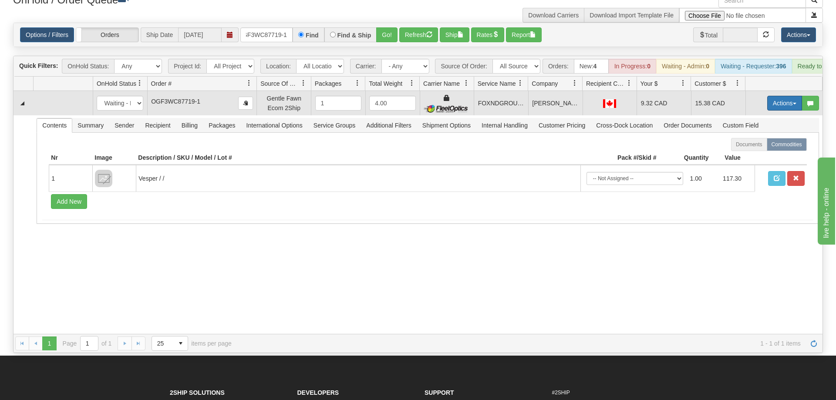
click at [789, 96] on button "Actions" at bounding box center [784, 103] width 35 height 15
click at [766, 148] on link "Ship" at bounding box center [767, 153] width 70 height 11
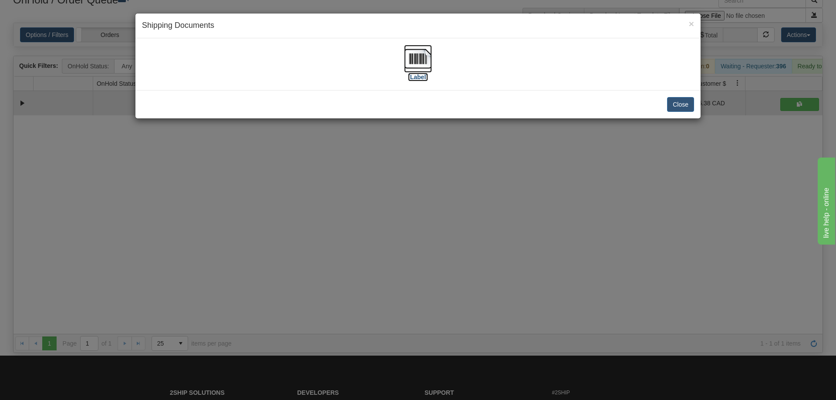
click at [431, 61] on img at bounding box center [418, 59] width 28 height 28
drag, startPoint x: 272, startPoint y: 335, endPoint x: 284, endPoint y: 308, distance: 29.2
click at [284, 308] on div "× Shipping Documents [Label] Close" at bounding box center [418, 200] width 836 height 400
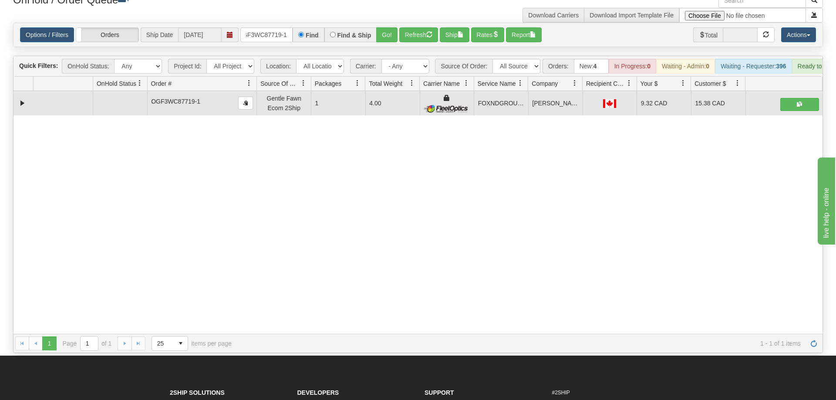
click at [282, 8] on div "OnHold / Order Queue" at bounding box center [212, 1] width 411 height 17
click at [277, 27] on input "oGF3WC87719-1" at bounding box center [266, 34] width 52 height 15
click at [250, 23] on div "Options / Filters Group Shipments Orders Ship Date [DATE] oGF3WC87719-1 Find Fi…" at bounding box center [417, 35] width 809 height 24
click at [267, 27] on input "oGF3WC87719-1" at bounding box center [266, 34] width 52 height 15
drag, startPoint x: 267, startPoint y: 18, endPoint x: 269, endPoint y: 22, distance: 4.7
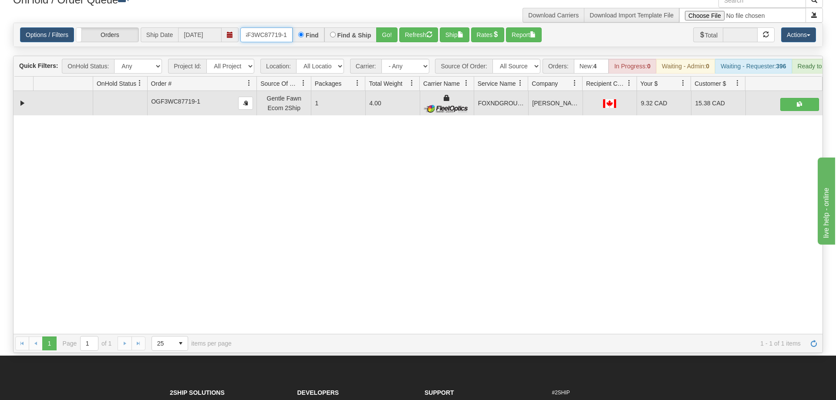
click at [269, 27] on input "oGF3WC87719-1" at bounding box center [266, 34] width 52 height 15
click at [384, 37] on div "Is equal to Is not equal to Contains Does not contains CAD USD EUR ZAR [PERSON_…" at bounding box center [418, 188] width 823 height 330
click at [384, 27] on button "Go!" at bounding box center [386, 34] width 21 height 15
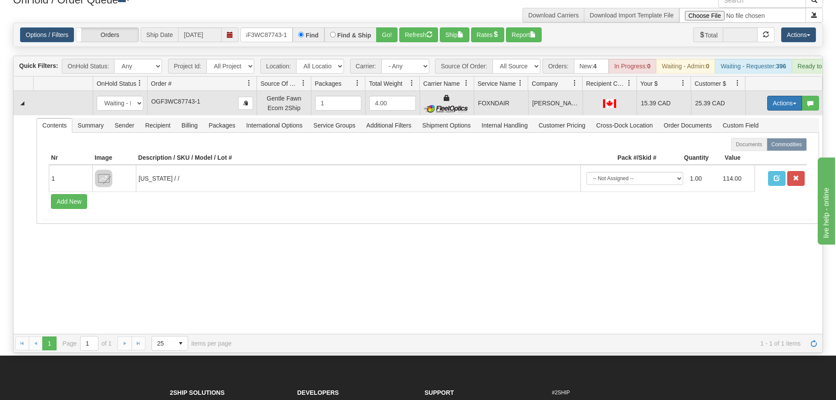
click at [783, 96] on button "Actions" at bounding box center [784, 103] width 35 height 15
click at [764, 148] on link "Ship" at bounding box center [767, 153] width 70 height 11
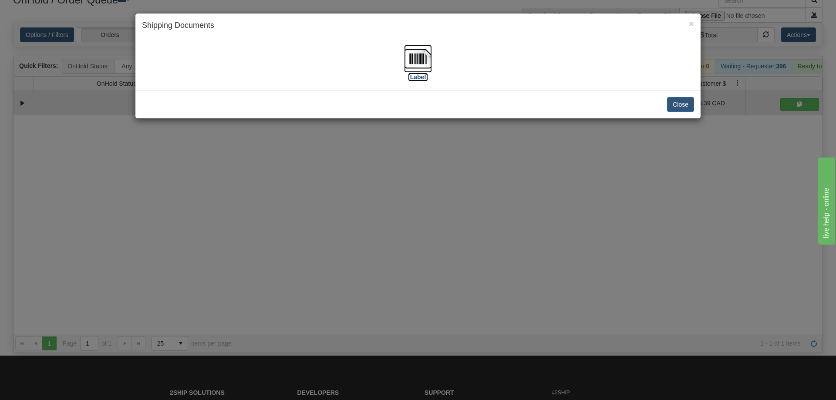
click at [418, 53] on img at bounding box center [418, 59] width 28 height 28
drag, startPoint x: 253, startPoint y: 215, endPoint x: 247, endPoint y: 178, distance: 37.5
click at [253, 206] on div "× Shipping Documents [Label] Close" at bounding box center [418, 200] width 836 height 400
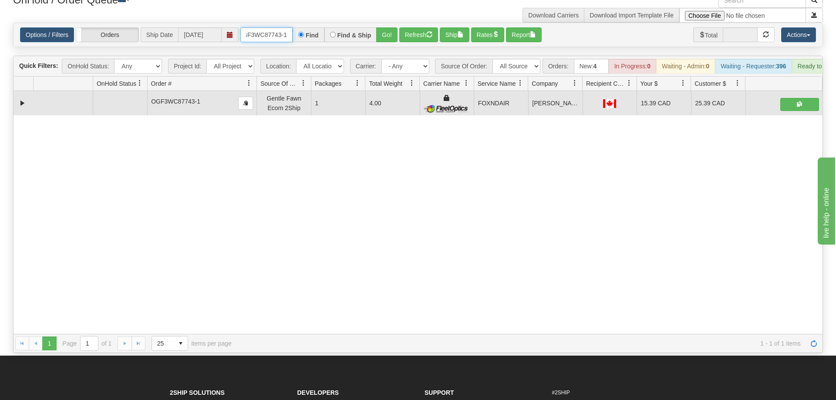
click at [266, 27] on input "OGF3WC87743-1" at bounding box center [266, 34] width 52 height 15
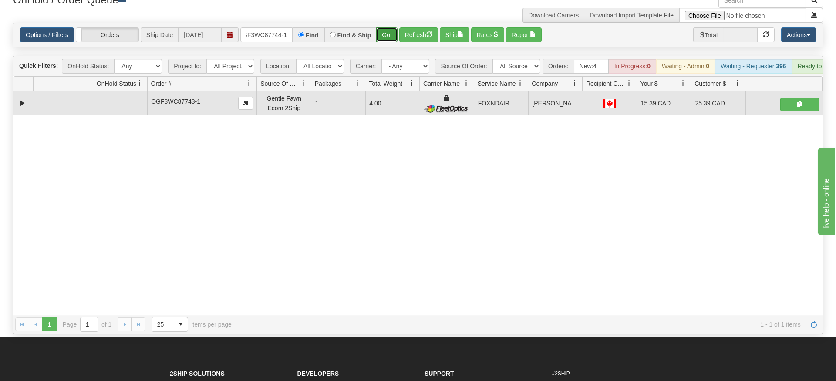
click at [388, 38] on div "Is equal to Is not equal to Contains Does not contains CAD USD EUR ZAR [PERSON_…" at bounding box center [418, 178] width 823 height 311
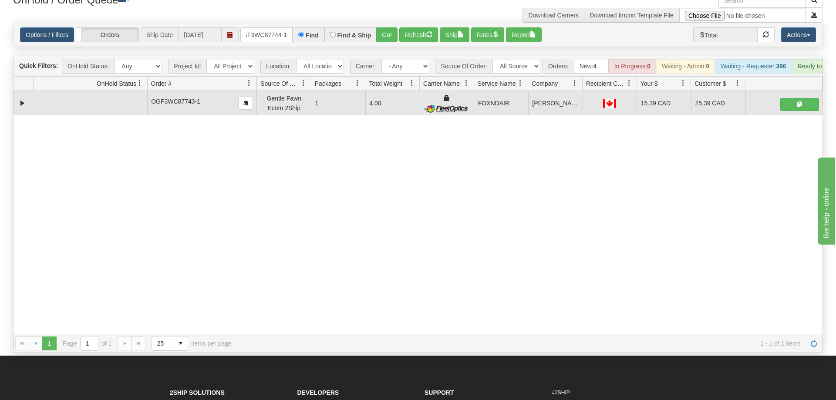
click at [390, 30] on div "Options / Filters Group Shipments Orders Ship Date [DATE] OGF3WC87744-1 Find Fi…" at bounding box center [417, 35] width 809 height 24
click at [390, 27] on button "Go!" at bounding box center [386, 34] width 21 height 15
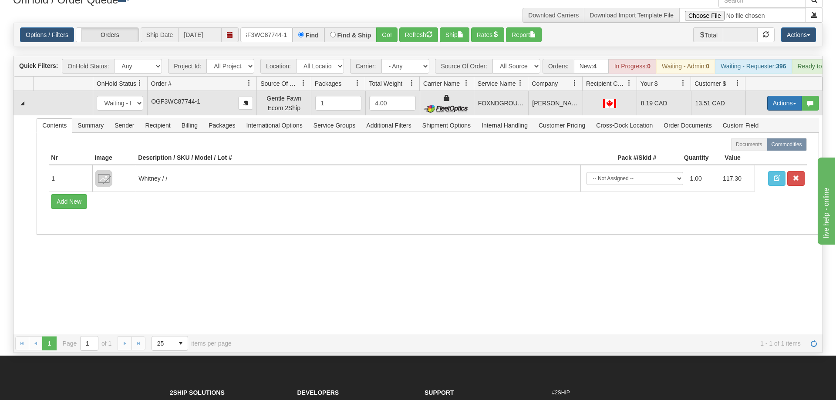
click at [772, 96] on button "Actions" at bounding box center [784, 103] width 35 height 15
click at [766, 148] on link "Ship" at bounding box center [767, 153] width 70 height 11
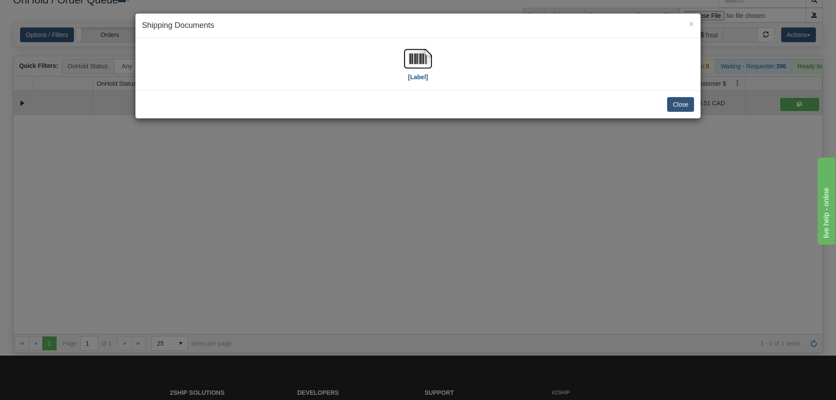
drag, startPoint x: 434, startPoint y: 51, endPoint x: 406, endPoint y: 67, distance: 32.2
click at [433, 51] on div "[Label]" at bounding box center [418, 64] width 552 height 39
click at [408, 66] on img at bounding box center [418, 59] width 28 height 28
drag, startPoint x: 445, startPoint y: 206, endPoint x: 292, endPoint y: 23, distance: 238.0
click at [443, 203] on div "× Shipping Documents [Label] Close" at bounding box center [418, 200] width 836 height 400
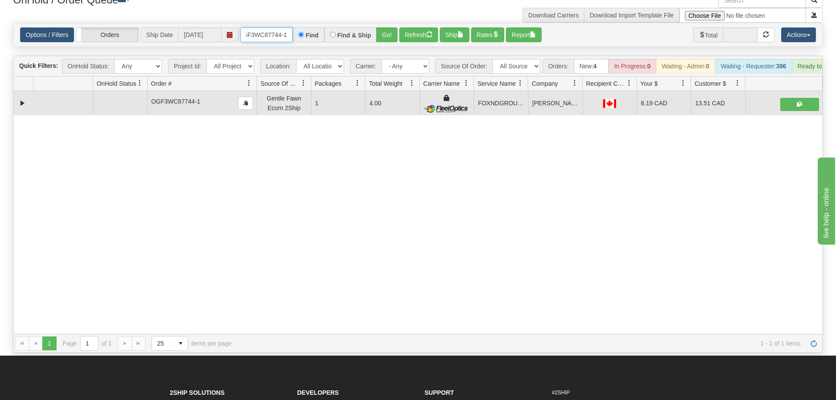
click at [290, 27] on input "OGF3WC87744-1" at bounding box center [266, 34] width 52 height 15
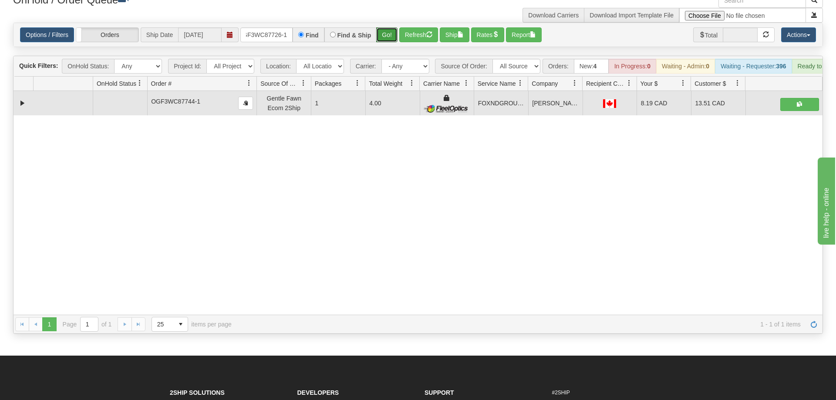
drag, startPoint x: 389, startPoint y: 27, endPoint x: 389, endPoint y: 44, distance: 17.9
click at [389, 44] on div "Is equal to Is not equal to Contains Does not contains CAD USD EUR ZAR [PERSON_…" at bounding box center [418, 178] width 823 height 311
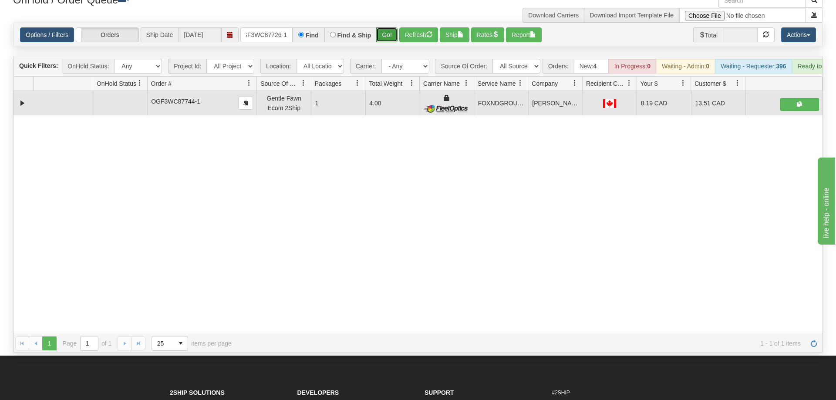
click at [389, 27] on button "Go!" at bounding box center [386, 34] width 21 height 15
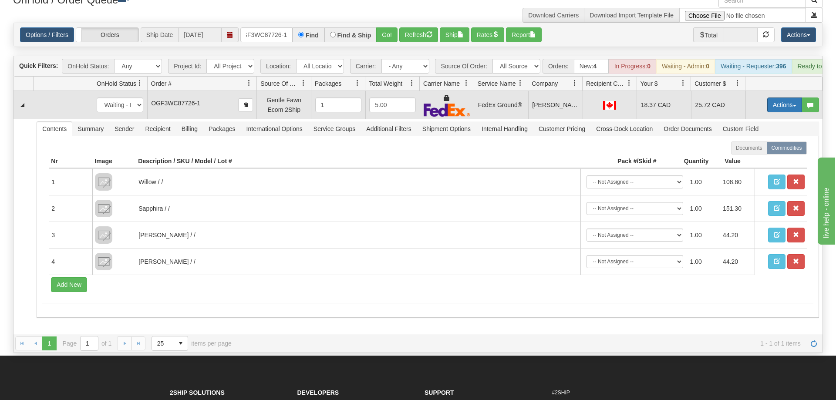
click at [781, 98] on button "Actions" at bounding box center [784, 105] width 35 height 15
click at [760, 150] on link "Ship" at bounding box center [767, 155] width 70 height 11
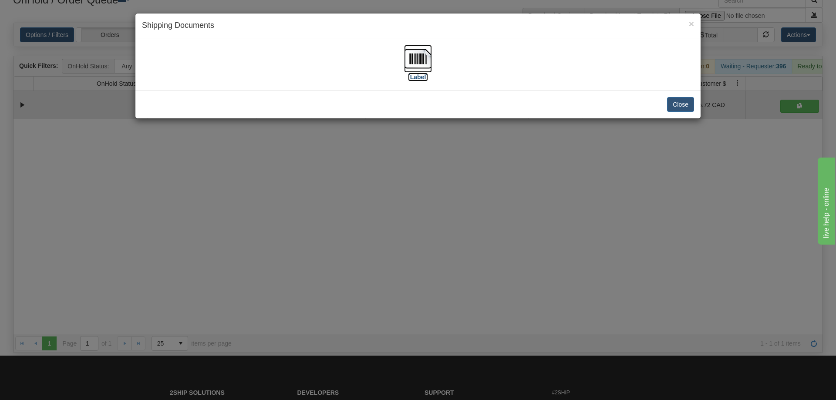
click at [421, 58] on img at bounding box center [418, 59] width 28 height 28
drag, startPoint x: 533, startPoint y: 119, endPoint x: 352, endPoint y: 73, distance: 186.8
click at [532, 119] on div "× Shipping Documents [Label] Close" at bounding box center [418, 200] width 836 height 400
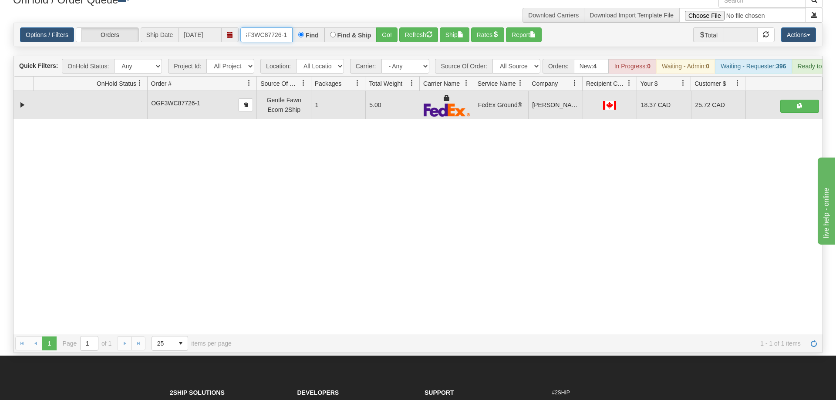
click at [287, 27] on input "OGF3WC87726-1" at bounding box center [266, 34] width 52 height 15
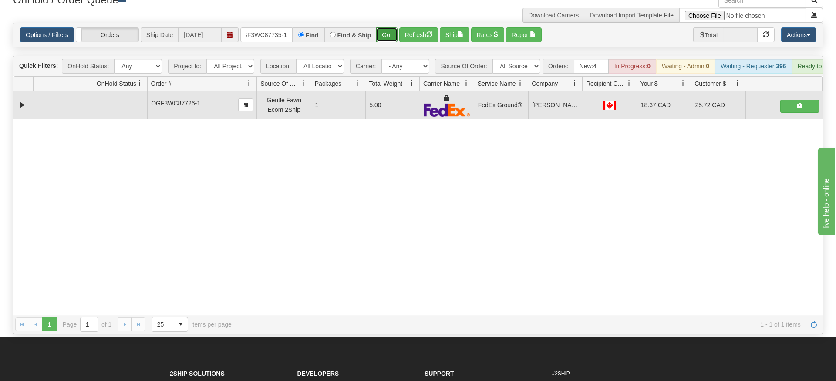
click at [393, 37] on div "Is equal to Is not equal to Contains Does not contains CAD USD EUR ZAR [PERSON_…" at bounding box center [418, 178] width 823 height 311
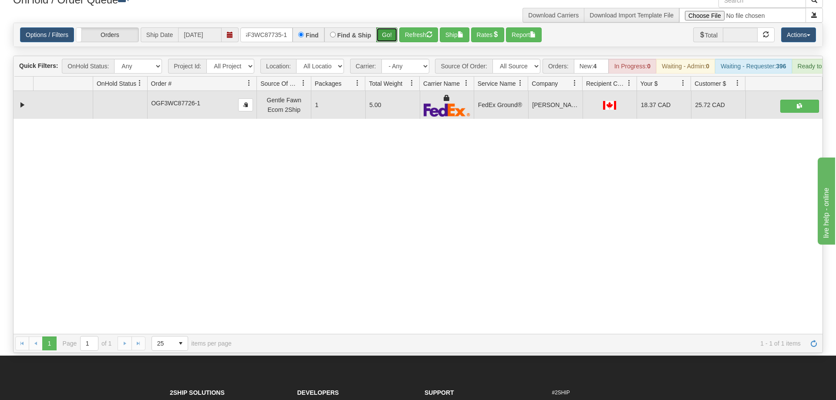
click at [390, 27] on button "Go!" at bounding box center [386, 34] width 21 height 15
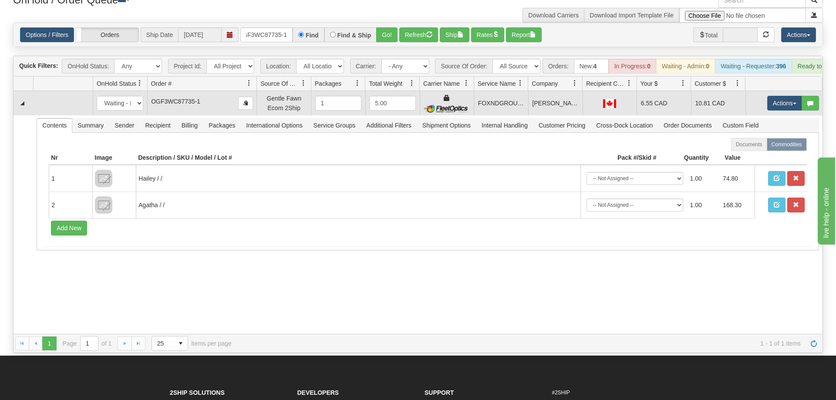
click at [792, 91] on td "Actions Open Refresh Rates Rate All Services Ship Delete Edit Items" at bounding box center [783, 103] width 77 height 24
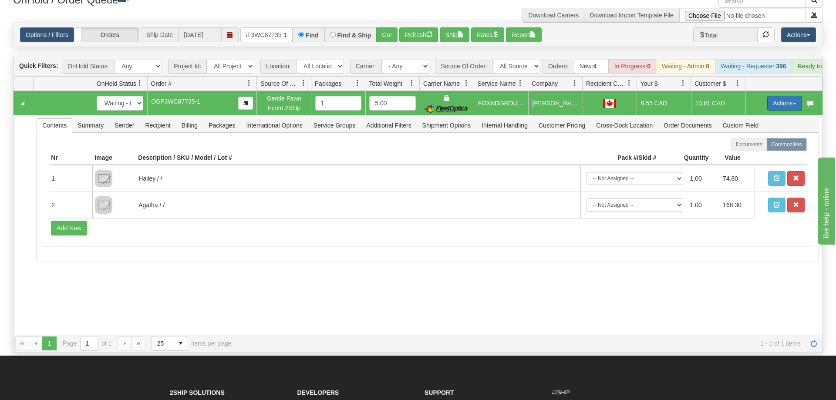
click at [770, 96] on button "Actions" at bounding box center [784, 103] width 35 height 15
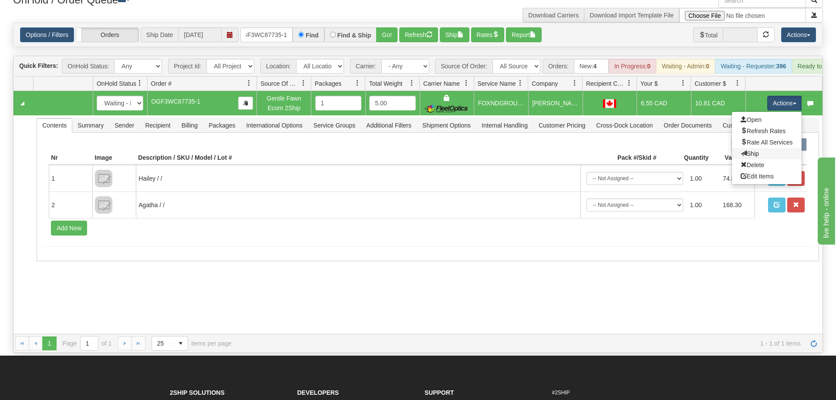
click at [747, 148] on link "Ship" at bounding box center [767, 153] width 70 height 11
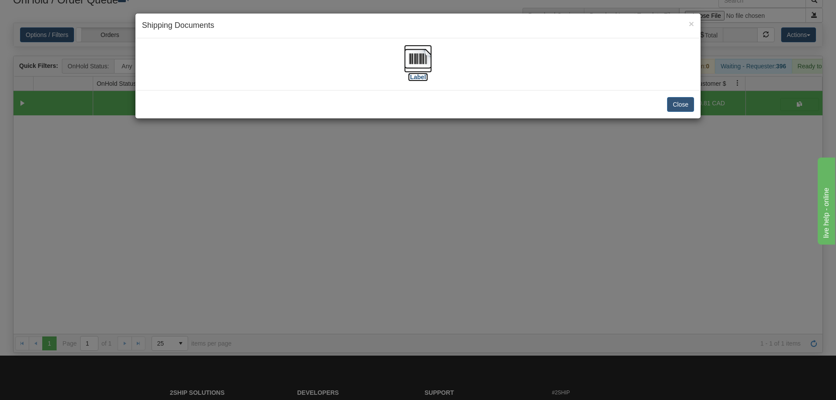
click at [421, 56] on img at bounding box center [418, 59] width 28 height 28
drag, startPoint x: 448, startPoint y: 247, endPoint x: 371, endPoint y: 44, distance: 217.1
click at [448, 246] on div "× Shipping Documents [Label] Close" at bounding box center [418, 200] width 836 height 400
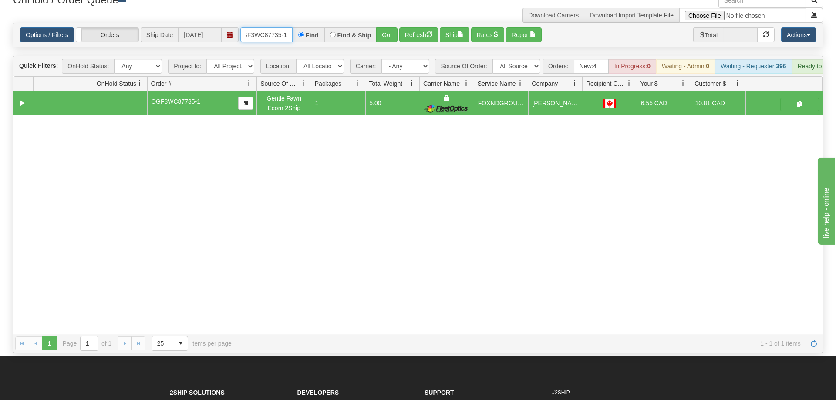
click at [278, 27] on input "OGF3WC87735-1" at bounding box center [266, 34] width 52 height 15
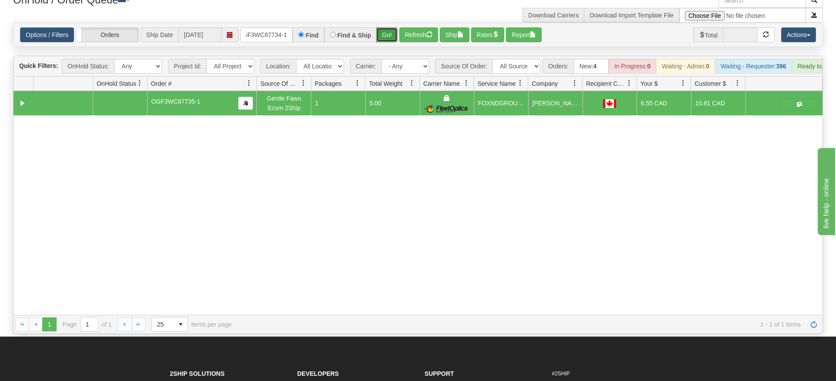
drag, startPoint x: 390, startPoint y: 25, endPoint x: 391, endPoint y: 36, distance: 10.9
click at [390, 44] on div "Is equal to Is not equal to Contains Does not contains CAD USD EUR ZAR [PERSON_…" at bounding box center [418, 178] width 823 height 311
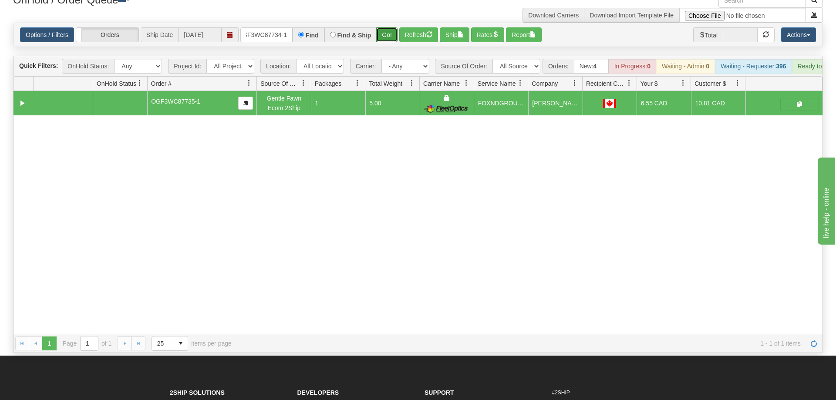
click at [394, 27] on button "Go!" at bounding box center [386, 34] width 21 height 15
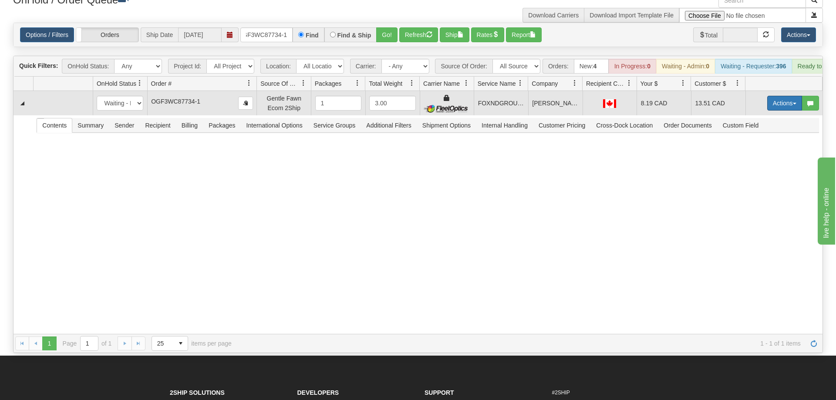
click at [774, 96] on button "Actions" at bounding box center [784, 103] width 35 height 15
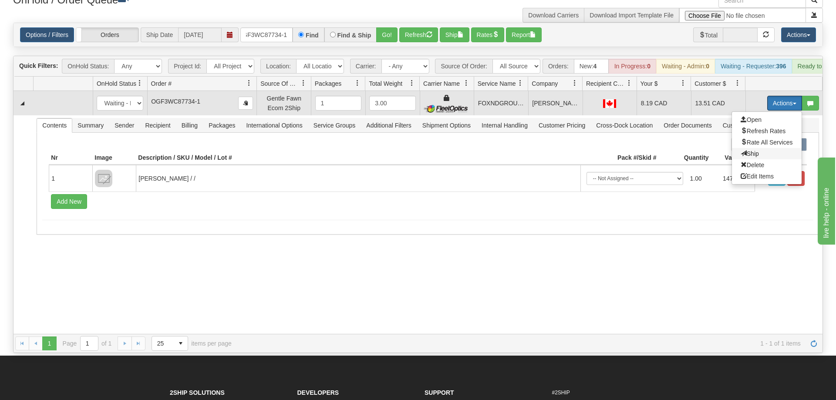
click at [743, 150] on span "Ship" at bounding box center [750, 153] width 18 height 7
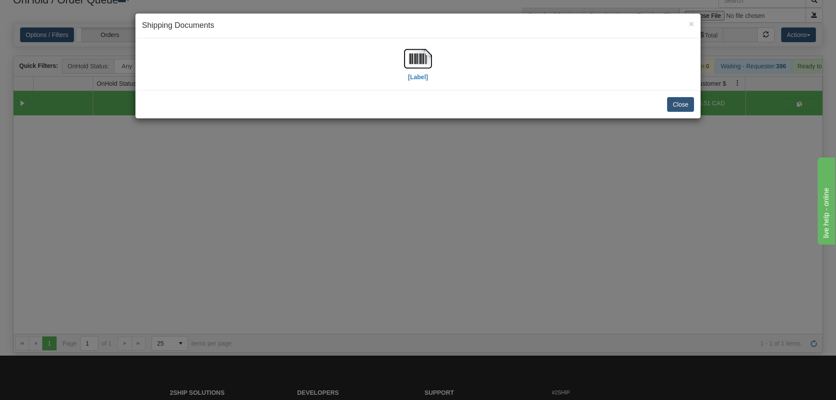
click at [398, 63] on div "[Label]" at bounding box center [418, 64] width 552 height 39
click at [408, 63] on img at bounding box center [418, 59] width 28 height 28
drag, startPoint x: 424, startPoint y: 256, endPoint x: 256, endPoint y: 2, distance: 304.2
click at [417, 230] on div "× Shipping Documents [Label] Close" at bounding box center [418, 200] width 836 height 400
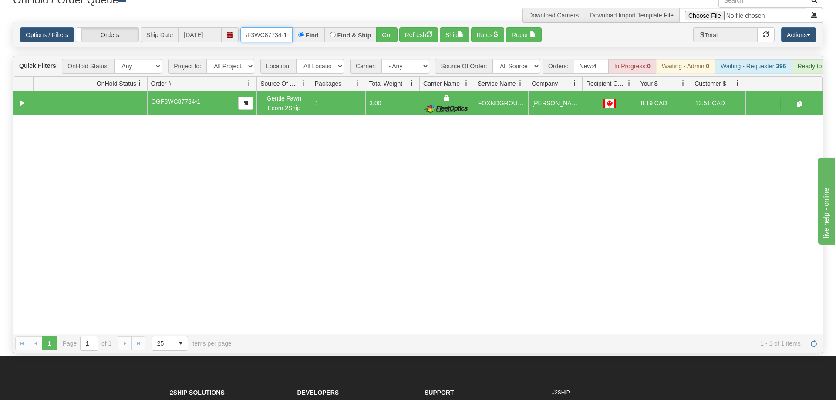
click at [268, 27] on input "OGF3WC87734-1" at bounding box center [266, 34] width 52 height 15
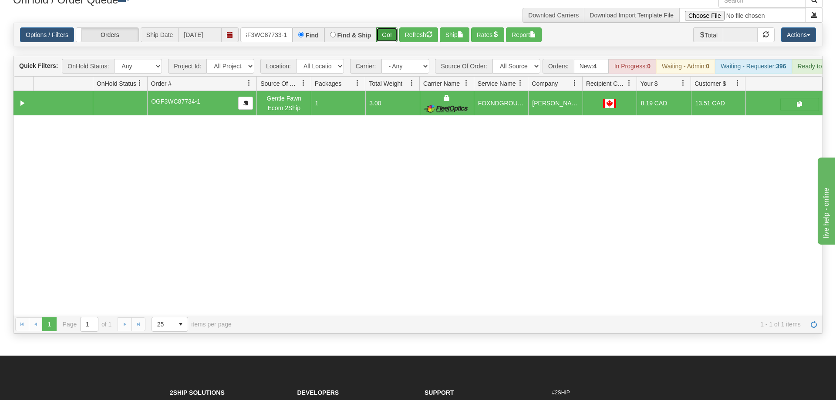
click at [388, 46] on div "Is equal to Is not equal to Contains Does not contains CAD USD EUR ZAR [PERSON_…" at bounding box center [418, 178] width 823 height 311
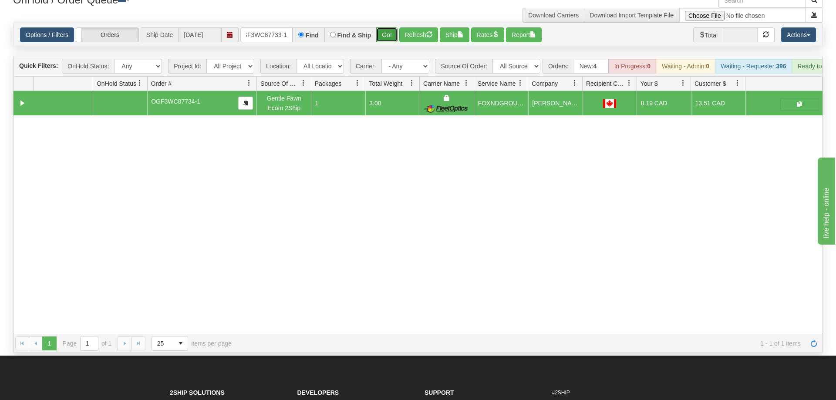
click at [392, 29] on button "Go!" at bounding box center [386, 34] width 21 height 15
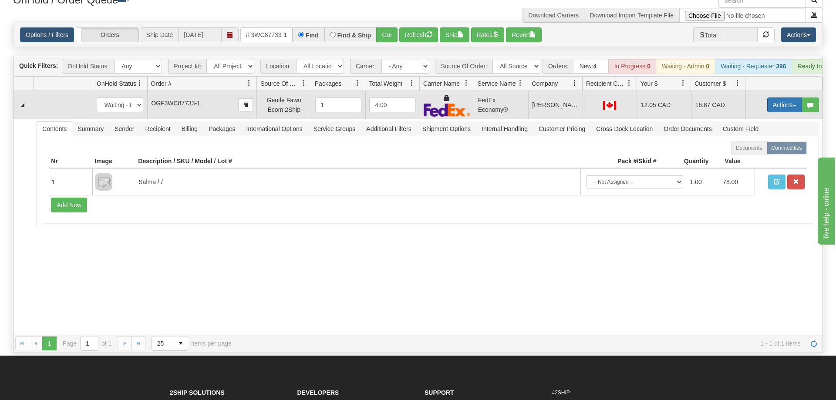
click at [773, 98] on button "Actions" at bounding box center [784, 105] width 35 height 15
click at [764, 150] on link "Ship" at bounding box center [767, 155] width 70 height 11
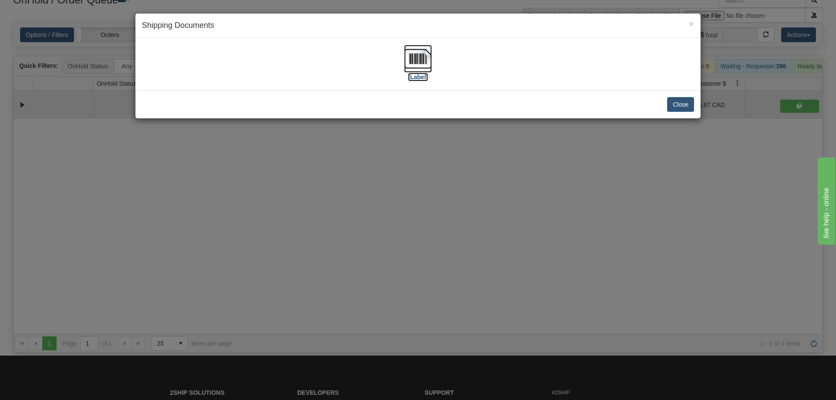
click at [429, 63] on img at bounding box center [418, 59] width 28 height 28
drag, startPoint x: 335, startPoint y: 242, endPoint x: 185, endPoint y: 20, distance: 268.3
click at [329, 233] on div "× Shipping Documents [Label] Close" at bounding box center [418, 200] width 836 height 400
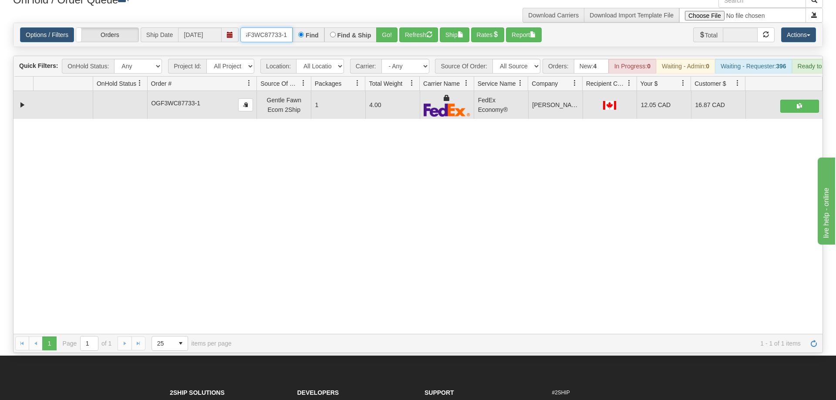
click at [272, 27] on input "OGF3WC87733-1" at bounding box center [266, 34] width 52 height 15
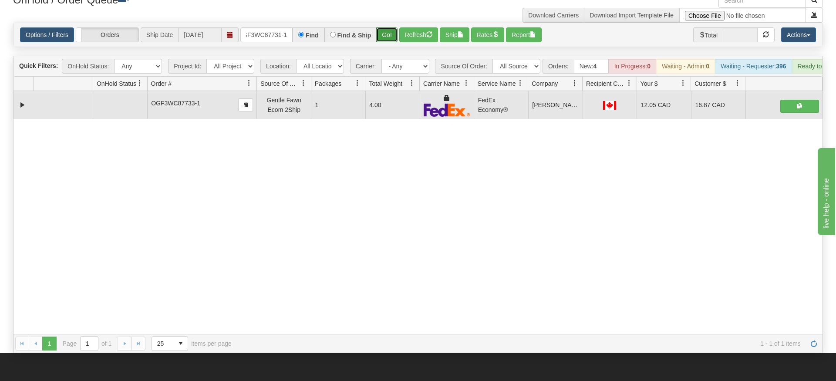
click at [396, 43] on div "Is equal to Is not equal to Contains Does not contains CAD USD EUR ZAR [PERSON_…" at bounding box center [418, 188] width 823 height 330
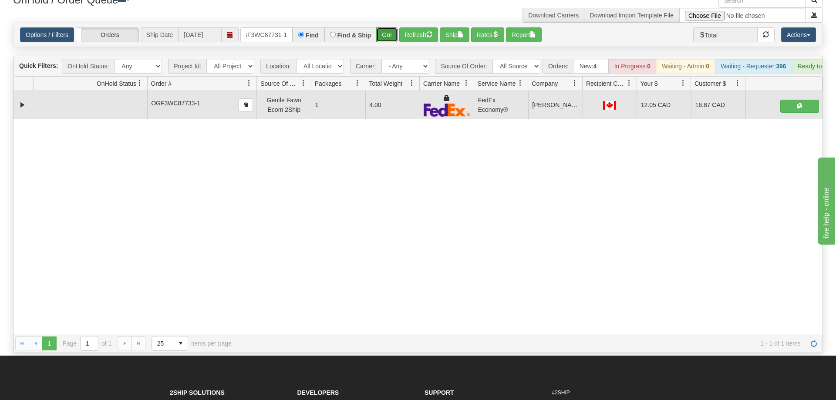
click at [391, 27] on button "Go!" at bounding box center [386, 34] width 21 height 15
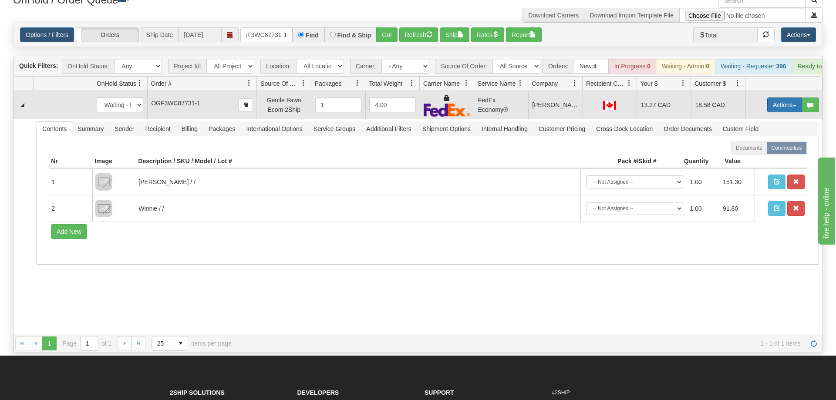
click at [777, 98] on button "Actions" at bounding box center [784, 105] width 35 height 15
click at [745, 152] on span "Ship" at bounding box center [750, 155] width 18 height 7
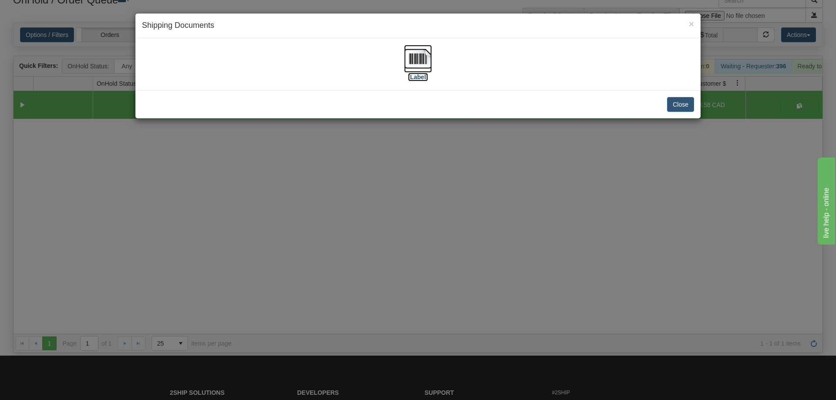
click at [428, 51] on img at bounding box center [418, 59] width 28 height 28
drag, startPoint x: 375, startPoint y: 226, endPoint x: 333, endPoint y: 13, distance: 217.0
click at [376, 205] on div "× Shipping Documents [Label] Close" at bounding box center [418, 200] width 836 height 400
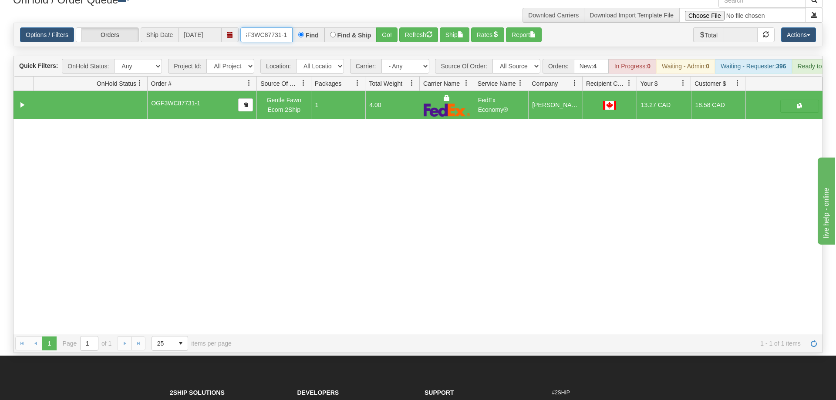
click at [280, 27] on input "OGF3WC87731-1" at bounding box center [266, 34] width 52 height 15
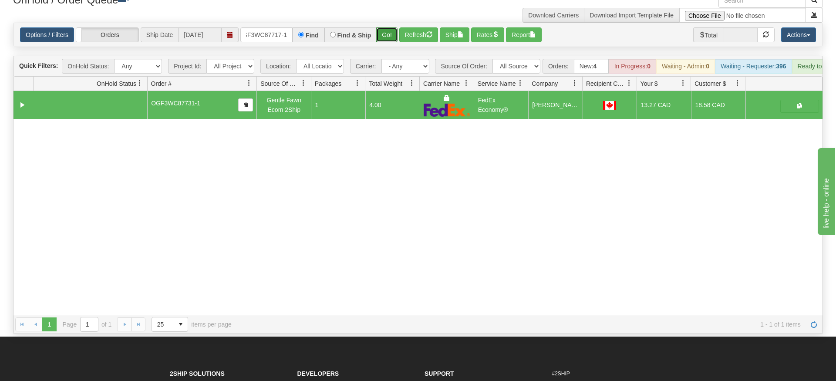
drag, startPoint x: 390, startPoint y: 23, endPoint x: 390, endPoint y: 35, distance: 11.8
click at [390, 42] on div "Is equal to Is not equal to Contains Does not contains CAD USD EUR ZAR [PERSON_…" at bounding box center [418, 178] width 823 height 311
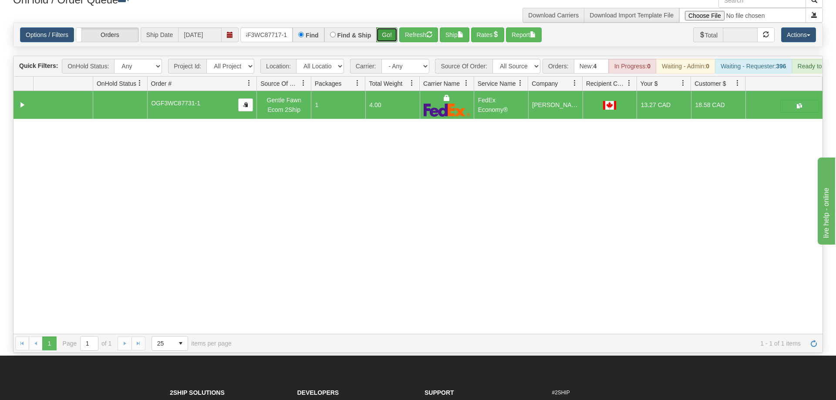
click at [392, 27] on button "Go!" at bounding box center [386, 34] width 21 height 15
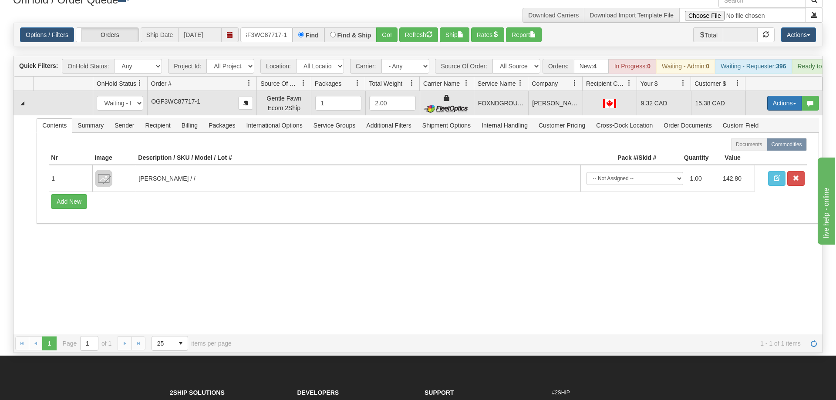
click at [768, 96] on button "Actions" at bounding box center [784, 103] width 35 height 15
click at [749, 148] on link "Ship" at bounding box center [767, 153] width 70 height 11
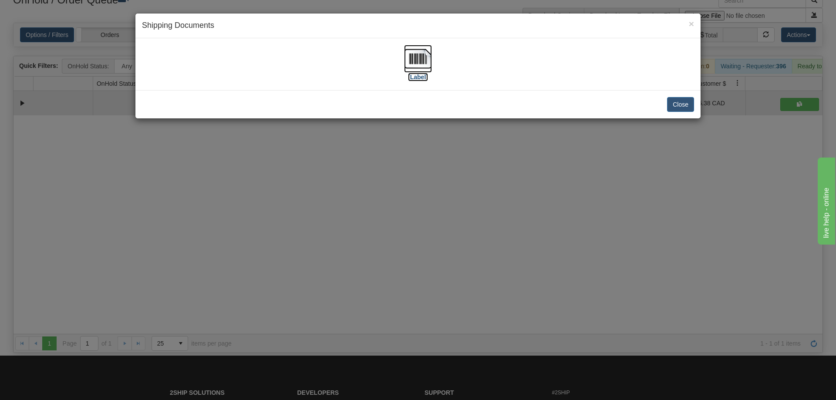
click at [417, 50] on img at bounding box center [418, 59] width 28 height 28
drag, startPoint x: 328, startPoint y: 168, endPoint x: 324, endPoint y: 30, distance: 138.1
click at [329, 159] on div "× Shipping Documents [Label] Close" at bounding box center [418, 200] width 836 height 400
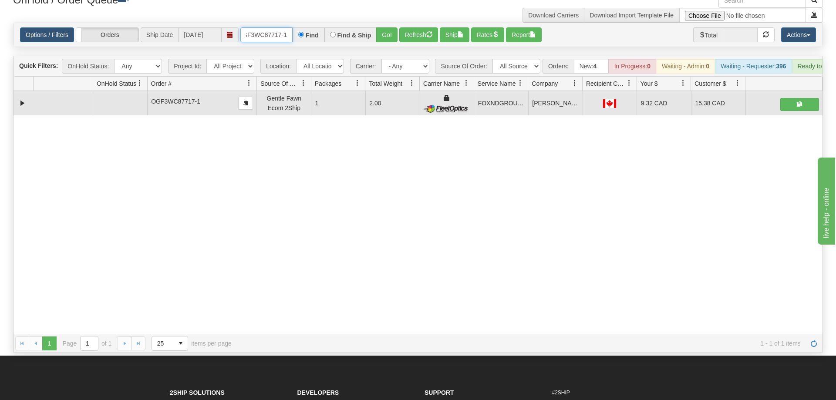
click at [269, 27] on input "OGF3WC87717-1" at bounding box center [266, 34] width 52 height 15
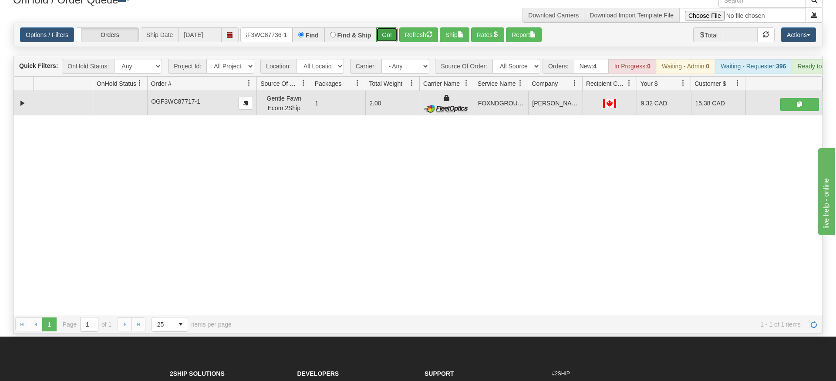
click at [393, 40] on div "Is equal to Is not equal to Contains Does not contains CAD USD EUR ZAR [PERSON_…" at bounding box center [418, 178] width 823 height 311
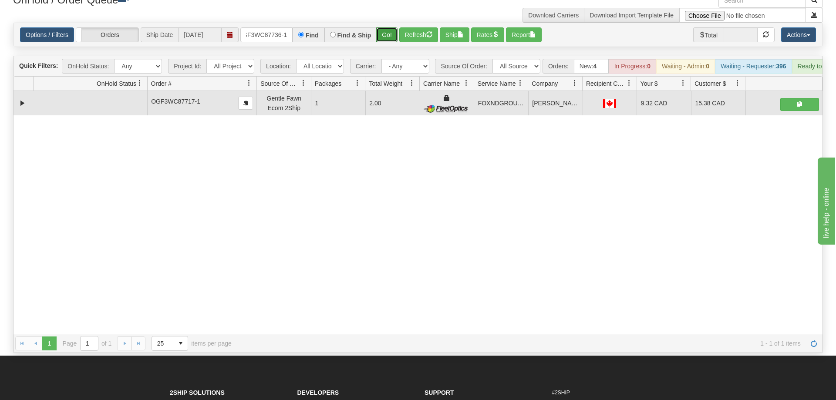
click at [392, 27] on button "Go!" at bounding box center [386, 34] width 21 height 15
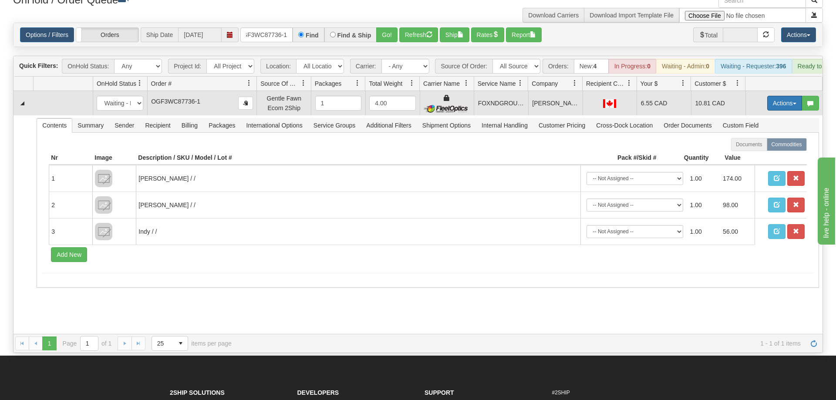
click at [773, 96] on button "Actions" at bounding box center [784, 103] width 35 height 15
click at [749, 150] on span "Ship" at bounding box center [750, 153] width 18 height 7
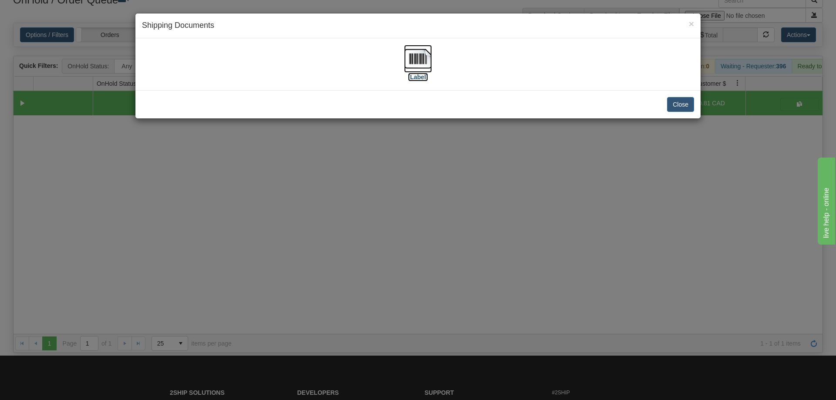
click at [414, 59] on img at bounding box center [418, 59] width 28 height 28
click at [441, 323] on div "× Shipping Documents [Label] Close" at bounding box center [418, 200] width 836 height 400
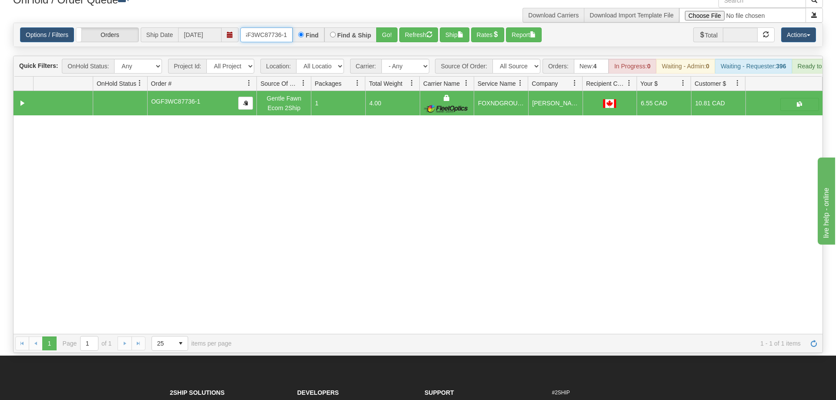
click at [280, 27] on input "OGF3WC87736-1" at bounding box center [266, 34] width 52 height 15
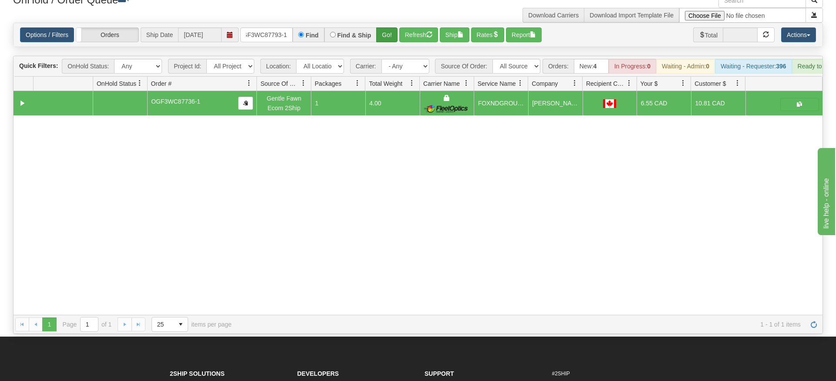
drag, startPoint x: 385, startPoint y: 14, endPoint x: 389, endPoint y: 23, distance: 9.2
click at [385, 33] on div "Options / Filters Group Shipments Orders Ship Date [DATE] OGF3WC87793-1 Find Fi…" at bounding box center [417, 35] width 809 height 24
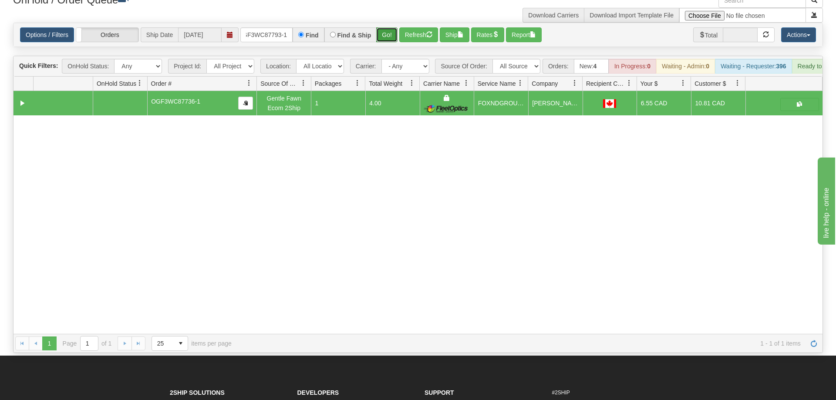
click at [389, 27] on button "Go!" at bounding box center [386, 34] width 21 height 15
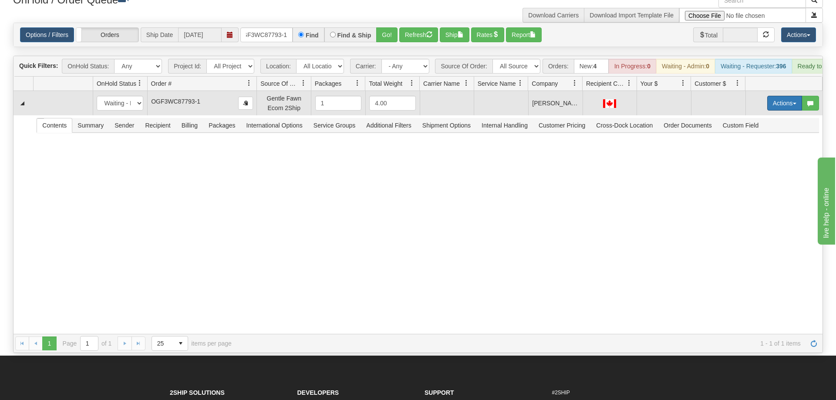
click at [772, 96] on button "Actions" at bounding box center [784, 103] width 35 height 15
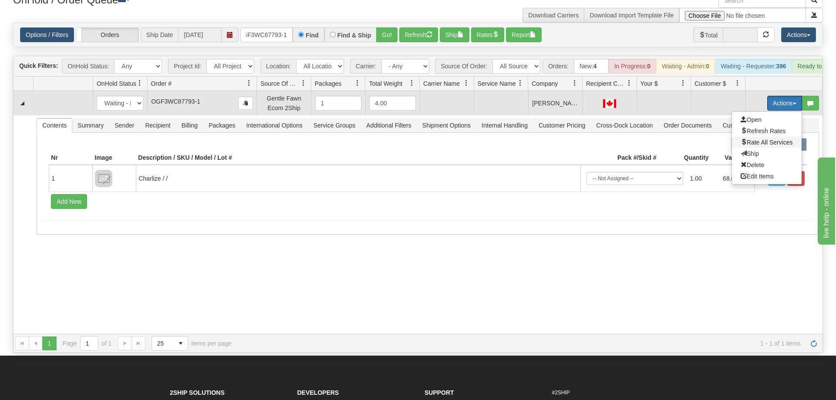
click at [765, 139] on span "Rate All Services" at bounding box center [767, 142] width 52 height 7
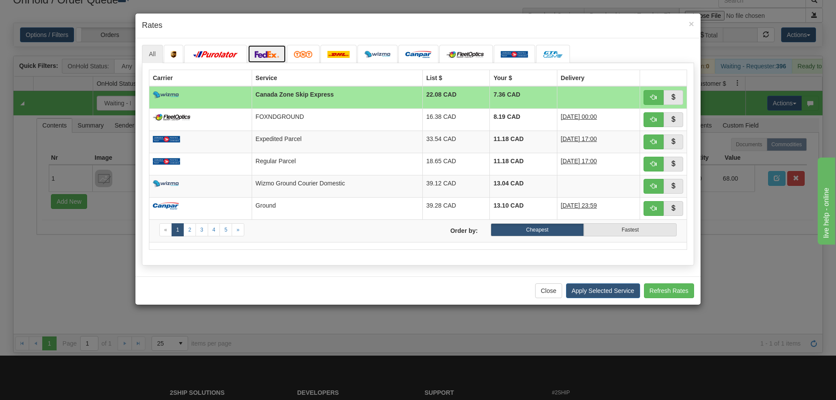
click at [267, 51] on link at bounding box center [267, 54] width 38 height 18
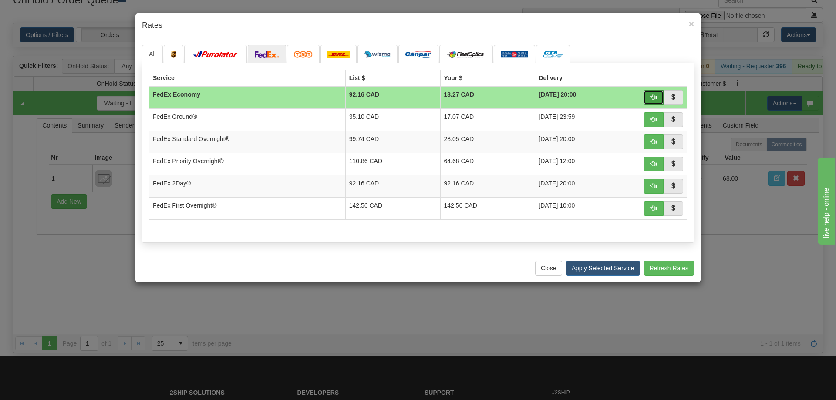
click at [656, 96] on span "button" at bounding box center [653, 97] width 6 height 6
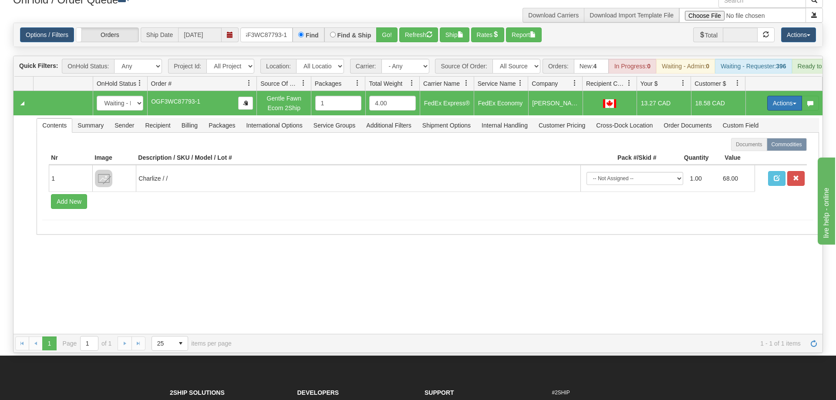
click at [773, 96] on button "Actions" at bounding box center [784, 103] width 35 height 15
click at [759, 148] on link "Ship" at bounding box center [767, 153] width 70 height 11
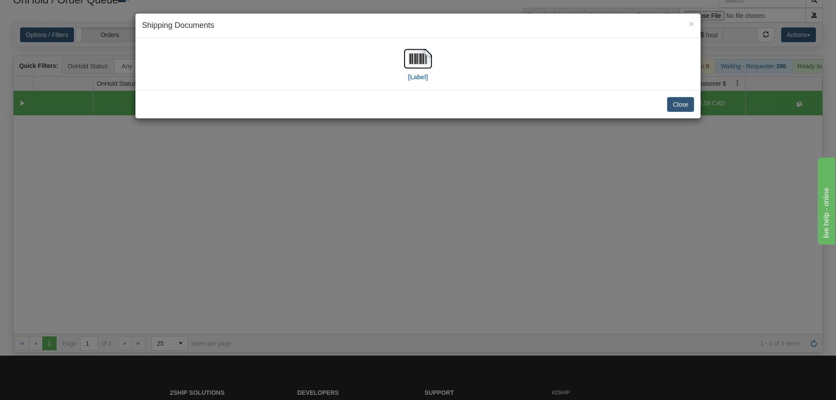
click at [433, 73] on div "[Label]" at bounding box center [418, 64] width 552 height 39
click at [425, 63] on img at bounding box center [418, 59] width 28 height 28
click at [469, 214] on div "× Shipping Documents [Label] Close" at bounding box center [418, 200] width 836 height 400
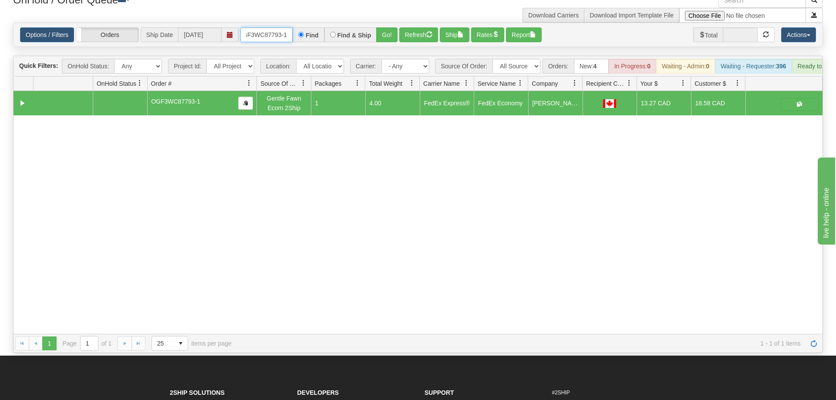
click at [283, 27] on input "OGF3WC87793-1" at bounding box center [266, 34] width 52 height 15
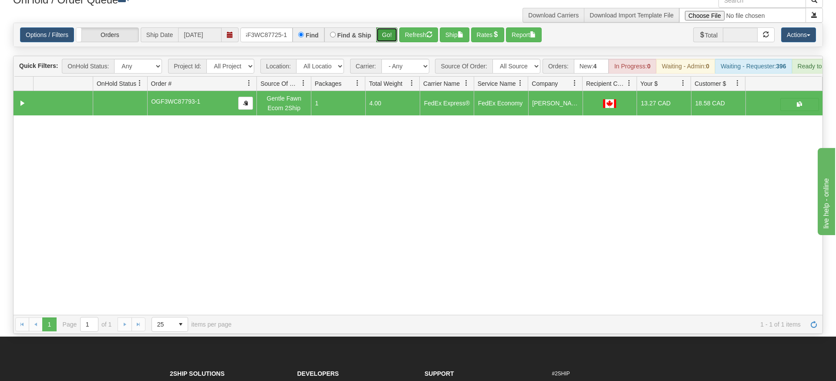
click at [380, 35] on div "Is equal to Is not equal to Contains Does not contains CAD USD EUR ZAR [PERSON_…" at bounding box center [418, 178] width 823 height 311
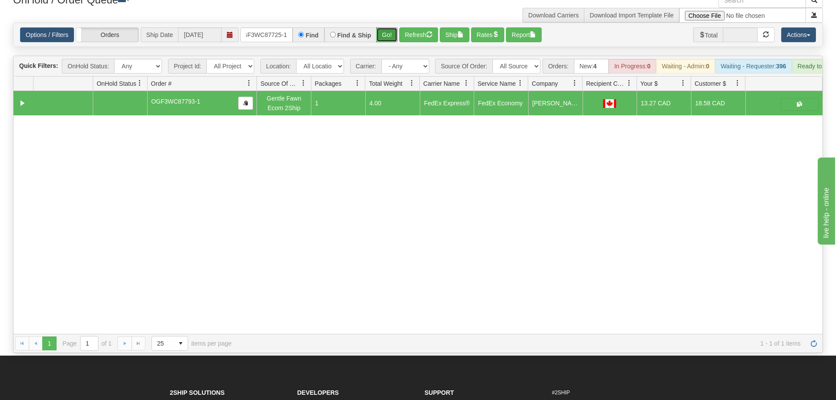
click at [387, 27] on button "Go!" at bounding box center [386, 34] width 21 height 15
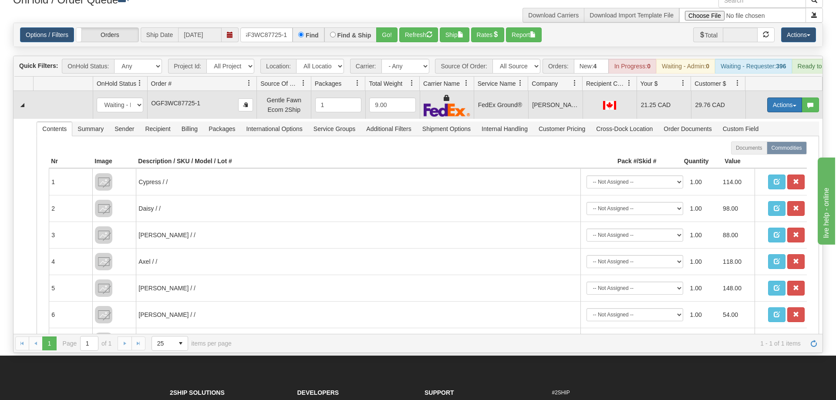
click at [778, 98] on button "Actions" at bounding box center [784, 105] width 35 height 15
click at [759, 150] on link "Ship" at bounding box center [767, 155] width 70 height 11
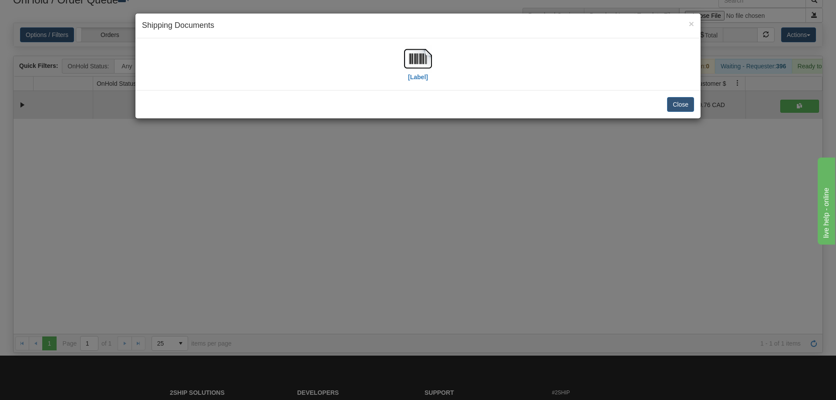
click at [429, 76] on div "[Label]" at bounding box center [418, 64] width 28 height 39
click at [419, 60] on img at bounding box center [418, 59] width 28 height 28
drag, startPoint x: 313, startPoint y: 277, endPoint x: 168, endPoint y: 54, distance: 266.5
click at [313, 271] on div "× Shipping Documents [Label] Close" at bounding box center [418, 200] width 836 height 400
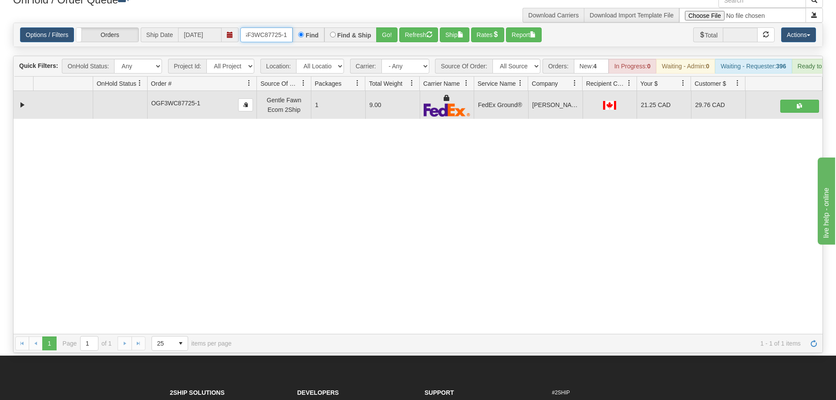
click at [266, 29] on input "OGF3WC87725-1" at bounding box center [266, 34] width 52 height 15
click at [396, 44] on div "Is equal to Is not equal to Contains Does not contains CAD USD EUR ZAR [PERSON_…" at bounding box center [418, 188] width 823 height 330
click at [395, 27] on button "Go!" at bounding box center [386, 34] width 21 height 15
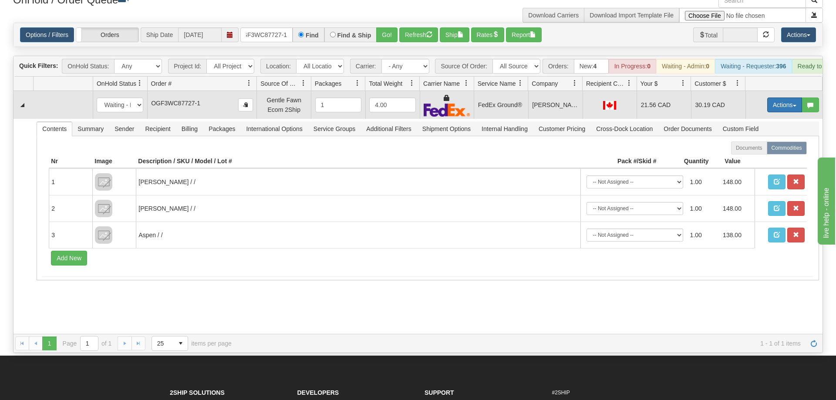
click at [775, 98] on button "Actions" at bounding box center [784, 105] width 35 height 15
click at [755, 152] on span "Ship" at bounding box center [750, 155] width 18 height 7
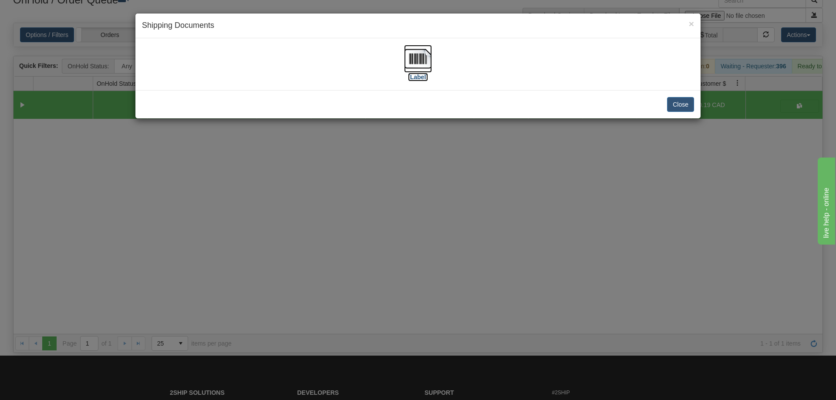
click at [421, 61] on img at bounding box center [418, 59] width 28 height 28
drag, startPoint x: 293, startPoint y: 224, endPoint x: 216, endPoint y: 78, distance: 165.4
click at [291, 209] on div "× Shipping Documents [Label] Close" at bounding box center [418, 200] width 836 height 400
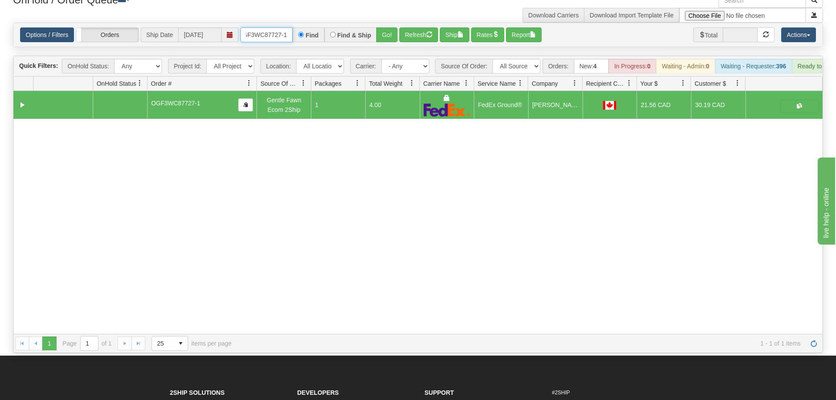
click at [266, 27] on input "OGF3WC87727-1" at bounding box center [266, 34] width 52 height 15
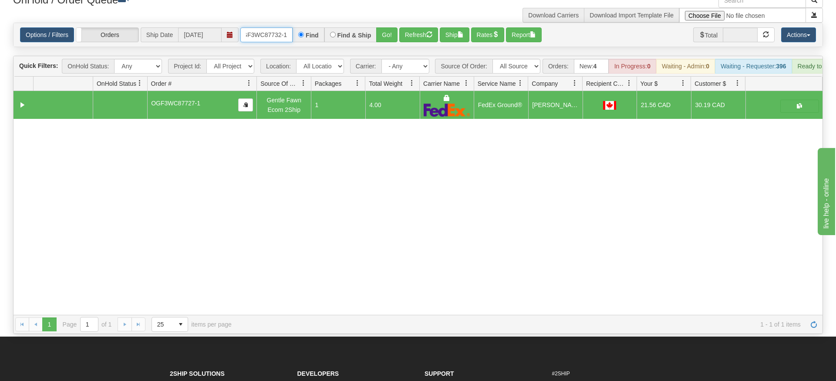
type input "OGF3WC87732-1"
click at [386, 36] on div "Is equal to Is not equal to Contains Does not contains CAD USD EUR ZAR [PERSON_…" at bounding box center [418, 178] width 823 height 311
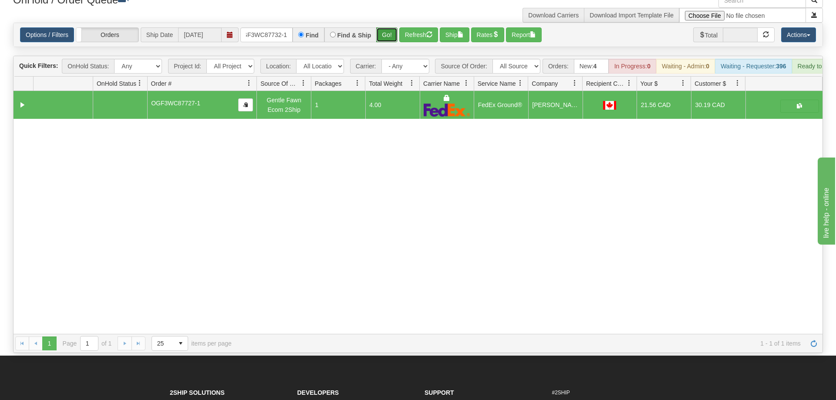
click at [387, 27] on button "Go!" at bounding box center [386, 34] width 21 height 15
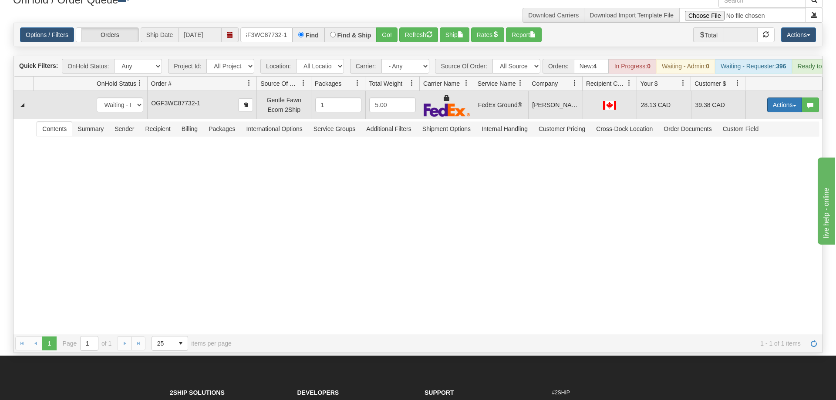
click at [767, 98] on button "Actions" at bounding box center [784, 105] width 35 height 15
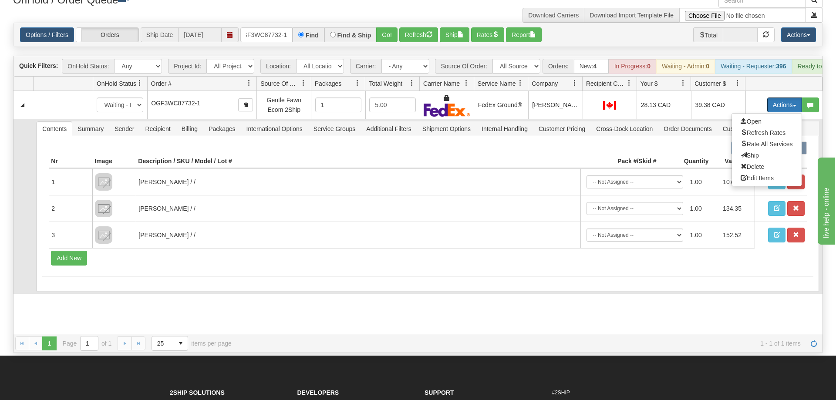
click at [756, 152] on span "Ship" at bounding box center [750, 155] width 18 height 7
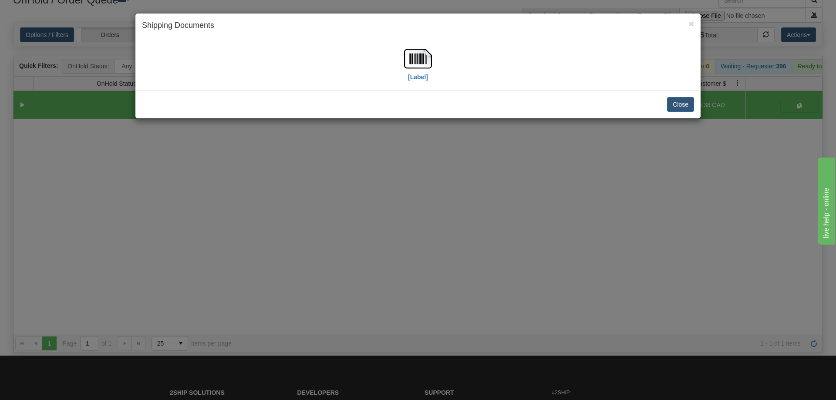
click at [436, 45] on div "[Label]" at bounding box center [418, 64] width 552 height 39
click at [429, 58] on img at bounding box center [418, 59] width 28 height 28
